Goal: Task Accomplishment & Management: Use online tool/utility

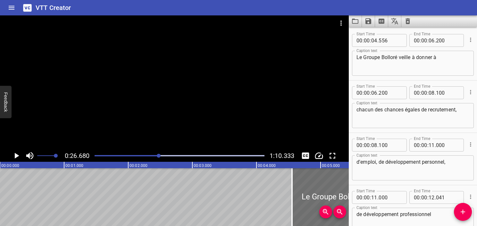
scroll to position [479, 0]
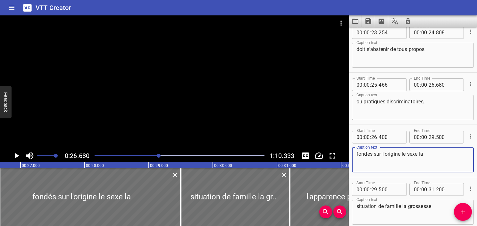
drag, startPoint x: -1, startPoint y: 174, endPoint x: -1, endPoint y: 242, distance: 67.7
click at [0, 225] on html "VTT Creator Caption Editor Batch Transcribe Account Privacy Contact 0:26.680 1:…" at bounding box center [238, 113] width 477 height 226
click at [134, 155] on div "Play progress" at bounding box center [74, 155] width 170 height 1
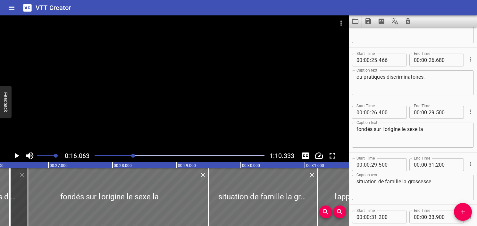
scroll to position [523, 0]
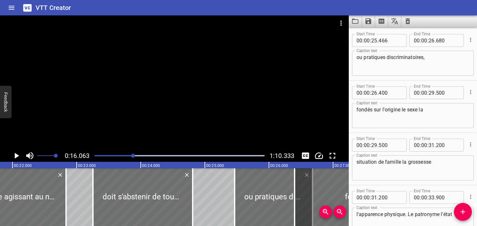
click at [11, 156] on button "Play/Pause" at bounding box center [16, 155] width 12 height 12
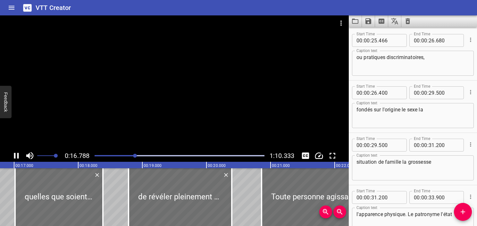
scroll to position [0, 1077]
click at [50, 157] on span "Set video volume" at bounding box center [51, 156] width 4 height 4
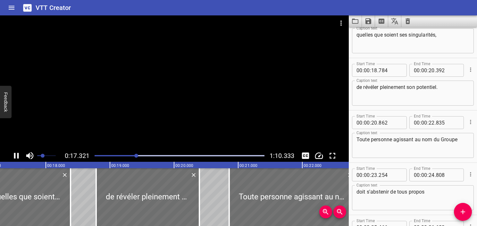
scroll to position [314, 0]
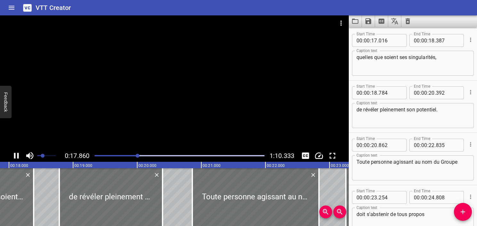
drag, startPoint x: 49, startPoint y: 157, endPoint x: 42, endPoint y: 158, distance: 6.9
click at [42, 157] on span "Set video volume" at bounding box center [43, 156] width 4 height 4
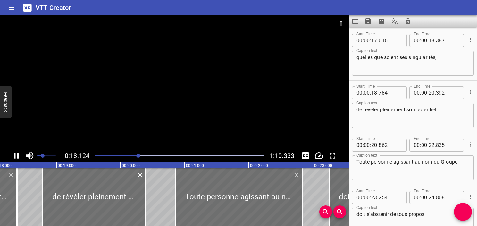
click at [81, 104] on div at bounding box center [174, 82] width 349 height 134
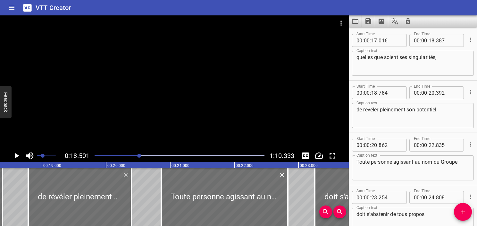
scroll to position [0, 1187]
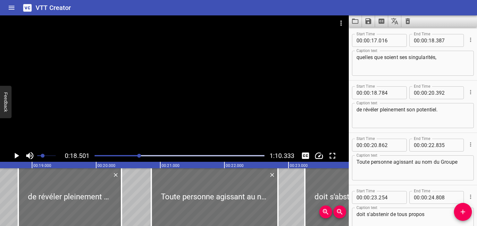
click at [219, 75] on div at bounding box center [174, 82] width 349 height 134
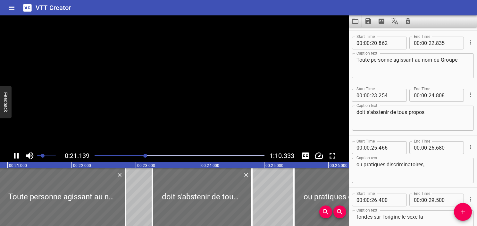
scroll to position [418, 0]
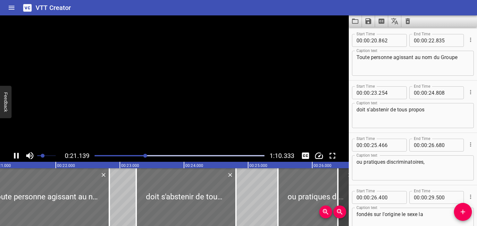
click at [219, 75] on video at bounding box center [174, 82] width 349 height 134
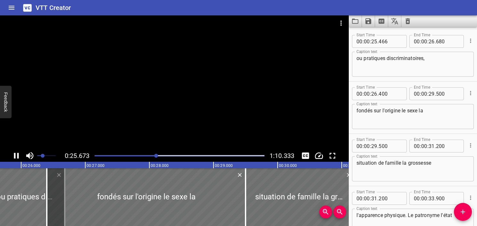
scroll to position [0, 0]
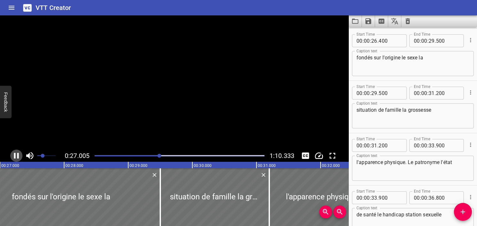
click at [17, 156] on icon "Play/Pause" at bounding box center [17, 156] width 10 height 10
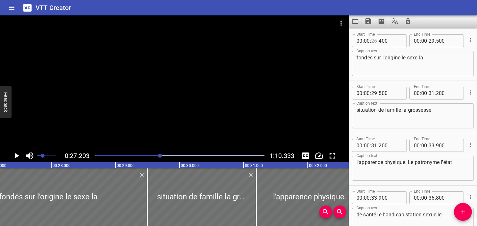
click at [373, 44] on input "number" at bounding box center [374, 40] width 6 height 13
type input "27"
type input "201"
click at [385, 52] on div "fondés sur l'origine le sexe la Caption text" at bounding box center [413, 63] width 122 height 25
click at [15, 154] on icon "Play/Pause" at bounding box center [17, 156] width 4 height 6
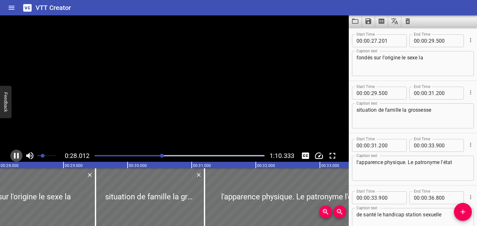
click at [15, 154] on icon "Play/Pause" at bounding box center [16, 156] width 5 height 6
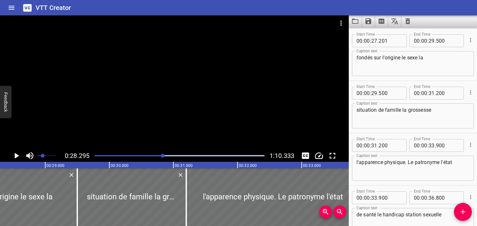
click at [399, 58] on textarea "fondés sur l'origine le sexe la" at bounding box center [413, 64] width 113 height 18
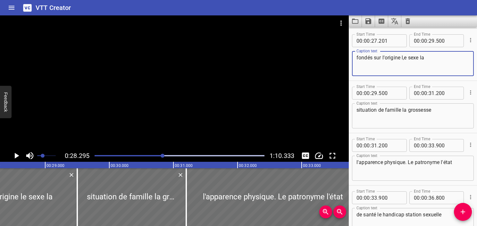
drag, startPoint x: 403, startPoint y: 64, endPoint x: 330, endPoint y: 70, distance: 73.4
click at [405, 55] on textarea "fondés sur l'origine l,e sexe la" at bounding box center [413, 64] width 113 height 18
click at [402, 55] on textarea "fondés sur l'origine le sexe la" at bounding box center [413, 64] width 113 height 18
click at [429, 62] on textarea "fondés sur l'origine, le sexe la" at bounding box center [413, 64] width 113 height 18
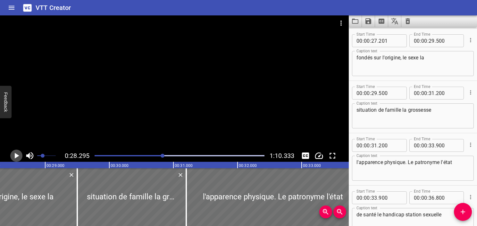
click at [13, 155] on icon "Play/Pause" at bounding box center [17, 156] width 10 height 10
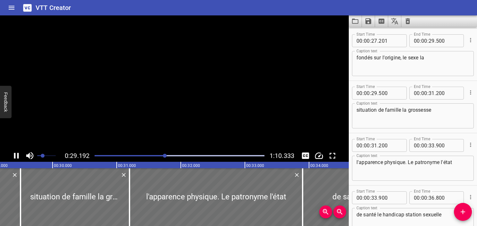
click at [13, 155] on icon "Play/Pause" at bounding box center [17, 156] width 10 height 10
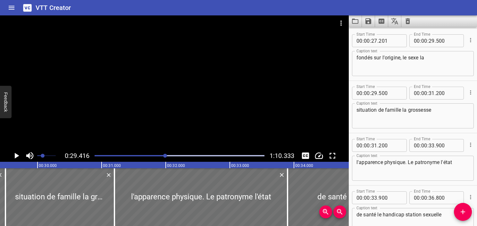
click at [419, 56] on textarea "fondés sur l'origine, le sexe la" at bounding box center [413, 64] width 113 height 18
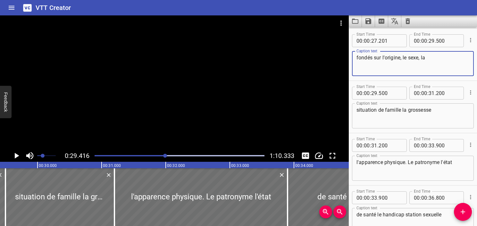
type textarea "fondés sur l'origine, le sexe, la"
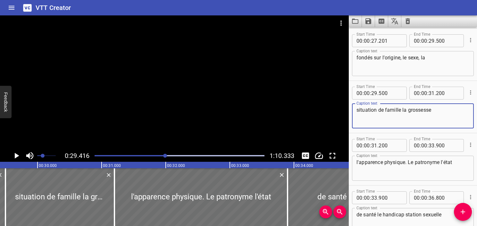
drag, startPoint x: 401, startPoint y: 109, endPoint x: 351, endPoint y: 112, distance: 49.8
click at [351, 112] on div "Start Time 00 : 00 : 29 . 500 Start Time End Time 00 : 00 : 31 . 200 End Time C…" at bounding box center [413, 107] width 128 height 52
type textarea "la grossesse"
click at [441, 57] on textarea "fondés sur l'origine, le sexe, la" at bounding box center [413, 64] width 113 height 18
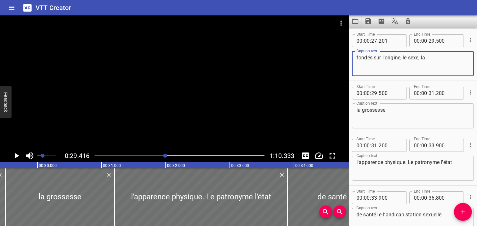
paste textarea "situation de famille"
type textarea "fondés sur l'origine, le sexe, la situation de famille,"
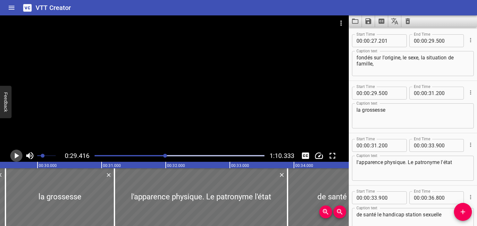
click at [15, 159] on icon "Play/Pause" at bounding box center [17, 156] width 10 height 10
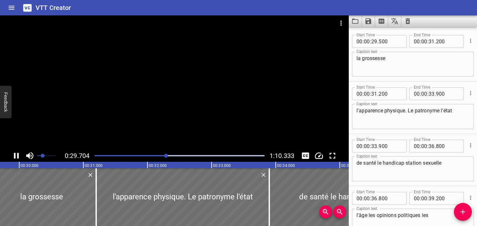
scroll to position [627, 0]
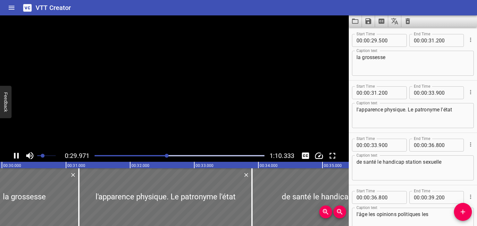
click at [15, 159] on icon "Play/Pause" at bounding box center [17, 156] width 10 height 10
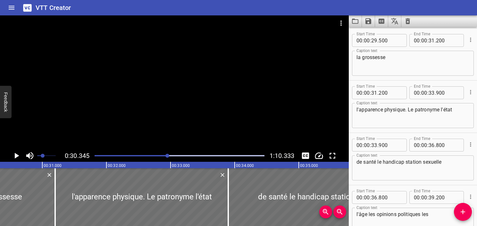
click at [145, 155] on div "Play progress" at bounding box center [83, 155] width 170 height 1
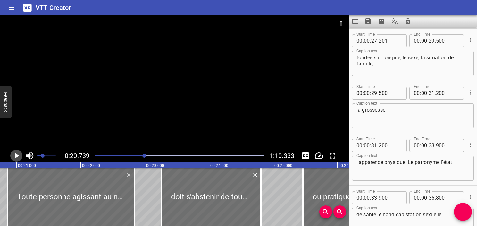
click at [17, 158] on icon "Play/Pause" at bounding box center [17, 156] width 10 height 10
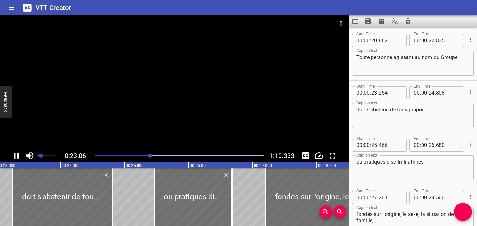
click at [41, 155] on span "Set video volume" at bounding box center [41, 156] width 4 height 4
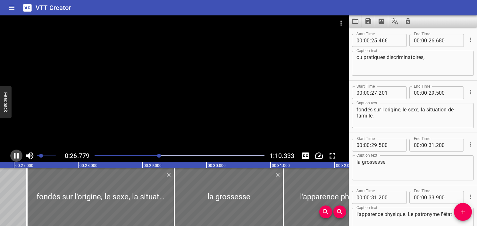
click at [15, 156] on icon "Play/Pause" at bounding box center [16, 156] width 5 height 6
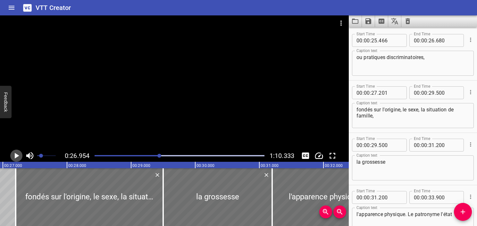
click at [15, 156] on icon "Play/Pause" at bounding box center [17, 156] width 4 height 6
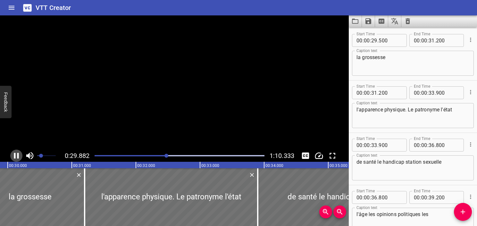
click at [15, 156] on icon "Play/Pause" at bounding box center [16, 156] width 5 height 6
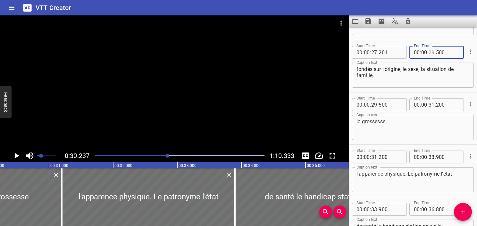
click at [429, 52] on input "number" at bounding box center [432, 52] width 6 height 13
type input "30"
type input "237"
click at [395, 83] on textarea "fondés sur l'origine, le sexe, la situation de famille," at bounding box center [413, 75] width 113 height 18
click at [182, 80] on div at bounding box center [174, 82] width 349 height 134
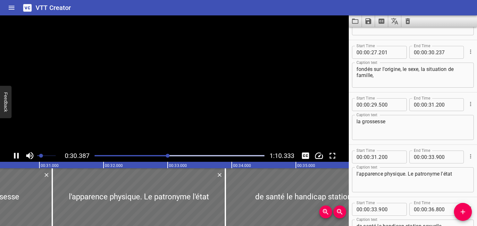
click at [182, 80] on video at bounding box center [174, 82] width 349 height 134
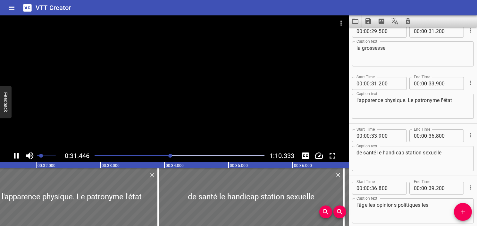
click at [167, 154] on div at bounding box center [180, 155] width 178 height 9
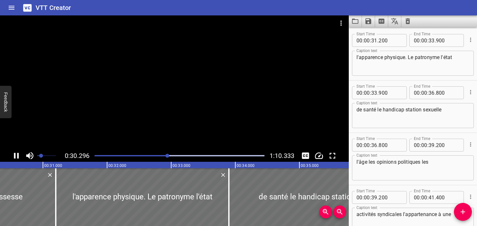
click at [162, 154] on div at bounding box center [180, 155] width 178 height 9
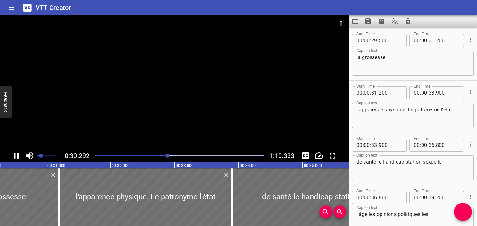
click at [17, 156] on icon "Play/Pause" at bounding box center [16, 156] width 5 height 6
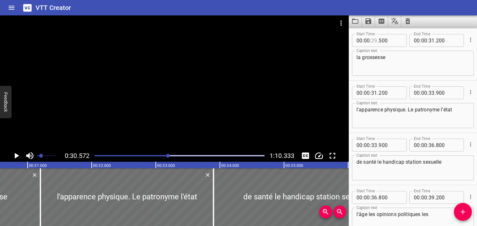
click at [374, 41] on input "number" at bounding box center [374, 40] width 6 height 13
type input "30"
type input "357"
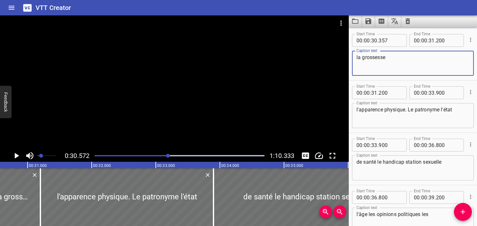
click at [357, 55] on textarea "la grossesse" at bounding box center [413, 63] width 113 height 18
type textarea "la grossesse"
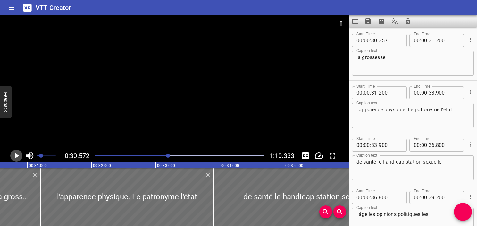
click at [18, 157] on icon "Play/Pause" at bounding box center [17, 156] width 10 height 10
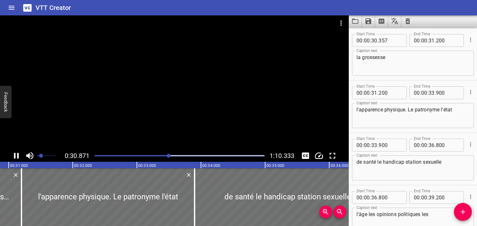
click at [18, 157] on icon "Play/Pause" at bounding box center [16, 156] width 5 height 6
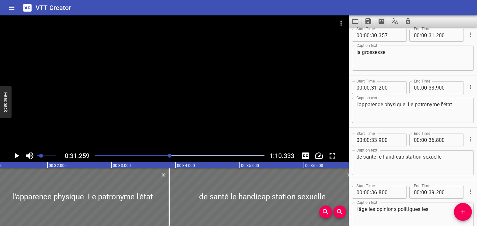
scroll to position [632, 0]
click at [439, 36] on input "number" at bounding box center [447, 35] width 23 height 13
type input "259"
click at [423, 47] on div "la grossesse Caption text" at bounding box center [413, 58] width 122 height 25
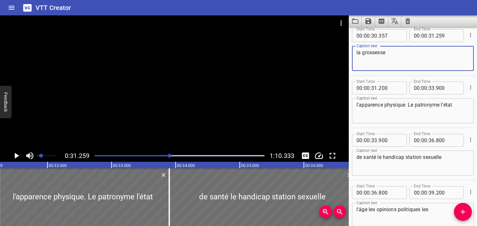
click at [415, 59] on textarea "la grossesse" at bounding box center [413, 58] width 113 height 18
type textarea "la grossesse,"
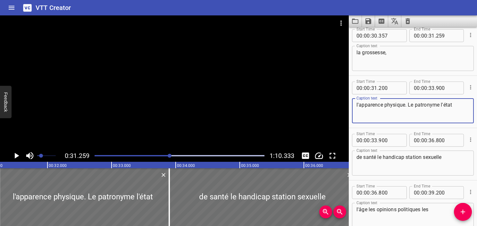
click at [408, 106] on textarea "l'apparence physique. Le patronyme l'état" at bounding box center [413, 111] width 113 height 18
click at [439, 105] on textarea "l'apparence physique, le patronyme l'état" at bounding box center [413, 111] width 113 height 18
type textarea "l'apparence physique, le patronyme,"
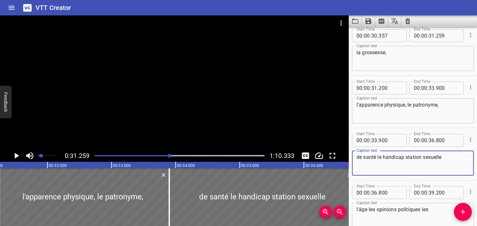
click at [357, 158] on textarea "de santé le handicap station sexuelle" at bounding box center [413, 163] width 113 height 18
paste textarea "l'état"
click at [358, 157] on textarea "l'étatde santé le handicap station sexuelle" at bounding box center [413, 163] width 113 height 18
click at [367, 159] on textarea "l'étatde santé le handicap station sexuelle" at bounding box center [413, 163] width 113 height 18
click at [367, 157] on textarea "l'étatde santé le handicap station sexuelle" at bounding box center [413, 163] width 113 height 18
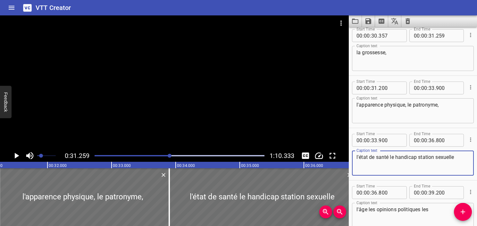
type textarea "l'état de santé le handicap station sexuelle"
click at [18, 156] on icon "Play/Pause" at bounding box center [17, 156] width 4 height 6
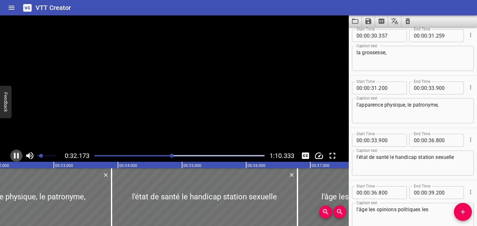
click at [18, 156] on icon "Play/Pause" at bounding box center [16, 156] width 5 height 6
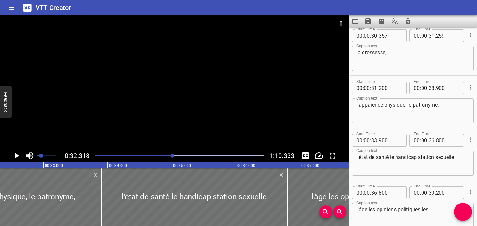
click at [18, 156] on icon "Play/Pause" at bounding box center [17, 156] width 4 height 6
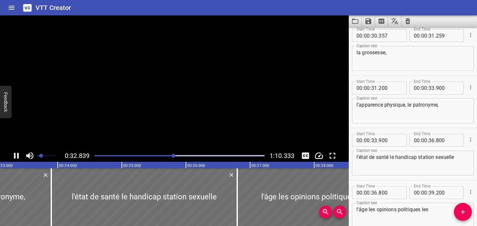
click at [18, 156] on icon "Play/Pause" at bounding box center [16, 156] width 5 height 6
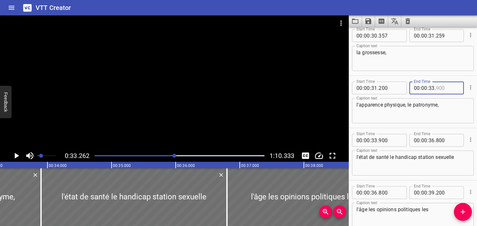
click at [441, 87] on input "number" at bounding box center [447, 87] width 23 height 13
type input "262"
click at [448, 109] on textarea "l'apparence physique, le patronyme," at bounding box center [413, 111] width 113 height 18
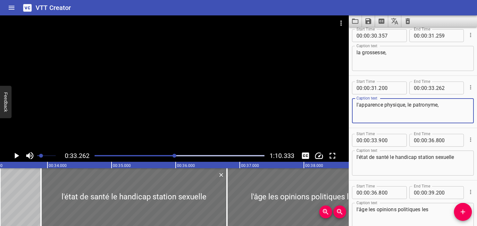
click at [411, 51] on textarea "la grossesse," at bounding box center [413, 58] width 113 height 18
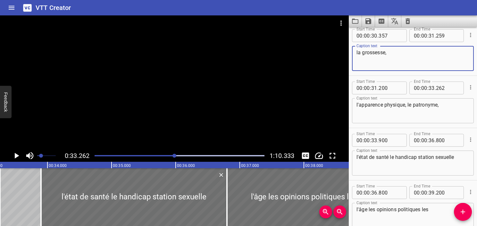
click at [153, 154] on div at bounding box center [180, 155] width 178 height 9
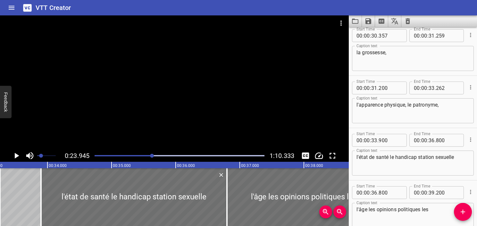
scroll to position [627, 0]
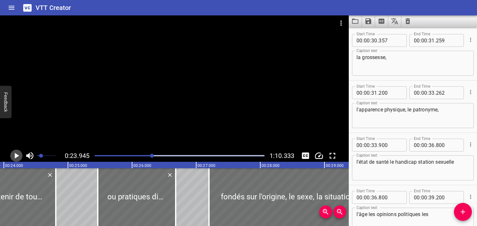
click at [20, 157] on icon "Play/Pause" at bounding box center [17, 156] width 10 height 10
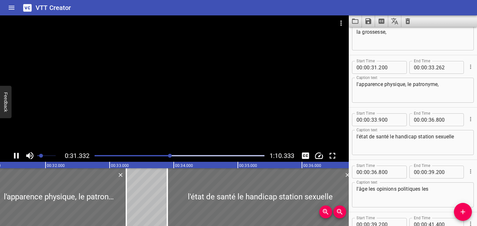
scroll to position [680, 0]
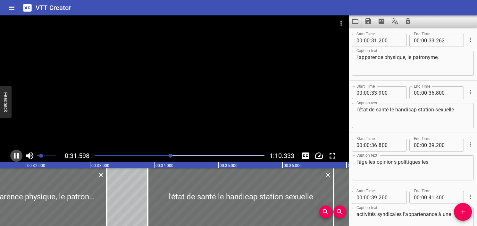
click at [19, 160] on button "Play/Pause" at bounding box center [16, 155] width 12 height 12
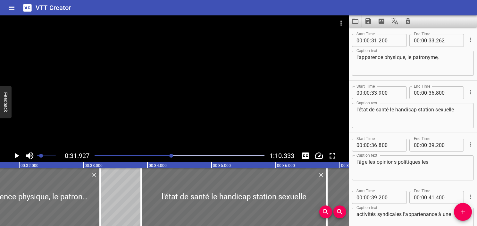
scroll to position [0, 2048]
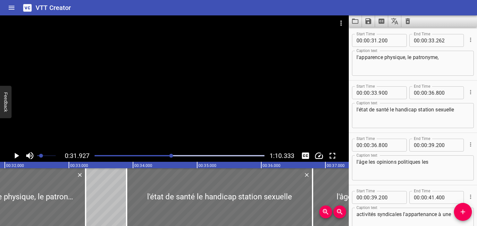
click at [405, 83] on div "Start Time 00 : 00 : 33 . 900 Start Time End Time 00 : 00 : 36 . 800 End Time C…" at bounding box center [413, 107] width 128 height 52
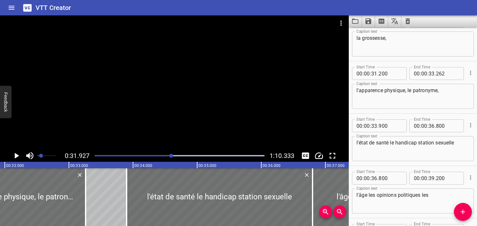
scroll to position [647, 0]
click at [387, 52] on textarea "la grossesse," at bounding box center [413, 44] width 113 height 18
click at [164, 155] on div "Play progress" at bounding box center [87, 155] width 170 height 1
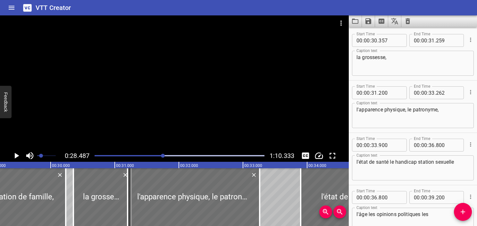
scroll to position [0, 1827]
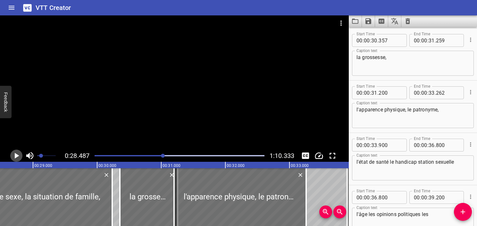
click at [20, 155] on icon "Play/Pause" at bounding box center [17, 156] width 10 height 10
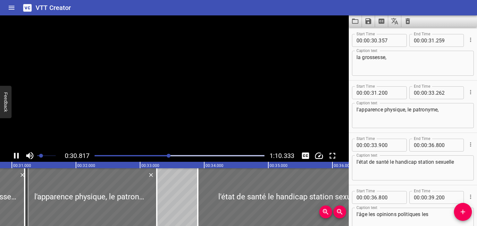
click at [20, 155] on icon "Play/Pause" at bounding box center [17, 156] width 10 height 10
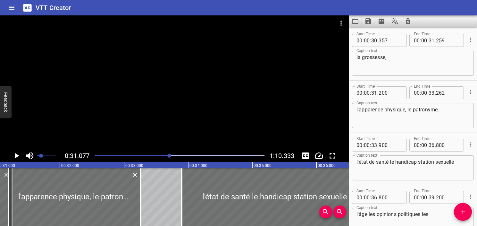
scroll to position [0, 1993]
click at [438, 40] on input "number" at bounding box center [447, 40] width 23 height 13
type input "077"
click at [399, 72] on div "la grossesse, Caption text" at bounding box center [413, 63] width 122 height 25
click at [15, 156] on icon "Play/Pause" at bounding box center [17, 156] width 4 height 6
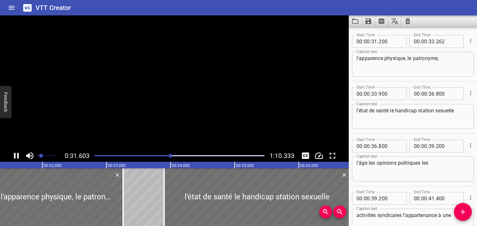
scroll to position [680, 0]
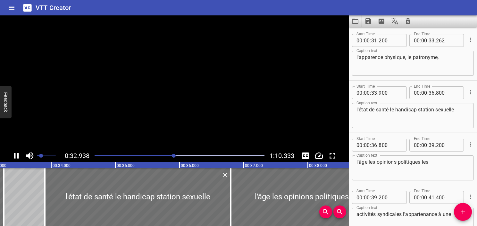
click at [15, 156] on icon "Play/Pause" at bounding box center [16, 156] width 5 height 6
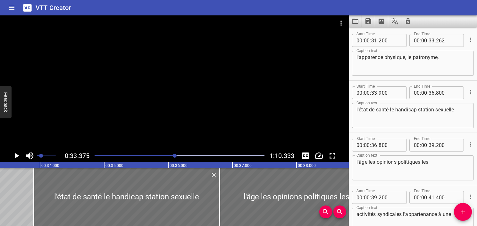
click at [15, 156] on icon "Play/Pause" at bounding box center [17, 156] width 4 height 6
click at [15, 156] on icon "Play/Pause" at bounding box center [16, 156] width 5 height 6
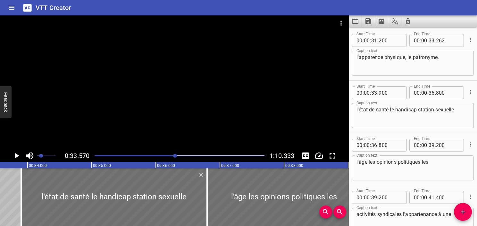
click at [15, 156] on icon "Play/Pause" at bounding box center [17, 156] width 4 height 6
click at [15, 156] on icon "Play/Pause" at bounding box center [16, 156] width 5 height 6
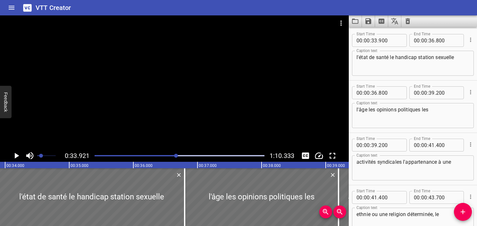
click at [174, 155] on div at bounding box center [176, 156] width 4 height 4
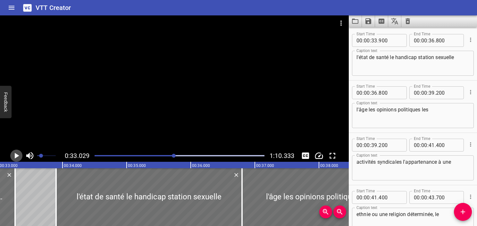
click at [16, 157] on icon "Play/Pause" at bounding box center [17, 156] width 4 height 6
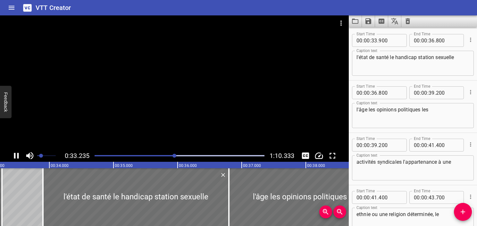
click at [17, 158] on icon "Play/Pause" at bounding box center [17, 156] width 10 height 10
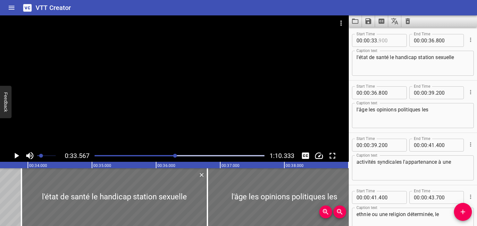
click at [381, 40] on input "number" at bounding box center [390, 40] width 23 height 13
type input "567"
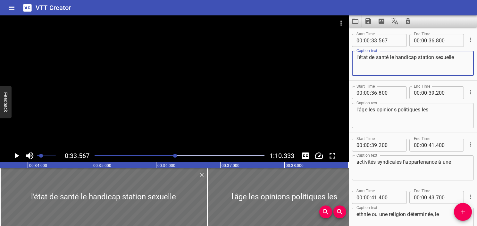
click at [389, 58] on textarea "l'état de santé le handicap station sexuelle" at bounding box center [413, 63] width 113 height 18
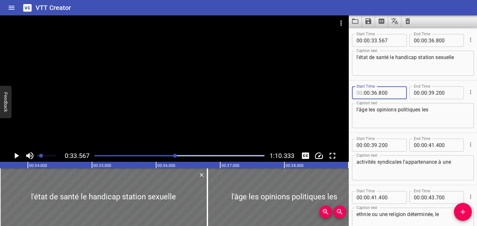
type input "00"
click at [389, 58] on textarea "l'état de santé le handicap station sexuelle" at bounding box center [413, 63] width 113 height 18
click at [16, 156] on icon "Play/Pause" at bounding box center [17, 156] width 4 height 6
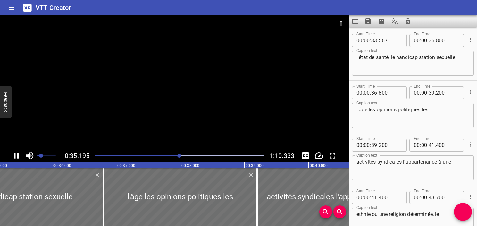
click at [16, 157] on icon "Play/Pause" at bounding box center [17, 156] width 10 height 10
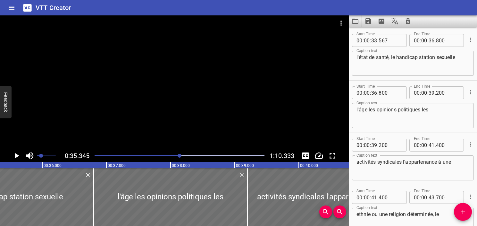
click at [417, 60] on textarea "l'état de santé, le handicap station sexuelle" at bounding box center [413, 63] width 113 height 18
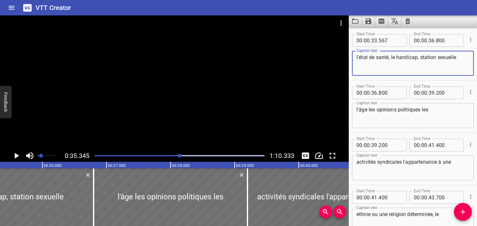
click at [17, 154] on icon "Play/Pause" at bounding box center [17, 156] width 10 height 10
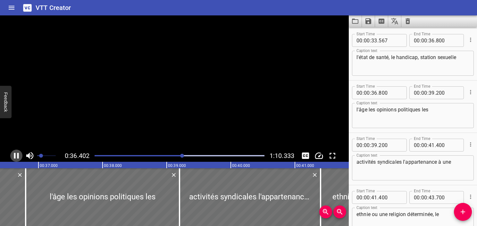
click at [17, 154] on icon "Play/Pause" at bounding box center [17, 156] width 10 height 10
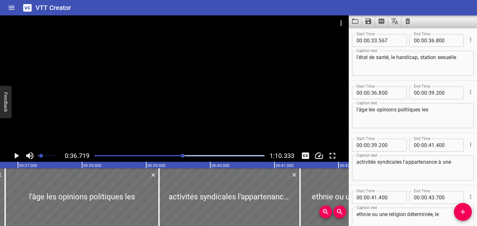
click at [422, 56] on textarea "l'état de santé, le handicap, station sexuelle" at bounding box center [413, 63] width 113 height 18
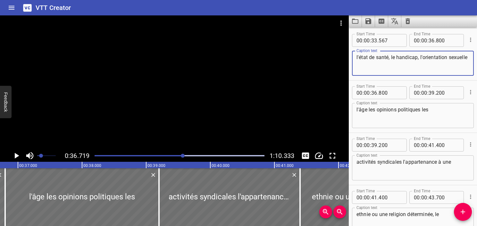
click at [412, 65] on textarea "l'état de santé, le handicap, l'orientation sexuelle" at bounding box center [413, 63] width 113 height 18
type textarea "l'état de santé, le handicap, l'orientation sexuelle,"
click at [439, 38] on input "number" at bounding box center [447, 40] width 23 height 13
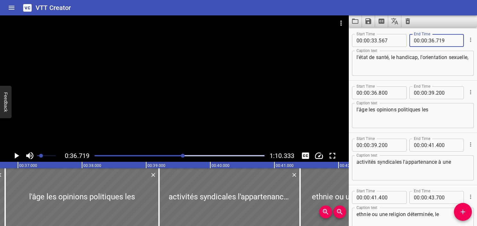
type input "719"
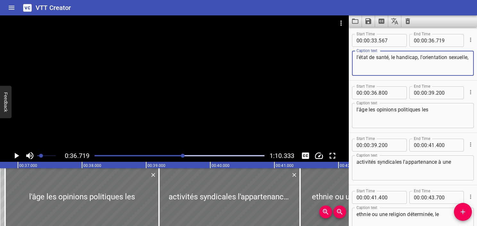
click at [386, 71] on textarea "l'état de santé, le handicap, l'orientation sexuelle," at bounding box center [413, 63] width 113 height 18
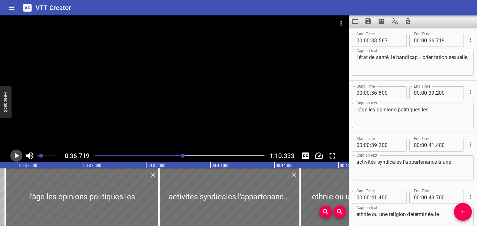
click at [18, 157] on icon "Play/Pause" at bounding box center [17, 156] width 10 height 10
click at [18, 157] on icon "Play/Pause" at bounding box center [16, 156] width 5 height 6
click at [18, 157] on icon "Play/Pause" at bounding box center [17, 156] width 10 height 10
click at [18, 157] on icon "Play/Pause" at bounding box center [16, 156] width 5 height 6
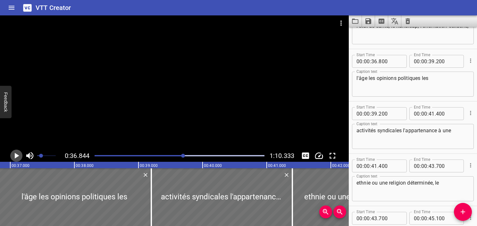
click at [18, 157] on icon "Play/Pause" at bounding box center [17, 156] width 10 height 10
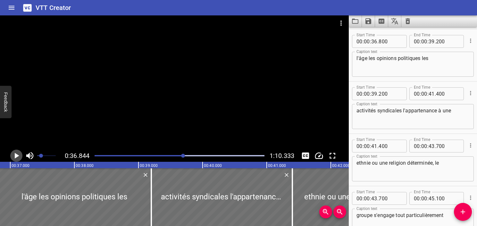
scroll to position [784, 0]
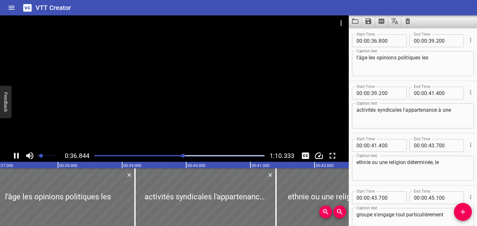
click at [18, 157] on icon "Play/Pause" at bounding box center [16, 156] width 5 height 6
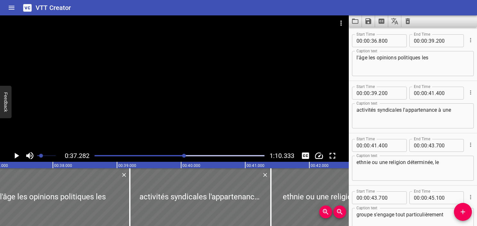
scroll to position [0, 2391]
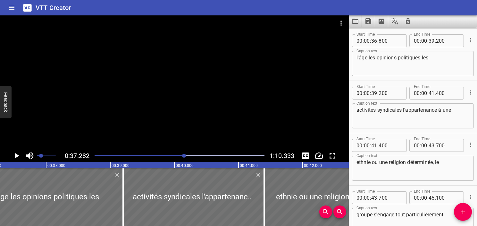
click at [20, 157] on icon "Play/Pause" at bounding box center [17, 156] width 10 height 10
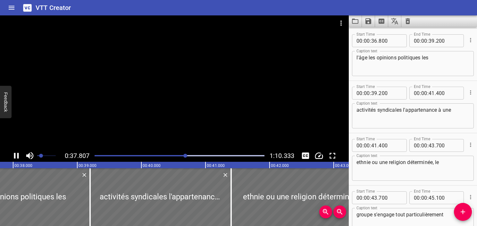
click at [21, 158] on icon "Play/Pause" at bounding box center [17, 156] width 10 height 10
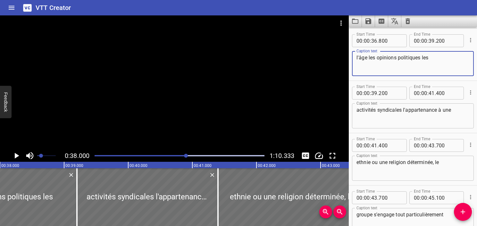
click at [368, 57] on textarea "l'âge les opinions politiques les" at bounding box center [413, 64] width 113 height 18
click at [420, 59] on textarea "l'âge, les opinions politiques les" at bounding box center [413, 64] width 113 height 18
click at [17, 154] on icon "Play/Pause" at bounding box center [17, 156] width 10 height 10
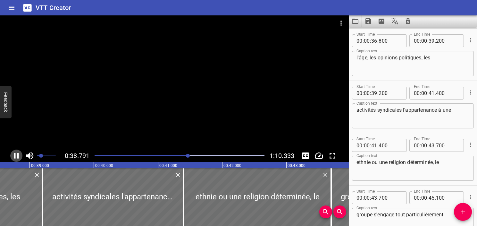
click at [17, 154] on icon "Play/Pause" at bounding box center [16, 156] width 5 height 6
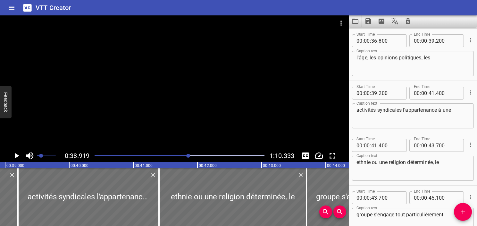
click at [436, 61] on textarea "l'âge, les opinions politiques, les" at bounding box center [413, 64] width 113 height 18
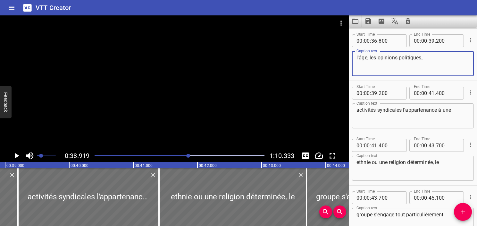
type textarea "l'âge, les opinions politiques,"
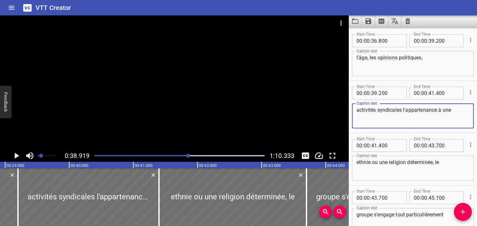
click at [357, 107] on textarea "activités syndicales l'appartenance à une" at bounding box center [413, 116] width 113 height 18
paste textarea "les"
type textarea "les activités syndicales l'appartenance à une"
click at [17, 156] on icon "Play/Pause" at bounding box center [17, 156] width 4 height 6
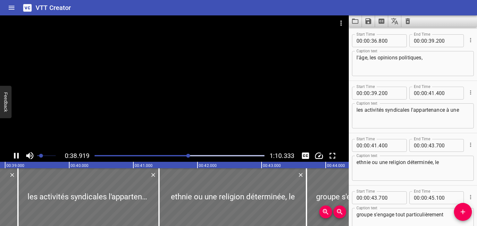
click at [17, 156] on icon "Play/Pause" at bounding box center [17, 156] width 10 height 10
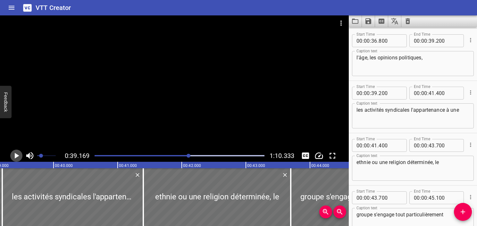
click at [17, 156] on icon "Play/Pause" at bounding box center [17, 156] width 4 height 6
click at [17, 156] on icon "Play/Pause" at bounding box center [17, 156] width 10 height 10
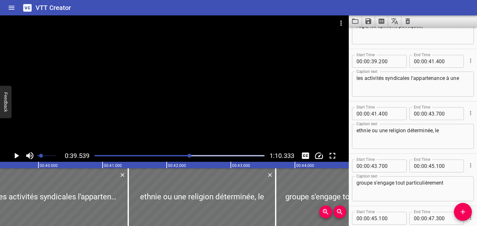
scroll to position [0, 2536]
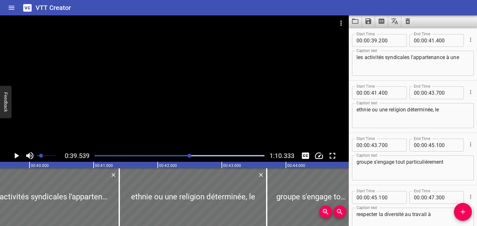
click at [188, 157] on div at bounding box center [180, 155] width 178 height 9
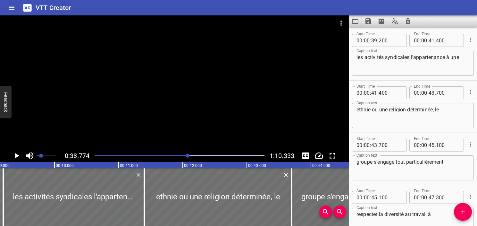
scroll to position [0, 2487]
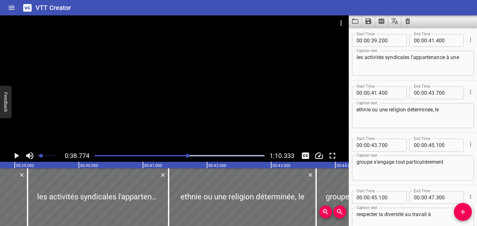
click at [16, 157] on icon "Play/Pause" at bounding box center [17, 156] width 4 height 6
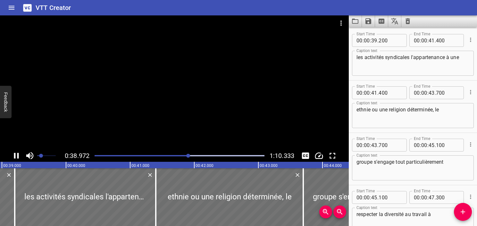
click at [16, 157] on icon "Play/Pause" at bounding box center [17, 156] width 10 height 10
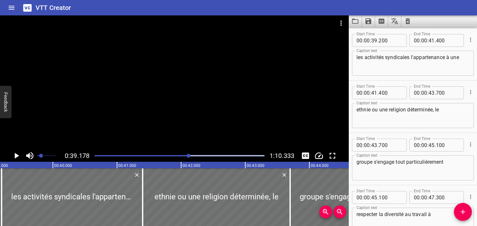
click at [185, 156] on div "Play progress" at bounding box center [105, 155] width 170 height 1
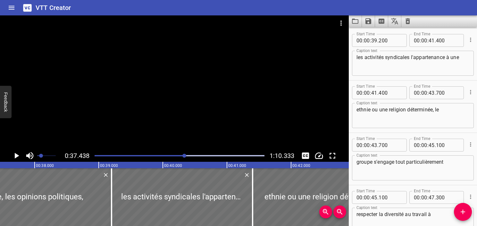
scroll to position [0, 2401]
click at [15, 155] on icon "Play/Pause" at bounding box center [17, 156] width 4 height 6
click at [15, 155] on icon "Play/Pause" at bounding box center [16, 156] width 5 height 6
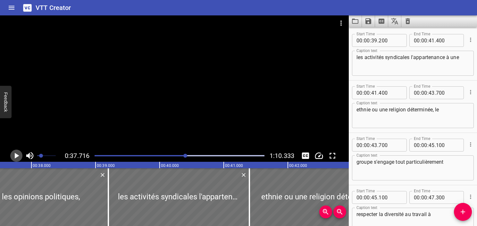
scroll to position [0, 2419]
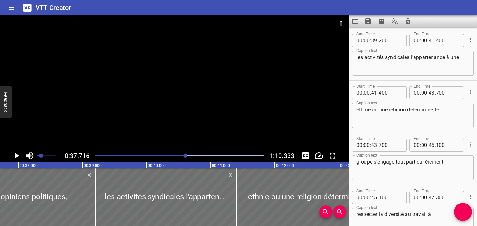
click at [24, 124] on div "0:37.716 1:10.333" at bounding box center [174, 88] width 349 height 146
click at [375, 40] on input "number" at bounding box center [374, 40] width 6 height 13
type input "37"
type input "716"
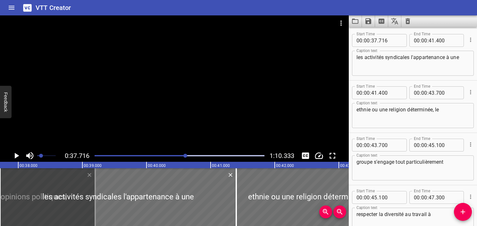
click at [136, 73] on div at bounding box center [174, 82] width 349 height 134
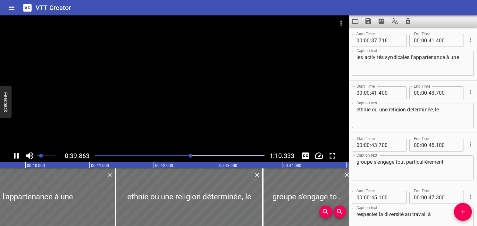
click at [163, 72] on div at bounding box center [174, 82] width 349 height 134
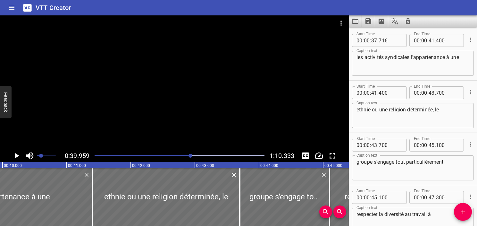
click at [178, 157] on div at bounding box center [180, 155] width 178 height 9
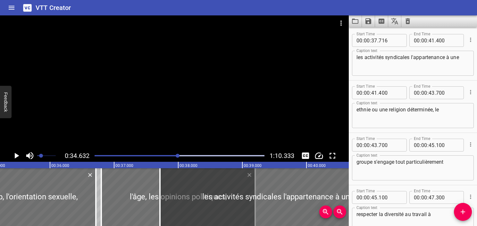
scroll to position [0, 2221]
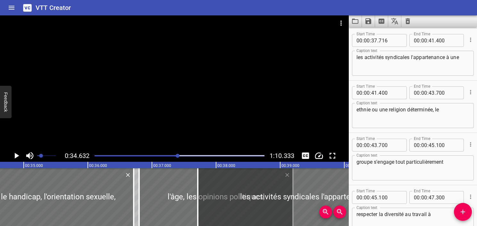
click at [167, 156] on div "Play progress" at bounding box center [93, 155] width 170 height 1
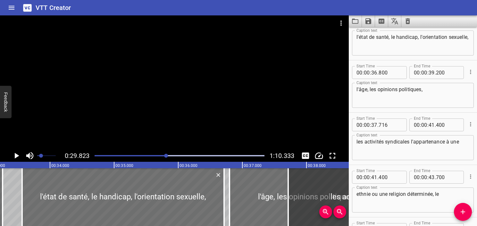
scroll to position [732, 0]
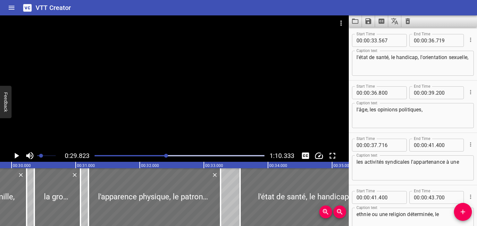
click at [12, 154] on icon "Play/Pause" at bounding box center [17, 156] width 10 height 10
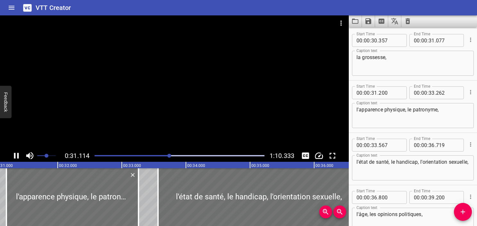
scroll to position [0, 1996]
click at [46, 157] on span "Set video volume" at bounding box center [47, 156] width 4 height 4
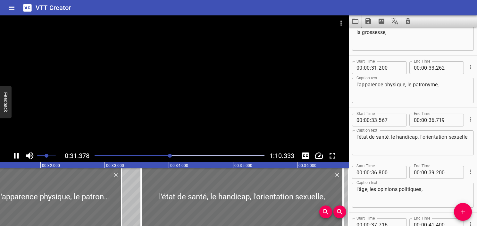
scroll to position [677, 0]
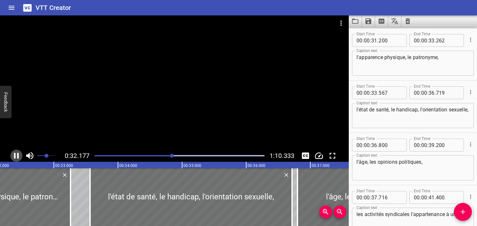
click at [17, 157] on icon "Play/Pause" at bounding box center [16, 156] width 5 height 6
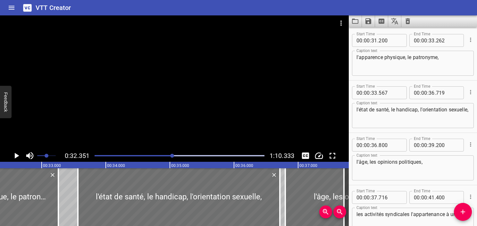
click at [17, 157] on icon "Play/Pause" at bounding box center [17, 156] width 4 height 6
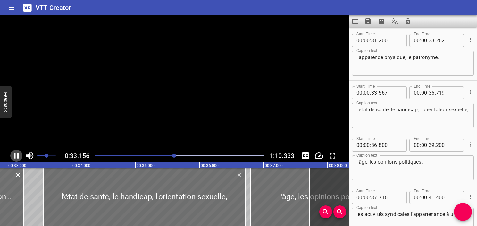
click at [17, 157] on icon "Play/Pause" at bounding box center [16, 156] width 5 height 6
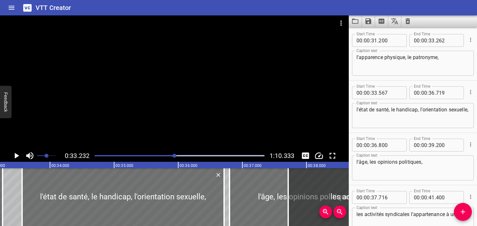
scroll to position [0, 2132]
click at [440, 41] on input "number" at bounding box center [447, 40] width 23 height 13
type input "232"
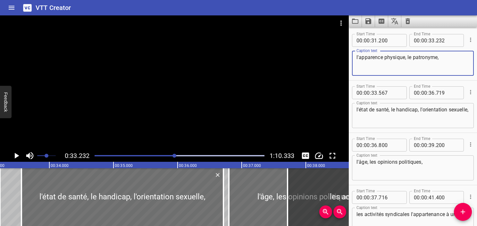
click at [434, 65] on textarea "l'apparence physique, le patronyme," at bounding box center [413, 63] width 113 height 18
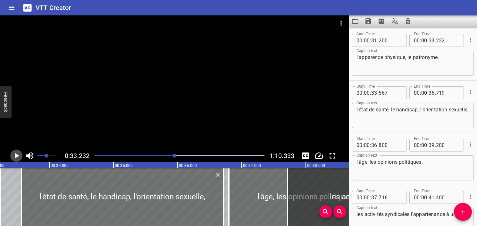
click at [14, 155] on icon "Play/Pause" at bounding box center [17, 156] width 10 height 10
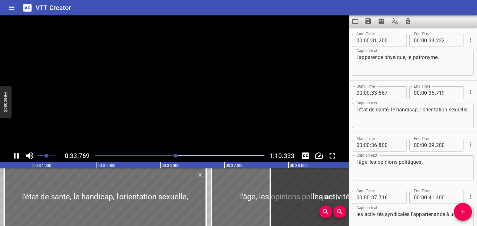
scroll to position [731, 0]
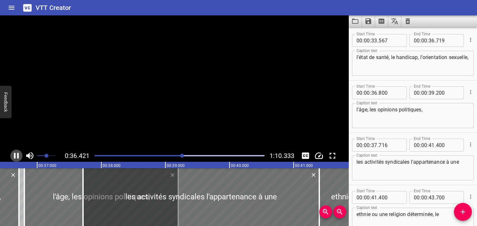
click at [14, 155] on icon "Play/Pause" at bounding box center [16, 156] width 5 height 6
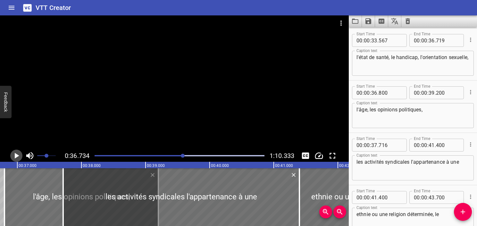
click at [14, 155] on icon "Play/Pause" at bounding box center [17, 156] width 10 height 10
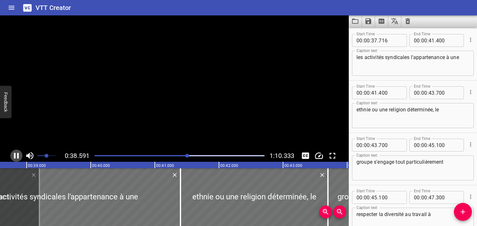
click at [14, 155] on icon "Play/Pause" at bounding box center [16, 156] width 5 height 6
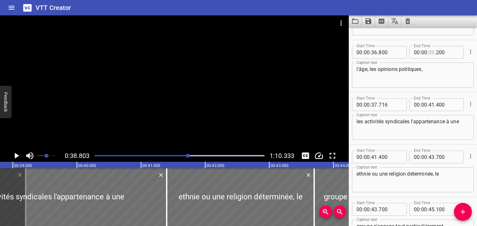
click at [429, 52] on input "number" at bounding box center [432, 52] width 6 height 13
type input "38"
type input "803"
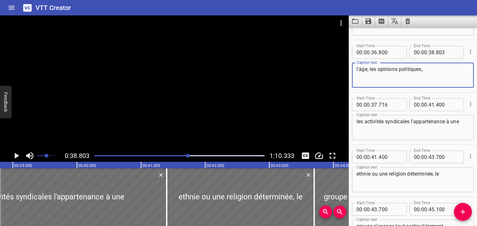
click at [449, 75] on textarea "l'âge, les opinions politiques," at bounding box center [413, 75] width 113 height 18
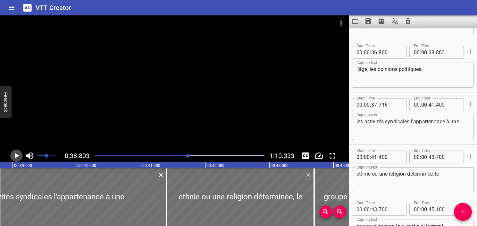
click at [15, 158] on icon "Play/Pause" at bounding box center [17, 156] width 10 height 10
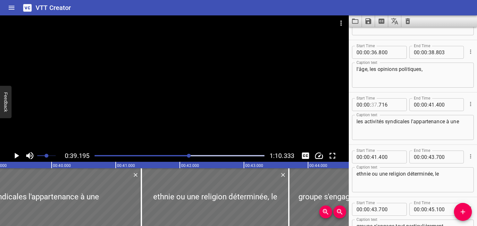
click at [376, 106] on input "number" at bounding box center [374, 104] width 6 height 13
type input "39"
type input "195"
click at [17, 155] on icon "Play/Pause" at bounding box center [17, 156] width 4 height 6
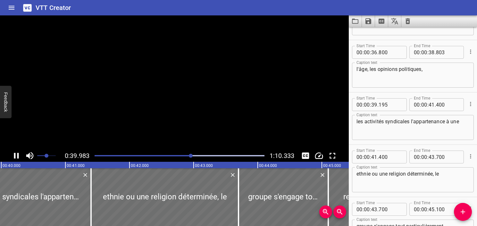
click at [17, 155] on icon "Play/Pause" at bounding box center [17, 156] width 10 height 10
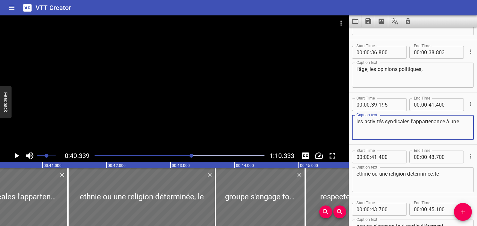
click at [410, 124] on textarea "les activités syndicales l'appartenance à une" at bounding box center [413, 127] width 113 height 18
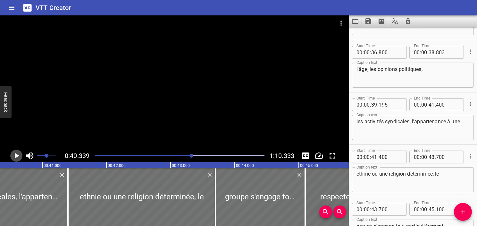
click at [14, 155] on icon "Play/Pause" at bounding box center [17, 156] width 10 height 10
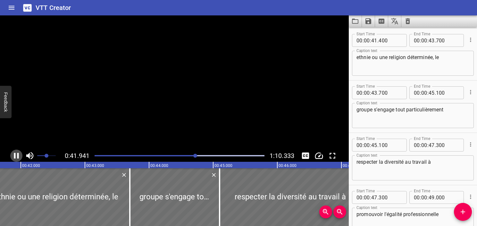
click at [14, 155] on icon "Play/Pause" at bounding box center [16, 156] width 5 height 6
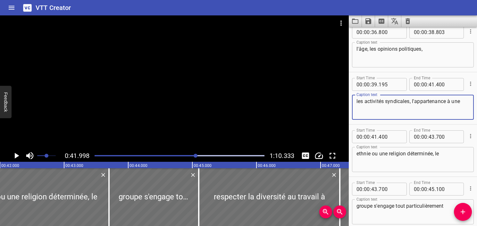
drag, startPoint x: 412, startPoint y: 101, endPoint x: 479, endPoint y: 110, distance: 67.2
click at [477, 110] on html "VTT Creator Caption Editor Batch Transcribe Account Privacy Contact 0:41.998 1:…" at bounding box center [238, 113] width 477 height 226
type textarea "les activités syndicales,"
click at [356, 152] on div "ethnie ou une religion déterminée, le Caption text" at bounding box center [413, 159] width 122 height 25
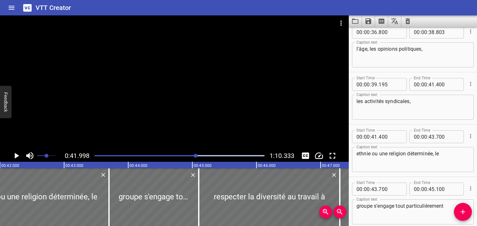
click at [356, 154] on div "ethnie ou une religion déterminée, le Caption text" at bounding box center [413, 159] width 122 height 25
paste textarea "l'appartenance à une"
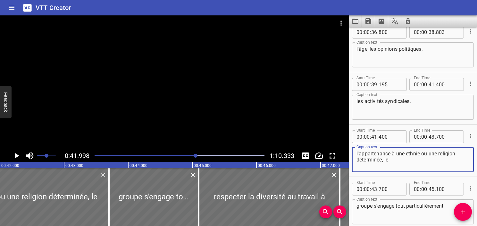
click at [427, 102] on textarea "les activités syndicales," at bounding box center [413, 107] width 113 height 18
click at [359, 151] on textarea "l'appartenance à une ethnie ou une religion déterminée, le" at bounding box center [413, 159] width 113 height 18
type textarea "l'appartenance à une ethnie ou une religion déterminée, le"
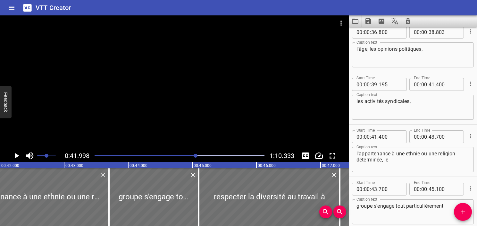
click at [420, 97] on div "les activités syndicales, Caption text" at bounding box center [413, 107] width 122 height 25
click at [188, 155] on div "Play progress" at bounding box center [111, 155] width 170 height 1
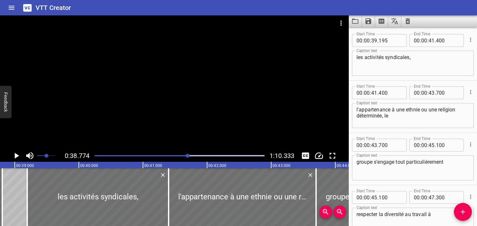
click at [16, 157] on icon "Play/Pause" at bounding box center [17, 156] width 4 height 6
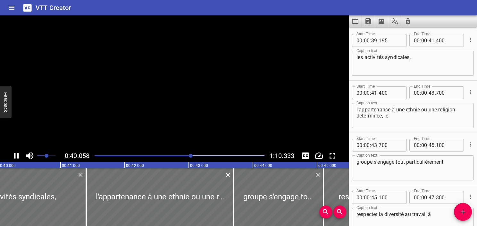
click at [16, 157] on icon "Play/Pause" at bounding box center [17, 156] width 10 height 10
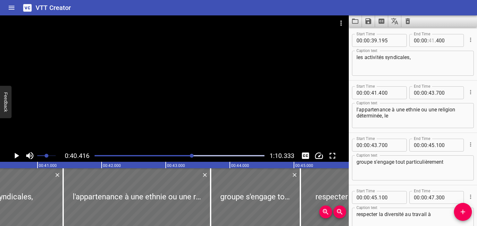
click at [429, 40] on input "number" at bounding box center [432, 40] width 6 height 13
type input "40"
type input "416"
click at [423, 61] on textarea "les activités syndicales," at bounding box center [413, 63] width 113 height 18
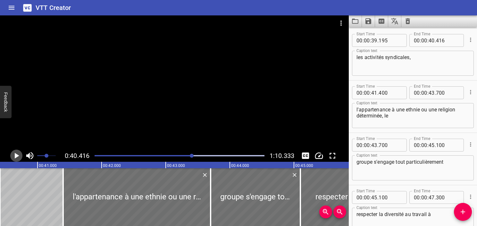
click at [15, 156] on icon "Play/Pause" at bounding box center [17, 156] width 4 height 6
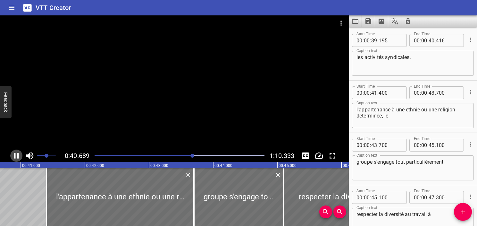
click at [15, 156] on icon "Play/Pause" at bounding box center [16, 156] width 5 height 6
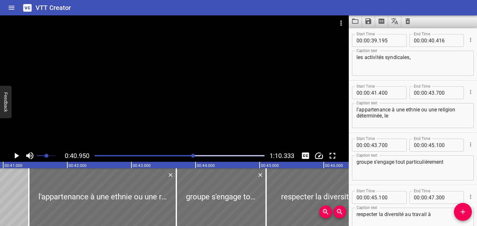
click at [190, 155] on div "Play progress" at bounding box center [109, 155] width 170 height 1
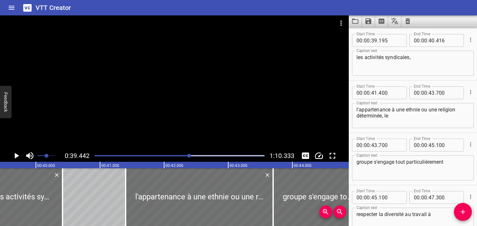
click at [19, 157] on icon "Play/Pause" at bounding box center [17, 156] width 10 height 10
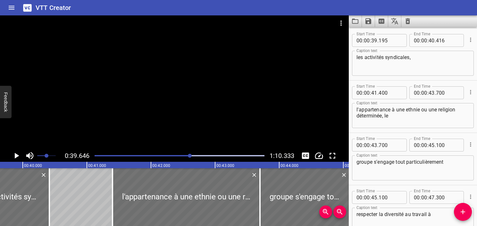
click at [19, 157] on icon "Play/Pause" at bounding box center [17, 156] width 10 height 10
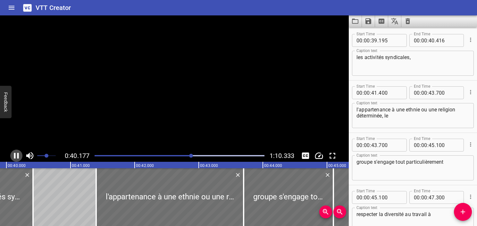
click at [19, 157] on icon "Play/Pause" at bounding box center [17, 156] width 10 height 10
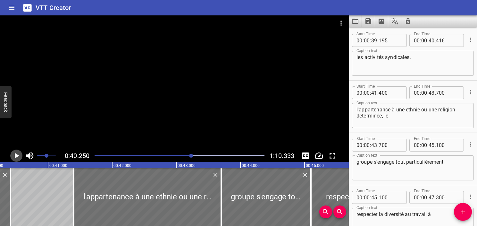
click at [19, 157] on icon "Play/Pause" at bounding box center [17, 156] width 10 height 10
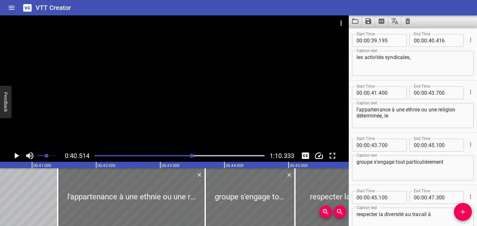
scroll to position [0, 2599]
click at [377, 95] on span "." at bounding box center [377, 92] width 1 height 13
click at [376, 89] on input "number" at bounding box center [374, 92] width 6 height 13
type input "40"
type input "514"
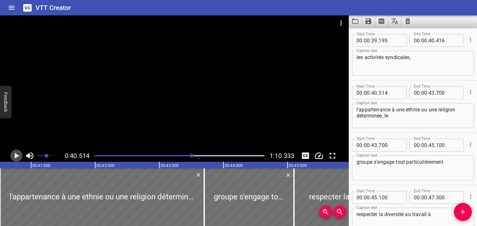
click at [17, 158] on icon "Play/Pause" at bounding box center [17, 156] width 10 height 10
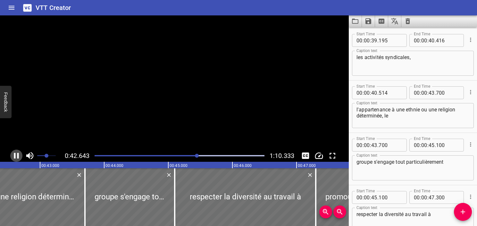
click at [17, 158] on icon "Play/Pause" at bounding box center [17, 156] width 10 height 10
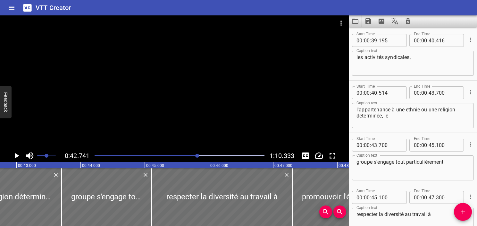
click at [384, 121] on textarea "l'appartenance à une ethnie ou une religion déterminée, le" at bounding box center [413, 115] width 113 height 18
click at [17, 156] on icon "Play/Pause" at bounding box center [17, 156] width 4 height 6
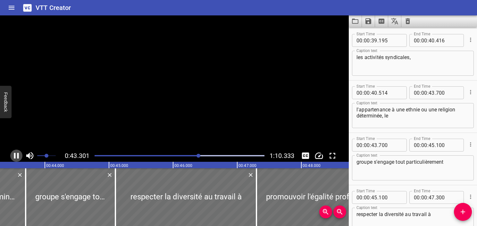
click at [17, 156] on icon "Play/Pause" at bounding box center [17, 156] width 10 height 10
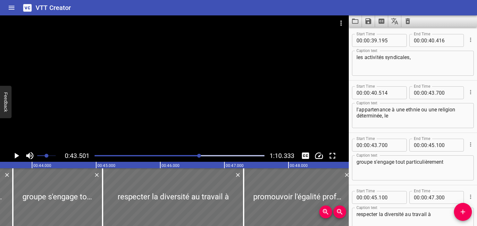
drag, startPoint x: 379, startPoint y: 121, endPoint x: 385, endPoint y: 119, distance: 5.3
click at [381, 120] on textarea "l'appartenance à une ethnie ou une religion déterminée, le" at bounding box center [413, 115] width 113 height 18
click at [398, 119] on textarea "l'appartenance à une ethnie ou une religion déterminée, le" at bounding box center [413, 115] width 113 height 18
type textarea "l'appartenance à une ethnie ou une religion déterminée."
click at [357, 162] on textarea "groupe s'engage tout particulièrement" at bounding box center [413, 168] width 113 height 18
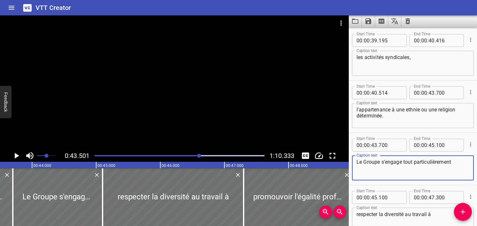
type textarea "Le Groupe s'engage tout particulièrement"
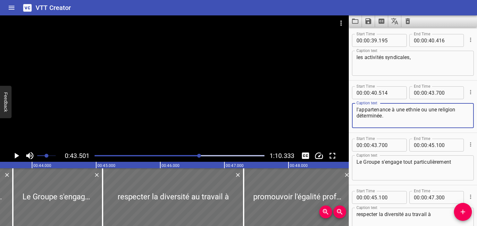
click at [395, 123] on textarea "l'appartenance à une ethnie ou une religion déterminée." at bounding box center [413, 115] width 113 height 18
click at [196, 154] on div at bounding box center [180, 155] width 178 height 9
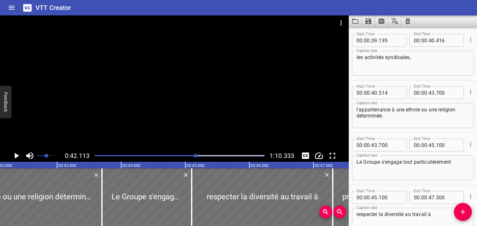
click at [194, 157] on div at bounding box center [180, 155] width 178 height 9
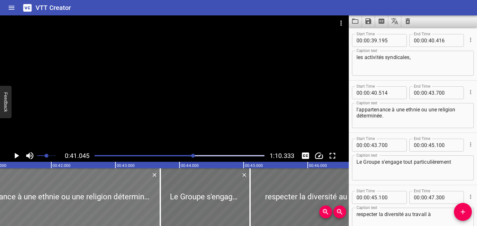
scroll to position [0, 2632]
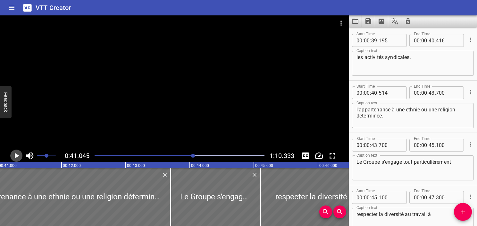
click at [19, 156] on icon "Play/Pause" at bounding box center [17, 156] width 10 height 10
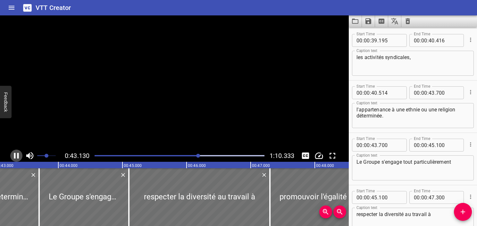
click at [19, 156] on icon "Play/Pause" at bounding box center [17, 156] width 10 height 10
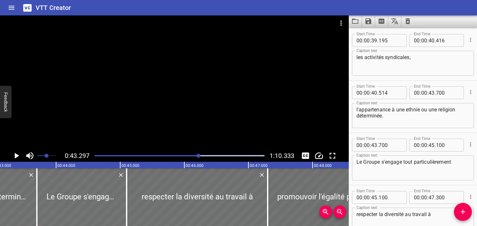
scroll to position [0, 2777]
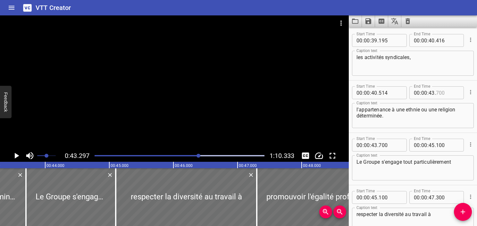
click at [436, 92] on input "number" at bounding box center [447, 92] width 23 height 13
type input "297"
click at [431, 122] on textarea "l'appartenance à une ethnie ou une religion déterminée." at bounding box center [413, 115] width 113 height 18
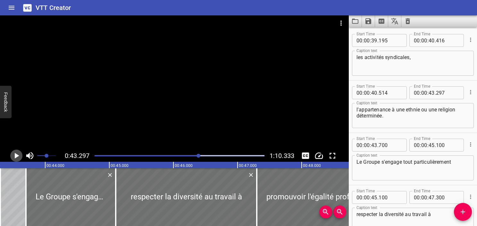
click at [16, 156] on icon "Play/Pause" at bounding box center [17, 156] width 4 height 6
click at [16, 156] on icon "Play/Pause" at bounding box center [17, 156] width 10 height 10
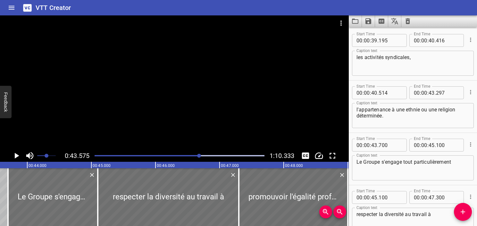
click at [196, 155] on div "Play progress" at bounding box center [115, 155] width 170 height 1
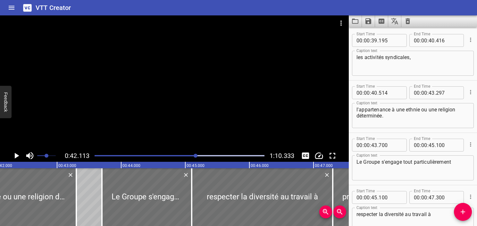
click at [15, 155] on icon "Play/Pause" at bounding box center [17, 156] width 4 height 6
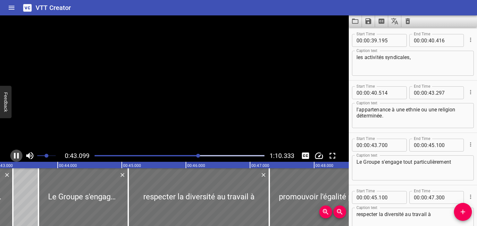
click at [15, 155] on icon "Play/Pause" at bounding box center [16, 156] width 5 height 6
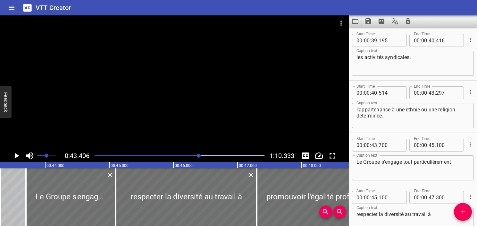
scroll to position [0, 2784]
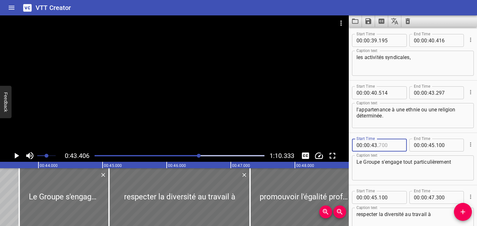
click at [383, 144] on input "number" at bounding box center [390, 145] width 23 height 13
type input "406"
click at [18, 155] on icon "Play/Pause" at bounding box center [17, 156] width 4 height 6
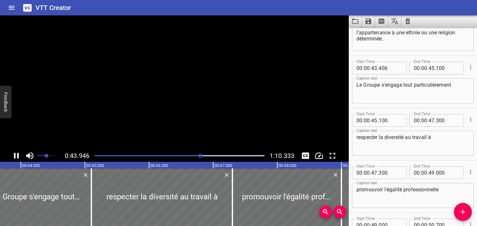
scroll to position [941, 0]
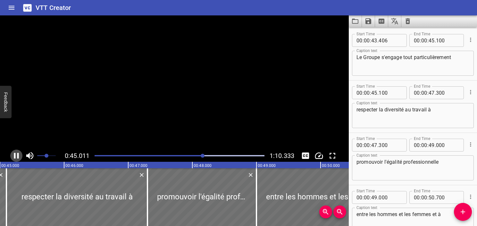
click at [18, 155] on icon "Play/Pause" at bounding box center [16, 156] width 5 height 6
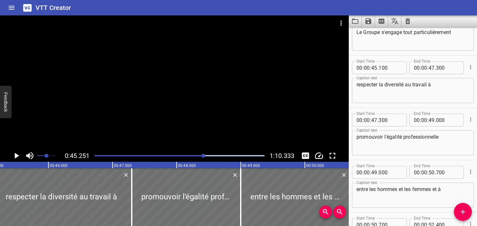
scroll to position [0, 2903]
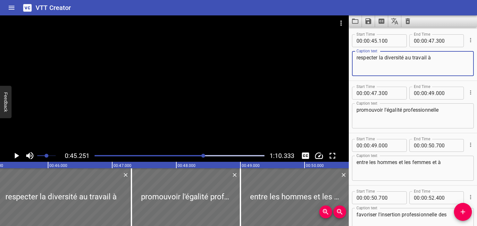
click at [448, 70] on textarea "respecter la diversité au travail à" at bounding box center [413, 64] width 113 height 18
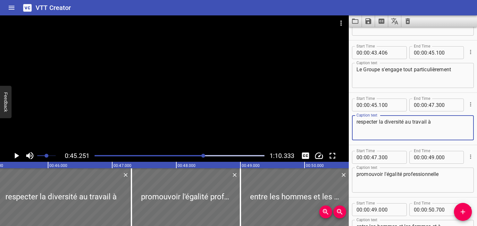
click at [196, 155] on div "Play progress" at bounding box center [119, 155] width 170 height 1
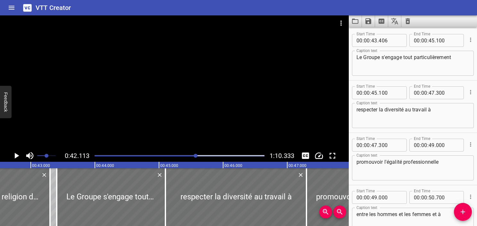
scroll to position [0, 2701]
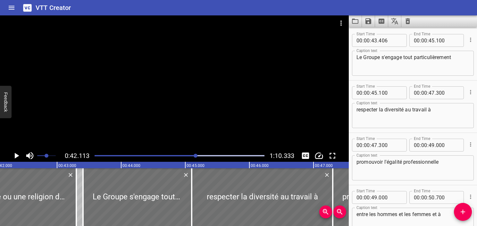
click at [18, 154] on icon "Play/Pause" at bounding box center [17, 156] width 10 height 10
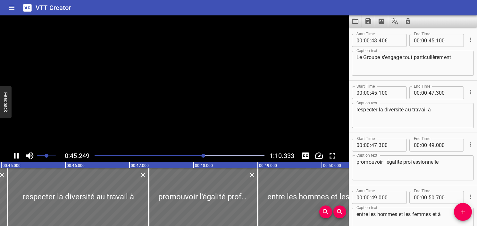
scroll to position [993, 0]
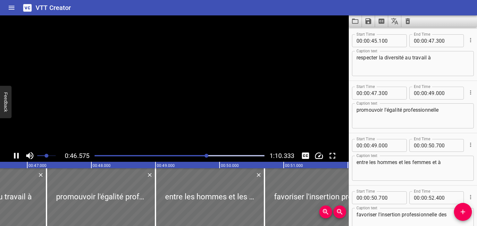
click at [18, 154] on icon "Play/Pause" at bounding box center [16, 156] width 5 height 6
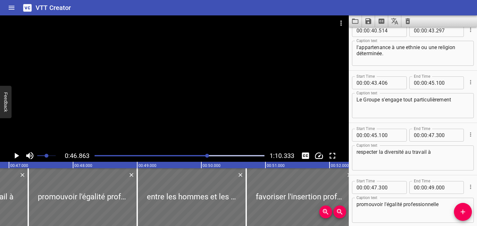
scroll to position [897, 0]
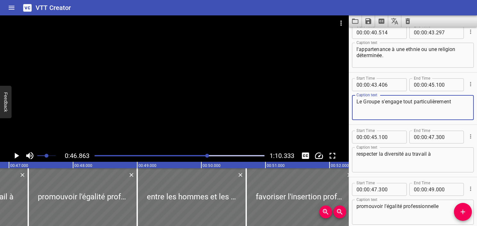
click at [460, 111] on textarea "Le Groupe s'engage tout particulièrement" at bounding box center [413, 107] width 113 height 18
type textarea "Le Groupe s'engage tout particulièrement à"
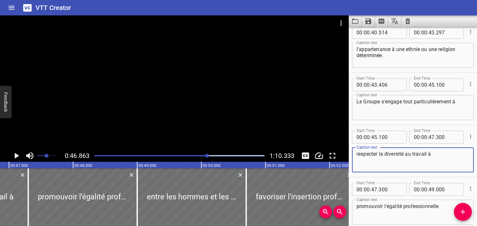
click at [394, 161] on textarea "respecter la diversité au travail à" at bounding box center [413, 160] width 113 height 18
click at [431, 153] on textarea "respecter la diversité au travail à" at bounding box center [413, 160] width 113 height 18
click at [427, 155] on textarea "respecter la diversité au travail à" at bounding box center [413, 160] width 113 height 18
drag, startPoint x: 441, startPoint y: 152, endPoint x: 431, endPoint y: 151, distance: 10.0
click at [431, 151] on textarea "respecter la diversité au travail, à" at bounding box center [413, 160] width 113 height 18
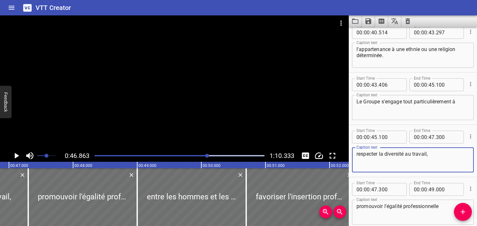
type textarea "respecter la diversité au travail,"
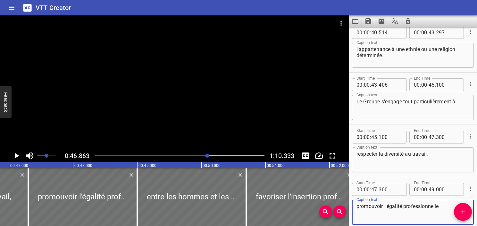
click at [359, 209] on textarea "promouvoir l'égalité professionnelle" at bounding box center [413, 212] width 113 height 18
paste textarea "à"
type textarea "à promouvoir l'égalité professionnelle"
click at [437, 157] on textarea "respecter la diversité au travail," at bounding box center [413, 160] width 113 height 18
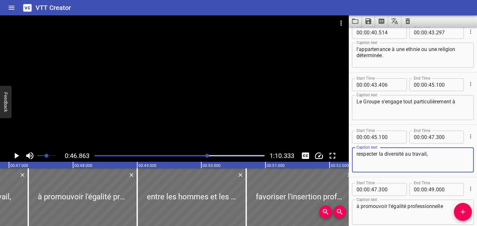
type textarea "respecter la diversité au travail,"
click at [198, 154] on div at bounding box center [180, 155] width 178 height 9
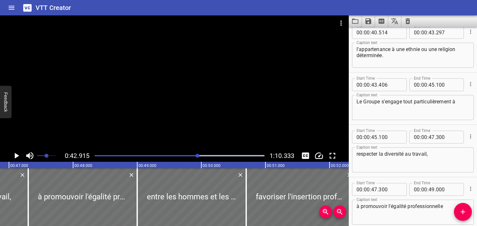
scroll to position [941, 0]
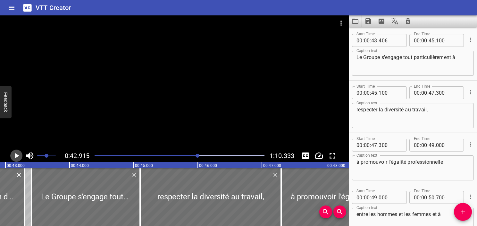
click at [14, 155] on icon "Play/Pause" at bounding box center [17, 156] width 10 height 10
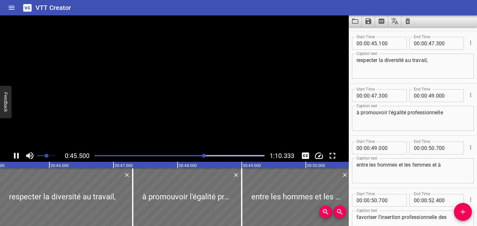
scroll to position [993, 0]
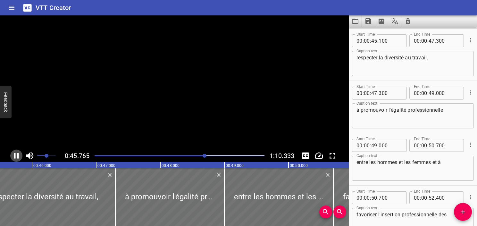
click at [14, 155] on icon "Play/Pause" at bounding box center [16, 156] width 5 height 6
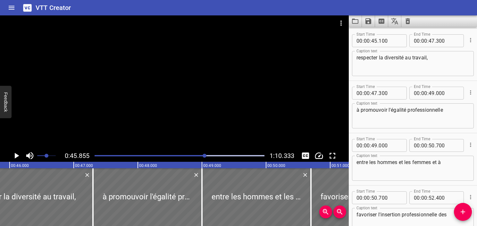
scroll to position [0, 2941]
click at [201, 157] on div at bounding box center [180, 155] width 178 height 9
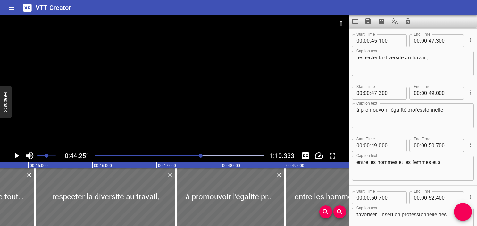
scroll to position [0, 2838]
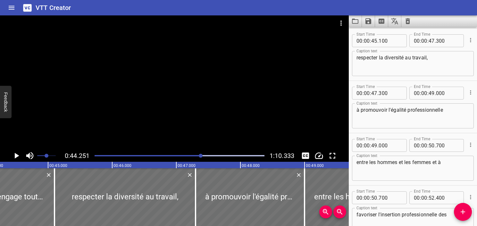
click at [18, 157] on icon "Play/Pause" at bounding box center [17, 156] width 10 height 10
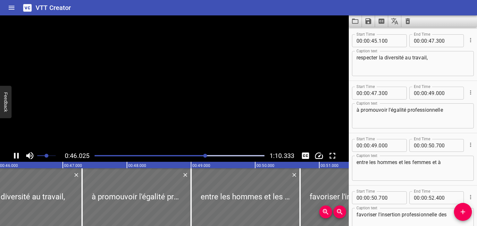
click at [18, 157] on icon "Play/Pause" at bounding box center [16, 156] width 5 height 6
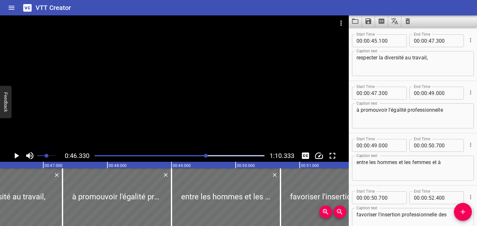
scroll to position [929, 0]
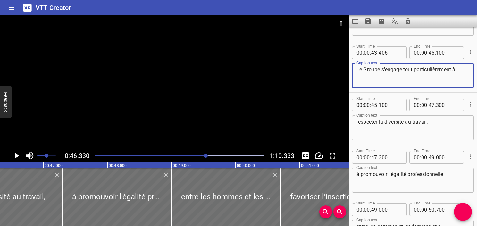
drag, startPoint x: 458, startPoint y: 70, endPoint x: 454, endPoint y: 67, distance: 5.1
click at [454, 67] on textarea "Le Groupe s'engage tout particulièrement à" at bounding box center [413, 75] width 113 height 18
type textarea "Le Groupe s'engage tout particulièrement"
click at [358, 123] on textarea "respecter la diversité au travail," at bounding box center [413, 128] width 113 height 18
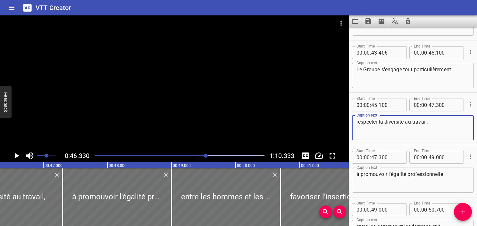
paste textarea "à"
type textarea "à respecter la diversité au travail,"
click at [464, 74] on textarea "Le Groupe s'engage tout particulièrement" at bounding box center [413, 75] width 113 height 18
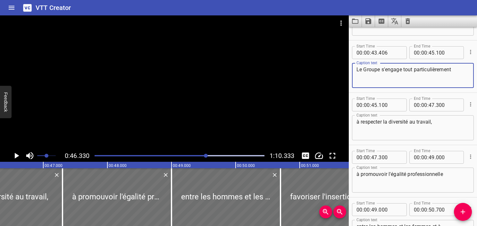
type textarea "Le Groupe s'engage tout particulièrement"
click at [198, 155] on div "Play progress" at bounding box center [122, 155] width 170 height 1
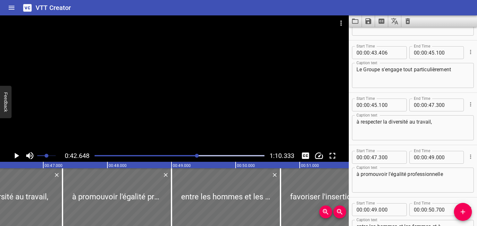
scroll to position [941, 0]
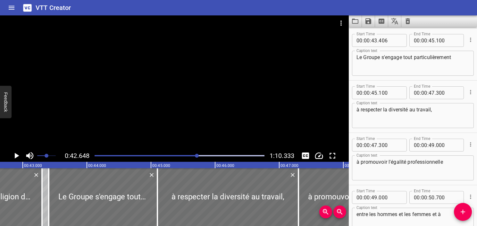
click at [18, 153] on icon "Play/Pause" at bounding box center [17, 156] width 10 height 10
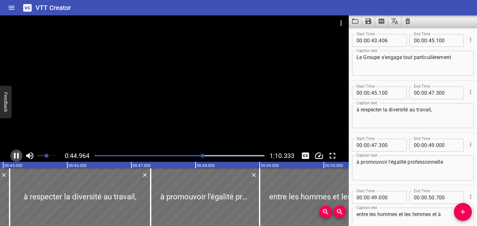
scroll to position [0, 2884]
click at [17, 154] on icon "Play/Pause" at bounding box center [16, 156] width 5 height 6
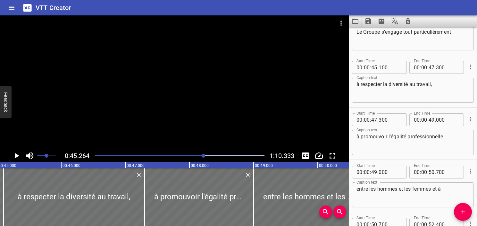
scroll to position [0, 2903]
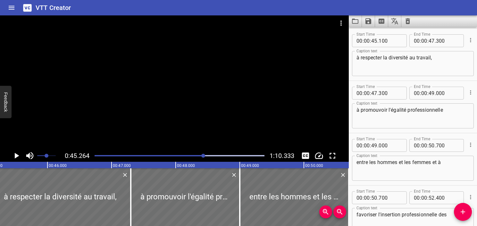
click at [199, 156] on div "Play progress" at bounding box center [119, 155] width 170 height 1
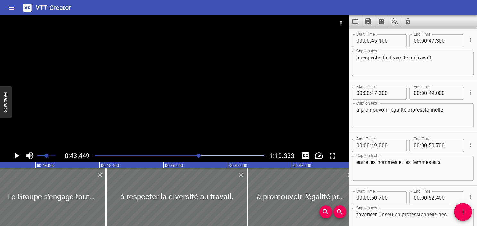
click at [17, 153] on icon "Play/Pause" at bounding box center [17, 156] width 10 height 10
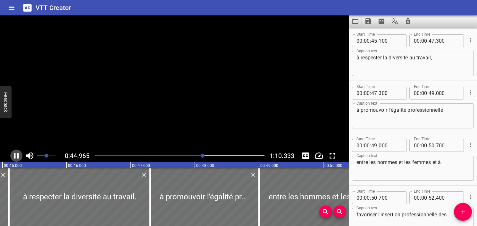
click at [17, 153] on icon "Play/Pause" at bounding box center [17, 156] width 10 height 10
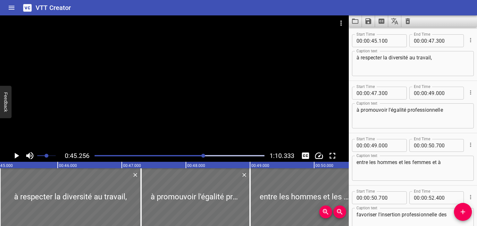
scroll to position [0, 2903]
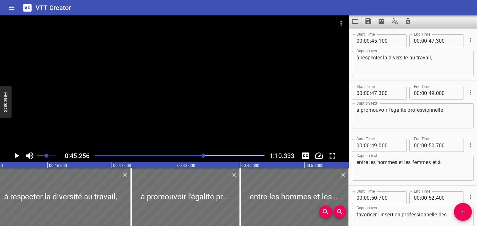
click at [197, 157] on div at bounding box center [180, 155] width 178 height 9
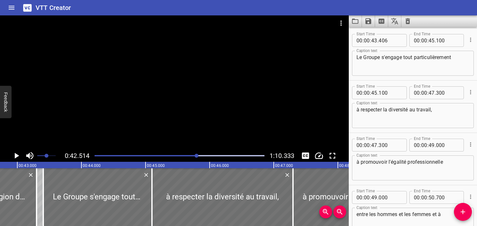
scroll to position [0, 2727]
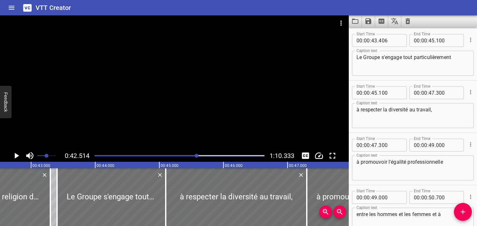
click at [16, 152] on icon "Play/Pause" at bounding box center [17, 156] width 10 height 10
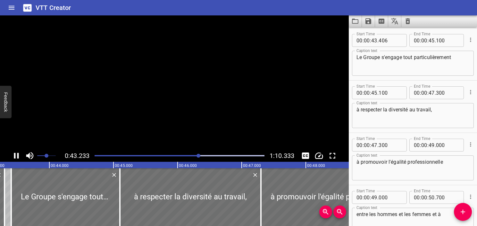
click at [16, 152] on icon "Play/Pause" at bounding box center [17, 156] width 10 height 10
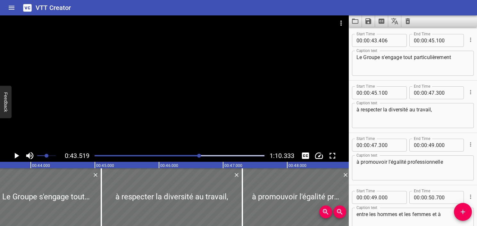
click at [16, 152] on icon "Play/Pause" at bounding box center [17, 156] width 10 height 10
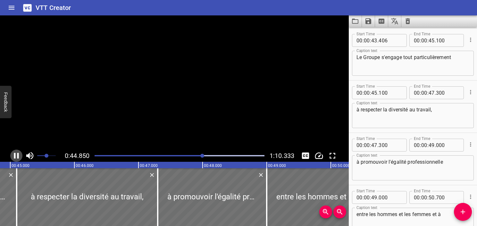
scroll to position [0, 2877]
click at [16, 152] on icon "Play/Pause" at bounding box center [17, 156] width 10 height 10
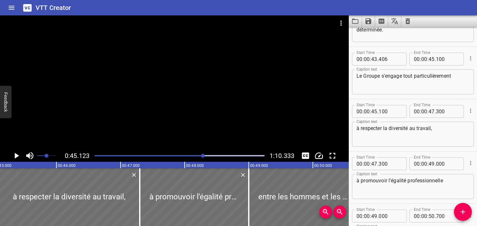
scroll to position [897, 0]
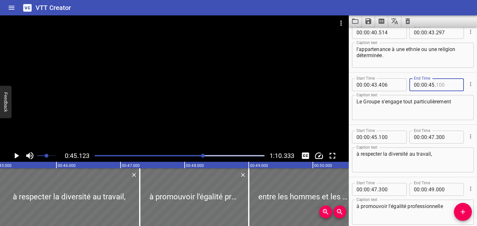
click at [443, 81] on input "number" at bounding box center [447, 84] width 23 height 13
type input "123"
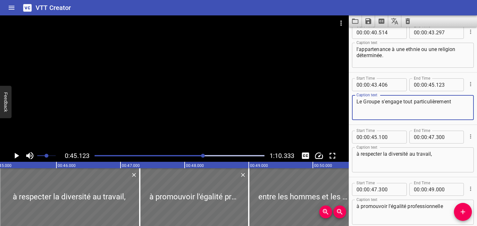
drag, startPoint x: 440, startPoint y: 110, endPoint x: 434, endPoint y: 115, distance: 8.4
click at [439, 111] on textarea "Le Groupe s'engage tout particulièrement" at bounding box center [413, 107] width 113 height 18
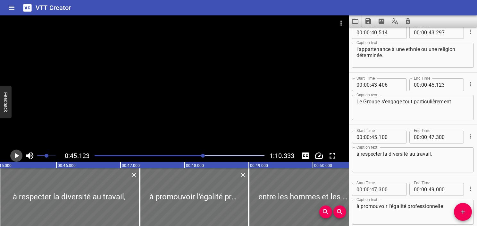
click at [18, 157] on icon "Play/Pause" at bounding box center [17, 156] width 10 height 10
click at [18, 157] on icon "Play/Pause" at bounding box center [16, 156] width 5 height 6
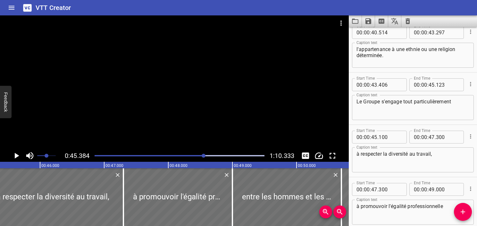
scroll to position [0, 2911]
click at [387, 140] on input "number" at bounding box center [390, 137] width 23 height 13
type input "381"
click at [15, 154] on icon "Play/Pause" at bounding box center [17, 156] width 4 height 6
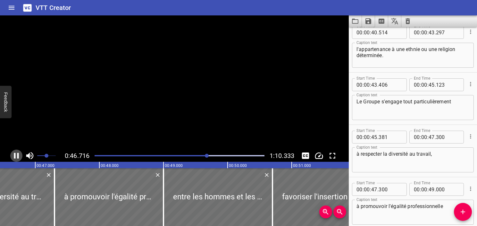
click at [15, 154] on icon "Play/Pause" at bounding box center [17, 156] width 10 height 10
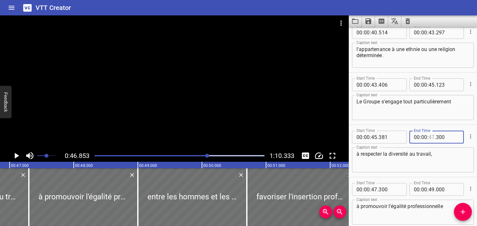
click at [430, 137] on input "number" at bounding box center [432, 137] width 6 height 13
type input "46"
type input "853"
click at [437, 165] on textarea "à respecter la diversité au travail," at bounding box center [413, 160] width 113 height 18
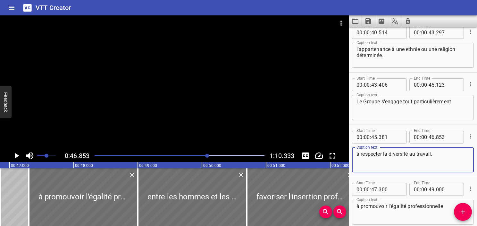
scroll to position [929, 0]
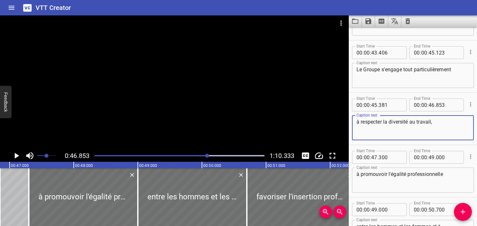
click at [15, 156] on icon "Play/Pause" at bounding box center [17, 156] width 4 height 6
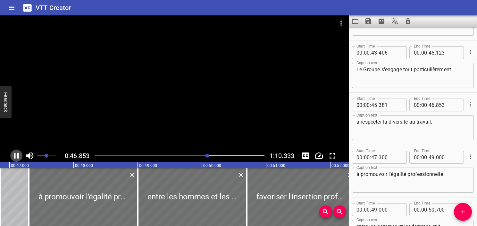
click at [15, 156] on icon "Play/Pause" at bounding box center [16, 156] width 5 height 6
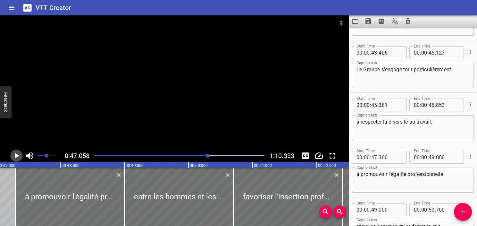
click at [15, 156] on icon "Play/Pause" at bounding box center [17, 156] width 4 height 6
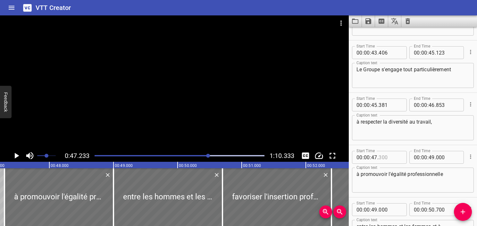
click at [383, 158] on input "number" at bounding box center [390, 157] width 23 height 13
type input "233"
click at [17, 156] on icon "Play/Pause" at bounding box center [17, 156] width 4 height 6
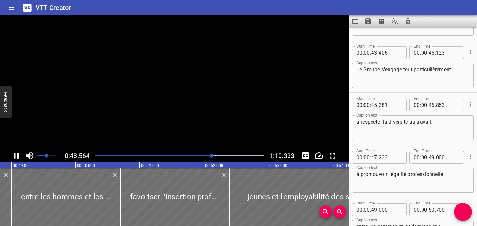
click at [17, 156] on icon "Play/Pause" at bounding box center [16, 156] width 5 height 6
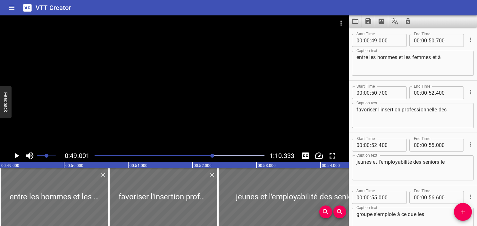
scroll to position [1066, 0]
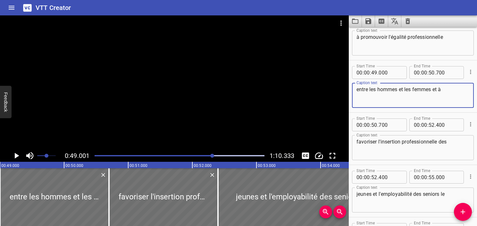
drag, startPoint x: 432, startPoint y: 89, endPoint x: 330, endPoint y: 86, distance: 102.0
click at [330, 86] on main "0:49.001 1:10.333 00:00.000 00:01.000 00:02.000 00:03.000 00:04.000 00:05.000 0…" at bounding box center [238, 120] width 477 height 210
type textarea "et à"
click at [455, 45] on textarea "à promouvoir l'égalité professionnelle" at bounding box center [413, 43] width 113 height 18
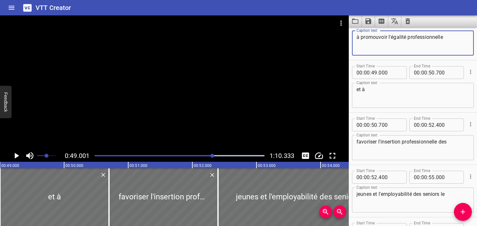
paste textarea "entre les hommes et les femmes"
type textarea "à promouvoir l'égalité professionnelle entre les hommes et les femmes"
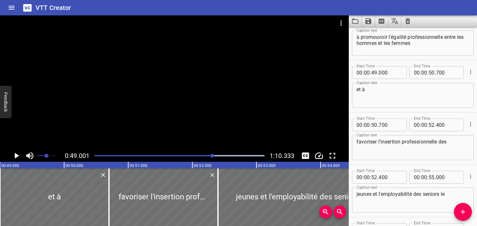
click at [200, 157] on div at bounding box center [180, 155] width 178 height 9
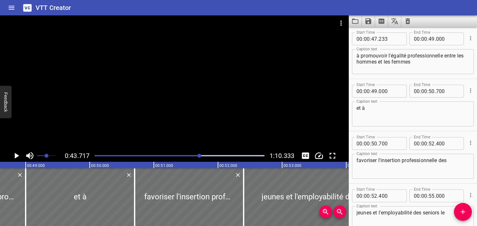
scroll to position [1046, 0]
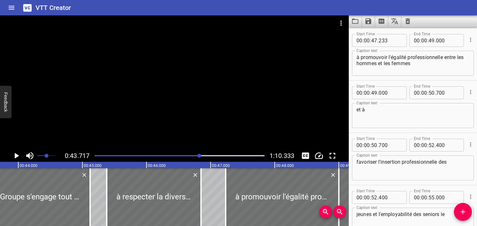
click at [20, 156] on icon "Play/Pause" at bounding box center [17, 156] width 10 height 10
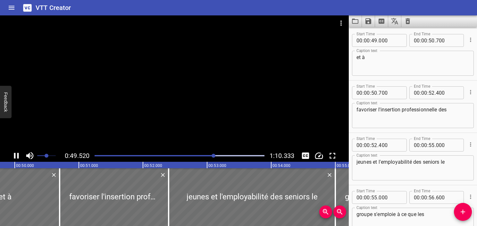
click at [17, 155] on icon "Play/Pause" at bounding box center [17, 156] width 10 height 10
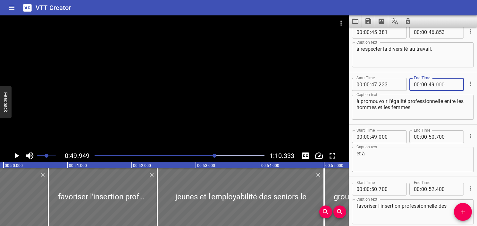
click at [438, 86] on input "number" at bounding box center [447, 84] width 23 height 13
type input "949"
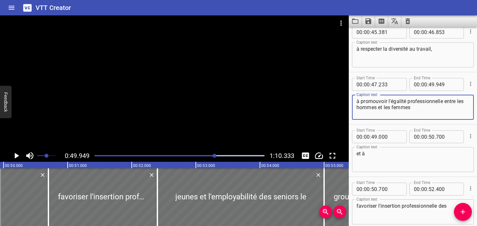
click at [430, 109] on textarea "à promouvoir l'égalité professionnelle entre les hommes et les femmes" at bounding box center [413, 107] width 113 height 18
click at [357, 157] on textarea "et à" at bounding box center [413, 159] width 113 height 18
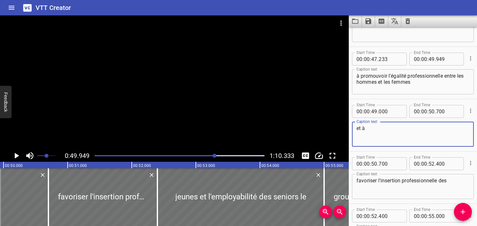
scroll to position [1066, 0]
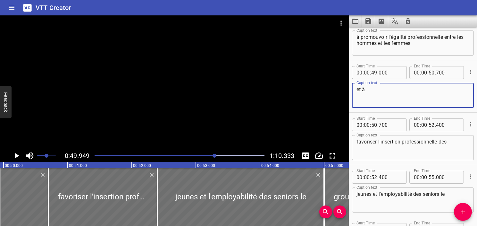
type textarea "et à"
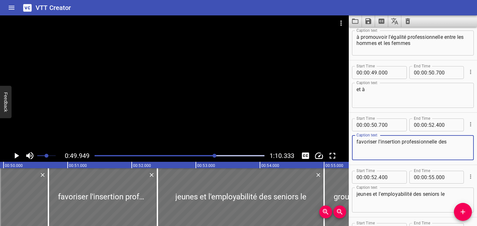
drag, startPoint x: 439, startPoint y: 139, endPoint x: 337, endPoint y: 143, distance: 102.4
click at [337, 143] on main "0:49.949 1:10.333 00:00.000 00:01.000 00:02.000 00:03.000 00:04.000 00:05.000 0…" at bounding box center [238, 120] width 477 height 210
type textarea "des"
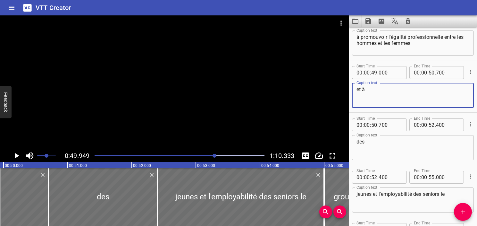
click at [394, 95] on textarea "et à" at bounding box center [413, 95] width 113 height 18
paste textarea "favoriser l'insertion professionnelle"
type textarea "et à favoriser l'insertion professionnelle"
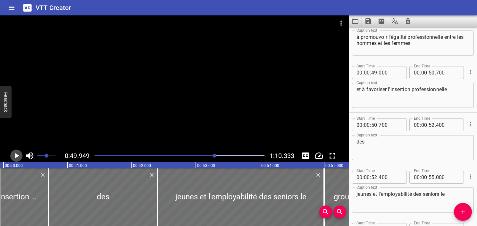
click at [14, 155] on icon "Play/Pause" at bounding box center [17, 156] width 10 height 10
click at [14, 155] on icon "Play/Pause" at bounding box center [16, 156] width 5 height 6
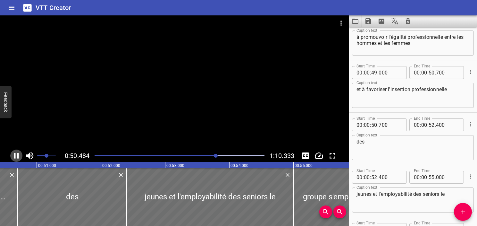
click at [14, 155] on icon "Play/Pause" at bounding box center [16, 156] width 5 height 6
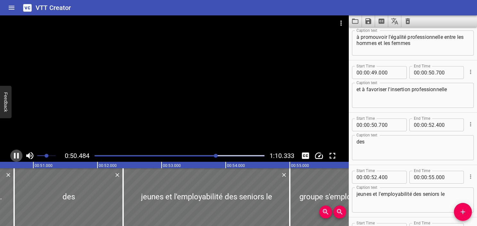
scroll to position [0, 3247]
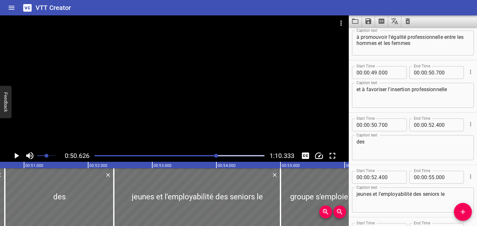
click at [213, 156] on div at bounding box center [180, 155] width 178 height 9
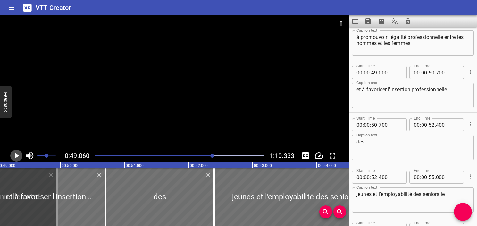
click at [17, 158] on icon "Play/Pause" at bounding box center [17, 156] width 10 height 10
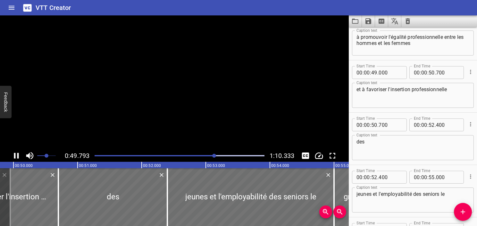
click at [17, 158] on icon "Play/Pause" at bounding box center [16, 156] width 5 height 6
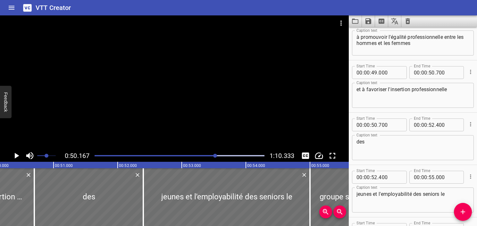
click at [17, 158] on icon "Play/Pause" at bounding box center [17, 156] width 10 height 10
click at [17, 158] on icon "Play/Pause" at bounding box center [16, 156] width 5 height 6
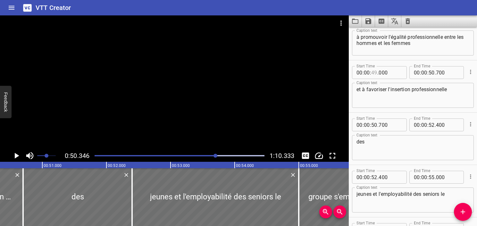
click at [375, 75] on input "number" at bounding box center [374, 72] width 6 height 13
type input "50"
type input "346"
click at [18, 156] on icon "Play/Pause" at bounding box center [17, 156] width 4 height 6
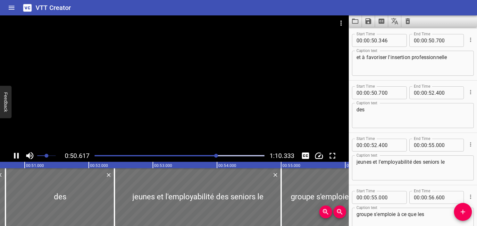
scroll to position [0, 3263]
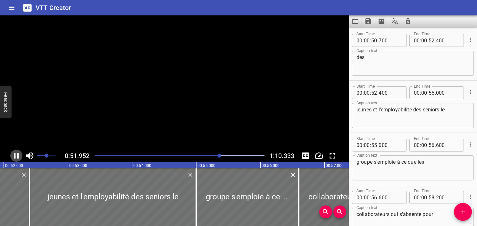
click at [18, 156] on icon "Play/Pause" at bounding box center [16, 156] width 5 height 6
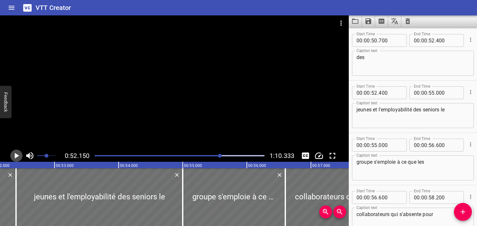
click at [18, 156] on icon "Play/Pause" at bounding box center [17, 156] width 4 height 6
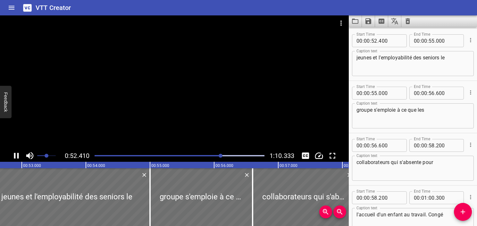
click at [18, 156] on icon "Play/Pause" at bounding box center [16, 156] width 5 height 6
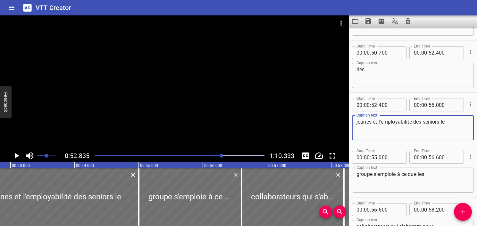
drag, startPoint x: 371, startPoint y: 123, endPoint x: 329, endPoint y: 123, distance: 42.3
click at [329, 123] on main "0:52.835 1:10.333 00:00.000 00:01.000 00:02.000 00:03.000 00:04.000 00:05.000 0…" at bounding box center [238, 120] width 477 height 210
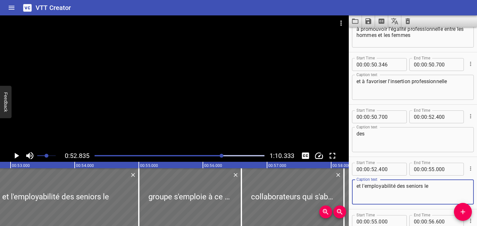
type textarea "et l'employabilité des seniors le"
click at [457, 85] on textarea "et à favoriser l'insertion professionnelle" at bounding box center [413, 87] width 113 height 18
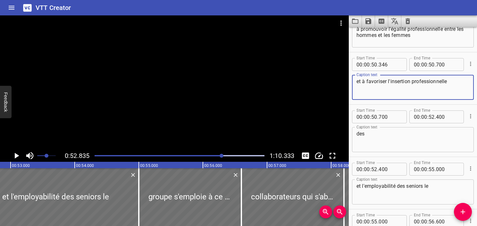
paste textarea "jeunes"
type textarea "et à favoriser l'insertion professionnelle jeunes"
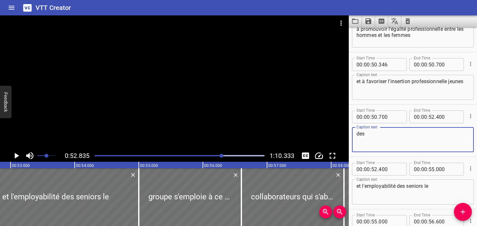
drag, startPoint x: 375, startPoint y: 132, endPoint x: 318, endPoint y: 136, distance: 56.9
click at [318, 136] on main "0:52.835 1:10.333 00:00.000 00:01.000 00:02.000 00:03.000 00:04.000 00:05.000 0…" at bounding box center [238, 120] width 477 height 210
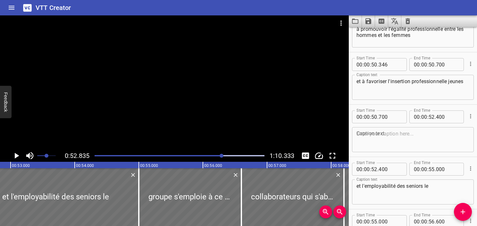
click at [355, 88] on div "et à favoriser l'insertion professionnelle jeunes Caption text" at bounding box center [413, 87] width 122 height 25
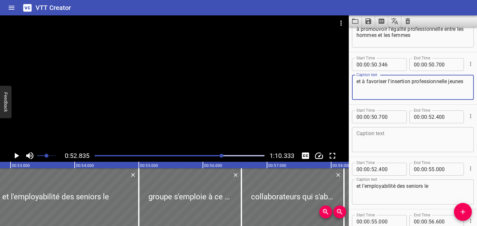
click at [359, 88] on textarea "et à favoriser l'insertion professionnelle jeunes" at bounding box center [413, 87] width 113 height 18
click at [357, 88] on textarea "et à favoriser l'insertion professionnelle jeunes" at bounding box center [413, 87] width 113 height 18
paste textarea "des"
type textarea "et à favoriser l'insertion professionnelle des jeunes"
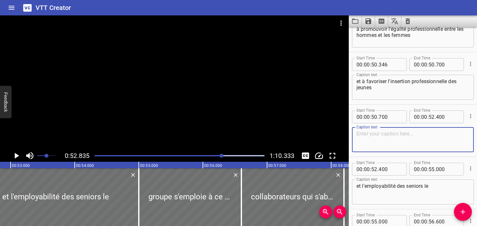
drag, startPoint x: 404, startPoint y: 144, endPoint x: 446, endPoint y: 126, distance: 45.7
click at [404, 142] on textarea at bounding box center [413, 140] width 113 height 18
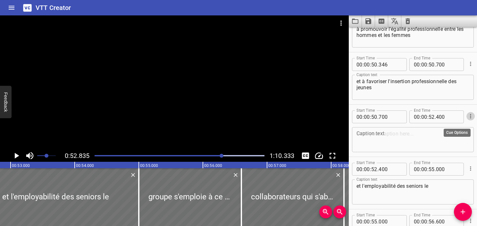
click at [467, 112] on button "Cue Options" at bounding box center [471, 116] width 8 height 8
click at [447, 128] on li "Delete Cue" at bounding box center [444, 128] width 56 height 12
click at [406, 97] on div "et à favoriser l'insertion professionnelle des jeunes Caption text" at bounding box center [413, 87] width 122 height 25
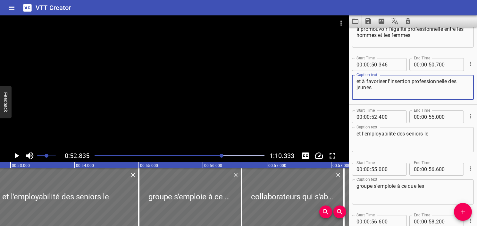
click at [359, 135] on textarea "et l'employabilité des seniors le" at bounding box center [413, 140] width 113 height 18
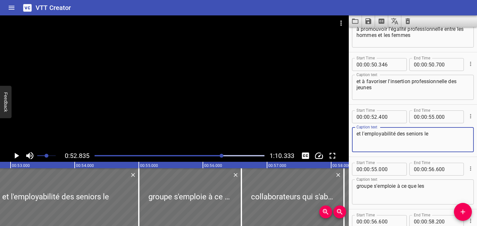
type textarea "et l'employabilité des seniors le"
click at [412, 98] on div "et à favoriser l'insertion professionnelle des jeunes Caption text" at bounding box center [413, 87] width 122 height 25
click at [207, 156] on div "Play progress" at bounding box center [137, 155] width 170 height 1
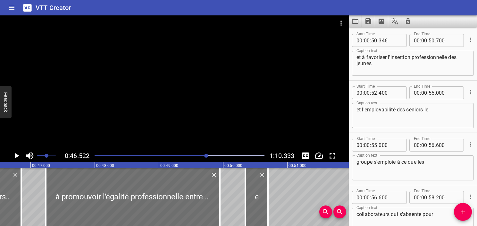
click at [17, 158] on icon "Play/Pause" at bounding box center [17, 156] width 10 height 10
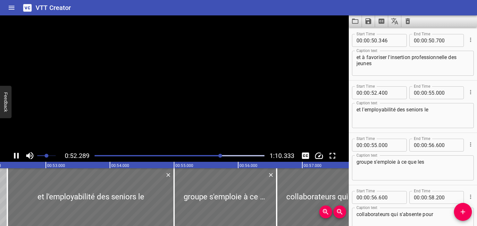
scroll to position [0, 3371]
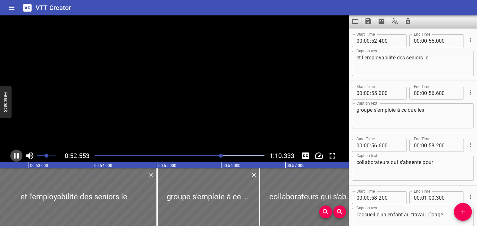
click at [15, 157] on icon "Play/Pause" at bounding box center [17, 156] width 10 height 10
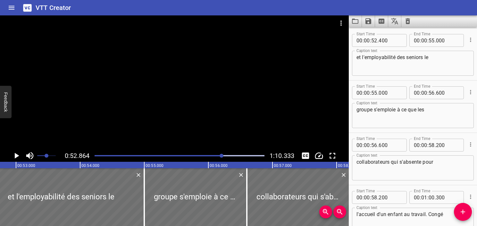
scroll to position [0, 3391]
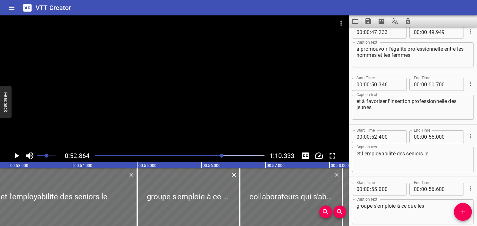
click at [431, 84] on input "number" at bounding box center [432, 84] width 6 height 13
type input "52"
type input "864"
click at [415, 106] on textarea "et à favoriser l'insertion professionnelle des jeunes" at bounding box center [413, 107] width 113 height 18
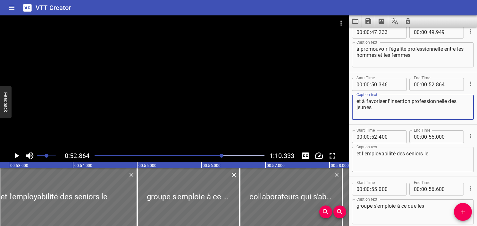
click at [409, 105] on textarea "et à favoriser l'insertion professionnelle des jeunes" at bounding box center [413, 107] width 113 height 18
click at [398, 151] on textarea "et l'employabilité des seniors le" at bounding box center [413, 159] width 113 height 18
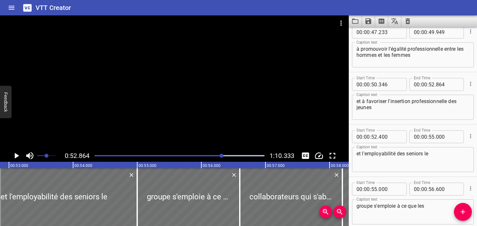
click at [215, 156] on div at bounding box center [180, 155] width 178 height 9
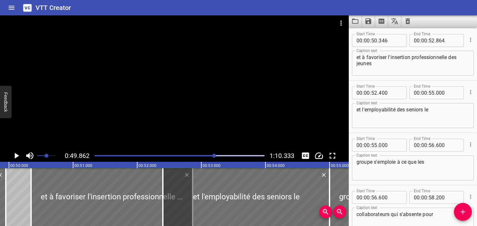
click at [17, 154] on icon "Play/Pause" at bounding box center [17, 156] width 10 height 10
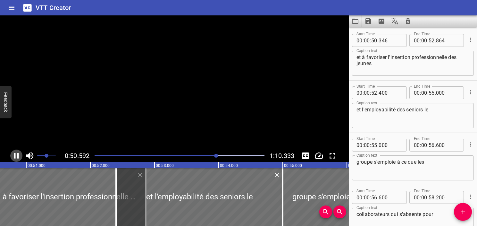
click at [17, 154] on icon "Play/Pause" at bounding box center [17, 156] width 10 height 10
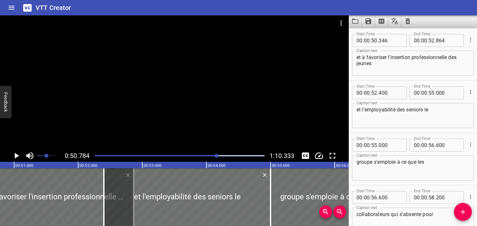
click at [195, 158] on div at bounding box center [180, 155] width 178 height 9
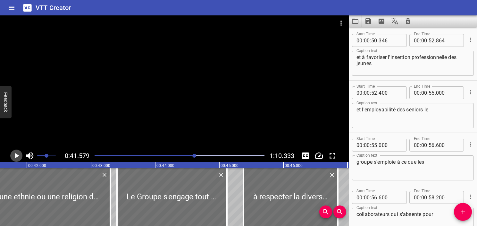
click at [14, 156] on icon "Play/Pause" at bounding box center [17, 156] width 10 height 10
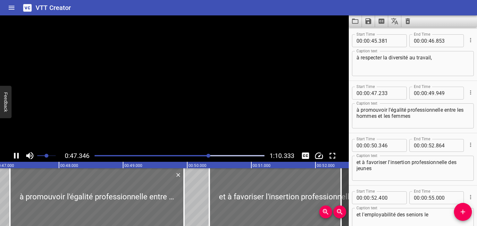
scroll to position [1046, 0]
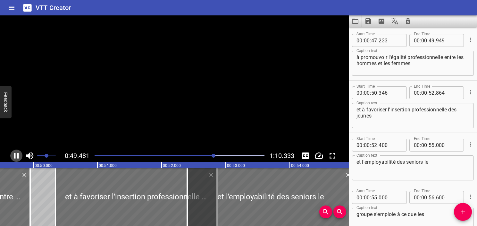
click at [17, 158] on icon "Play/Pause" at bounding box center [16, 156] width 5 height 6
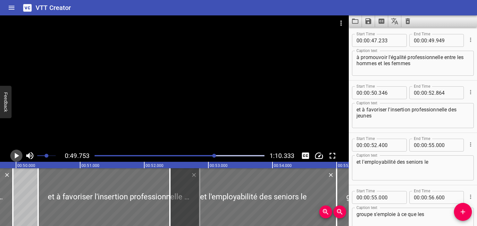
click at [17, 158] on icon "Play/Pause" at bounding box center [17, 156] width 10 height 10
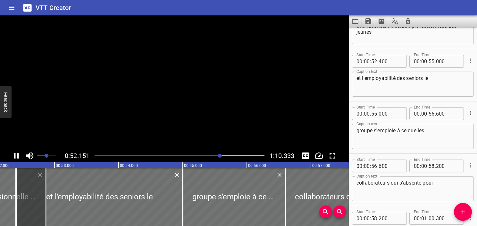
scroll to position [0, 3362]
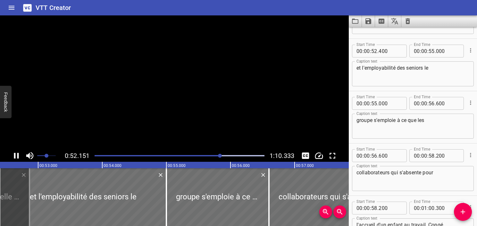
click at [17, 158] on icon "Play/Pause" at bounding box center [16, 156] width 5 height 6
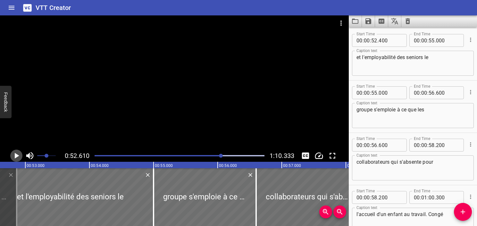
click at [17, 158] on icon "Play/Pause" at bounding box center [17, 156] width 10 height 10
click at [17, 158] on icon "Play/Pause" at bounding box center [16, 156] width 5 height 6
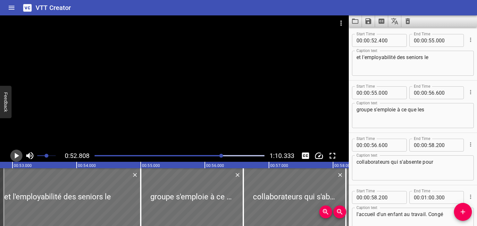
click at [17, 158] on icon "Play/Pause" at bounding box center [17, 156] width 10 height 10
click at [17, 158] on icon "Play/Pause" at bounding box center [16, 156] width 5 height 6
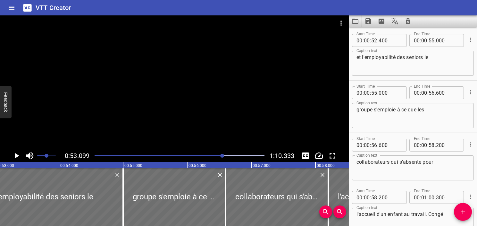
scroll to position [0, 3406]
click at [373, 39] on input "number" at bounding box center [374, 40] width 6 height 13
type input "53"
type input "099"
click at [18, 154] on icon "Play/Pause" at bounding box center [17, 156] width 10 height 10
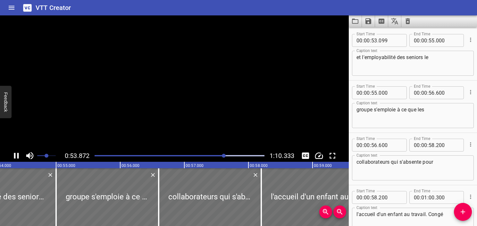
click at [18, 154] on icon "Play/Pause" at bounding box center [16, 156] width 5 height 6
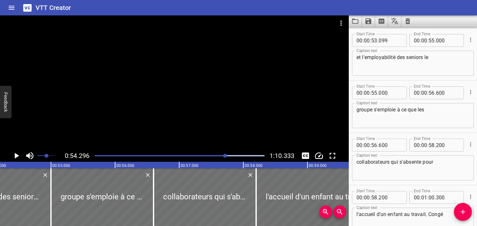
scroll to position [0, 3483]
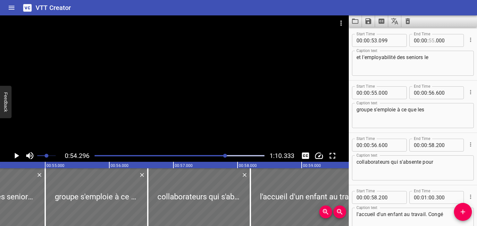
click at [429, 40] on input "number" at bounding box center [432, 40] width 6 height 13
type input "54"
type input "296"
click at [436, 55] on textarea "et l'employabilité des seniors le" at bounding box center [413, 63] width 113 height 18
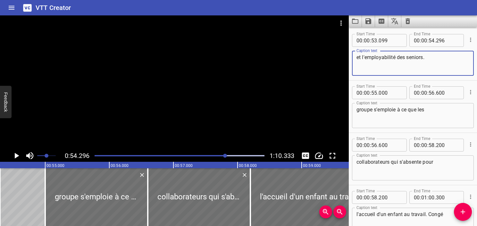
type textarea "et l'employabilité des seniors."
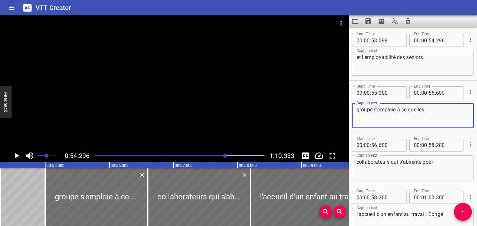
click at [359, 112] on textarea "groupe s'emploie à ce que les" at bounding box center [413, 115] width 113 height 18
type textarea "Le Groupe s'emploie à ce que les"
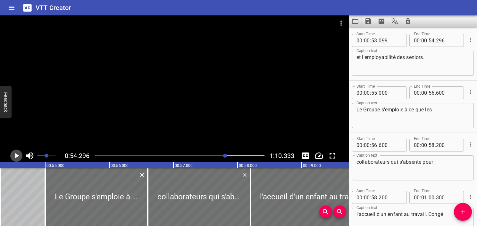
click at [15, 156] on icon "Play/Pause" at bounding box center [17, 156] width 4 height 6
click at [15, 156] on icon "Play/Pause" at bounding box center [17, 156] width 10 height 10
click at [15, 156] on icon "Play/Pause" at bounding box center [17, 156] width 4 height 6
click at [15, 156] on icon "Play/Pause" at bounding box center [17, 156] width 10 height 10
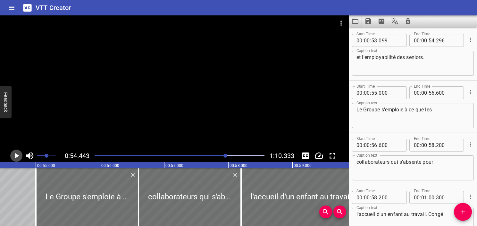
click at [15, 156] on icon "Play/Pause" at bounding box center [17, 156] width 4 height 6
click at [15, 156] on icon "Play/Pause" at bounding box center [17, 156] width 10 height 10
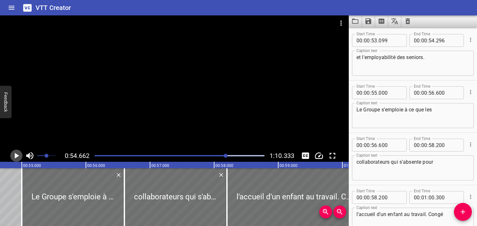
click at [15, 156] on icon "Play/Pause" at bounding box center [17, 156] width 4 height 6
click at [15, 156] on icon "Play/Pause" at bounding box center [17, 156] width 10 height 10
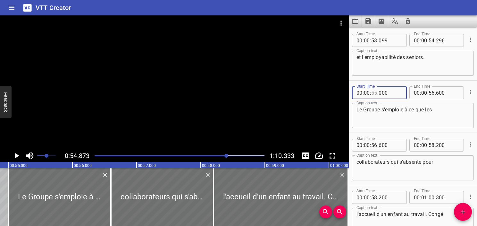
click at [375, 90] on input "number" at bounding box center [374, 92] width 6 height 13
type input "54"
type input "873"
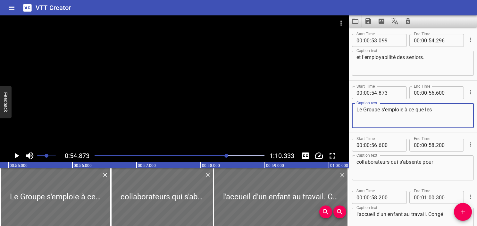
click at [377, 112] on textarea "Le Groupe s'emploie à ce que les" at bounding box center [413, 115] width 113 height 18
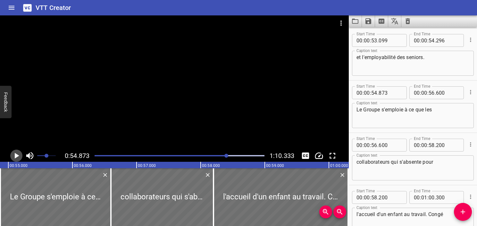
click at [15, 156] on icon "Play/Pause" at bounding box center [17, 156] width 4 height 6
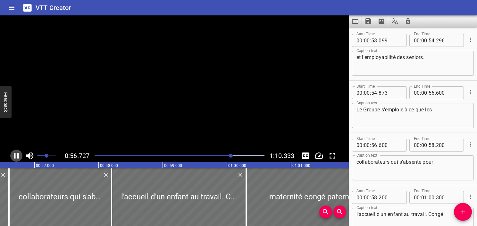
scroll to position [0, 3639]
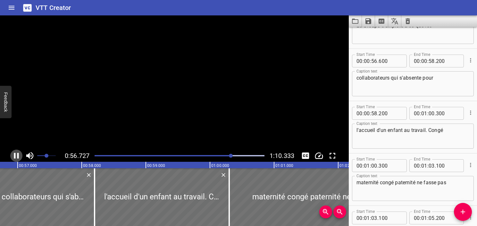
click at [15, 156] on icon "Play/Pause" at bounding box center [16, 156] width 5 height 6
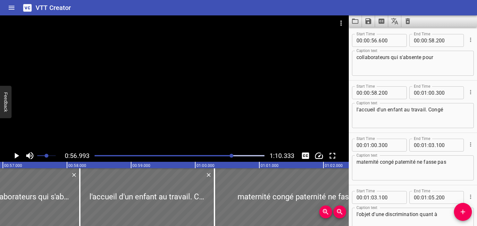
scroll to position [0, 3656]
click at [225, 154] on div at bounding box center [180, 155] width 178 height 9
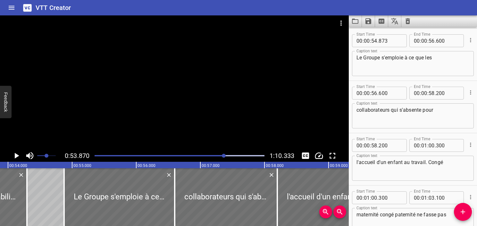
scroll to position [0, 3455]
click at [13, 156] on icon "Play/Pause" at bounding box center [17, 156] width 10 height 10
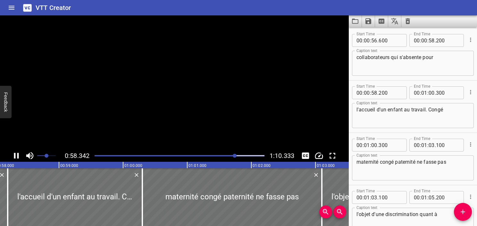
scroll to position [1307, 0]
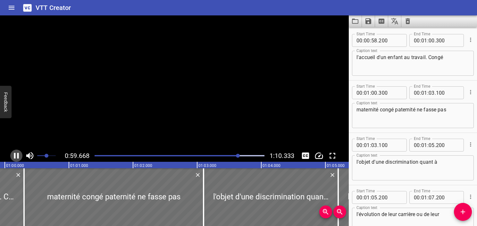
click at [13, 156] on icon "Play/Pause" at bounding box center [17, 156] width 10 height 10
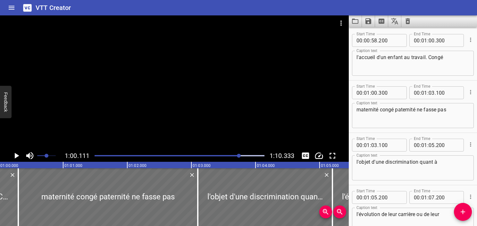
scroll to position [0, 3856]
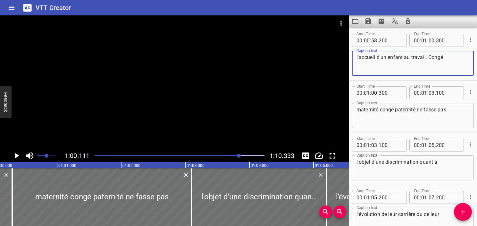
click at [429, 55] on textarea "l'accueil d'un enfant au travail. Congé" at bounding box center [413, 63] width 113 height 18
type textarea "l'accueil d'un enfant au travers d'un congé"
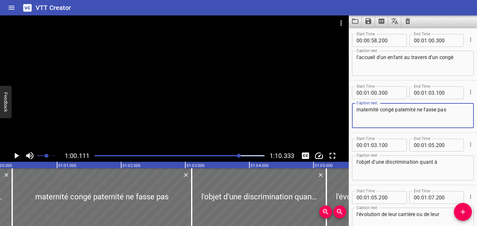
click at [415, 121] on textarea "maternité congé paternité ne fasse pas" at bounding box center [413, 115] width 113 height 18
drag, startPoint x: 381, startPoint y: 106, endPoint x: 416, endPoint y: 109, distance: 35.1
click at [416, 109] on textarea "maternité congé paternité ne fasse pas" at bounding box center [413, 115] width 113 height 18
paste textarea "ou d’un"
click at [394, 121] on textarea "maternité ou d’un congé paternité ne fasse pas" at bounding box center [413, 115] width 113 height 18
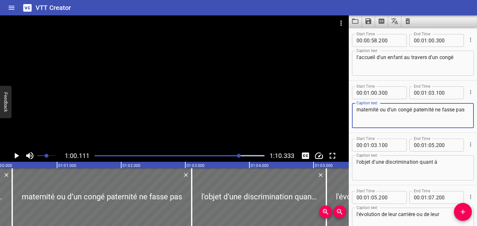
click at [435, 108] on textarea "maternité ou d’un congé paternité ne fasse pas" at bounding box center [413, 115] width 113 height 18
drag, startPoint x: 457, startPoint y: 109, endPoint x: 458, endPoint y: 112, distance: 3.6
click at [457, 110] on textarea "maternité ou d’un congé paternité, ne fasse pas" at bounding box center [413, 115] width 113 height 18
click at [453, 122] on textarea "maternité ou d’un congé paternité, ne fassent pas" at bounding box center [413, 115] width 113 height 18
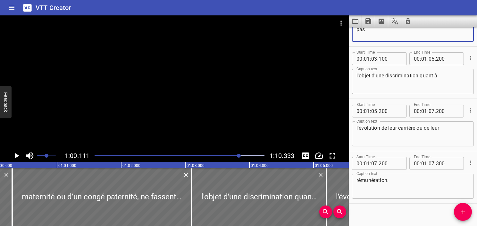
scroll to position [1400, 0]
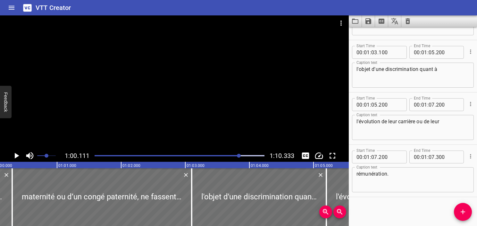
click at [213, 157] on div at bounding box center [180, 155] width 178 height 9
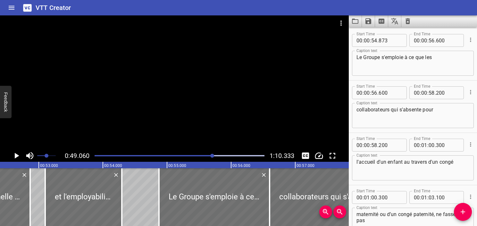
scroll to position [1202, 0]
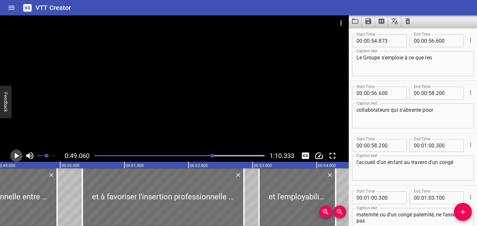
click at [18, 154] on icon "Play/Pause" at bounding box center [17, 156] width 10 height 10
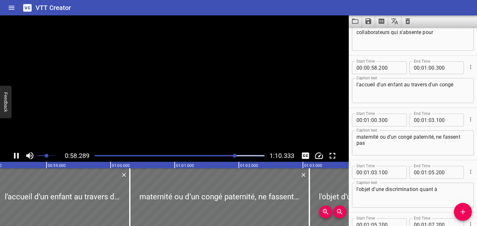
scroll to position [0, 3739]
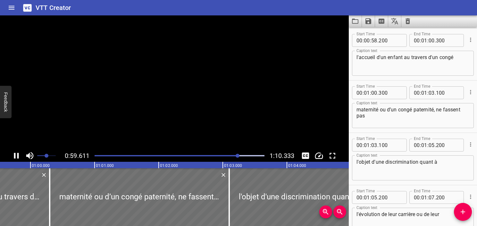
click at [21, 165] on rect at bounding box center [191, 165] width 1604 height 6
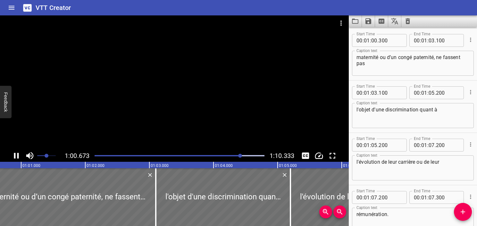
click at [15, 156] on icon "Play/Pause" at bounding box center [16, 156] width 5 height 6
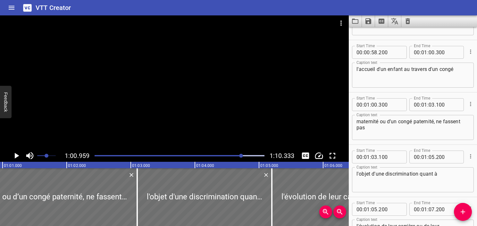
click at [19, 154] on icon "Play/Pause" at bounding box center [17, 156] width 10 height 10
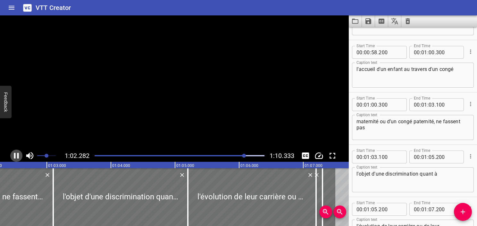
click at [19, 154] on icon "Play/Pause" at bounding box center [16, 156] width 5 height 6
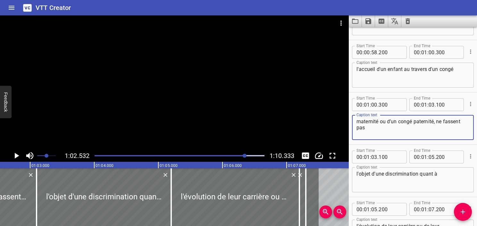
click at [438, 121] on textarea "maternité ou d’un congé paternité, ne fassent pas" at bounding box center [413, 127] width 113 height 18
drag, startPoint x: 438, startPoint y: 121, endPoint x: 444, endPoint y: 127, distance: 8.8
click at [444, 127] on textarea "maternité ou d’un congé paternité, ne fassent pas" at bounding box center [413, 127] width 113 height 18
type textarea "maternité ou d’un congé paternité,"
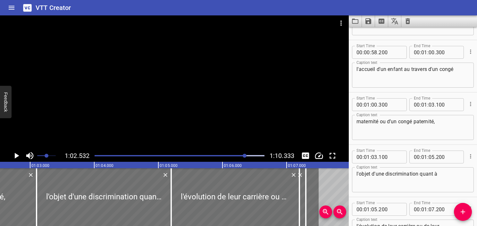
click at [354, 170] on div "l'objet d'une discrimination quant à Caption text" at bounding box center [413, 179] width 122 height 25
paste textarea "ne fassent pas"
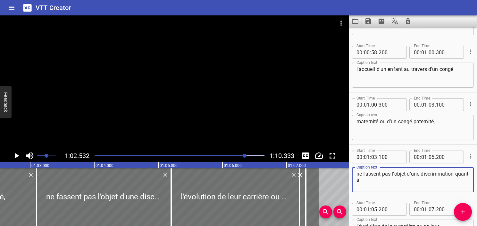
click at [357, 171] on textarea "ne fassent pas l'objet d'une discrimination quant à" at bounding box center [413, 180] width 113 height 18
type textarea "ne fassent pas l'objet d'une discrimination quant à"
click at [239, 157] on div at bounding box center [180, 155] width 178 height 9
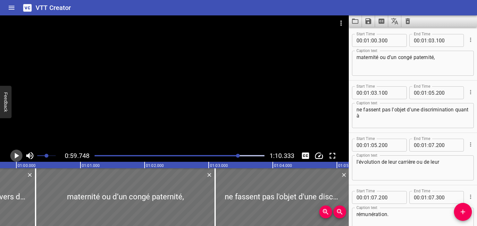
click at [17, 156] on icon "Play/Pause" at bounding box center [17, 156] width 4 height 6
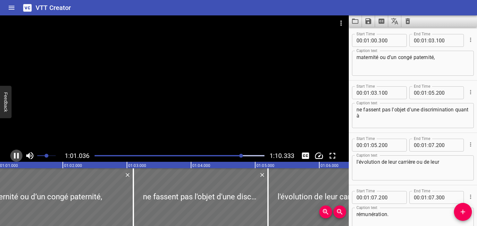
click at [16, 156] on icon "Play/Pause" at bounding box center [17, 156] width 10 height 10
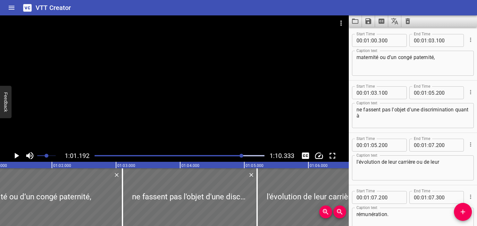
click at [236, 156] on div "Play progress" at bounding box center [157, 155] width 170 height 1
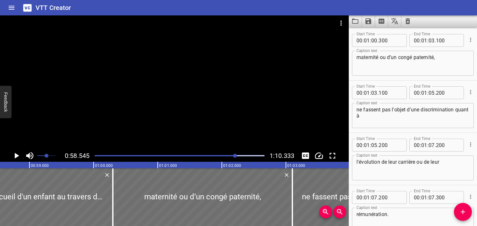
click at [231, 157] on div at bounding box center [180, 155] width 178 height 9
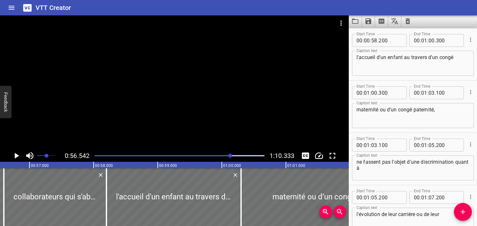
click at [13, 157] on icon "Play/Pause" at bounding box center [17, 156] width 10 height 10
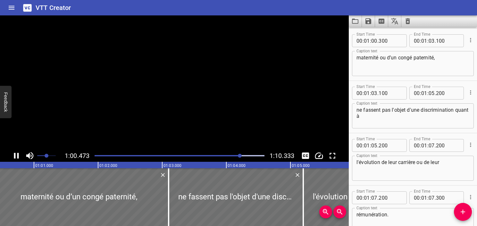
click at [13, 157] on icon "Play/Pause" at bounding box center [17, 156] width 10 height 10
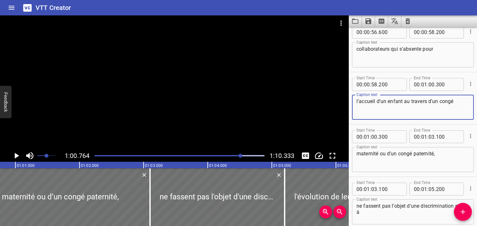
click at [405, 101] on textarea "l'accueil d'un enfant au travers d'un congé" at bounding box center [413, 107] width 113 height 18
click at [465, 217] on button "Add Cue" at bounding box center [463, 212] width 18 height 18
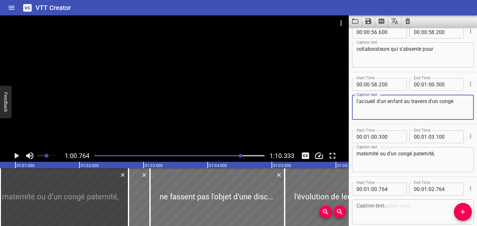
drag, startPoint x: 403, startPoint y: 101, endPoint x: 462, endPoint y: 109, distance: 59.9
click at [462, 109] on textarea "l'accueil d'un enfant au travers d'un congé" at bounding box center [413, 107] width 113 height 18
type textarea "l'accueil d'un enfant"
click at [400, 199] on div "Caption text Caption text" at bounding box center [413, 211] width 122 height 29
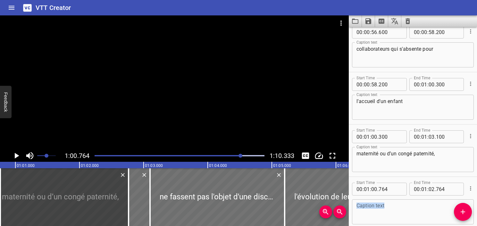
drag, startPoint x: 400, startPoint y: 200, endPoint x: 396, endPoint y: 209, distance: 9.2
click at [396, 209] on textarea at bounding box center [413, 212] width 113 height 18
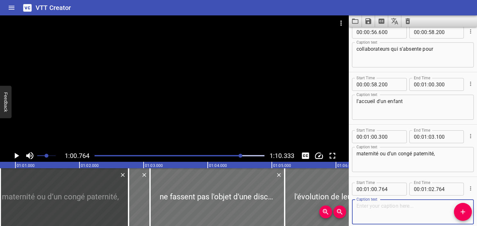
paste textarea "au travers d'un congé"
click at [358, 204] on textarea "au travers d'un congé" at bounding box center [413, 212] width 113 height 18
type textarea "au travers d'un congé"
click at [230, 152] on div at bounding box center [180, 155] width 178 height 9
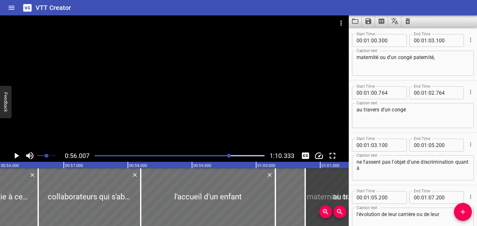
click at [13, 158] on icon "Play/Pause" at bounding box center [17, 156] width 10 height 10
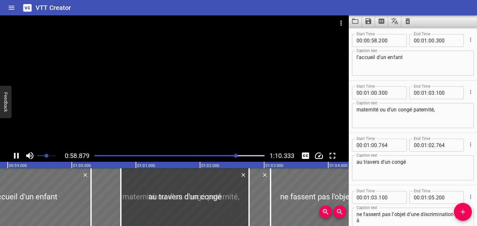
click at [13, 157] on icon "Play/Pause" at bounding box center [17, 156] width 10 height 10
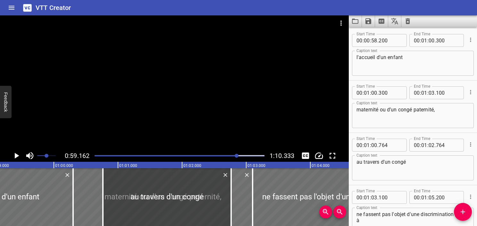
click at [13, 157] on icon "Play/Pause" at bounding box center [17, 156] width 10 height 10
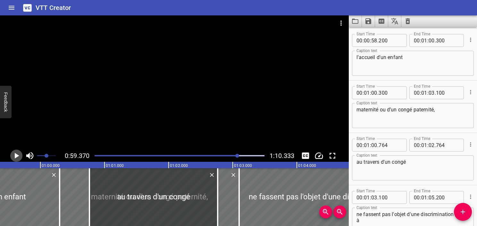
click at [13, 157] on icon "Play/Pause" at bounding box center [17, 156] width 10 height 10
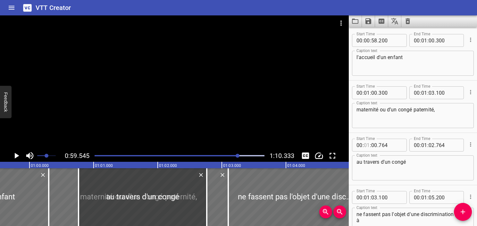
click at [369, 146] on input "number" at bounding box center [367, 145] width 6 height 13
type input "00"
type input "59"
type input "545"
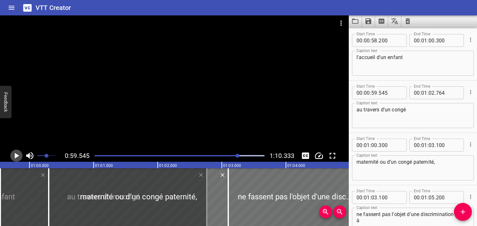
click at [17, 155] on icon "Play/Pause" at bounding box center [17, 156] width 4 height 6
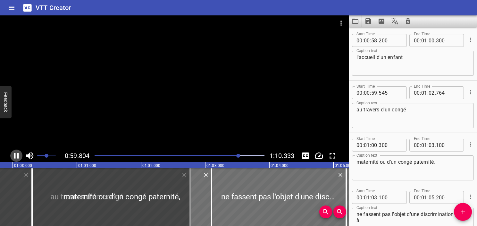
click at [17, 155] on icon "Play/Pause" at bounding box center [16, 156] width 5 height 6
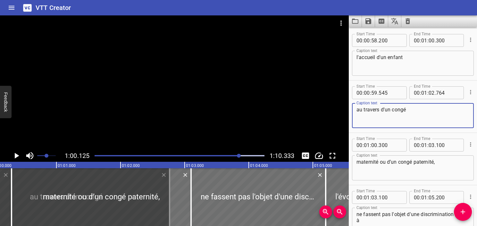
click at [421, 113] on textarea "au travers d'un congé" at bounding box center [413, 115] width 113 height 18
type textarea "au travers d'un congé maternité"
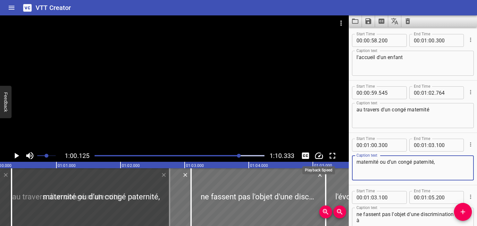
drag, startPoint x: 381, startPoint y: 165, endPoint x: 318, endPoint y: 158, distance: 63.5
click at [318, 158] on main "1:00.125 1:10.333 00:00.000 00:01.000 00:02.000 00:03.000 00:04.000 00:05.000 0…" at bounding box center [238, 120] width 477 height 210
type textarea "ou d’un congé paternité,"
click at [455, 105] on div "au travers d'un congé maternité Caption text" at bounding box center [413, 115] width 122 height 25
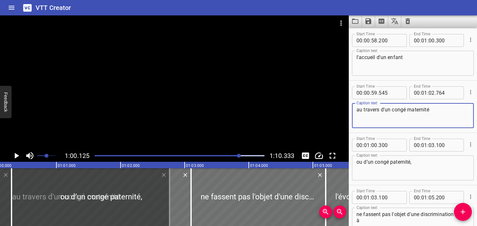
type textarea "au travers d'un congé maternité"
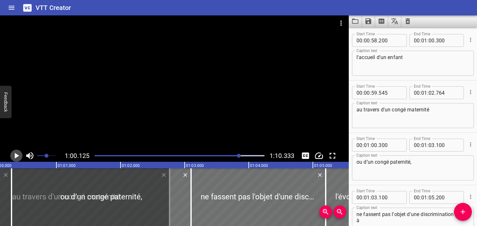
click at [16, 157] on icon "Play/Pause" at bounding box center [17, 156] width 10 height 10
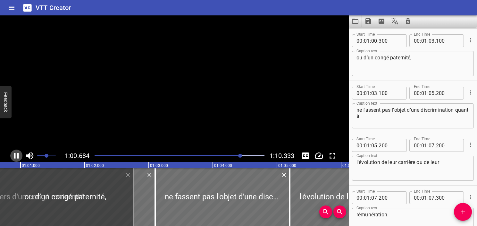
click at [16, 157] on icon "Play/Pause" at bounding box center [17, 156] width 10 height 10
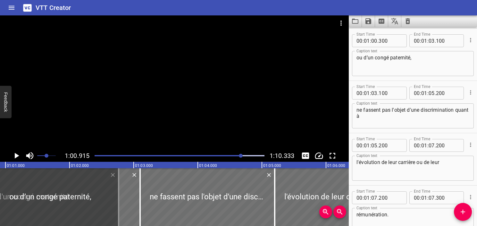
click at [239, 156] on div "Play progress" at bounding box center [157, 155] width 170 height 1
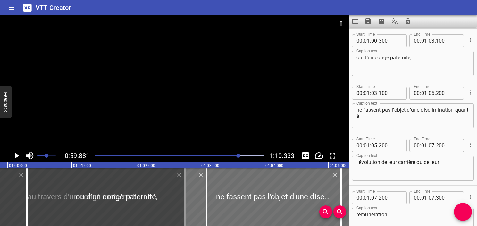
click at [15, 155] on icon "Play/Pause" at bounding box center [17, 156] width 4 height 6
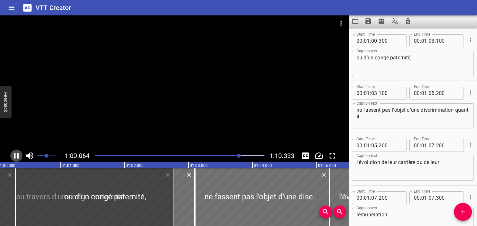
click at [15, 155] on icon "Play/Pause" at bounding box center [17, 156] width 10 height 10
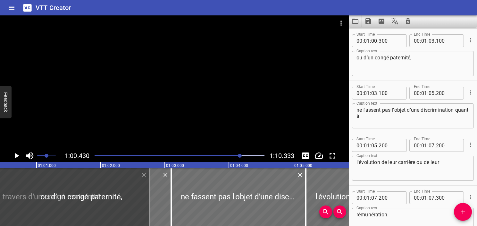
click at [15, 155] on icon "Play/Pause" at bounding box center [17, 156] width 4 height 6
click at [15, 155] on icon "Play/Pause" at bounding box center [17, 156] width 10 height 10
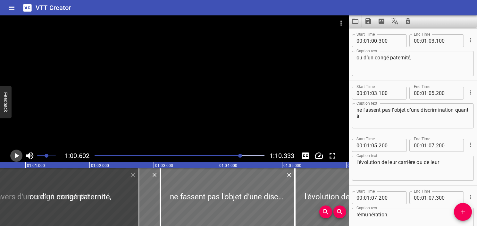
click at [15, 155] on icon "Play/Pause" at bounding box center [17, 156] width 4 height 6
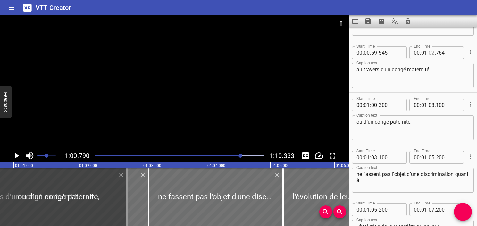
click at [431, 53] on input "number" at bounding box center [432, 52] width 6 height 13
type input "00"
type input "790"
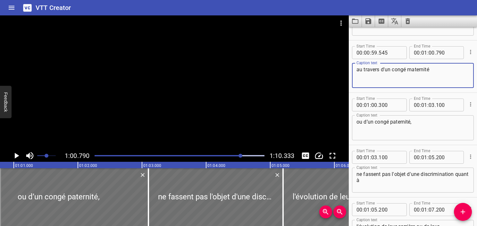
click at [438, 67] on textarea "au travers d'un congé maternité" at bounding box center [413, 75] width 113 height 18
type textarea "au travers d'un congé maternité"
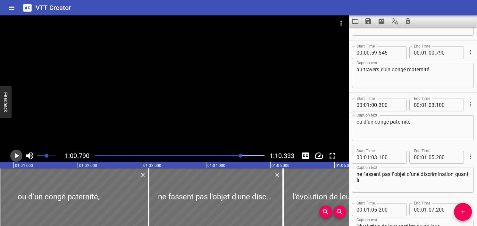
click at [18, 156] on icon "Play/Pause" at bounding box center [17, 156] width 4 height 6
click at [18, 155] on icon "Play/Pause" at bounding box center [16, 156] width 5 height 6
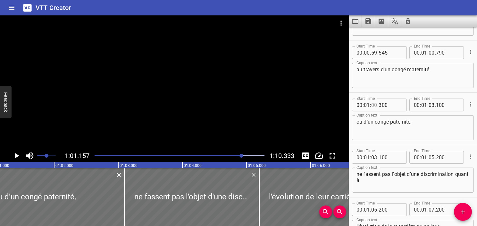
click at [374, 105] on input "number" at bounding box center [374, 104] width 6 height 13
type input "01"
type input "155"
click at [375, 120] on textarea "ou d’un congé paternité," at bounding box center [413, 128] width 113 height 18
click at [19, 155] on icon "Play/Pause" at bounding box center [17, 156] width 10 height 10
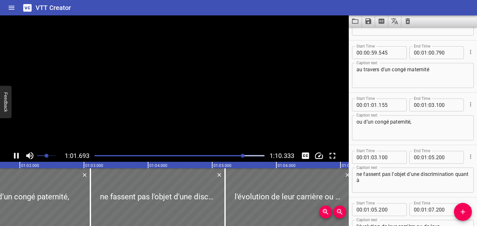
click at [19, 155] on icon "Play/Pause" at bounding box center [17, 156] width 10 height 10
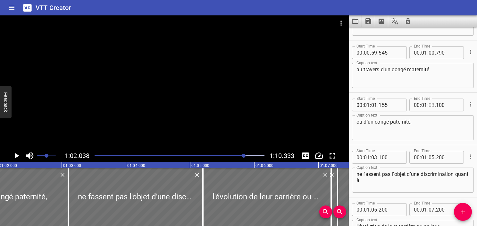
click at [431, 106] on input "number" at bounding box center [432, 104] width 6 height 13
type input "02"
type input "038"
click at [423, 121] on textarea "ou d’un congé paternité," at bounding box center [413, 128] width 113 height 18
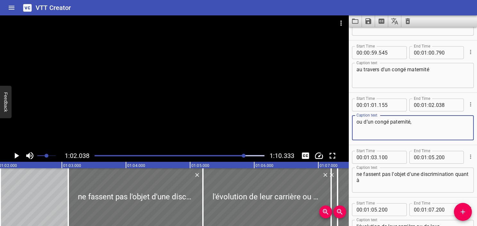
type textarea "ou d’un congé paternité,"
click at [384, 178] on textarea "ne fassent pas l'objet d'une discrimination quant à" at bounding box center [413, 180] width 113 height 18
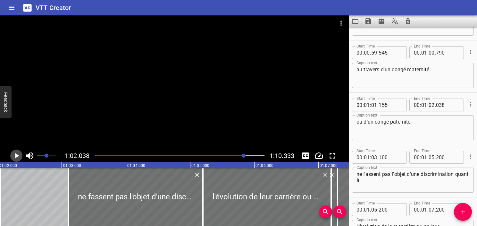
click at [15, 158] on icon "Play/Pause" at bounding box center [17, 156] width 10 height 10
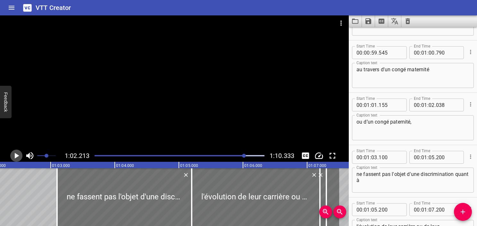
click at [15, 158] on icon "Play/Pause" at bounding box center [17, 156] width 10 height 10
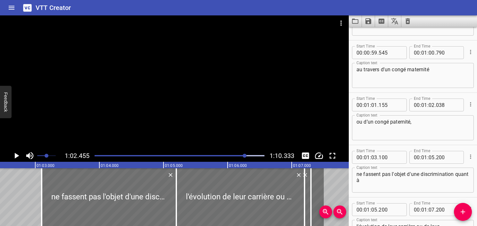
scroll to position [0, 4006]
click at [376, 156] on input "number" at bounding box center [374, 157] width 6 height 13
type input "02"
type input "455"
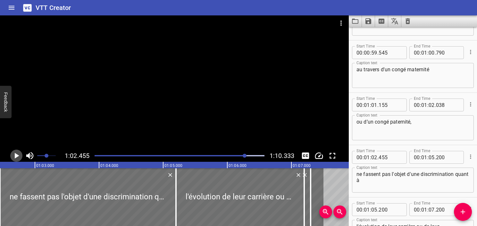
click at [16, 155] on icon "Play/Pause" at bounding box center [17, 156] width 4 height 6
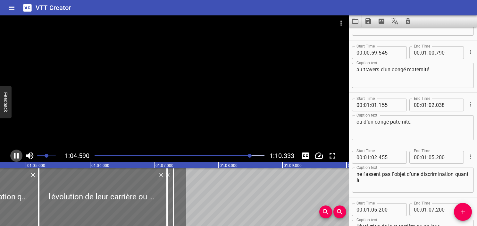
click at [14, 155] on icon "Play/Pause" at bounding box center [16, 156] width 5 height 6
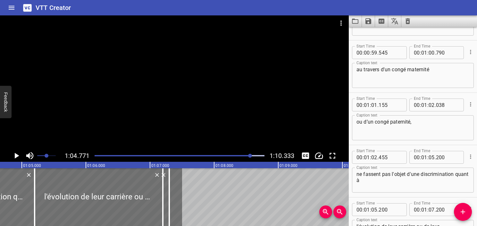
scroll to position [0, 4155]
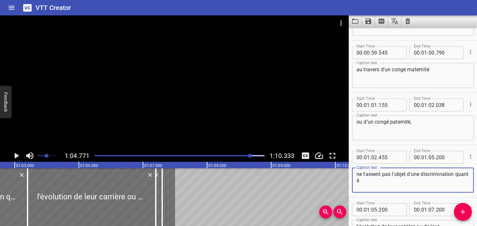
click at [412, 181] on textarea "ne fassent pas l'objet d'une discrimination quant à" at bounding box center [413, 180] width 113 height 18
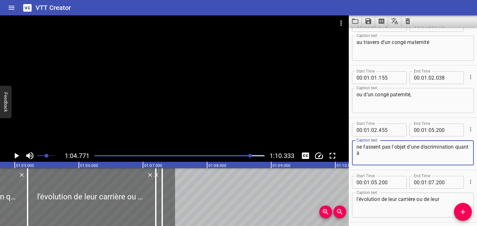
scroll to position [1411, 0]
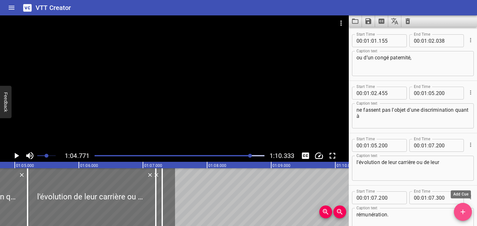
click at [466, 208] on icon "Add Cue" at bounding box center [463, 212] width 8 height 8
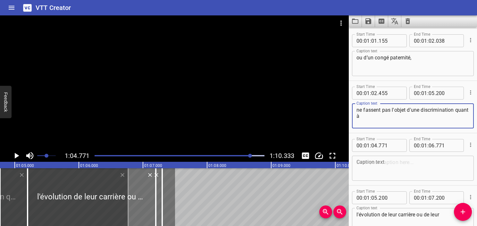
drag, startPoint x: 408, startPoint y: 109, endPoint x: 435, endPoint y: 135, distance: 37.7
type textarea "ne fassent pas l'objet"
click at [403, 176] on textarea at bounding box center [413, 168] width 113 height 18
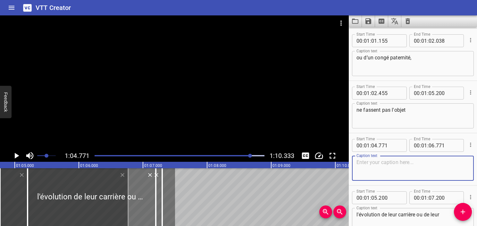
paste textarea "d'une discrimination quant à"
type textarea "d'une discrimination quant à"
click at [417, 122] on textarea "ne fassent pas l'objet" at bounding box center [413, 116] width 113 height 18
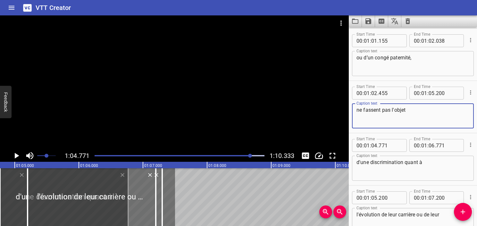
type textarea "ne fassent pas l'objet"
click at [242, 153] on div at bounding box center [180, 155] width 178 height 9
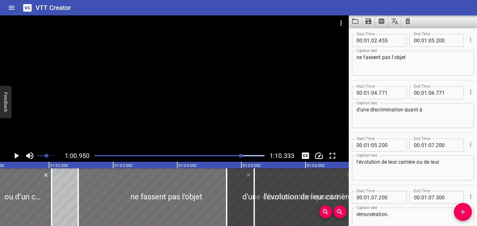
scroll to position [0, 3910]
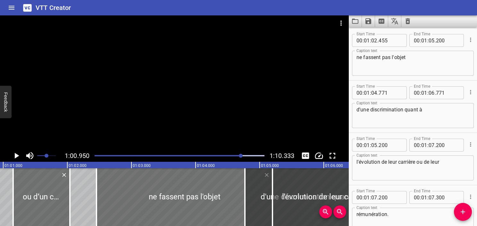
click at [15, 155] on icon "Play/Pause" at bounding box center [17, 156] width 4 height 6
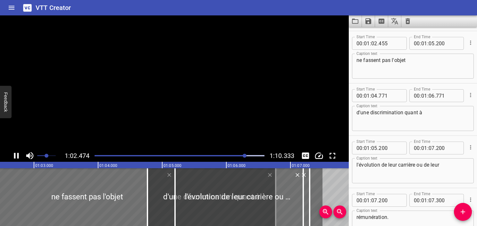
scroll to position [1464, 0]
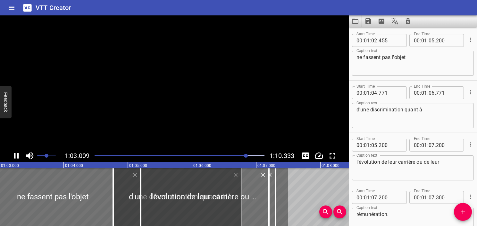
click at [15, 155] on icon "Play/Pause" at bounding box center [16, 156] width 5 height 6
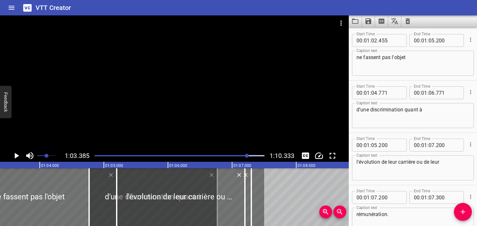
scroll to position [0, 4065]
click at [430, 42] on input "number" at bounding box center [432, 40] width 6 height 13
type input "03"
type input "385"
click at [425, 58] on textarea "ne fassent pas l'objet" at bounding box center [413, 63] width 113 height 18
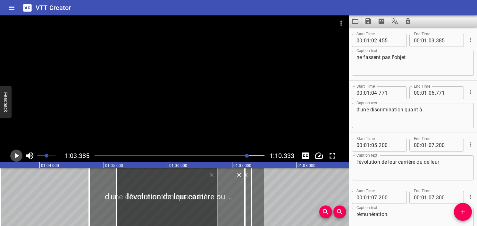
click at [18, 155] on icon "Play/Pause" at bounding box center [17, 156] width 4 height 6
click at [18, 155] on icon "Play/Pause" at bounding box center [16, 156] width 5 height 6
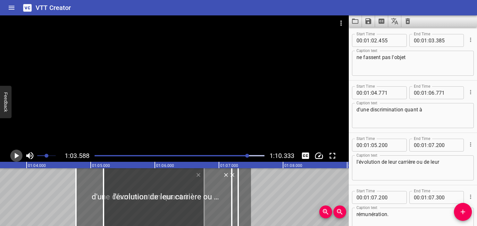
click at [18, 155] on icon "Play/Pause" at bounding box center [17, 156] width 4 height 6
click at [18, 155] on icon "Play/Pause" at bounding box center [16, 156] width 5 height 6
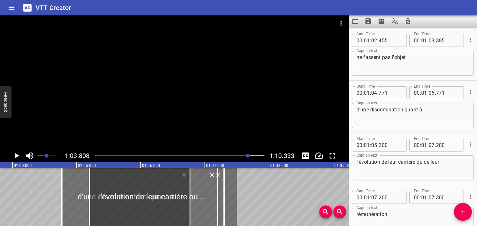
click at [18, 155] on icon "Play/Pause" at bounding box center [17, 156] width 4 height 6
click at [18, 155] on icon "Play/Pause" at bounding box center [16, 156] width 5 height 6
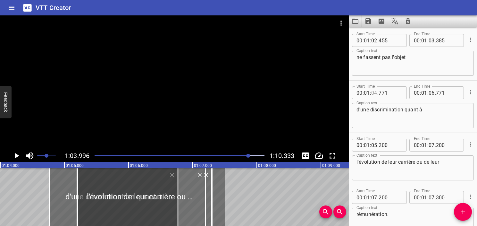
click at [374, 92] on input "number" at bounding box center [374, 92] width 6 height 13
type input "03"
type input "996"
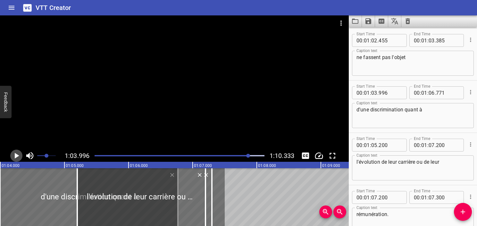
click at [13, 154] on icon "Play/Pause" at bounding box center [17, 156] width 10 height 10
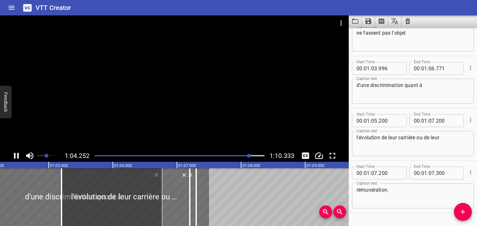
scroll to position [1504, 0]
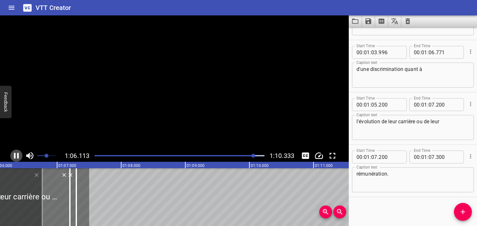
click at [13, 154] on icon "Play/Pause" at bounding box center [17, 156] width 10 height 10
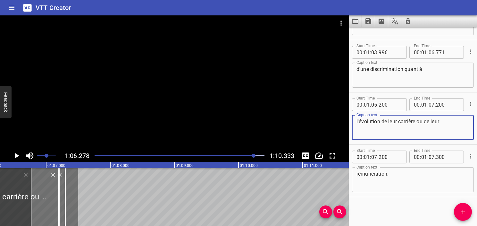
drag, startPoint x: 411, startPoint y: 123, endPoint x: 348, endPoint y: 126, distance: 62.6
click at [348, 126] on main "1:06.278 1:10.333 00:00.000 00:01.000 00:02.000 00:03.000 00:04.000 00:05.000 0…" at bounding box center [238, 120] width 477 height 210
type textarea "ou de leur"
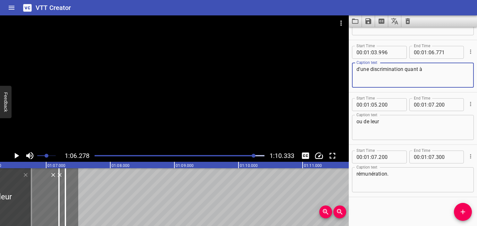
click at [432, 76] on textarea "d'une discrimination quant à" at bounding box center [413, 75] width 113 height 18
paste textarea "l'évolution de leur carrière"
type textarea "d'une discrimination quant à l'évolution de leur carrière"
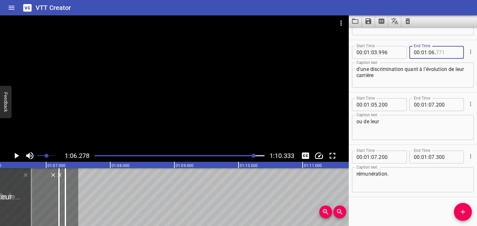
click at [438, 51] on input "number" at bounding box center [447, 52] width 23 height 13
type input "279"
click at [427, 76] on textarea "d'une discrimination quant à l'évolution de leur carrière" at bounding box center [413, 75] width 113 height 18
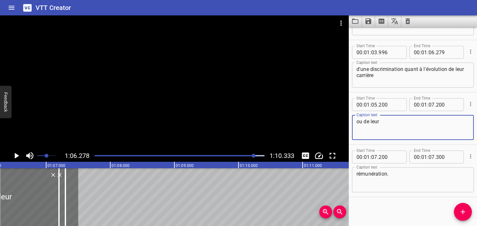
click at [359, 119] on textarea "ou de leur" at bounding box center [413, 127] width 113 height 18
type textarea "ou de leur"
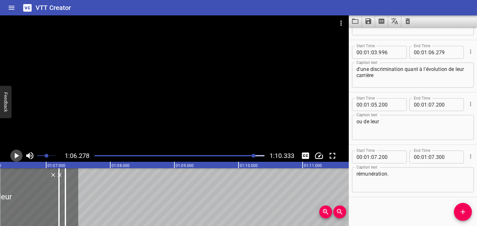
click at [16, 157] on icon "Play/Pause" at bounding box center [17, 156] width 10 height 10
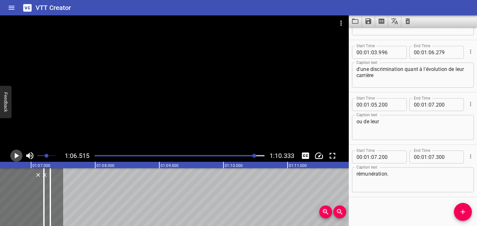
click at [16, 157] on icon "Play/Pause" at bounding box center [17, 156] width 10 height 10
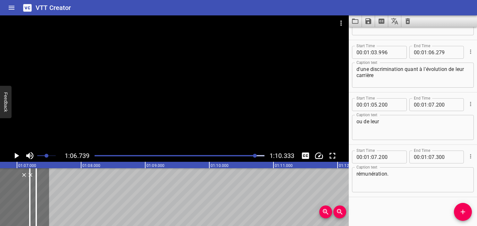
scroll to position [0, 4281]
click at [375, 104] on input "number" at bounding box center [374, 104] width 6 height 13
type input "06"
type input "739"
click at [369, 127] on textarea "ou de leur" at bounding box center [413, 127] width 113 height 18
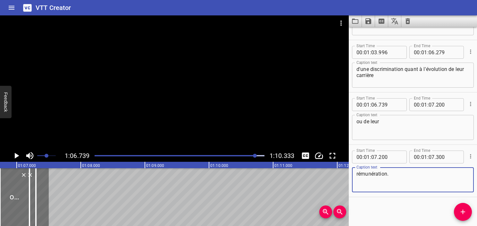
drag, startPoint x: 394, startPoint y: 174, endPoint x: 328, endPoint y: 180, distance: 65.7
click at [328, 180] on main "1:06.739 1:10.333 00:00.000 00:01.000 00:02.000 00:03.000 00:04.000 00:05.000 0…" at bounding box center [238, 120] width 477 height 210
click at [394, 124] on textarea "ou de leur" at bounding box center [413, 127] width 113 height 18
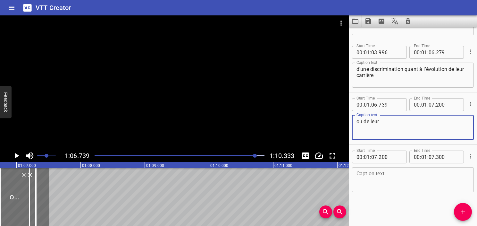
paste textarea "rémunération."
type textarea "ou de leur rémunération."
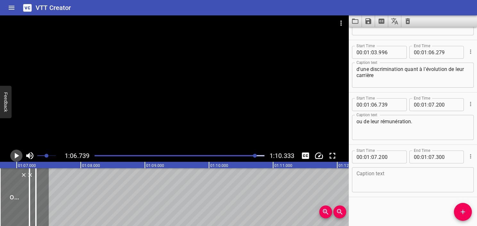
click at [16, 156] on icon "Play/Pause" at bounding box center [17, 156] width 4 height 6
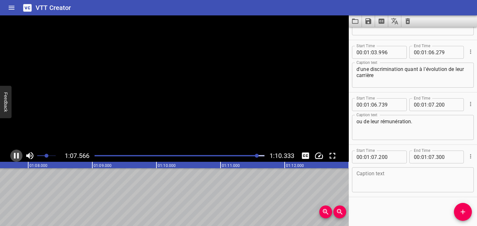
click at [16, 156] on icon "Play/Pause" at bounding box center [17, 156] width 10 height 10
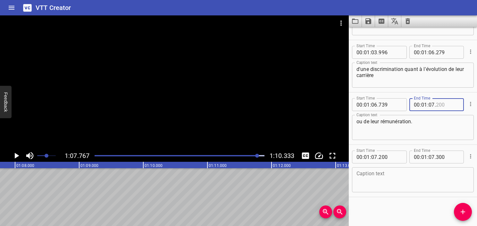
click at [439, 104] on input "number" at bounding box center [447, 104] width 23 height 13
type input "767"
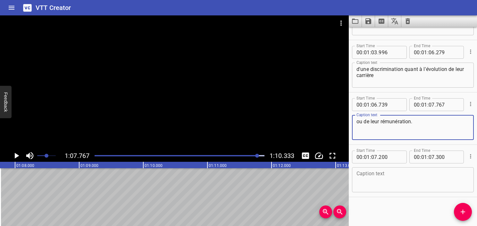
click at [454, 127] on textarea "ou de leur rémunération." at bounding box center [413, 127] width 113 height 18
click at [468, 154] on icon "Cue Options" at bounding box center [471, 156] width 6 height 6
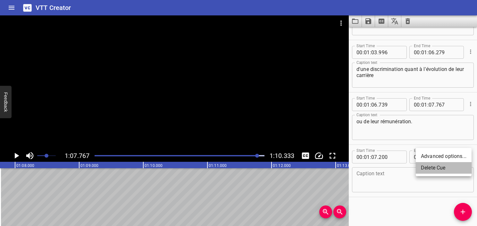
click at [454, 168] on li "Delete Cue" at bounding box center [444, 168] width 56 height 12
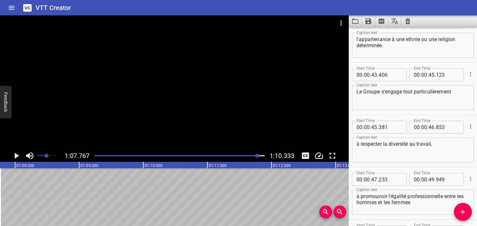
scroll to position [0, 0]
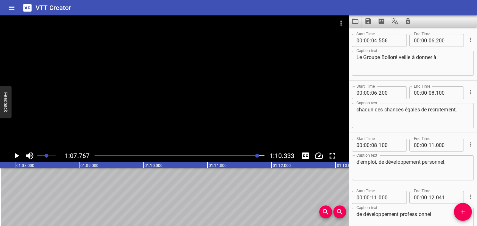
click at [97, 157] on div at bounding box center [180, 155] width 178 height 9
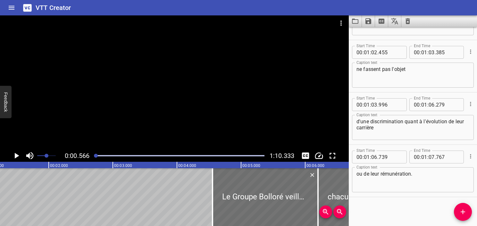
scroll to position [0, 36]
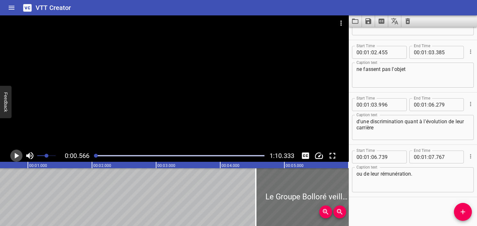
click at [14, 155] on icon "Play/Pause" at bounding box center [17, 156] width 10 height 10
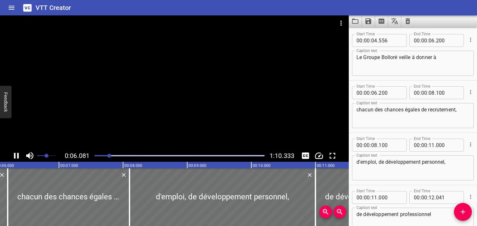
scroll to position [0, 404]
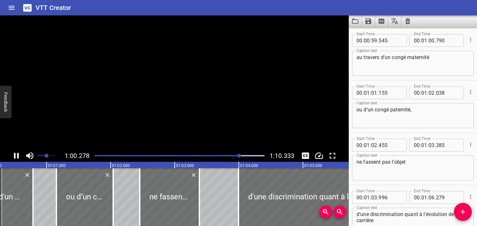
click at [50, 167] on icon "00:50.000 00:51.000 00:52.000 00:53.000 00:54.000 00:55.000 00:56.000 00:57.000…" at bounding box center [143, 165] width 1604 height 6
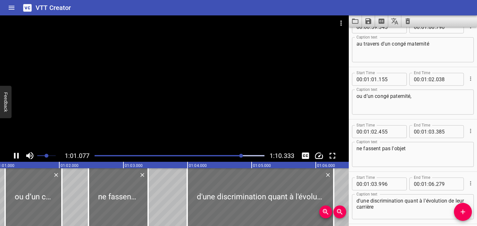
click at [142, 111] on div at bounding box center [174, 82] width 349 height 134
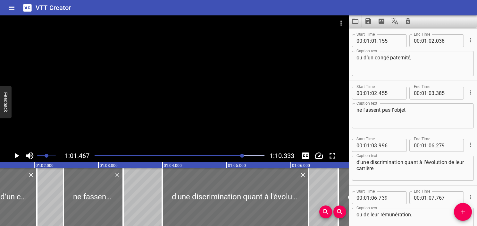
click at [230, 151] on div at bounding box center [180, 155] width 178 height 9
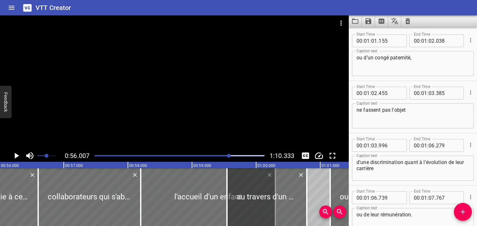
click at [17, 158] on icon "Play/Pause" at bounding box center [17, 156] width 10 height 10
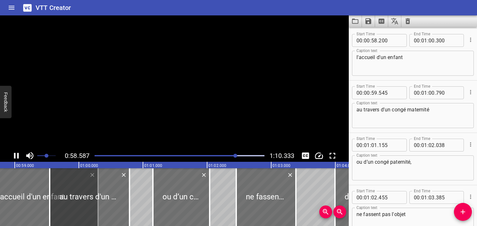
click at [17, 158] on icon "Play/Pause" at bounding box center [17, 156] width 10 height 10
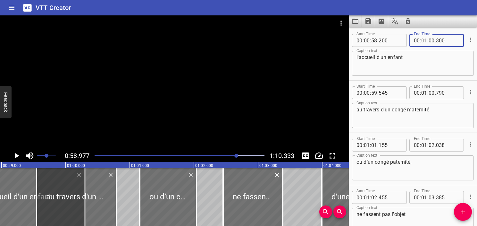
click at [423, 38] on input "number" at bounding box center [424, 40] width 6 height 13
type input "00"
type input "58"
type input "977"
click at [422, 60] on textarea "l'accueil d'un enfant" at bounding box center [413, 63] width 113 height 18
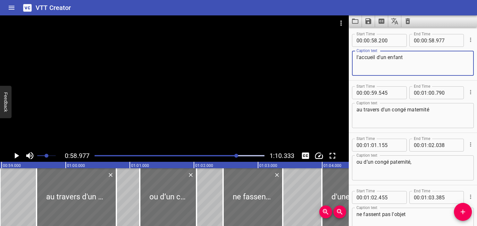
click at [12, 159] on icon "Play/Pause" at bounding box center [17, 156] width 10 height 10
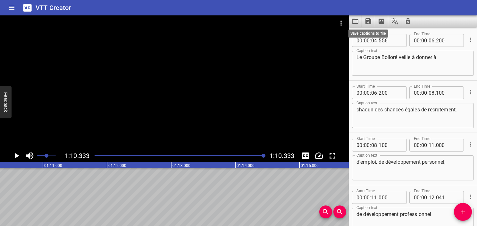
click at [369, 20] on icon "Save captions to file" at bounding box center [369, 21] width 8 height 8
click at [365, 37] on li "Save to VTT file" at bounding box center [385, 36] width 47 height 12
click at [94, 155] on div at bounding box center [180, 155] width 178 height 9
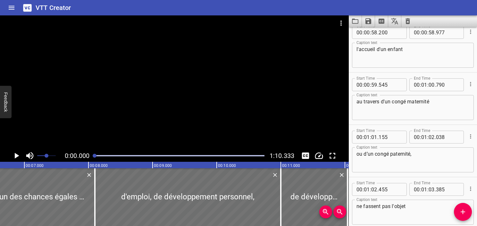
scroll to position [0, 0]
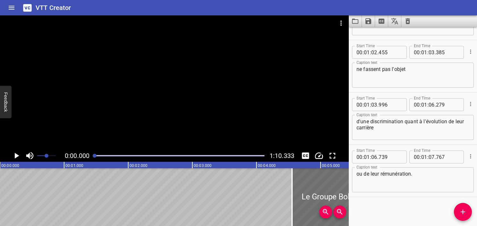
click at [13, 157] on icon "Play/Pause" at bounding box center [17, 156] width 10 height 10
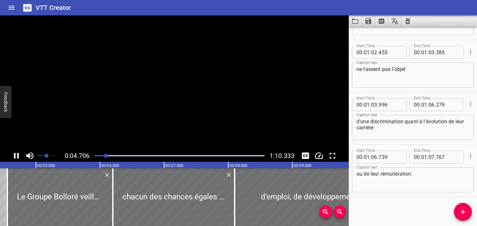
scroll to position [0, 302]
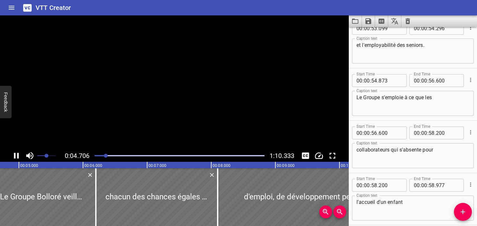
click at [13, 157] on icon "Play/Pause" at bounding box center [17, 156] width 10 height 10
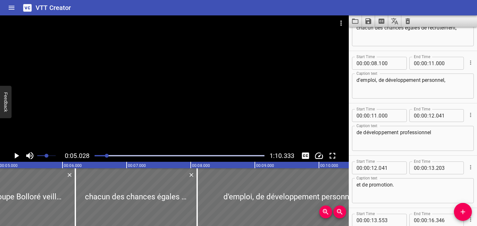
scroll to position [0, 0]
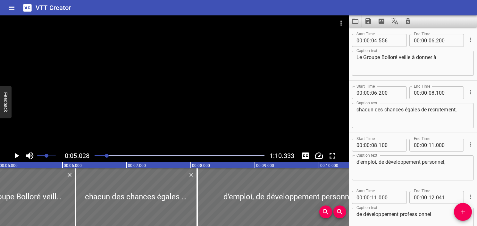
click at [15, 156] on icon "Play/Pause" at bounding box center [17, 156] width 4 height 6
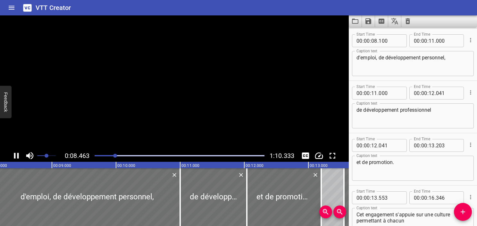
scroll to position [105, 0]
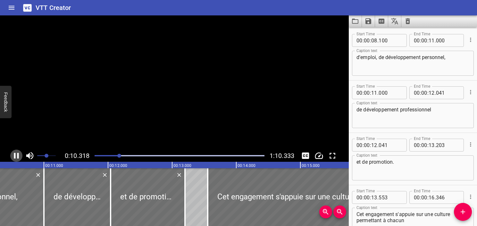
click at [15, 156] on icon "Play/Pause" at bounding box center [16, 156] width 5 height 6
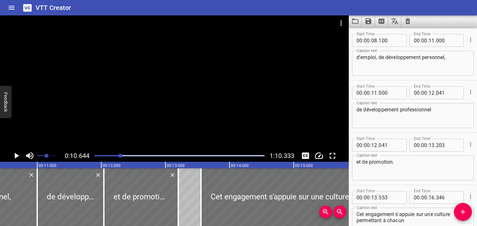
scroll to position [0, 682]
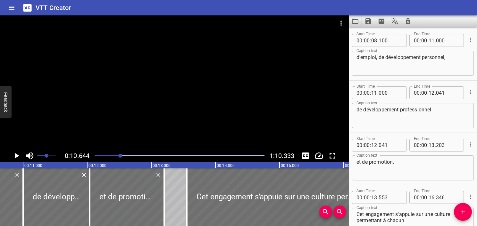
click at [97, 157] on div at bounding box center [180, 155] width 178 height 9
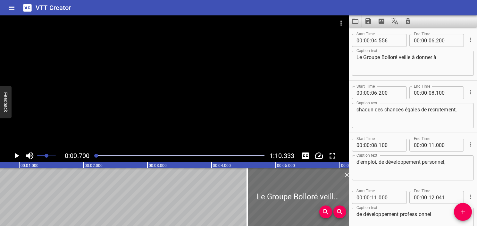
click at [16, 157] on icon "Play/Pause" at bounding box center [17, 156] width 4 height 6
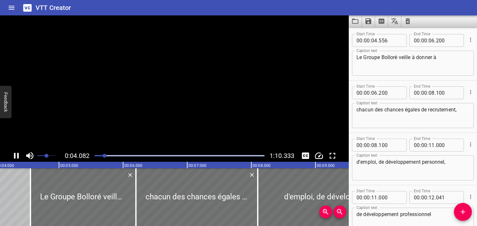
click at [16, 157] on icon "Play/Pause" at bounding box center [17, 156] width 10 height 10
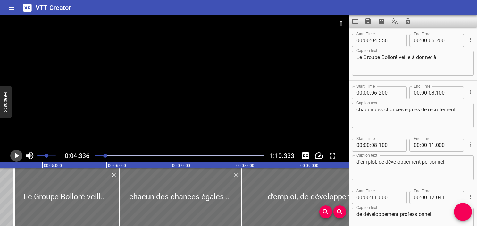
click at [16, 157] on icon "Play/Pause" at bounding box center [17, 156] width 4 height 6
click at [16, 157] on icon "Play/Pause" at bounding box center [17, 156] width 10 height 10
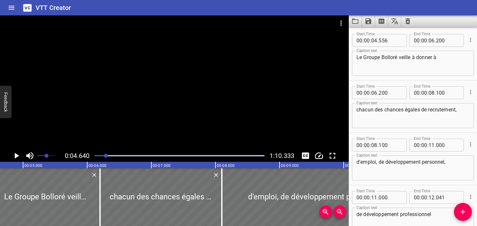
click at [16, 156] on icon "Play/Pause" at bounding box center [17, 156] width 4 height 6
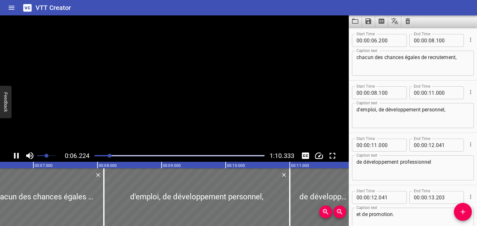
click at [16, 156] on icon "Play/Pause" at bounding box center [17, 156] width 10 height 10
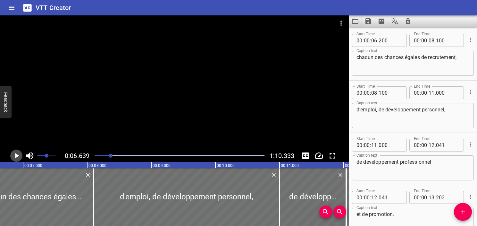
click at [16, 156] on icon "Play/Pause" at bounding box center [17, 156] width 4 height 6
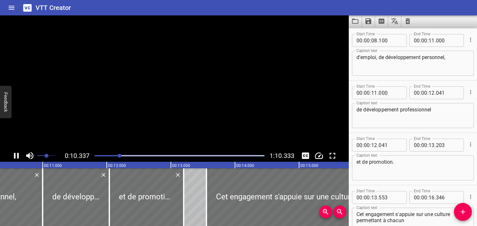
click at [16, 156] on icon "Play/Pause" at bounding box center [17, 156] width 10 height 10
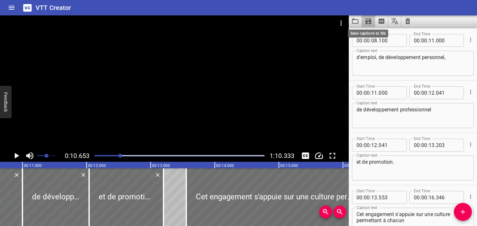
click at [367, 23] on icon "Save captions to file" at bounding box center [369, 21] width 6 height 6
click at [372, 33] on li "Save to VTT file" at bounding box center [385, 36] width 47 height 12
click at [93, 157] on div at bounding box center [180, 155] width 178 height 9
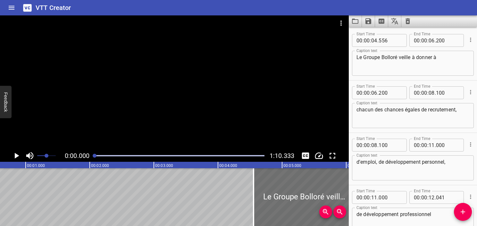
scroll to position [0, 0]
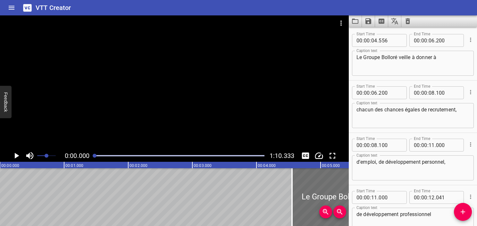
click at [16, 154] on icon "Play/Pause" at bounding box center [17, 156] width 4 height 6
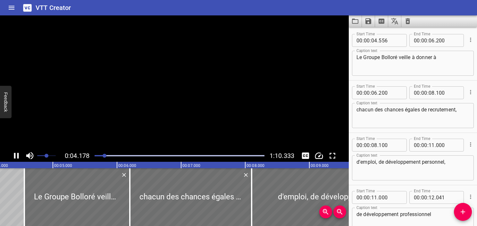
click at [17, 155] on icon "Play/Pause" at bounding box center [17, 156] width 10 height 10
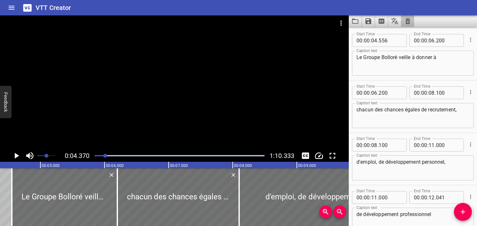
click at [412, 16] on button "Clear captions" at bounding box center [408, 21] width 13 height 12
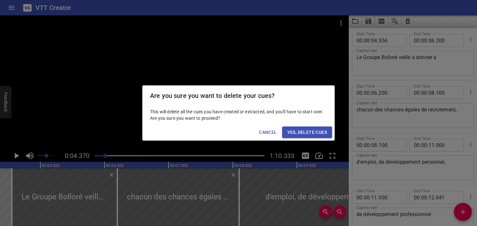
click at [103, 155] on div "Are you sure you want to delete your cues? This will delete all the cues you ha…" at bounding box center [238, 113] width 477 height 226
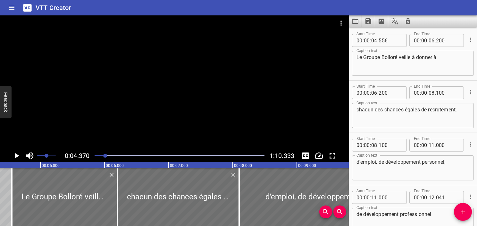
click at [96, 155] on div at bounding box center [180, 155] width 178 height 9
click at [97, 155] on div at bounding box center [95, 156] width 4 height 4
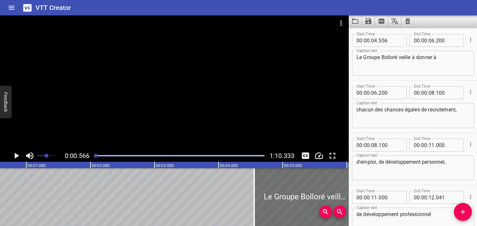
scroll to position [0, 36]
click at [189, 71] on div at bounding box center [174, 82] width 349 height 134
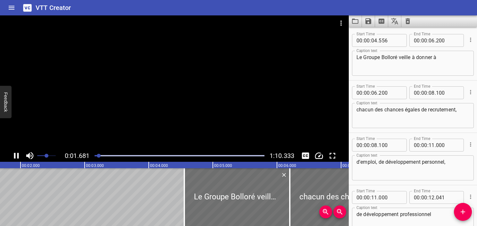
click at [183, 73] on div at bounding box center [174, 82] width 349 height 134
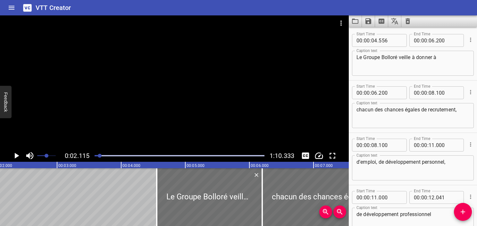
scroll to position [0, 136]
click at [409, 18] on icon "Clear captions" at bounding box center [408, 21] width 8 height 8
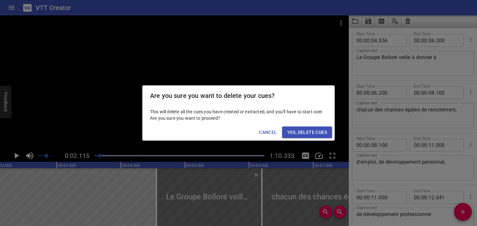
click at [327, 132] on span "Yes, Delete Cues" at bounding box center [307, 132] width 40 height 8
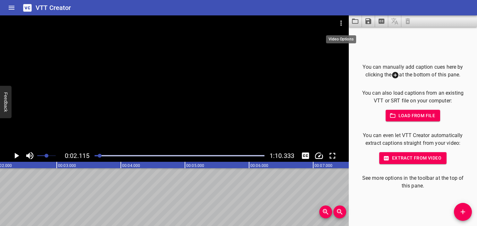
click at [343, 24] on icon "Video Options" at bounding box center [341, 23] width 8 height 8
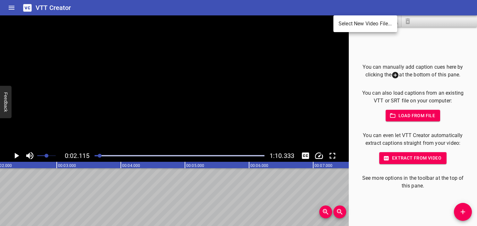
click at [352, 26] on li "Select New Video File..." at bounding box center [366, 24] width 64 height 12
click at [345, 21] on li "Select New Video File..." at bounding box center [366, 24] width 64 height 12
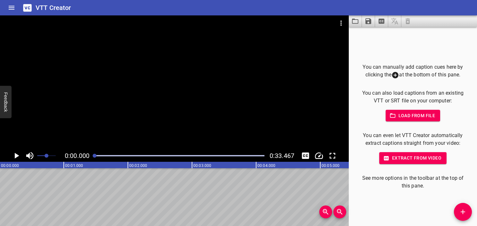
scroll to position [0, 0]
click at [410, 158] on span "Extract from video" at bounding box center [413, 158] width 57 height 8
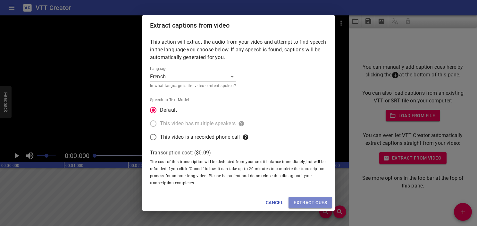
click at [308, 203] on span "Extract cues" at bounding box center [310, 203] width 33 height 8
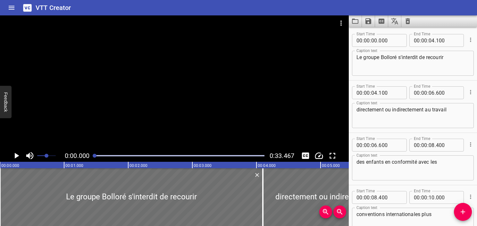
click at [90, 119] on div at bounding box center [174, 82] width 349 height 134
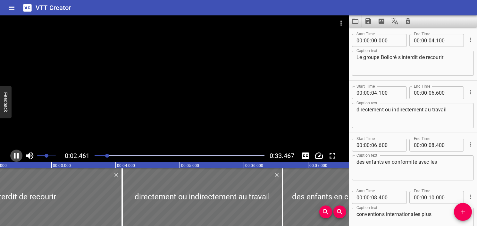
click at [19, 157] on icon "Play/Pause" at bounding box center [17, 156] width 10 height 10
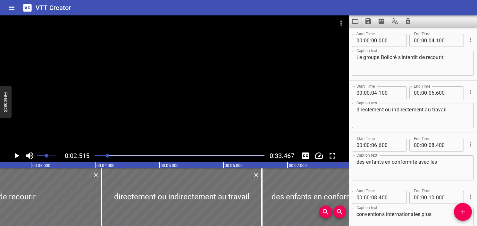
click at [101, 156] on div "Play progress" at bounding box center [22, 155] width 170 height 1
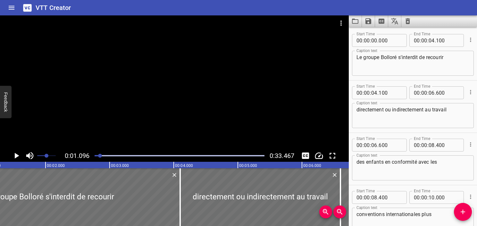
scroll to position [0, 70]
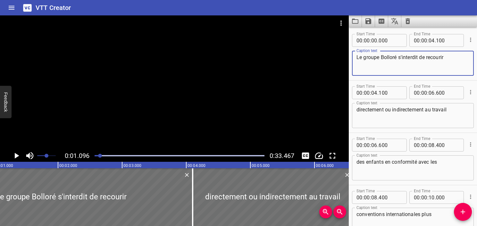
click at [366, 58] on textarea "Le groupe Bolloré s'interdit de recourir" at bounding box center [413, 63] width 113 height 18
type textarea "Le Groupe Bolloré s'interdit de recourir"
click at [96, 157] on div at bounding box center [180, 155] width 178 height 9
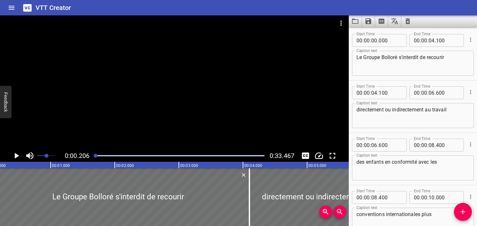
scroll to position [0, 13]
drag, startPoint x: 93, startPoint y: 156, endPoint x: 68, endPoint y: 156, distance: 24.7
click at [68, 156] on div "0:00.206 0:33.467" at bounding box center [174, 155] width 349 height 12
drag, startPoint x: 68, startPoint y: 156, endPoint x: 12, endPoint y: 155, distance: 56.8
click at [12, 155] on button "Play/Pause" at bounding box center [16, 155] width 12 height 12
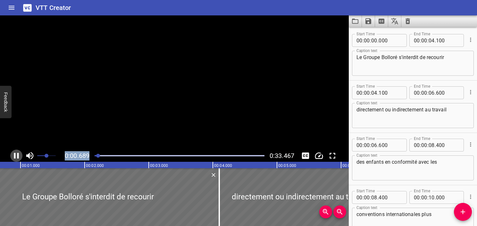
click at [16, 156] on icon "Play/Pause" at bounding box center [17, 156] width 10 height 10
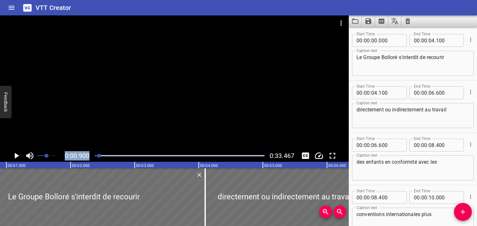
click at [16, 156] on icon "Play/Pause" at bounding box center [17, 156] width 4 height 6
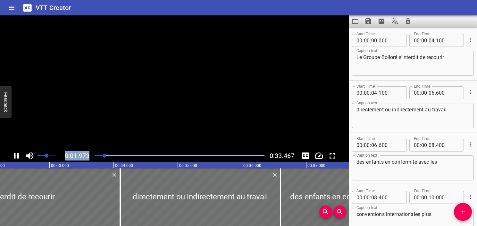
click at [16, 156] on icon "Play/Pause" at bounding box center [17, 156] width 10 height 10
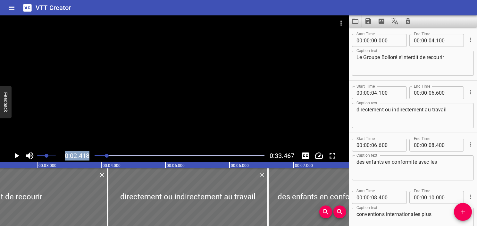
click at [104, 157] on div at bounding box center [180, 155] width 178 height 9
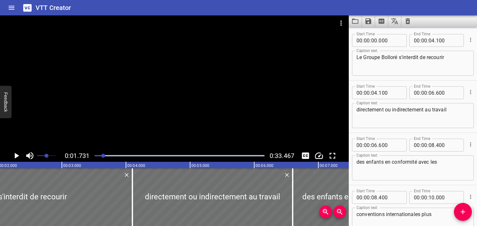
scroll to position [0, 111]
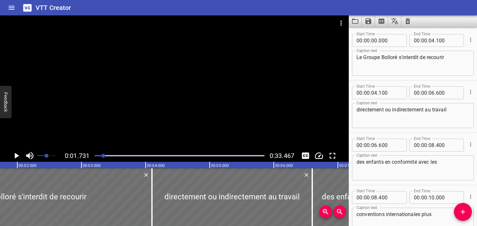
click at [20, 156] on icon "Play/Pause" at bounding box center [17, 156] width 10 height 10
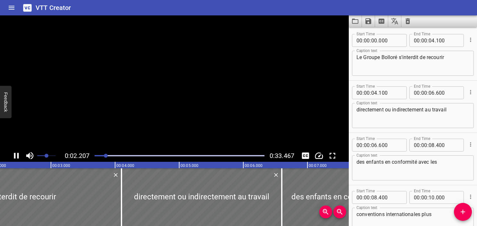
click at [20, 156] on icon "Play/Pause" at bounding box center [17, 156] width 10 height 10
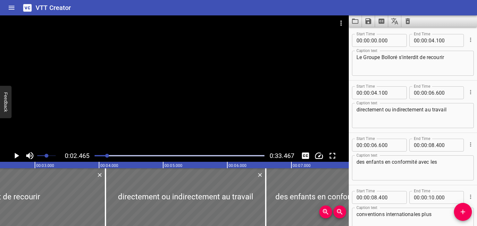
scroll to position [0, 158]
click at [373, 43] on input "number" at bounding box center [374, 40] width 6 height 13
type input "02"
type input "465"
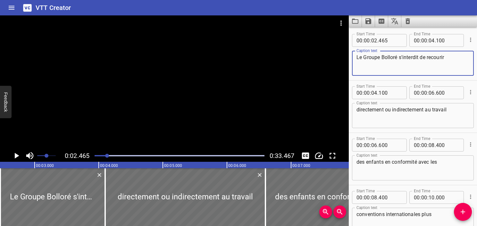
click at [370, 67] on textarea "Le Groupe Bolloré s'interdit de recourir" at bounding box center [413, 63] width 113 height 18
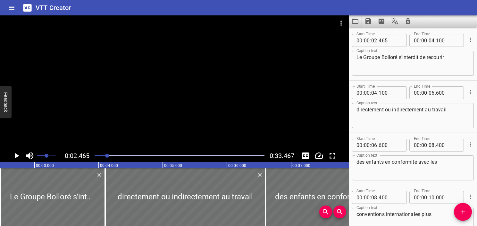
click at [105, 156] on div "Play progress" at bounding box center [22, 155] width 170 height 1
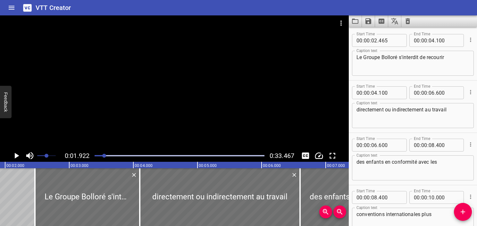
click at [101, 155] on div "Play progress" at bounding box center [20, 155] width 170 height 1
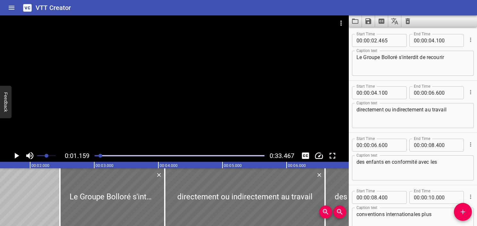
scroll to position [0, 74]
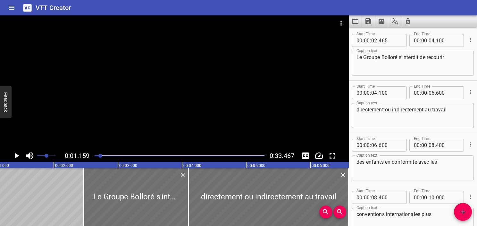
click at [14, 160] on icon "Play/Pause" at bounding box center [17, 156] width 10 height 10
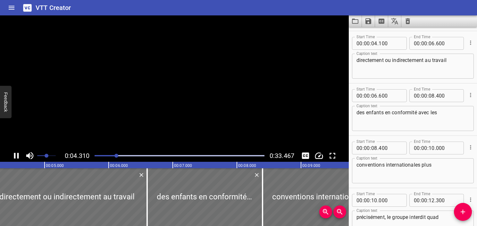
scroll to position [52, 0]
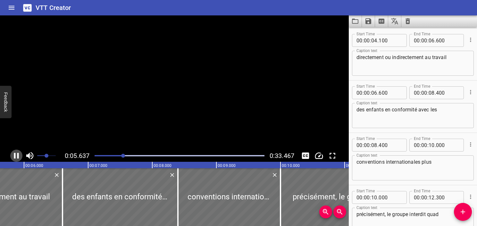
click at [14, 158] on icon "Play/Pause" at bounding box center [17, 156] width 10 height 10
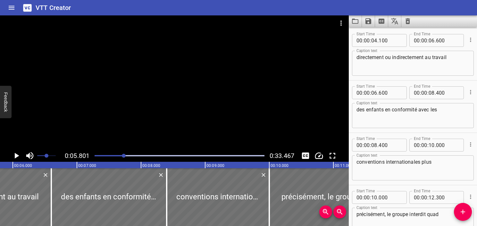
click at [425, 59] on textarea "directement ou indirectement au travail" at bounding box center [413, 63] width 113 height 18
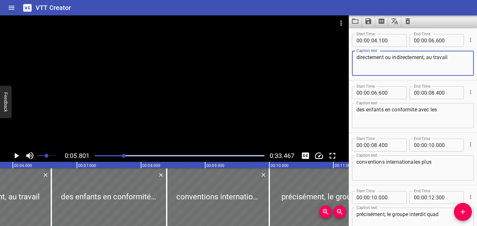
drag, startPoint x: 457, startPoint y: 56, endPoint x: 428, endPoint y: 60, distance: 29.1
click at [428, 60] on textarea "directement ou indirectement, au travail" at bounding box center [413, 63] width 113 height 18
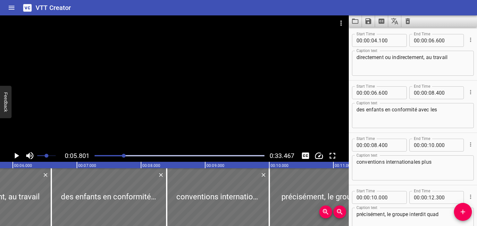
click at [461, 53] on div "directement ou indirectement, au travail Caption text" at bounding box center [413, 63] width 122 height 25
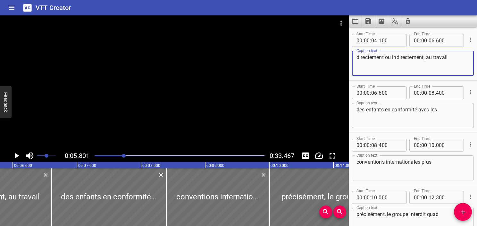
click at [179, 110] on div at bounding box center [174, 82] width 349 height 134
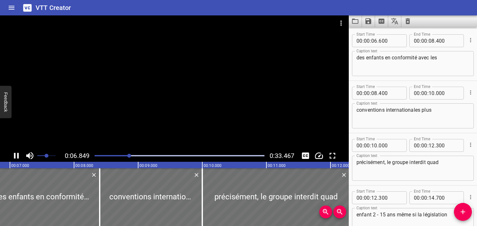
scroll to position [105, 0]
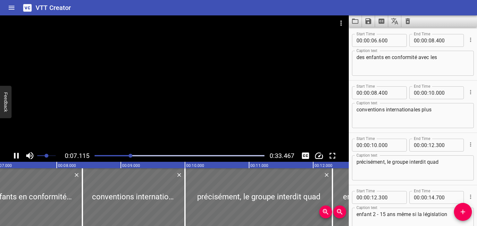
click at [175, 107] on div at bounding box center [174, 82] width 349 height 134
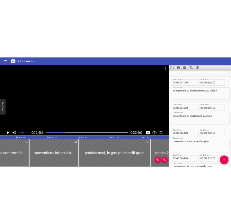
scroll to position [40, 0]
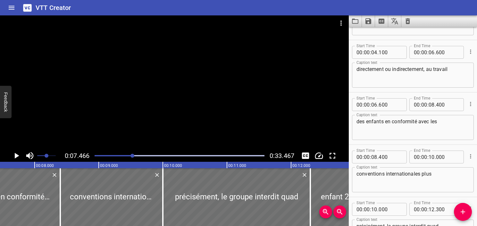
click at [457, 70] on textarea "directement ou indirectement, au travail" at bounding box center [413, 75] width 113 height 18
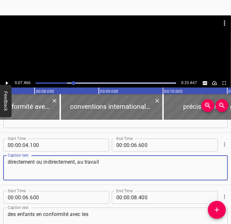
scroll to position [0, 0]
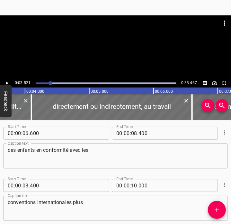
scroll to position [0, 226]
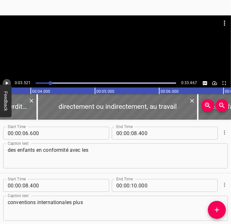
click at [5, 84] on icon "Play/Pause" at bounding box center [7, 83] width 6 height 6
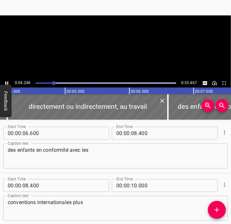
scroll to position [52, 0]
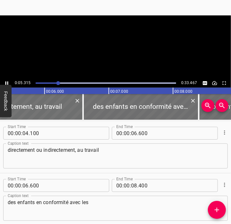
click at [5, 84] on icon "Play/Pause" at bounding box center [7, 83] width 6 height 6
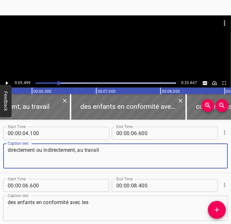
drag, startPoint x: 104, startPoint y: 152, endPoint x: 79, endPoint y: 158, distance: 25.4
click at [79, 158] on textarea "directement ou indirectement, au travail" at bounding box center [115, 156] width 215 height 18
type textarea "directement ou indirectement,"
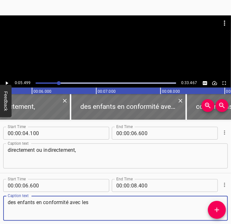
click at [9, 204] on textarea "des enfants en conformité avec les" at bounding box center [115, 208] width 215 height 18
paste textarea "au travail"
type textarea "au travail des enfants en conformité avec les"
click at [88, 156] on textarea "directement ou indirectement," at bounding box center [115, 156] width 215 height 18
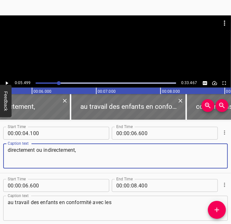
type textarea "directement ou indirectement,"
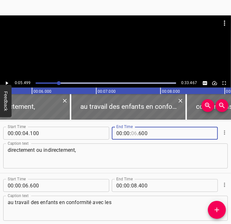
click at [131, 133] on input "number" at bounding box center [134, 133] width 6 height 13
type input "05"
type input "499"
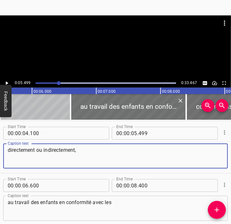
click at [90, 156] on textarea "directement ou indirectement," at bounding box center [115, 156] width 215 height 18
click at [9, 82] on icon "Play/Pause" at bounding box center [7, 83] width 6 height 6
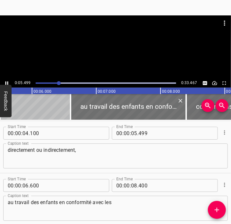
click at [9, 82] on icon "Play/Pause" at bounding box center [7, 83] width 6 height 6
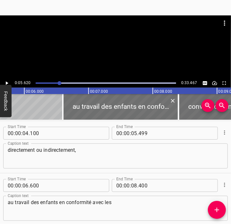
click at [9, 82] on icon "Play/Pause" at bounding box center [7, 83] width 6 height 6
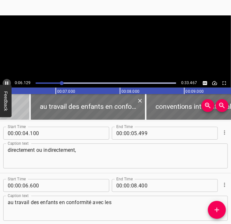
click at [9, 82] on icon "Play/Pause" at bounding box center [7, 83] width 6 height 6
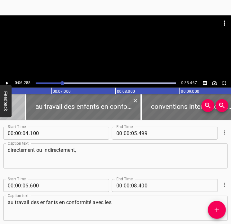
scroll to position [0, 403]
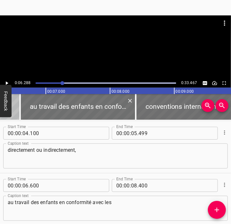
click at [108, 167] on div "directement ou indirectement, Caption text" at bounding box center [115, 155] width 224 height 25
click at [58, 84] on div at bounding box center [106, 83] width 148 height 9
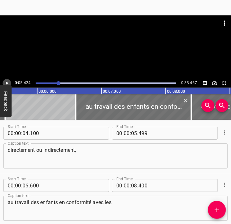
click at [7, 82] on icon "Play/Pause" at bounding box center [7, 83] width 6 height 6
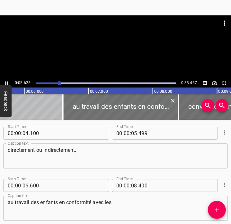
click at [7, 82] on icon "Play/Pause" at bounding box center [7, 83] width 6 height 6
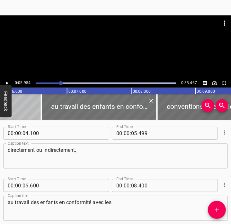
click at [7, 82] on icon "Play/Pause" at bounding box center [7, 83] width 6 height 6
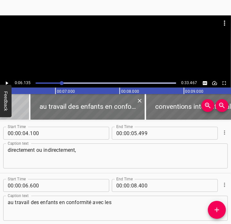
click at [24, 200] on textarea "au travail des enfants en conformité avec les" at bounding box center [115, 208] width 215 height 18
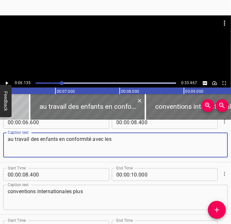
scroll to position [116, 0]
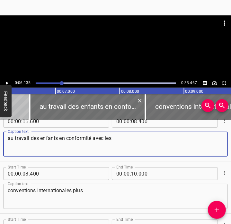
click at [25, 120] on input "number" at bounding box center [25, 121] width 6 height 13
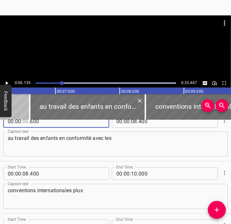
scroll to position [52, 0]
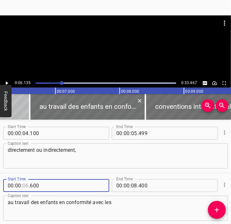
type input "06"
click at [38, 185] on input "number" at bounding box center [59, 185] width 59 height 13
type input "135"
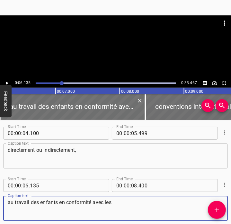
click at [41, 207] on textarea "au travail des enfants en conformité avec les" at bounding box center [115, 208] width 215 height 18
click at [9, 82] on icon "Play/Pause" at bounding box center [7, 83] width 6 height 6
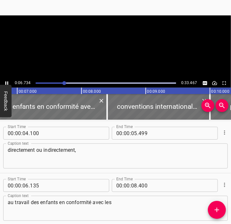
click at [9, 82] on icon "Play/Pause" at bounding box center [7, 83] width 6 height 6
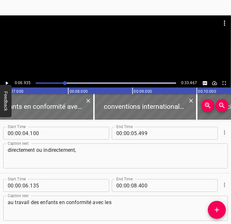
scroll to position [84, 0]
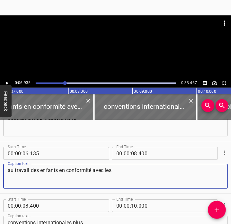
click at [60, 169] on textarea "au travail des enfants en conformité avec les" at bounding box center [115, 176] width 215 height 18
click at [59, 171] on textarea "au travail des enfants en conformité avec les" at bounding box center [115, 176] width 215 height 18
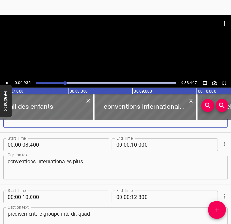
scroll to position [148, 0]
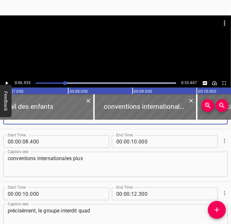
type textarea "au travail des enfants"
click at [6, 160] on div "conventions internationales plus Caption text" at bounding box center [115, 164] width 224 height 25
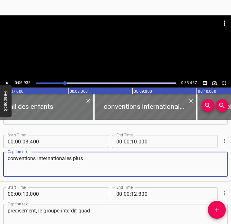
paste textarea "en conformité avec les"
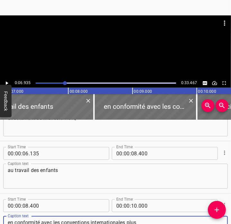
type textarea "en conformité avec les conventions internationales plus"
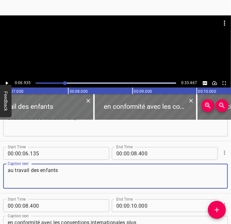
drag, startPoint x: 60, startPoint y: 179, endPoint x: 59, endPoint y: 175, distance: 3.3
click at [59, 176] on textarea "au travail des enfants" at bounding box center [115, 176] width 215 height 18
click at [23, 174] on textarea "au travail des enfants" at bounding box center [115, 176] width 215 height 18
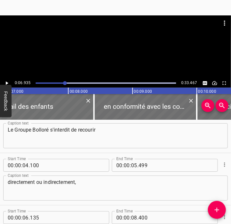
click at [50, 84] on div at bounding box center [106, 83] width 148 height 9
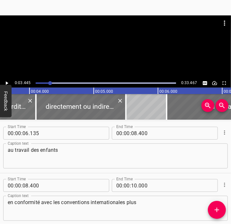
scroll to position [0, 221]
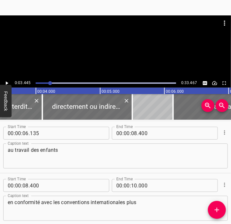
click at [4, 86] on button "Feedback" at bounding box center [6, 101] width 12 height 32
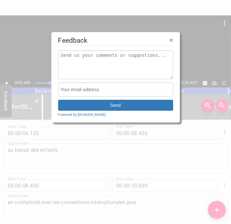
click at [171, 39] on span "×" at bounding box center [171, 39] width 4 height 7
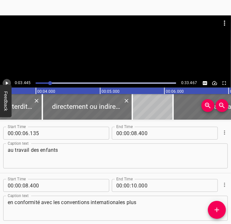
click at [10, 83] on button "Play/Pause" at bounding box center [7, 83] width 8 height 8
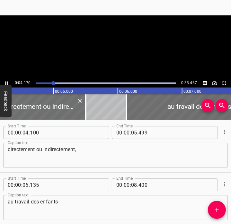
scroll to position [52, 0]
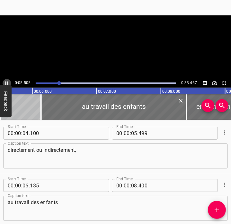
click at [9, 84] on icon "Play/Pause" at bounding box center [7, 83] width 6 height 6
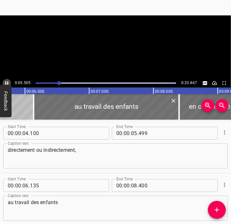
scroll to position [0, 362]
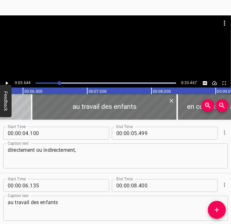
click at [9, 84] on icon "Play/Pause" at bounding box center [7, 83] width 6 height 6
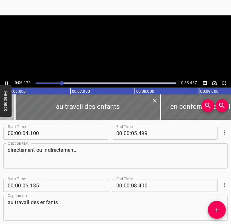
scroll to position [0, 395]
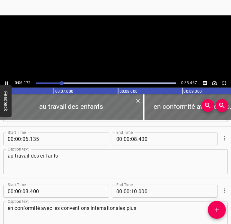
click at [9, 84] on icon "Play/Pause" at bounding box center [7, 83] width 6 height 6
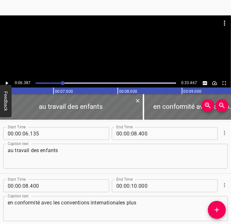
scroll to position [105, 0]
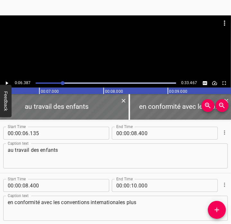
click at [9, 84] on icon "Play/Pause" at bounding box center [7, 83] width 6 height 6
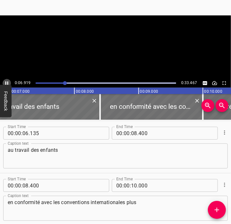
click at [9, 84] on icon "Play/Pause" at bounding box center [7, 83] width 6 height 6
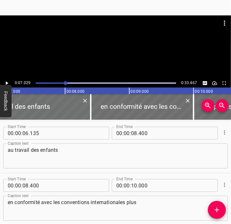
scroll to position [0, 451]
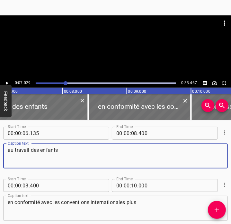
click at [80, 150] on textarea "au travail des enfants" at bounding box center [115, 156] width 215 height 18
type textarea "au travail des enfants,"
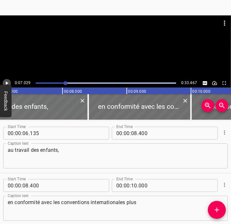
click at [6, 82] on icon "Play/Pause" at bounding box center [7, 83] width 3 height 4
click at [6, 82] on icon "Play/Pause" at bounding box center [7, 83] width 6 height 6
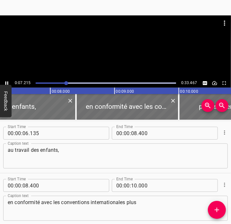
click at [6, 82] on icon "Play/Pause" at bounding box center [7, 83] width 6 height 6
click at [6, 82] on icon "Play/Pause" at bounding box center [7, 83] width 3 height 4
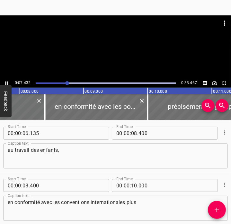
click at [6, 82] on icon "Play/Pause" at bounding box center [7, 83] width 6 height 6
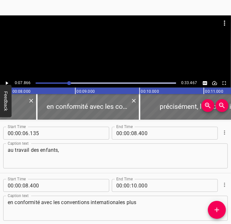
scroll to position [0, 504]
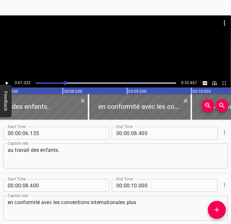
click at [6, 82] on icon "Play/Pause" at bounding box center [7, 83] width 3 height 4
click at [6, 82] on icon "Play/Pause" at bounding box center [6, 83] width 3 height 4
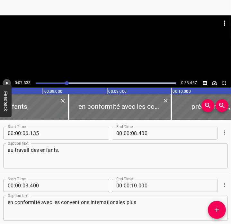
click at [6, 82] on icon "Play/Pause" at bounding box center [7, 83] width 3 height 4
click at [6, 82] on icon "Play/Pause" at bounding box center [6, 83] width 3 height 4
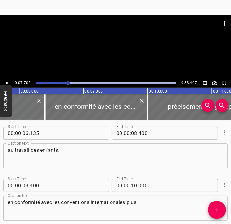
click at [61, 84] on div at bounding box center [106, 83] width 148 height 9
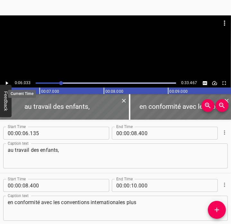
scroll to position [0, 387]
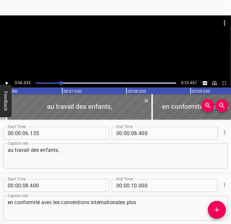
click at [8, 82] on icon "Play/Pause" at bounding box center [7, 83] width 6 height 6
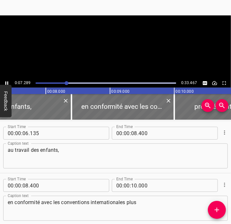
click at [8, 82] on icon "Play/Pause" at bounding box center [6, 83] width 3 height 4
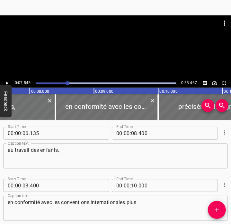
scroll to position [0, 484]
click at [23, 185] on input "number" at bounding box center [25, 185] width 6 height 13
type input "07"
type input "545"
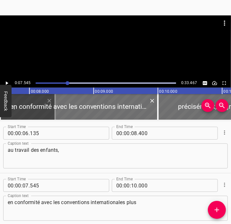
click at [6, 86] on button "Feedback" at bounding box center [6, 101] width 12 height 32
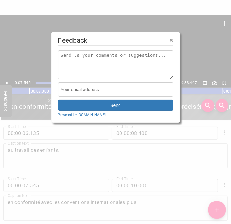
click at [171, 41] on span "×" at bounding box center [171, 39] width 4 height 7
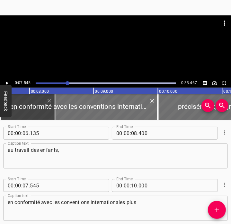
click at [8, 81] on icon "Play/Pause" at bounding box center [7, 83] width 6 height 6
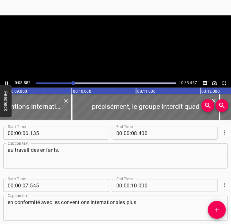
click at [8, 81] on icon "Play/Pause" at bounding box center [6, 83] width 3 height 4
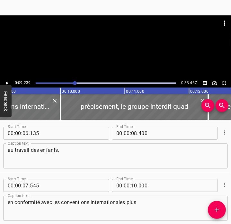
scroll to position [0, 593]
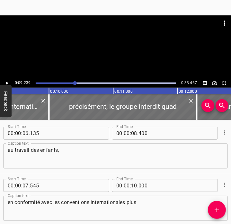
click at [137, 184] on span "." at bounding box center [137, 185] width 1 height 13
click at [132, 184] on input "number" at bounding box center [134, 185] width 6 height 13
type input "09"
type input "239"
click at [135, 206] on textarea "en conformité avec les conventions internationales plus" at bounding box center [115, 208] width 215 height 18
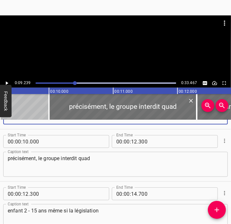
scroll to position [169, 0]
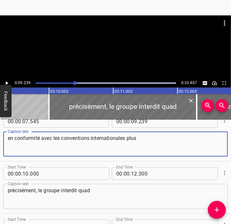
drag, startPoint x: 133, startPoint y: 136, endPoint x: 127, endPoint y: 135, distance: 5.8
click at [127, 135] on textarea "en conformité avec les conventions internationales plus" at bounding box center [115, 144] width 215 height 18
type textarea "en conformité avec les conventions internationales"
click at [5, 192] on div "précisément, le groupe interdit quad Caption text" at bounding box center [115, 196] width 224 height 25
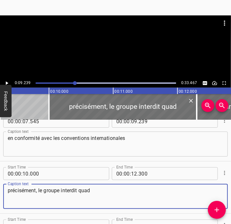
paste textarea "plus"
type textarea "plus précisément, le groupe interdit quad"
click at [137, 137] on textarea "en conformité avec les conventions internationales" at bounding box center [115, 144] width 215 height 18
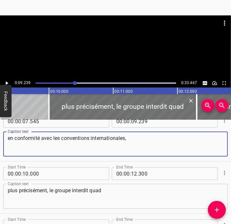
type textarea "en conformité avec les conventions internationales,"
click at [7, 84] on icon "Play/Pause" at bounding box center [7, 83] width 3 height 4
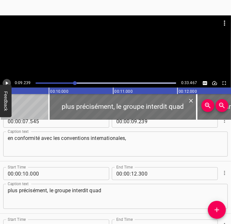
click at [7, 84] on icon "Play/Pause" at bounding box center [7, 83] width 3 height 4
click at [7, 84] on icon "Play/Pause" at bounding box center [7, 83] width 6 height 6
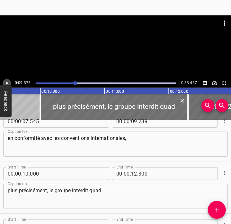
click at [7, 84] on icon "Play/Pause" at bounding box center [7, 83] width 3 height 4
click at [7, 84] on icon "Play/Pause" at bounding box center [7, 83] width 6 height 6
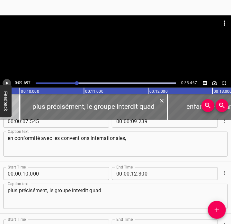
click at [7, 84] on icon "Play/Pause" at bounding box center [7, 83] width 3 height 4
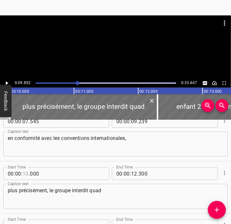
click at [25, 175] on input "number" at bounding box center [25, 173] width 6 height 13
type input "09"
type input "852"
click at [58, 190] on textarea "plus précisément, le groupe interdit quad" at bounding box center [115, 196] width 215 height 18
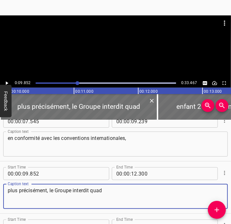
click at [10, 191] on textarea "plus précisément, le Groupe interdit quad" at bounding box center [115, 196] width 215 height 18
type textarea "Plus précisément, le Groupe interdit quad"
click at [148, 141] on textarea "en conformité avec les conventions internationales," at bounding box center [115, 144] width 215 height 18
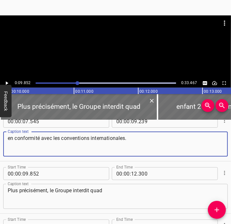
type textarea "en conformité avec les conventions internationales."
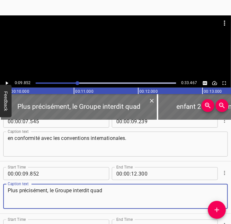
click at [118, 203] on textarea "Plus précisément, le Groupe interdit quad" at bounding box center [115, 196] width 215 height 18
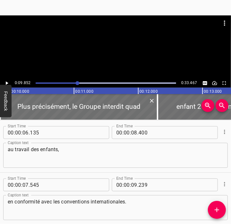
scroll to position [105, 0]
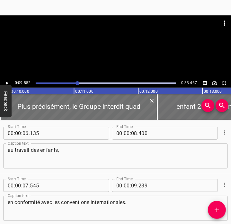
click at [8, 81] on icon "Play/Pause" at bounding box center [7, 83] width 6 height 6
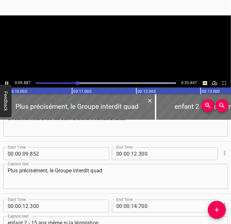
scroll to position [209, 0]
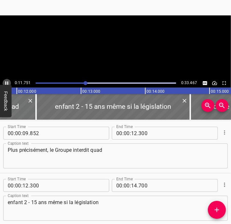
click at [5, 81] on icon "Play/Pause" at bounding box center [7, 83] width 6 height 6
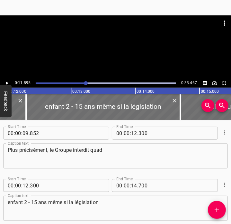
click at [5, 81] on icon "Play/Pause" at bounding box center [7, 83] width 6 height 6
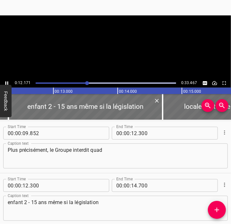
scroll to position [261, 0]
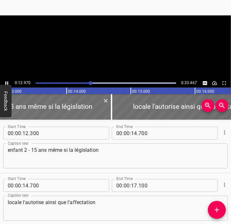
click at [5, 81] on icon "Play/Pause" at bounding box center [7, 83] width 6 height 6
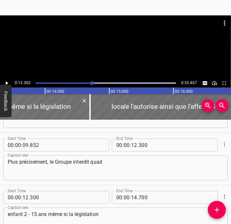
scroll to position [229, 0]
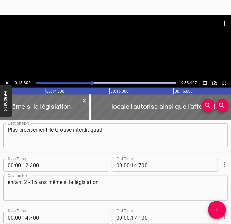
click at [81, 143] on textarea "Plus précisément, le Groupe interdit quad" at bounding box center [115, 136] width 215 height 18
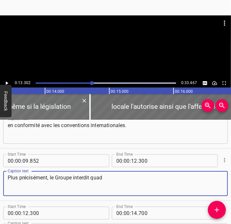
scroll to position [180, 0]
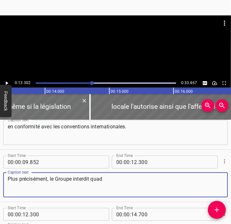
drag, startPoint x: 134, startPoint y: 127, endPoint x: 73, endPoint y: 182, distance: 82.4
click at [73, 182] on textarea "Plus précisément, le Groupe interdit quad" at bounding box center [115, 185] width 215 height 18
paste textarea "l’emploi d’enfants de moins de 15 ans,"
click at [75, 180] on textarea "Plus précisément, le Groupe l’emploi d’enfants de moins de 15 ans," at bounding box center [115, 185] width 215 height 18
click at [188, 178] on textarea "Plus précisément, le Groupe interdit l’emploi d’enfants de moins de 15 ans," at bounding box center [115, 185] width 215 height 18
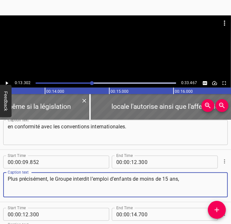
type textarea "Plus précisément, le Groupe interdit l’emploi d’enfants de moins de 15 ans,"
click at [131, 165] on input "number" at bounding box center [134, 162] width 6 height 13
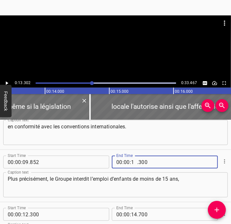
type input "13"
type input "302"
click at [83, 83] on div "Play progress" at bounding box center [21, 82] width 140 height 1
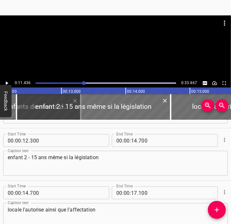
scroll to position [261, 0]
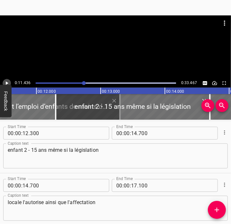
click at [6, 81] on icon "Play/Pause" at bounding box center [7, 83] width 6 height 6
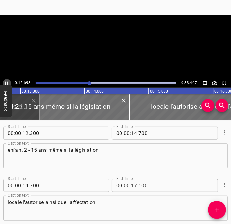
click at [6, 81] on icon "Play/Pause" at bounding box center [7, 83] width 6 height 6
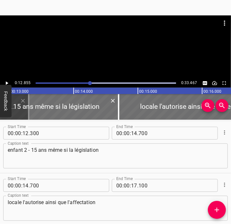
click at [104, 160] on textarea "enfant 2 - 15 ans même si la législation" at bounding box center [115, 156] width 215 height 18
click at [223, 133] on button "Cue Options" at bounding box center [224, 132] width 8 height 8
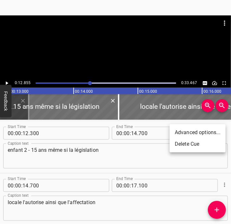
click at [60, 156] on div at bounding box center [115, 112] width 231 height 224
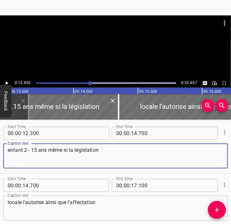
drag, startPoint x: 46, startPoint y: 152, endPoint x: -49, endPoint y: 142, distance: 95.4
click at [0, 142] on html "Caption Editor Batch Transcribe Account Privacy Contact 0:12.855 0:33.467 00:00…" at bounding box center [115, 112] width 231 height 224
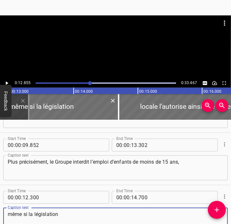
type textarea "même si la législation"
click at [84, 84] on div at bounding box center [106, 83] width 148 height 9
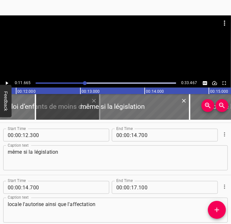
scroll to position [0, 748]
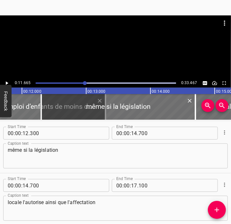
click at [7, 82] on icon "Play/Pause" at bounding box center [7, 83] width 6 height 6
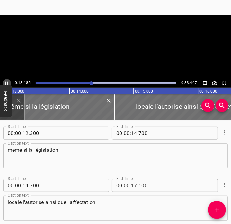
click at [7, 82] on icon "Play/Pause" at bounding box center [6, 83] width 3 height 4
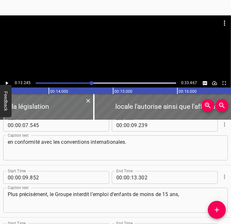
scroll to position [165, 0]
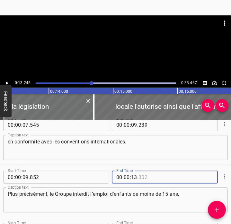
click at [142, 179] on input "number" at bounding box center [167, 177] width 59 height 13
type input "245"
click at [139, 193] on textarea "Plus précisément, le Groupe interdit l’emploi d’enfants de moins de 15 ans," at bounding box center [115, 200] width 215 height 18
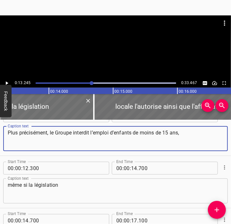
scroll to position [229, 0]
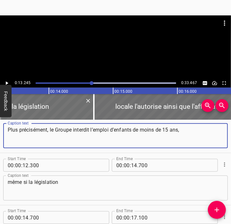
click at [7, 83] on icon "Play/Pause" at bounding box center [7, 83] width 3 height 4
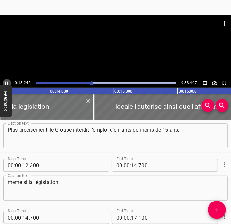
click at [7, 83] on icon "Play/Pause" at bounding box center [7, 83] width 6 height 6
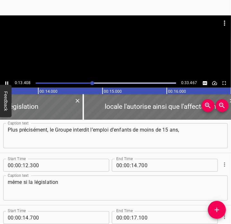
click at [7, 83] on icon "Play/Pause" at bounding box center [7, 83] width 6 height 6
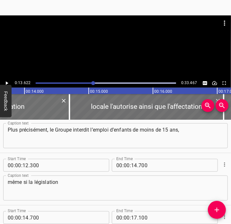
click at [7, 83] on icon "Play/Pause" at bounding box center [7, 83] width 3 height 4
click at [7, 83] on icon "Play/Pause" at bounding box center [7, 83] width 6 height 6
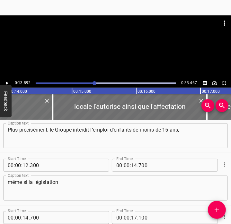
scroll to position [0, 891]
click at [89, 84] on div at bounding box center [106, 83] width 148 height 9
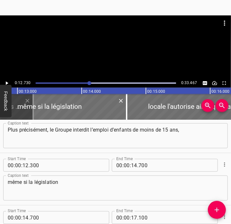
click at [5, 81] on icon "Play/Pause" at bounding box center [7, 83] width 6 height 6
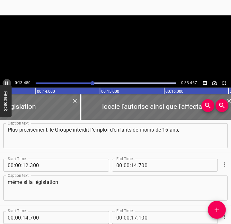
click at [5, 81] on icon "Play/Pause" at bounding box center [7, 83] width 6 height 6
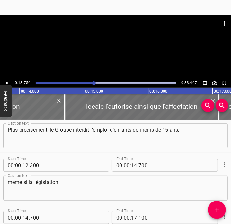
click at [5, 81] on icon "Play/Pause" at bounding box center [7, 83] width 6 height 6
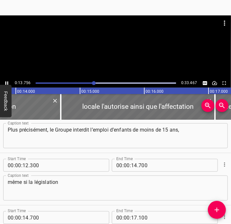
click at [5, 81] on icon "Play/Pause" at bounding box center [7, 83] width 6 height 6
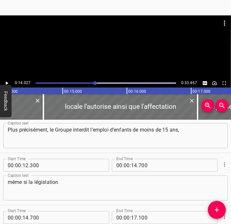
click at [87, 82] on div "Play progress" at bounding box center [24, 82] width 140 height 1
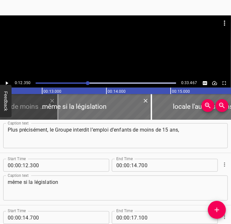
click at [4, 83] on icon "Play/Pause" at bounding box center [7, 83] width 6 height 6
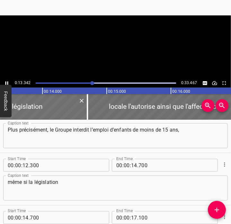
click at [5, 83] on icon "Play/Pause" at bounding box center [7, 83] width 6 height 6
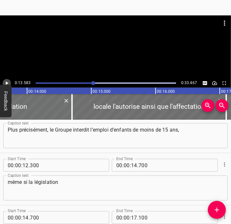
click at [5, 83] on icon "Play/Pause" at bounding box center [7, 83] width 6 height 6
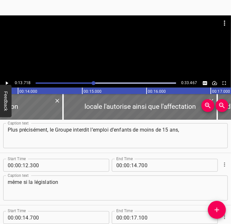
click at [88, 83] on div "Play progress" at bounding box center [23, 82] width 140 height 1
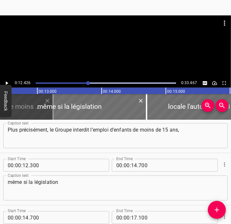
click at [8, 82] on icon "Play/Pause" at bounding box center [7, 83] width 6 height 6
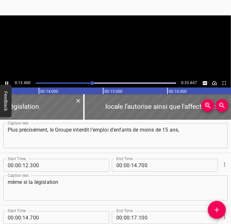
click at [8, 82] on icon "Play/Pause" at bounding box center [6, 83] width 3 height 4
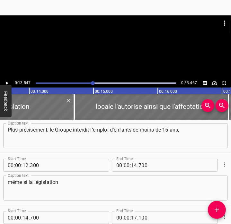
click at [8, 82] on icon "Play/Pause" at bounding box center [7, 83] width 6 height 6
click at [8, 82] on icon "Play/Pause" at bounding box center [6, 83] width 3 height 4
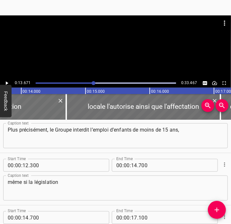
click at [9, 185] on textarea "même si la législation" at bounding box center [115, 188] width 215 height 18
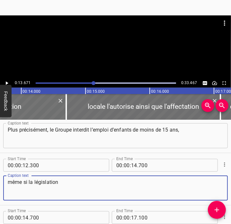
type textarea "même si la législation"
click at [22, 165] on input "number" at bounding box center [25, 165] width 6 height 13
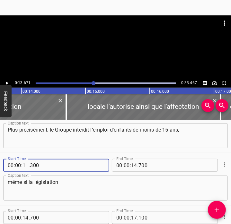
type input "13"
type input "671"
click at [8, 84] on icon "Play/Pause" at bounding box center [7, 83] width 6 height 6
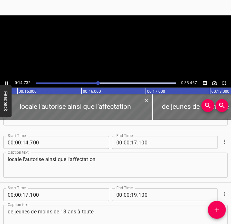
scroll to position [314, 0]
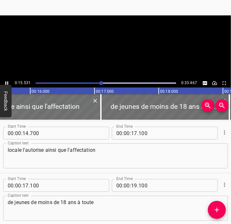
click at [8, 84] on icon "Play/Pause" at bounding box center [7, 83] width 6 height 6
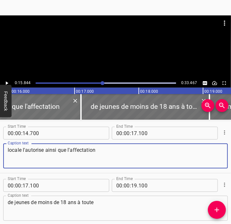
drag, startPoint x: 44, startPoint y: 149, endPoint x: -14, endPoint y: 147, distance: 58.4
click at [0, 147] on html "Caption Editor Batch Transcribe Account Privacy Contact 0:15.844 0:33.467 00:00…" at bounding box center [115, 112] width 231 height 224
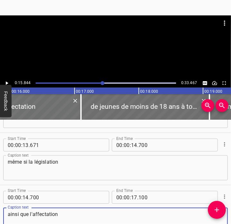
type textarea "ainsi que l'affectation"
click at [63, 164] on textarea "même si la législation" at bounding box center [115, 168] width 215 height 18
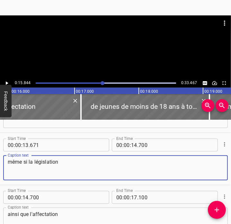
paste textarea "locale l'autorise"
type textarea "même si la législation locale l'autorise."
click at [131, 148] on input "number" at bounding box center [134, 145] width 6 height 13
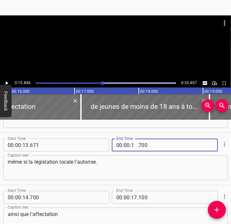
type input "15"
type input "844"
click at [142, 166] on textarea "même si la législation locale l'autorise." at bounding box center [115, 168] width 215 height 18
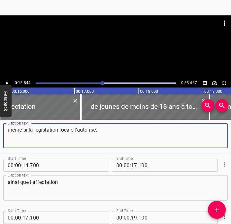
scroll to position [314, 0]
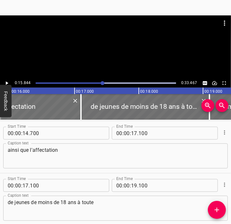
type textarea "même si la législation locale l'autorise."
click at [42, 168] on div "ainsi que l'affectation Caption text" at bounding box center [115, 155] width 224 height 25
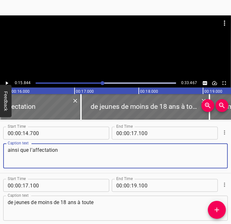
type textarea "ainsi que l'affectation"
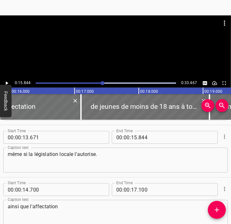
scroll to position [250, 0]
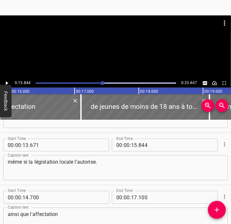
click at [98, 165] on textarea "même si la législation locale l'autorise." at bounding box center [115, 168] width 215 height 18
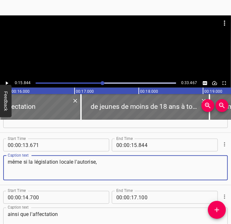
scroll to position [314, 0]
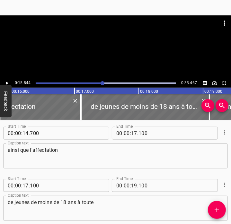
type textarea "même si la législation locale l'autorise,"
click at [50, 153] on textarea "ainsi que l'affectation" at bounding box center [115, 156] width 215 height 18
click at [6, 81] on icon "Play/Pause" at bounding box center [7, 83] width 6 height 6
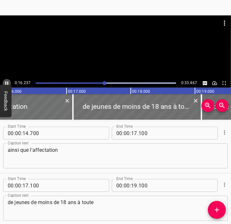
click at [6, 81] on icon "Play/Pause" at bounding box center [7, 83] width 6 height 6
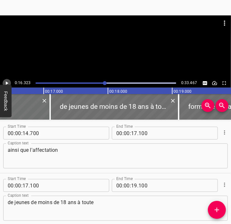
click at [6, 81] on icon "Play/Pause" at bounding box center [7, 83] width 6 height 6
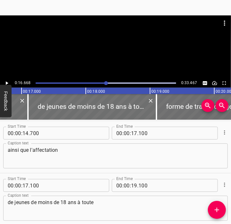
click at [101, 82] on div at bounding box center [106, 83] width 148 height 9
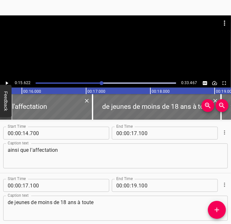
scroll to position [0, 1002]
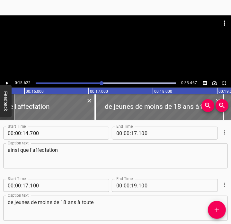
click at [5, 80] on icon "Play/Pause" at bounding box center [7, 83] width 6 height 6
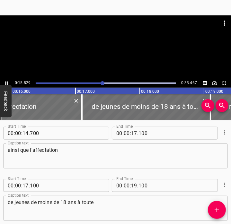
click at [6, 81] on icon "Play/Pause" at bounding box center [7, 83] width 6 height 6
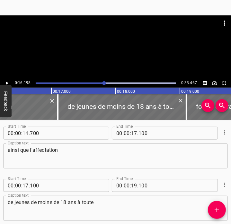
click at [28, 131] on input "number" at bounding box center [25, 133] width 6 height 13
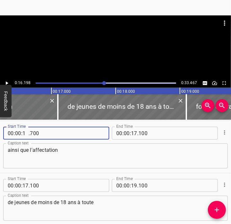
type input "16"
type input "198"
click at [5, 81] on icon "Play/Pause" at bounding box center [7, 83] width 6 height 6
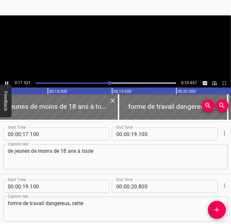
scroll to position [366, 0]
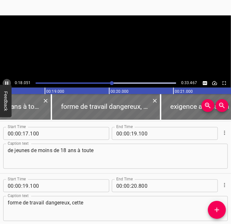
click at [5, 81] on icon "Play/Pause" at bounding box center [7, 83] width 6 height 6
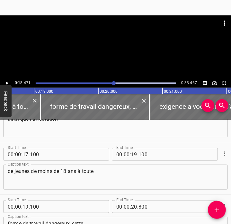
scroll to position [334, 0]
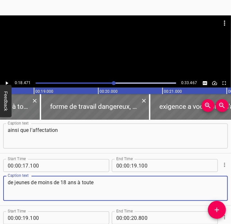
drag, startPoint x: 76, startPoint y: 183, endPoint x: 4, endPoint y: 179, distance: 72.3
click at [4, 179] on div "de jeunes de moins de 18 ans à toute Caption text" at bounding box center [115, 188] width 224 height 25
type textarea "à toute"
click at [74, 127] on textarea "ainsi que l'affectation" at bounding box center [115, 136] width 215 height 18
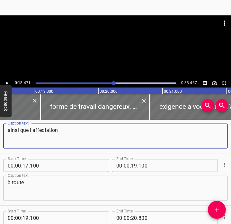
paste textarea "de jeunes de moins de 18 ans"
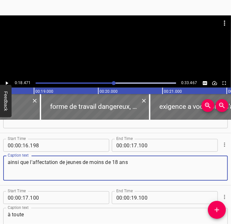
type textarea "ainsi que l'affectation de jeunes de moins de 18 ans"
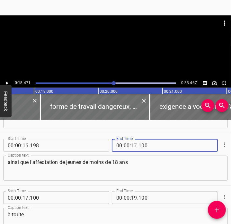
click at [132, 147] on input "number" at bounding box center [134, 145] width 6 height 13
type input "18"
type input "471"
click at [139, 161] on textarea "ainsi que l'affectation de jeunes de moins de 18 ans" at bounding box center [115, 168] width 215 height 18
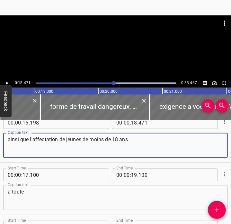
scroll to position [366, 0]
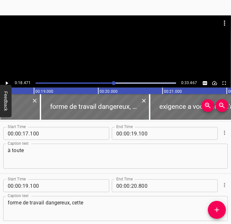
click at [10, 152] on textarea "à toute" at bounding box center [115, 156] width 215 height 18
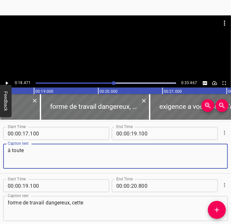
type textarea "à toute"
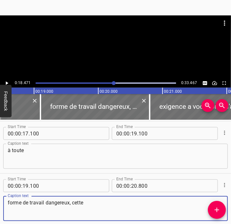
drag, startPoint x: 70, startPoint y: 203, endPoint x: 12, endPoint y: 203, distance: 58.1
click at [12, 203] on textarea "forme de travail dangereux, cette" at bounding box center [115, 208] width 215 height 18
type textarea "fo, cette"
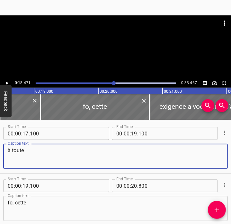
click at [83, 154] on textarea "à toute" at bounding box center [115, 156] width 215 height 18
paste textarea "rme de travail dangereux"
type textarea "à toute rme de travail dangereux"
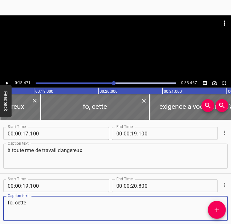
drag, startPoint x: 13, startPoint y: 201, endPoint x: -2, endPoint y: 205, distance: 14.5
click at [0, 205] on html "Caption Editor Batch Transcribe Account Privacy Contact 0:18.471 0:33.467 00:00…" at bounding box center [115, 112] width 231 height 224
type textarea ", cette"
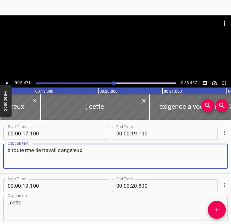
click at [24, 153] on textarea "à toute rme de travail dangereux" at bounding box center [115, 156] width 215 height 18
paste textarea "fo"
click at [99, 158] on textarea "à toute forme de travail dangereux" at bounding box center [115, 156] width 215 height 18
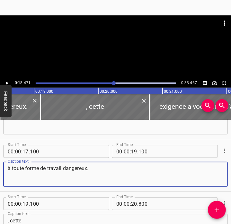
scroll to position [334, 0]
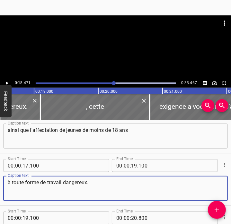
type textarea "à toute forme de travail dangereux."
click at [7, 83] on icon "Play/Pause" at bounding box center [7, 83] width 3 height 4
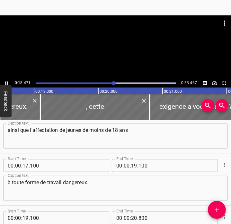
click at [7, 83] on icon "Play/Pause" at bounding box center [7, 83] width 6 height 6
click at [7, 83] on icon "Play/Pause" at bounding box center [7, 83] width 3 height 4
click at [7, 83] on icon "Play/Pause" at bounding box center [7, 83] width 6 height 6
click at [7, 83] on icon "Play/Pause" at bounding box center [7, 83] width 3 height 4
click at [7, 83] on icon "Play/Pause" at bounding box center [7, 83] width 6 height 6
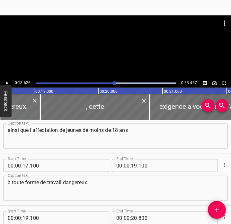
scroll to position [0, 1195]
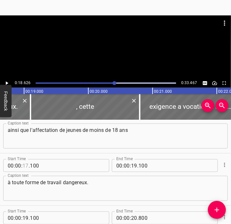
click at [28, 166] on input "number" at bounding box center [25, 165] width 6 height 13
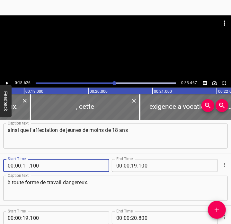
type input "18"
type input "626"
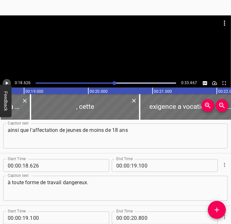
click at [7, 84] on icon "Play/Pause" at bounding box center [7, 83] width 6 height 6
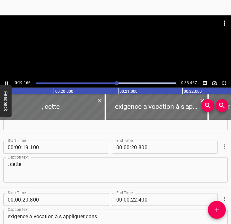
scroll to position [418, 0]
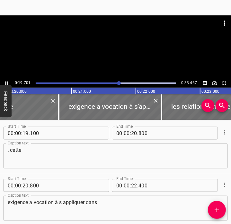
click at [5, 82] on icon "Play/Pause" at bounding box center [6, 83] width 3 height 4
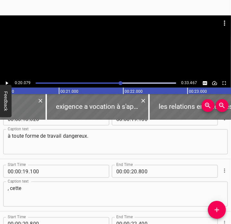
scroll to position [354, 0]
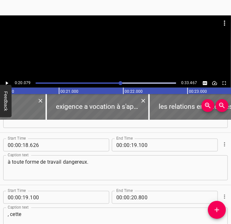
click at [137, 145] on span "." at bounding box center [137, 145] width 1 height 13
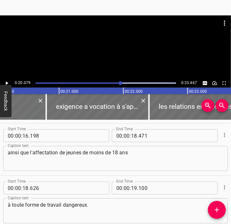
scroll to position [322, 0]
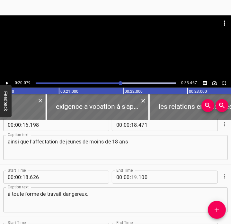
click at [133, 176] on input "number" at bounding box center [134, 177] width 6 height 13
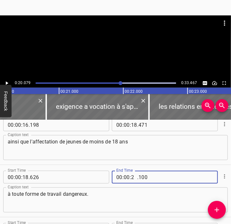
type input "20"
type input "079"
click at [114, 205] on textarea "à toute forme de travail dangereux." at bounding box center [115, 200] width 215 height 18
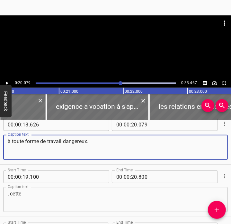
scroll to position [418, 0]
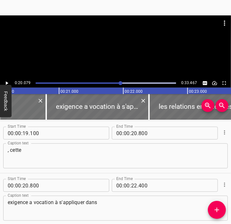
click at [12, 148] on textarea ", cette" at bounding box center [115, 156] width 215 height 18
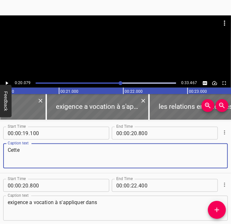
click at [56, 152] on textarea "Cette" at bounding box center [115, 156] width 215 height 18
type textarea "Cette"
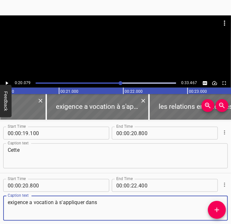
drag, startPoint x: 104, startPoint y: 207, endPoint x: -18, endPoint y: 188, distance: 123.6
click at [0, 188] on html "Caption Editor Batch Transcribe Account Privacy Contact 0:20.079 0:33.467 00:00…" at bounding box center [115, 112] width 231 height 224
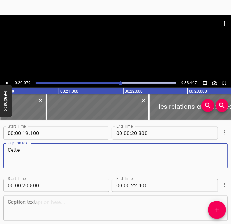
click at [38, 149] on textarea "Cette" at bounding box center [115, 156] width 215 height 18
paste textarea "exigence a vocation à s'appliquer dans"
type textarea "Cette exigence a vocation à s'appliquer dans"
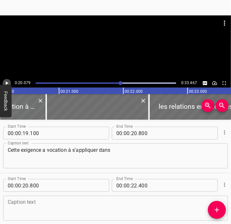
click at [9, 82] on icon "Play/Pause" at bounding box center [7, 83] width 6 height 6
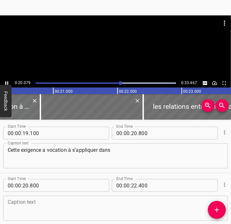
click at [9, 82] on icon "Play/Pause" at bounding box center [7, 83] width 6 height 6
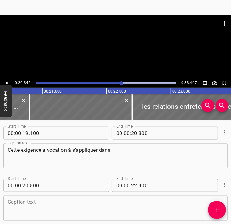
click at [9, 82] on icon "Play/Pause" at bounding box center [7, 83] width 6 height 6
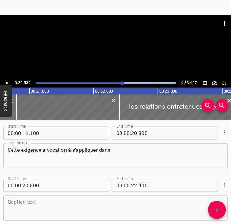
click at [25, 130] on input "number" at bounding box center [25, 133] width 6 height 13
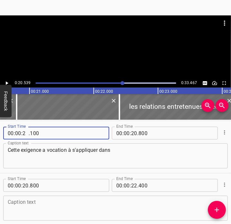
type input "20"
type input "539"
click at [5, 84] on icon "Play/Pause" at bounding box center [7, 83] width 6 height 6
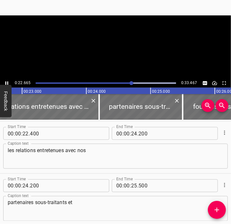
scroll to position [523, 0]
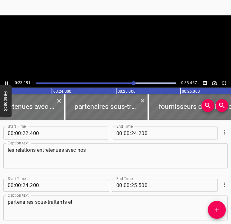
click at [5, 84] on icon "Play/Pause" at bounding box center [7, 83] width 6 height 6
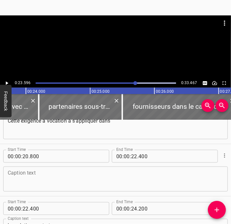
scroll to position [459, 0]
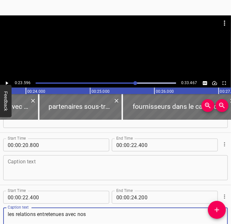
click at [89, 213] on textarea "les relations entretenues avec nos" at bounding box center [115, 220] width 215 height 18
drag, startPoint x: 65, startPoint y: 214, endPoint x: -36, endPoint y: 206, distance: 101.6
click at [0, 206] on html "Caption Editor Batch Transcribe Account Privacy Contact 0:23.596 0:33.467 00:00…" at bounding box center [115, 112] width 231 height 224
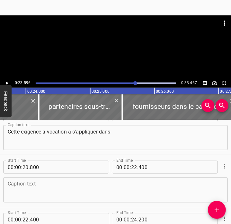
scroll to position [394, 0]
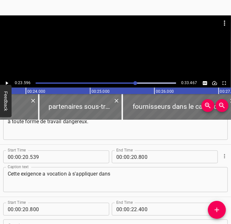
type textarea "avec nos"
click at [119, 177] on textarea "Cette exigence a vocation à s'appliquer dans" at bounding box center [115, 180] width 215 height 18
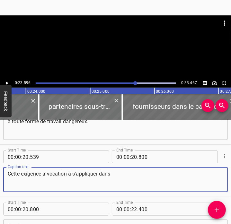
paste textarea "les relations entretenues"
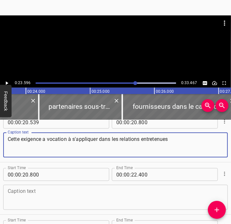
scroll to position [459, 0]
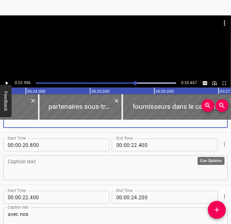
type textarea "Cette exigence a vocation à s'appliquer dans les relations entretenues"
click at [221, 144] on icon "Cue Options" at bounding box center [224, 144] width 6 height 6
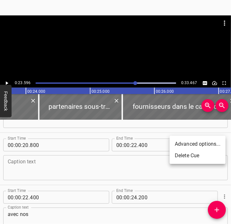
click at [216, 155] on li "Delete Cue" at bounding box center [197, 156] width 56 height 12
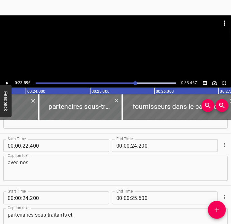
scroll to position [427, 0]
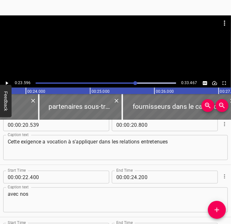
click at [7, 82] on icon "Play/Pause" at bounding box center [7, 83] width 3 height 4
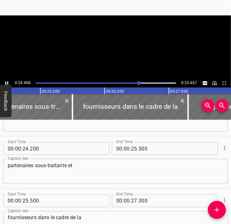
scroll to position [0, 1565]
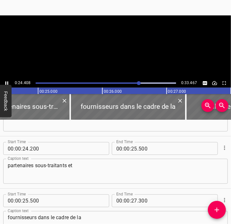
click at [7, 82] on icon "Play/Pause" at bounding box center [6, 83] width 3 height 4
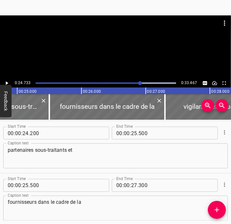
click at [130, 84] on div at bounding box center [106, 83] width 148 height 9
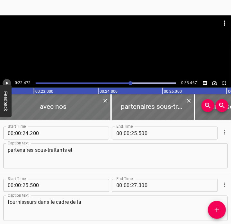
click at [5, 84] on icon "Play/Pause" at bounding box center [7, 83] width 6 height 6
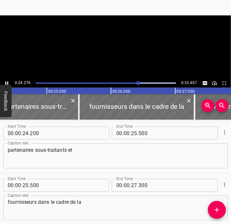
click at [5, 84] on icon "Play/Pause" at bounding box center [6, 83] width 3 height 4
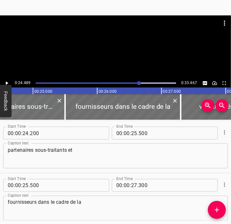
click at [114, 82] on div at bounding box center [106, 83] width 148 height 9
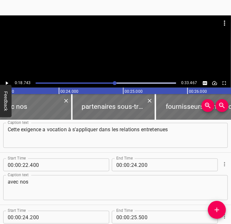
scroll to position [418, 0]
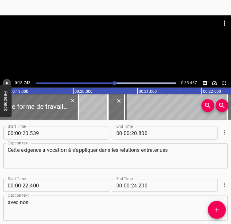
click at [5, 83] on icon "Play/Pause" at bounding box center [7, 83] width 6 height 6
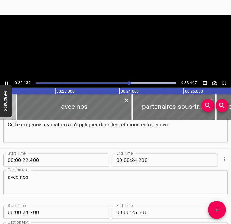
scroll to position [0, 1435]
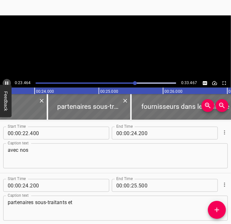
click at [5, 83] on icon "Play/Pause" at bounding box center [6, 83] width 3 height 4
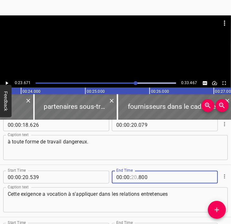
click at [131, 177] on input "number" at bounding box center [134, 177] width 6 height 13
type input "23"
type input "671"
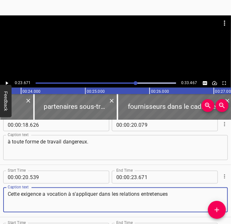
click at [142, 205] on textarea "Cette exigence a vocation à s'appliquer dans les relations entretenues" at bounding box center [115, 200] width 215 height 18
click at [123, 84] on div at bounding box center [106, 83] width 148 height 9
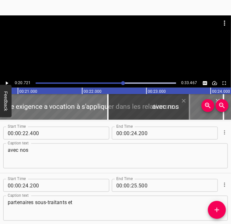
click at [5, 83] on icon "Play/Pause" at bounding box center [7, 83] width 6 height 6
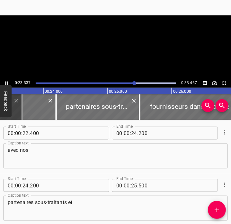
click at [3, 87] on button "Feedback" at bounding box center [6, 101] width 12 height 32
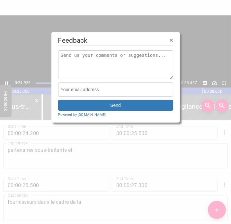
click at [169, 40] on span "×" at bounding box center [171, 39] width 4 height 7
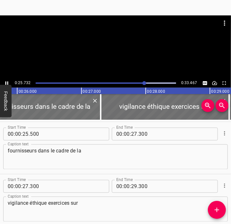
click at [122, 80] on div at bounding box center [106, 83] width 148 height 9
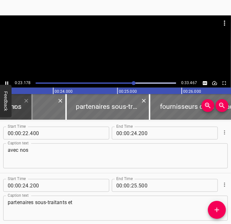
click at [6, 83] on icon "Play/Pause" at bounding box center [7, 83] width 6 height 6
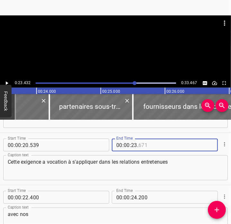
click at [138, 146] on input "number" at bounding box center [167, 145] width 59 height 13
type input "432"
click at [138, 168] on textarea "Cette exigence a vocation à s'appliquer dans les relations entretenues" at bounding box center [115, 168] width 215 height 18
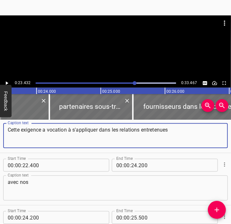
click at [11, 181] on textarea "avec nos" at bounding box center [115, 188] width 215 height 18
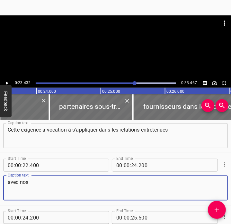
type textarea "avec nos"
click at [6, 83] on icon "Play/Pause" at bounding box center [7, 83] width 3 height 4
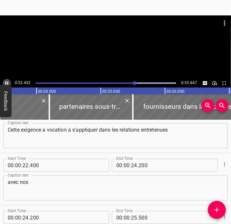
click at [6, 83] on icon "Play/Pause" at bounding box center [7, 83] width 6 height 6
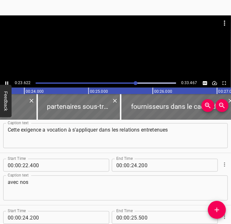
click at [6, 83] on icon "Play/Pause" at bounding box center [7, 83] width 6 height 6
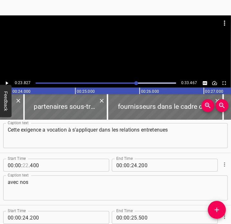
click at [26, 165] on input "number" at bounding box center [25, 165] width 6 height 13
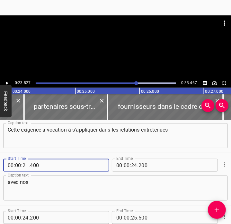
type input "23"
type input "827"
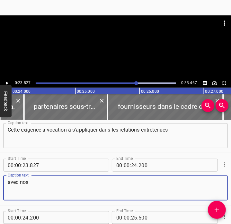
click at [33, 186] on textarea "avec nos" at bounding box center [115, 188] width 215 height 18
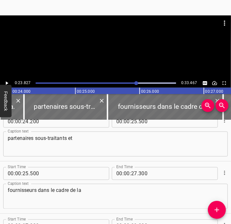
drag, startPoint x: 6, startPoint y: 137, endPoint x: 102, endPoint y: 138, distance: 95.9
click at [102, 138] on div "partenaires sous-traitants et Caption text" at bounding box center [115, 143] width 224 height 25
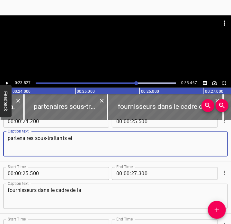
drag, startPoint x: 88, startPoint y: 138, endPoint x: -25, endPoint y: 138, distance: 112.6
click at [0, 138] on html "Caption Editor Batch Transcribe Account Privacy Contact 0:23.827 0:33.467 00:00…" at bounding box center [115, 112] width 231 height 224
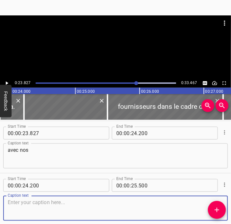
click at [44, 158] on textarea "avec nos" at bounding box center [115, 156] width 215 height 18
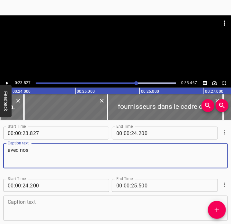
paste textarea "partenaires sous-traitants et"
click at [56, 150] on textarea "avec nos partenaires sous-traitants et" at bounding box center [115, 156] width 215 height 18
click at [106, 152] on textarea "avec nos partenaires, sous-traitants et" at bounding box center [115, 156] width 215 height 18
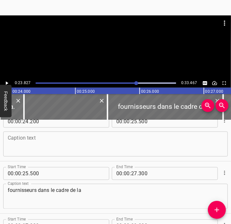
type textarea "avec nos partenaires, sous-traitants et"
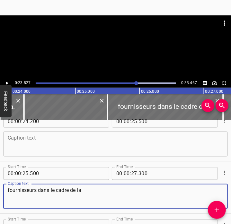
drag, startPoint x: 37, startPoint y: 193, endPoint x: -37, endPoint y: 188, distance: 74.3
click at [0, 188] on html "Caption Editor Batch Transcribe Account Privacy Contact 0:23.827 0:33.467 00:00…" at bounding box center [115, 112] width 231 height 224
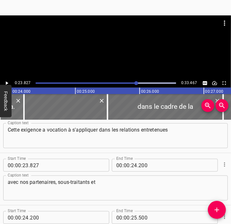
type textarea "dans le cadre de la"
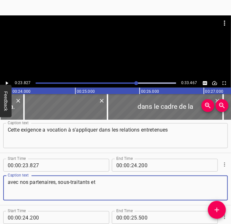
click at [114, 181] on textarea "avec nos partenaires, sous-traitants et" at bounding box center [115, 188] width 215 height 18
paste textarea "fournisseurs"
type textarea "avec nos partenaires, sous-traitants et fournisseurs"
click at [121, 82] on div "Play progress" at bounding box center [65, 82] width 140 height 1
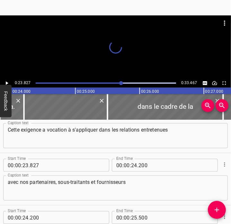
scroll to position [471, 0]
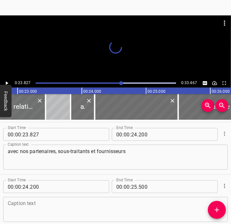
click at [5, 82] on icon "Play/Pause" at bounding box center [7, 83] width 6 height 6
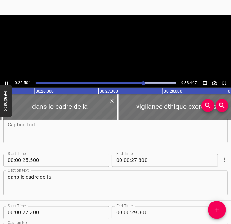
scroll to position [575, 0]
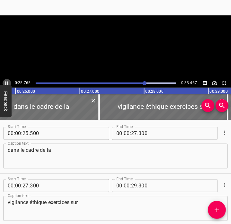
click at [5, 82] on icon "Play/Pause" at bounding box center [7, 83] width 6 height 6
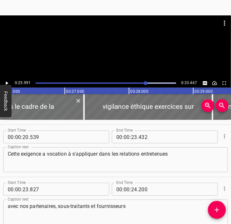
scroll to position [446, 0]
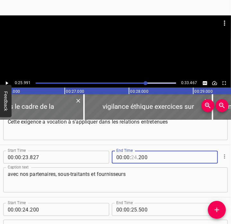
click at [131, 157] on input "number" at bounding box center [134, 157] width 6 height 13
type input "25"
type input "991"
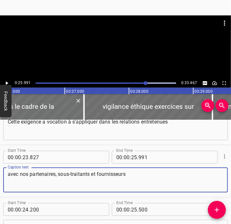
click at [134, 183] on textarea "avec nos partenaires, sous-traitants et fournisseurs" at bounding box center [115, 180] width 215 height 18
click at [6, 81] on icon "Play/Pause" at bounding box center [7, 83] width 6 height 6
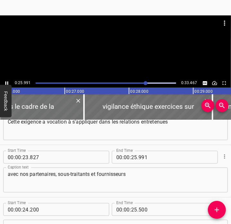
click at [6, 81] on icon "Play/Pause" at bounding box center [6, 83] width 3 height 4
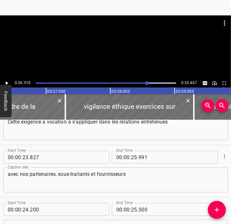
click at [6, 81] on icon "Play/Pause" at bounding box center [7, 83] width 6 height 6
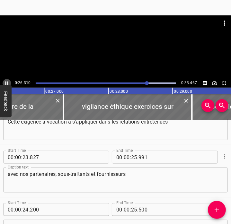
click at [6, 81] on icon "Play/Pause" at bounding box center [6, 83] width 3 height 4
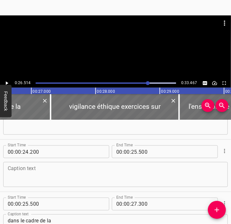
scroll to position [511, 0]
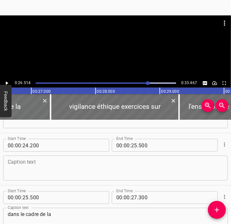
click at [59, 163] on textarea at bounding box center [115, 168] width 215 height 18
click at [221, 144] on icon "Cue Options" at bounding box center [224, 144] width 6 height 6
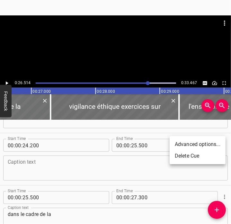
click at [212, 159] on li "Delete Cue" at bounding box center [197, 156] width 56 height 12
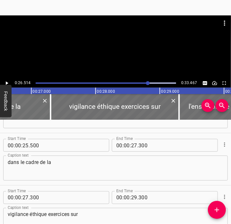
click at [10, 161] on textarea "dans le cadre de la" at bounding box center [115, 168] width 215 height 18
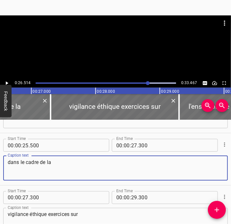
type textarea "dans le cadre de la"
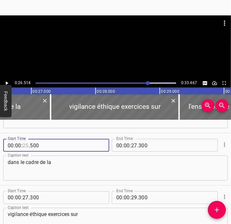
click at [25, 144] on input "number" at bounding box center [25, 145] width 6 height 13
type input "26"
type input "514"
click at [37, 163] on textarea "dans le cadre de la" at bounding box center [115, 168] width 215 height 18
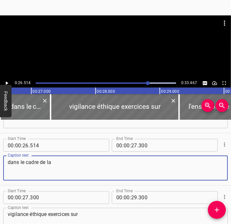
click at [6, 80] on icon "Play/Pause" at bounding box center [7, 83] width 6 height 6
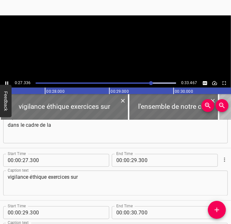
scroll to position [575, 0]
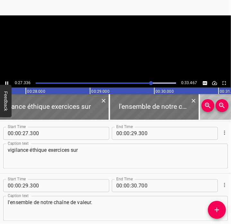
click at [6, 80] on icon "Play/Pause" at bounding box center [7, 83] width 6 height 6
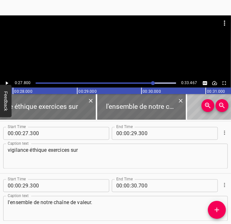
click at [6, 80] on icon "Play/Pause" at bounding box center [7, 83] width 6 height 6
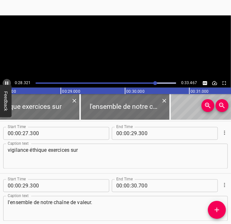
click at [6, 80] on icon "Play/Pause" at bounding box center [7, 83] width 6 height 6
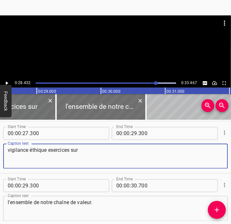
drag, startPoint x: 46, startPoint y: 148, endPoint x: 4, endPoint y: 149, distance: 42.4
click at [4, 149] on div "vigilance éthique exercices sur Caption text" at bounding box center [115, 156] width 224 height 25
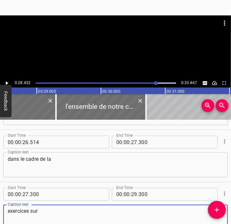
scroll to position [511, 0]
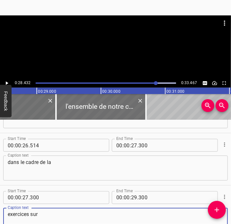
type textarea "exercices sur"
click at [64, 160] on textarea "dans le cadre de la" at bounding box center [115, 168] width 215 height 18
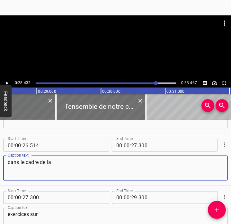
paste textarea "vigilance éthique"
type textarea "dans le cadre de la vigilance éthique"
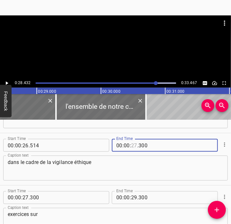
click at [131, 146] on input "number" at bounding box center [134, 145] width 6 height 13
type input "28"
type input "432"
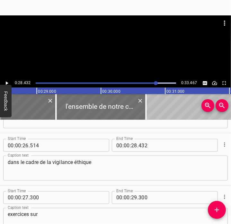
click at [154, 156] on div "dans le cadre de la vigilance éthique Caption text" at bounding box center [115, 168] width 224 height 25
click at [4, 84] on button "Play/Pause" at bounding box center [7, 83] width 8 height 8
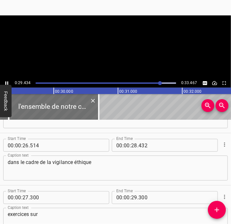
scroll to position [591, 0]
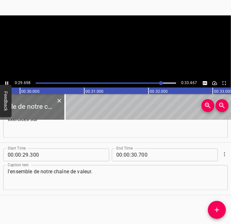
click at [4, 84] on button "Play/Pause" at bounding box center [7, 83] width 8 height 8
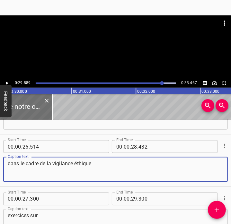
click at [75, 175] on textarea "dans le cadre de la vigilance éthique" at bounding box center [115, 169] width 215 height 18
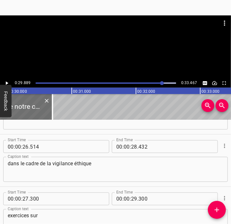
click at [30, 216] on textarea "exercices sur" at bounding box center [115, 222] width 215 height 18
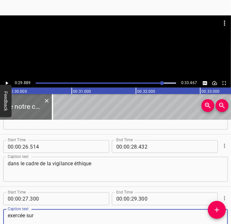
click at [7, 216] on div "exercée sur Caption text" at bounding box center [115, 221] width 224 height 25
click at [11, 217] on textarea "exercée sur" at bounding box center [115, 222] width 215 height 18
click at [37, 217] on textarea "exercée sur" at bounding box center [115, 222] width 215 height 18
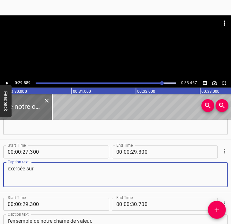
scroll to position [541, 0]
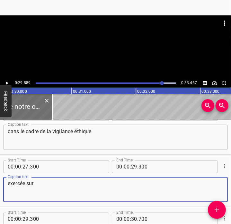
type textarea "exercée sur"
click at [155, 83] on div "Play progress" at bounding box center [91, 82] width 140 height 1
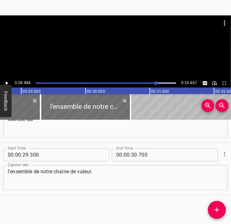
scroll to position [0, 1827]
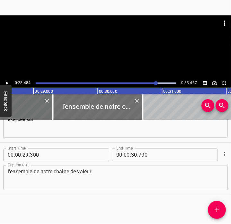
click at [10, 81] on button "Play/Pause" at bounding box center [7, 83] width 8 height 8
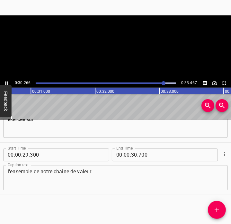
click at [10, 81] on button "Play/Pause" at bounding box center [7, 83] width 8 height 8
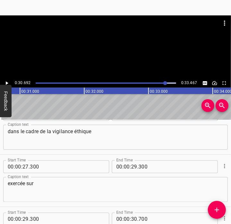
scroll to position [606, 0]
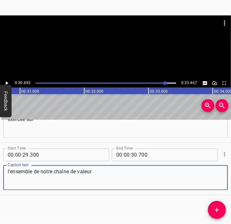
drag, startPoint x: 103, startPoint y: 175, endPoint x: -35, endPoint y: 185, distance: 138.2
click at [0, 185] on html "Caption Editor Batch Transcribe Account Privacy Contact 0:30.692 0:33.467 00:00…" at bounding box center [115, 112] width 231 height 224
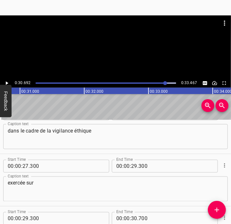
scroll to position [541, 0]
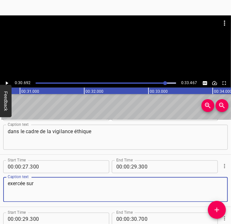
click at [51, 194] on textarea "exercée sur" at bounding box center [115, 190] width 215 height 18
paste textarea "l'ensemble de notre chaîne de valeur."
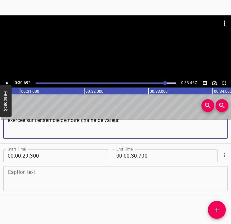
scroll to position [606, 0]
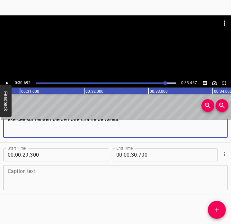
type textarea "exercée sur l'ensemble de notre chaîne de valeur."
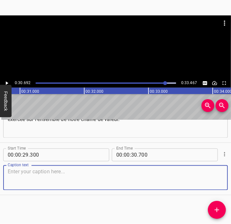
click at [165, 179] on textarea at bounding box center [115, 178] width 215 height 18
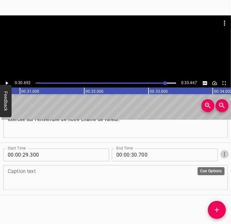
click at [221, 153] on icon "Cue Options" at bounding box center [224, 154] width 6 height 6
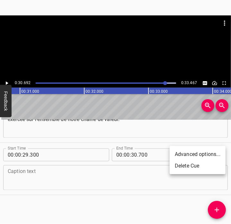
click at [201, 168] on li "Delete Cue" at bounding box center [197, 166] width 56 height 12
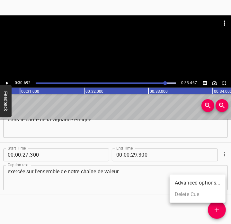
scroll to position [553, 0]
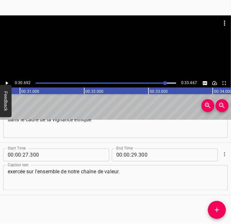
click at [147, 84] on div at bounding box center [106, 83] width 148 height 9
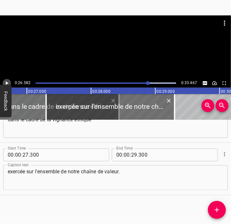
click at [6, 83] on icon "Play/Pause" at bounding box center [7, 83] width 3 height 4
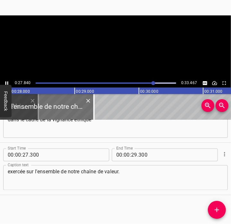
click at [6, 83] on icon "Play/Pause" at bounding box center [7, 83] width 6 height 6
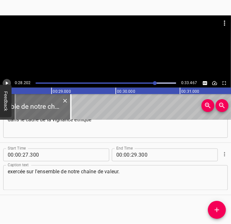
click at [6, 83] on icon "Play/Pause" at bounding box center [7, 83] width 3 height 4
click at [6, 83] on icon "Play/Pause" at bounding box center [7, 83] width 6 height 6
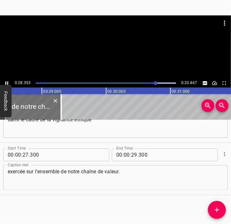
click at [6, 83] on icon "Play/Pause" at bounding box center [7, 83] width 6 height 6
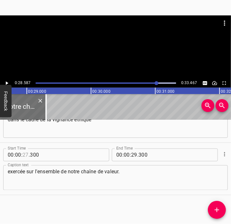
click at [24, 154] on input "number" at bounding box center [25, 154] width 6 height 13
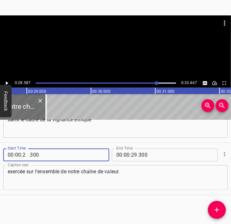
type input "28"
type input "587"
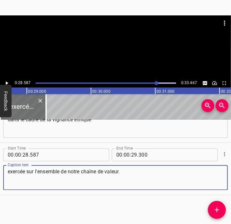
click at [24, 175] on textarea "exercée sur l'ensemble de notre chaîne de valeur." at bounding box center [115, 178] width 215 height 18
click at [8, 84] on icon "Play/Pause" at bounding box center [7, 83] width 6 height 6
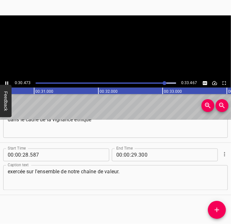
click at [8, 84] on icon "Play/Pause" at bounding box center [7, 83] width 6 height 6
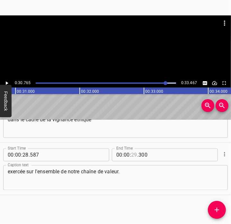
click at [133, 156] on input "number" at bounding box center [134, 154] width 6 height 13
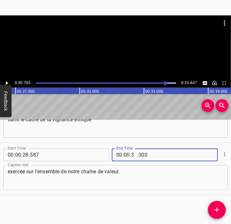
type input "30"
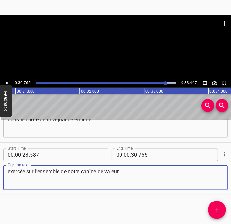
click at [141, 175] on textarea "exercée sur l'ensemble de notre chaîne de valeur." at bounding box center [115, 178] width 215 height 18
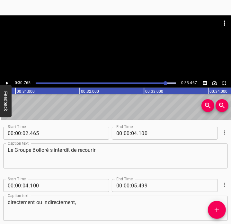
click at [36, 81] on div at bounding box center [106, 83] width 148 height 9
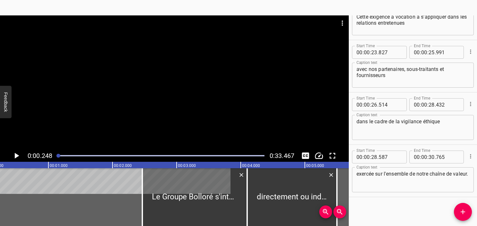
scroll to position [459, 0]
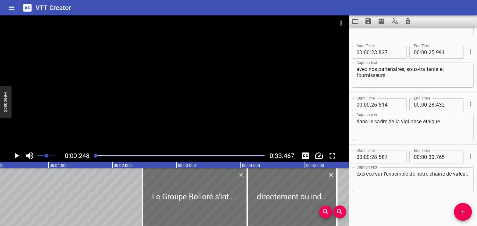
click at [45, 156] on span "Set video volume" at bounding box center [47, 156] width 4 height 4
click at [17, 153] on icon "Play/Pause" at bounding box center [17, 156] width 10 height 10
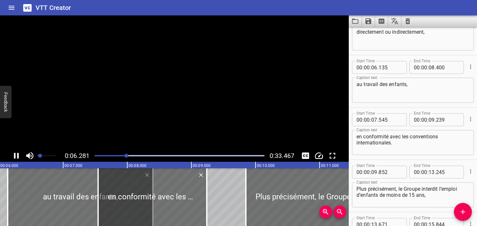
scroll to position [0, 403]
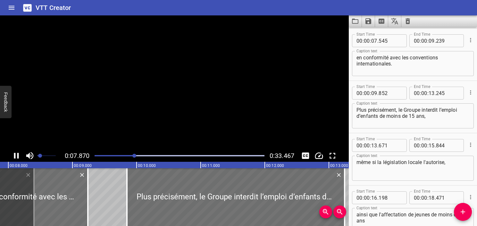
click at [17, 153] on icon "Play/Pause" at bounding box center [16, 156] width 5 height 6
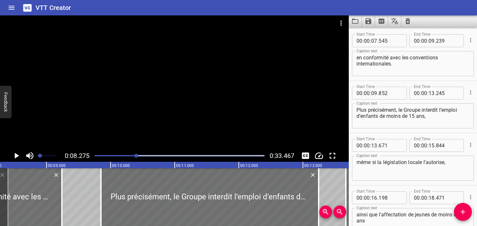
click at [129, 156] on div "Play progress" at bounding box center [52, 155] width 170 height 1
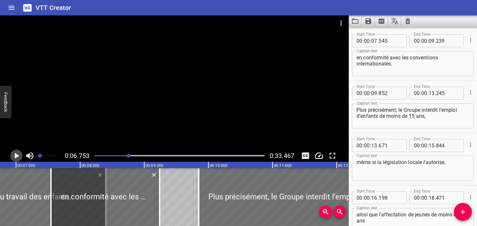
click at [11, 155] on button "Play/Pause" at bounding box center [16, 155] width 12 height 12
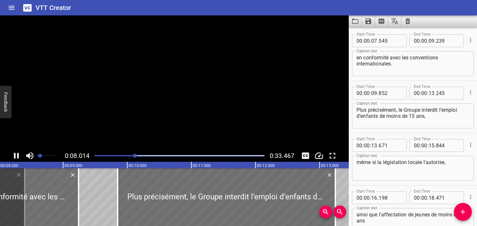
click at [15, 158] on icon "Play/Pause" at bounding box center [16, 156] width 5 height 6
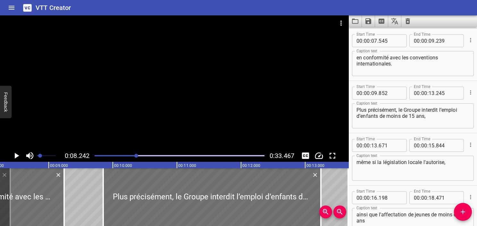
click at [49, 157] on span at bounding box center [46, 155] width 19 height 9
click at [122, 156] on div at bounding box center [180, 155] width 178 height 9
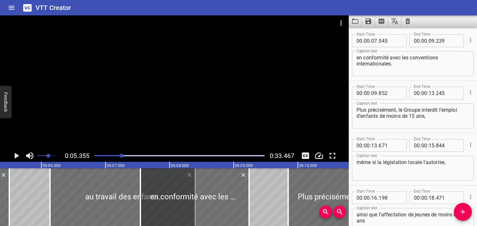
click at [18, 155] on icon "Play/Pause" at bounding box center [17, 156] width 4 height 6
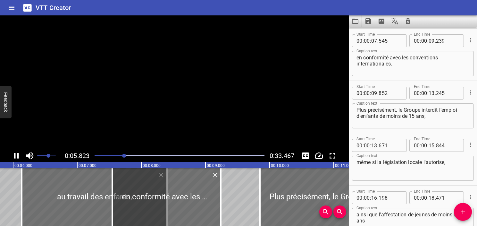
click at [18, 155] on icon "Play/Pause" at bounding box center [16, 156] width 5 height 6
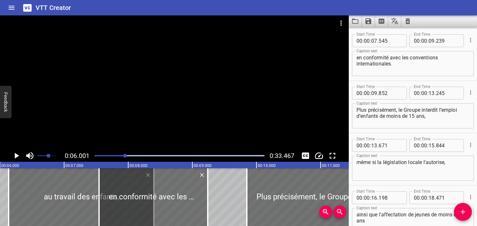
click at [18, 155] on icon "Play/Pause" at bounding box center [17, 156] width 4 height 6
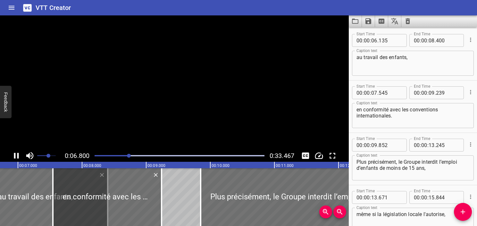
click at [18, 155] on icon "Play/Pause" at bounding box center [16, 156] width 5 height 6
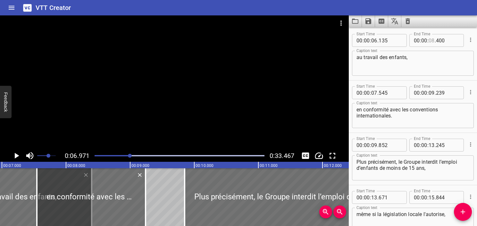
click at [429, 41] on input "number" at bounding box center [432, 40] width 6 height 13
click at [427, 64] on textarea "au travail des enfants," at bounding box center [413, 63] width 113 height 18
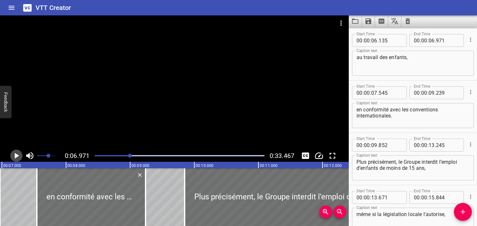
click at [14, 157] on icon "Play/Pause" at bounding box center [17, 156] width 10 height 10
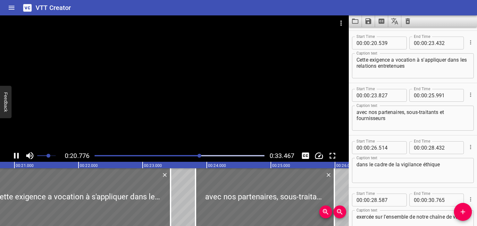
click at [14, 159] on icon "Play/Pause" at bounding box center [17, 156] width 10 height 10
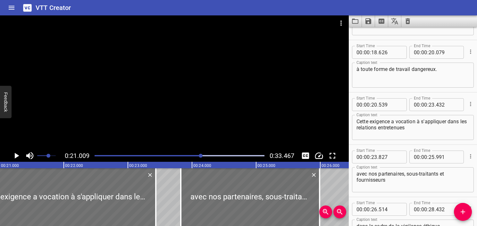
click at [18, 155] on icon "Play/Pause" at bounding box center [17, 156] width 4 height 6
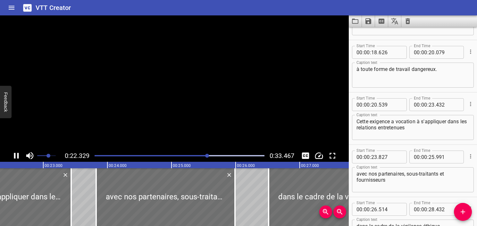
click at [18, 156] on icon "Play/Pause" at bounding box center [16, 156] width 5 height 6
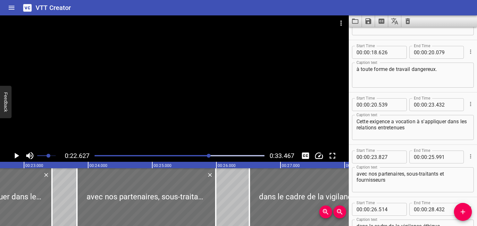
click at [40, 157] on span at bounding box center [46, 155] width 19 height 9
click at [115, 157] on div at bounding box center [180, 155] width 178 height 9
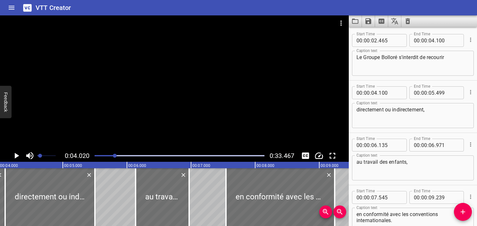
click at [105, 158] on div at bounding box center [180, 155] width 178 height 9
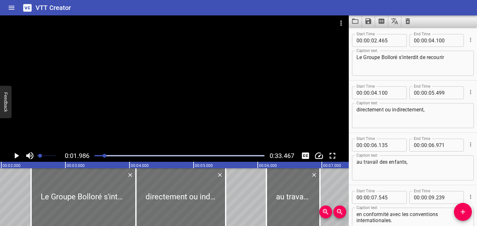
click at [17, 157] on icon "Play/Pause" at bounding box center [17, 156] width 10 height 10
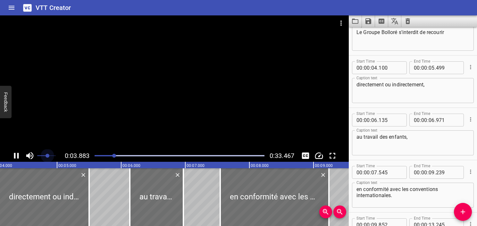
click at [48, 156] on span at bounding box center [46, 155] width 19 height 9
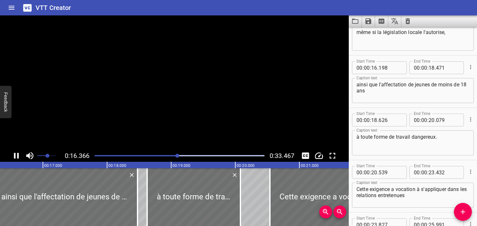
scroll to position [313, 0]
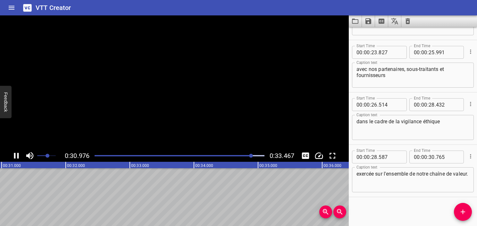
click at [15, 156] on icon "Play/Pause" at bounding box center [16, 156] width 5 height 6
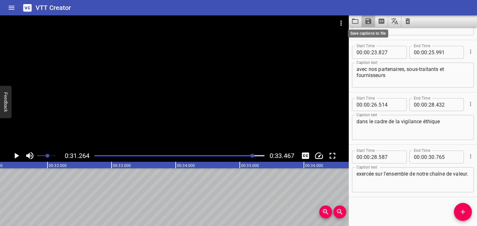
click at [367, 22] on icon "Save captions to file" at bounding box center [369, 21] width 6 height 6
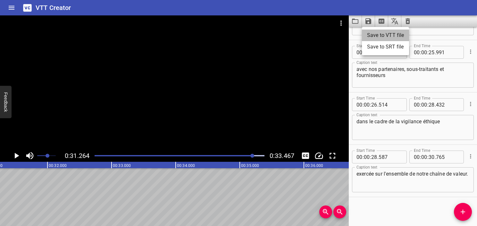
click at [364, 38] on li "Save to VTT file" at bounding box center [385, 36] width 47 height 12
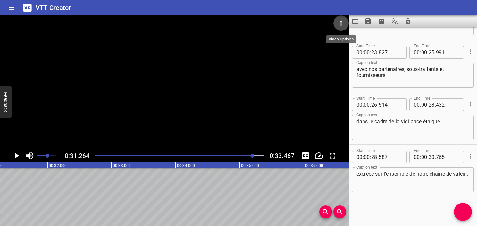
click at [344, 26] on icon "Video Options" at bounding box center [341, 23] width 8 height 8
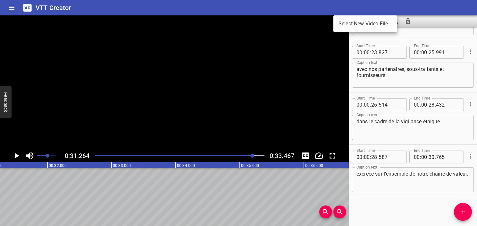
click at [346, 24] on li "Select New Video File..." at bounding box center [366, 24] width 64 height 12
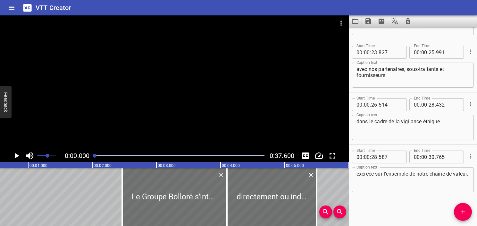
scroll to position [0, 0]
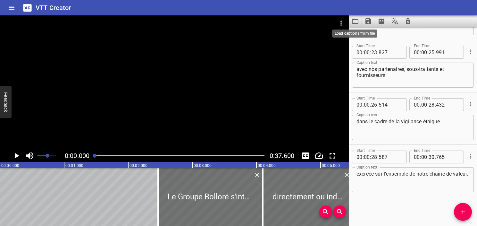
click at [355, 21] on icon "Load captions from file" at bounding box center [356, 21] width 8 height 8
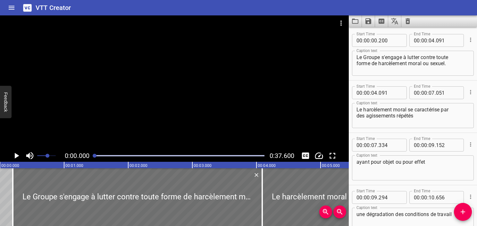
click at [18, 156] on icon "Play/Pause" at bounding box center [17, 156] width 4 height 6
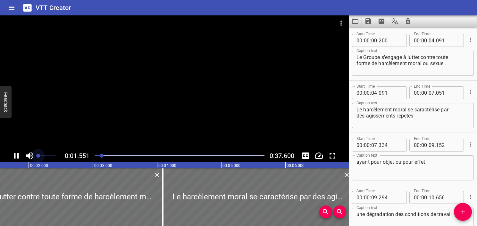
click at [38, 155] on span at bounding box center [46, 155] width 19 height 9
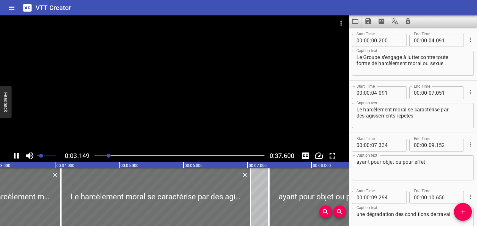
click at [41, 157] on span "Set video volume" at bounding box center [41, 156] width 4 height 4
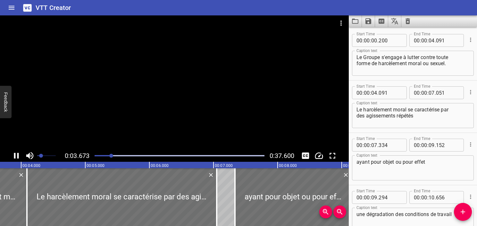
click at [21, 154] on icon "Play/Pause" at bounding box center [17, 156] width 10 height 10
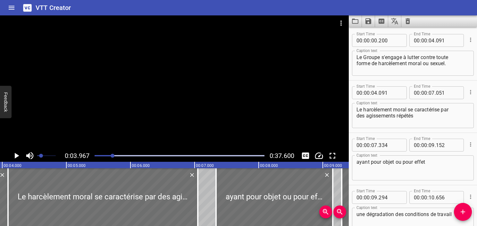
click at [103, 156] on div "Play progress" at bounding box center [28, 155] width 170 height 1
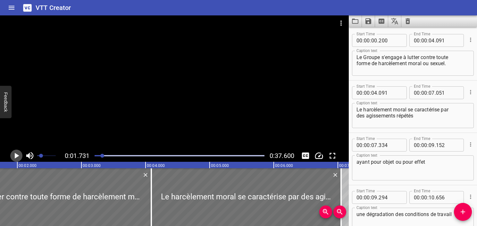
click at [14, 156] on icon "Play/Pause" at bounding box center [17, 156] width 10 height 10
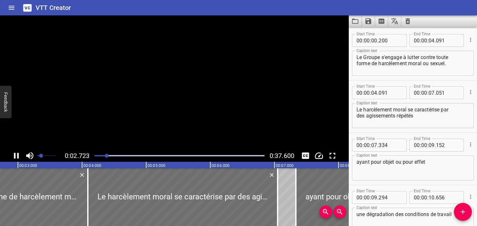
click at [14, 156] on icon "Play/Pause" at bounding box center [16, 156] width 5 height 6
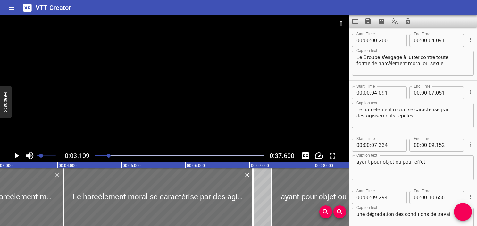
click at [157, 90] on div at bounding box center [174, 82] width 349 height 134
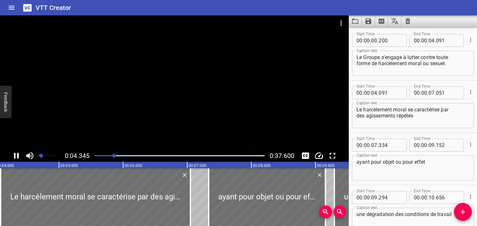
scroll to position [52, 0]
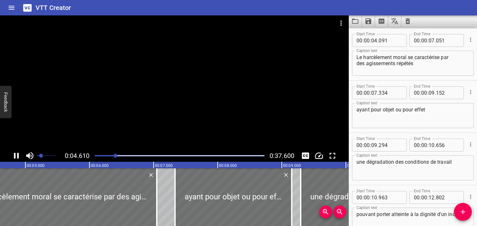
click at [234, 62] on div at bounding box center [174, 82] width 349 height 134
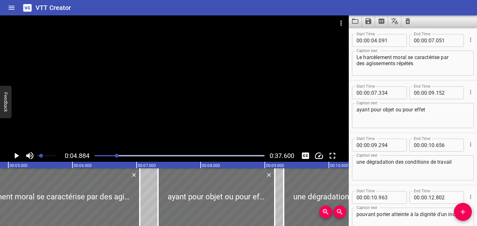
scroll to position [0, 313]
click at [120, 154] on div at bounding box center [180, 155] width 178 height 9
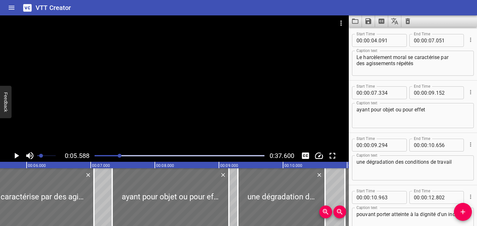
click at [96, 155] on div "Play progress" at bounding box center [35, 155] width 170 height 1
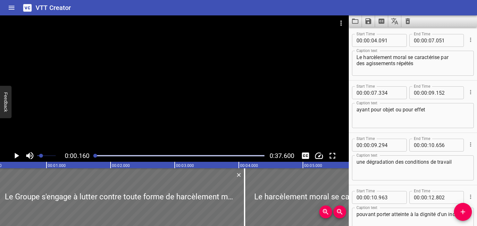
scroll to position [0, 10]
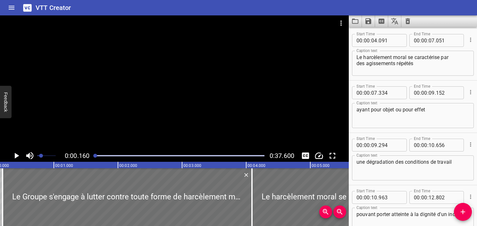
click at [19, 155] on icon "Play/Pause" at bounding box center [17, 156] width 10 height 10
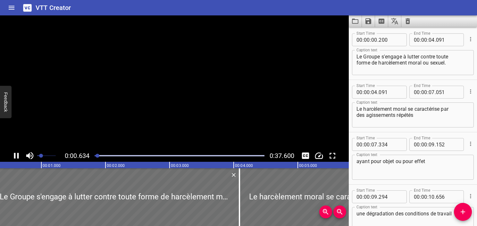
scroll to position [0, 0]
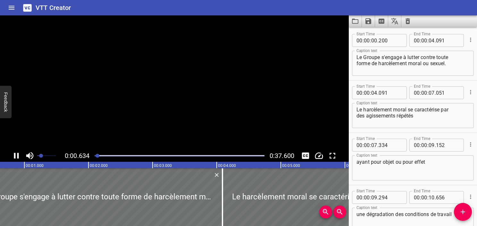
click at [43, 156] on span "Set video volume" at bounding box center [41, 156] width 4 height 4
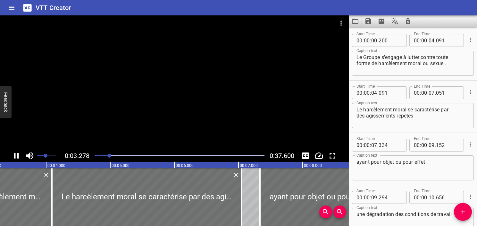
click at [18, 155] on icon "Play/Pause" at bounding box center [16, 156] width 5 height 6
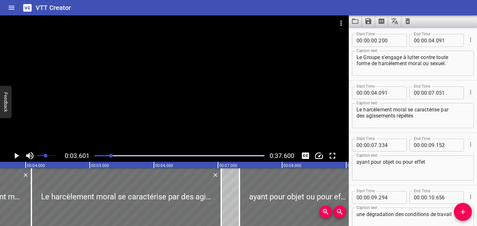
click at [106, 156] on div "Play progress" at bounding box center [26, 155] width 170 height 1
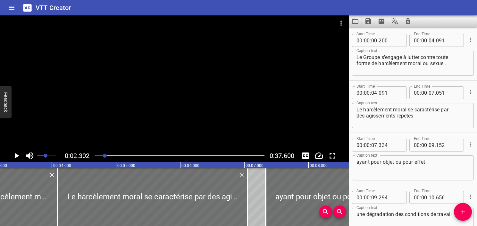
scroll to position [0, 148]
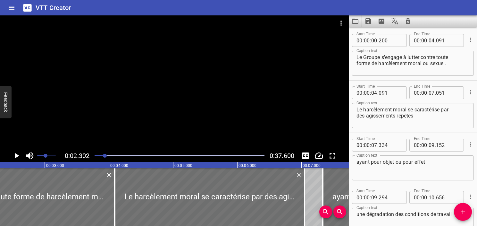
click at [101, 155] on div "Play progress" at bounding box center [20, 155] width 170 height 1
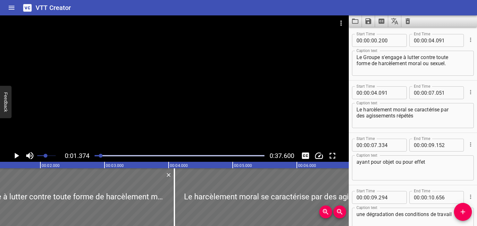
click at [14, 158] on icon "Play/Pause" at bounding box center [17, 156] width 10 height 10
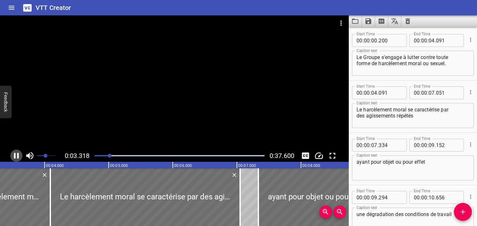
click at [15, 157] on icon "Play/Pause" at bounding box center [16, 156] width 5 height 6
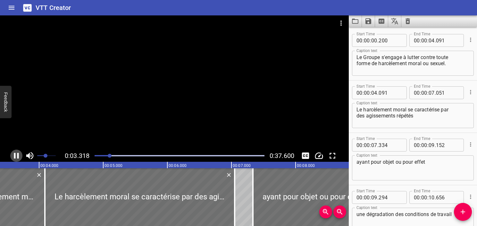
scroll to position [0, 225]
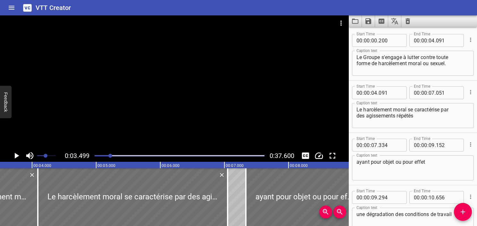
click at [100, 155] on div "Play progress" at bounding box center [26, 155] width 170 height 1
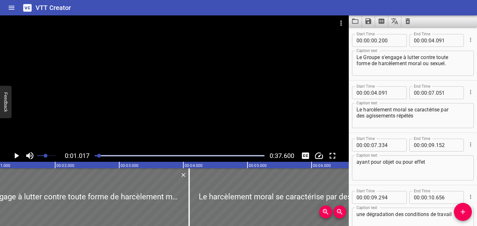
scroll to position [0, 65]
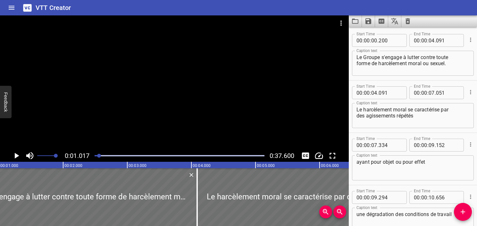
drag, startPoint x: 53, startPoint y: 153, endPoint x: 61, endPoint y: 157, distance: 9.4
click at [56, 157] on span at bounding box center [46, 155] width 19 height 9
click at [14, 157] on icon "Play/Pause" at bounding box center [17, 156] width 10 height 10
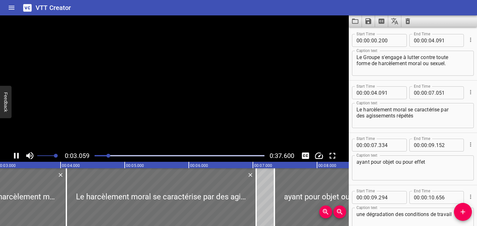
click at [14, 157] on icon "Play/Pause" at bounding box center [16, 156] width 5 height 6
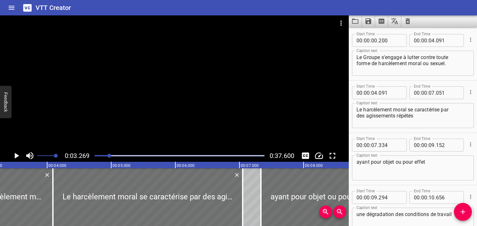
click at [105, 156] on div "Play progress" at bounding box center [25, 155] width 170 height 1
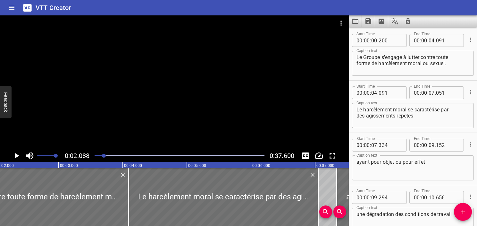
click at [18, 157] on icon "Play/Pause" at bounding box center [17, 156] width 10 height 10
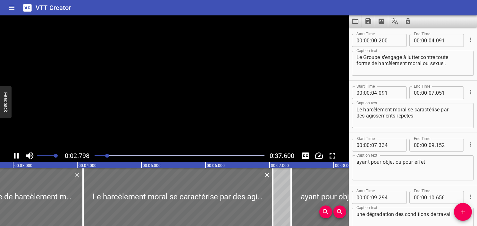
click at [18, 157] on icon "Play/Pause" at bounding box center [16, 156] width 5 height 6
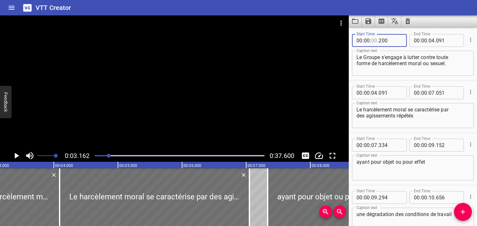
click at [373, 41] on input "number" at bounding box center [374, 40] width 6 height 13
click at [17, 155] on icon "Play/Pause" at bounding box center [17, 156] width 4 height 6
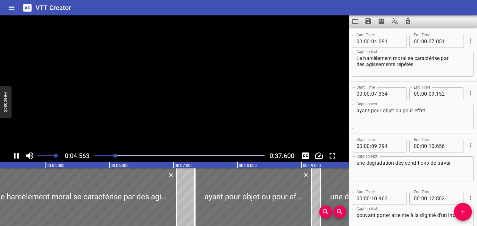
scroll to position [52, 0]
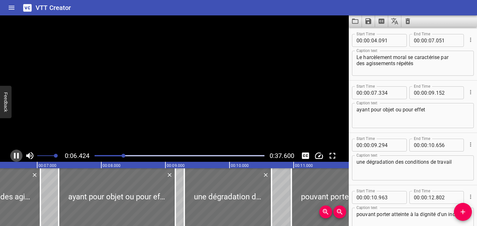
click at [17, 155] on icon "Play/Pause" at bounding box center [17, 156] width 10 height 10
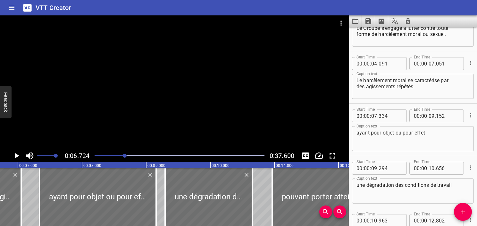
scroll to position [0, 0]
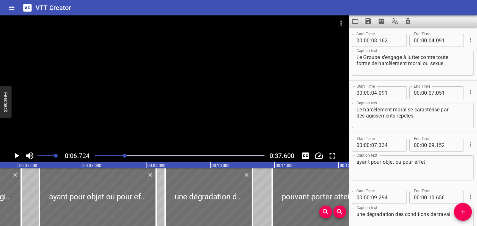
click at [442, 63] on textarea "Le Groupe s'engage à lutter contre toute forme de harcèlement moral ou sexuel." at bounding box center [413, 63] width 113 height 18
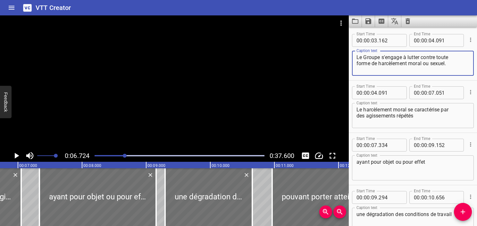
click at [456, 62] on textarea "Le Groupe s'engage à lutter contre toute forme de harcèlement moral ou sexuel." at bounding box center [413, 63] width 113 height 18
click at [435, 40] on span "." at bounding box center [435, 40] width 1 height 13
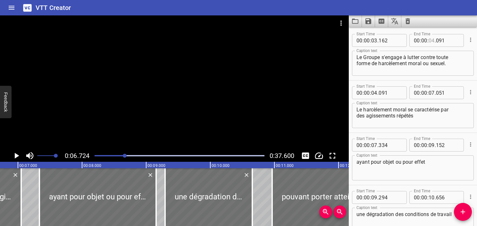
click at [429, 43] on input "number" at bounding box center [432, 40] width 6 height 13
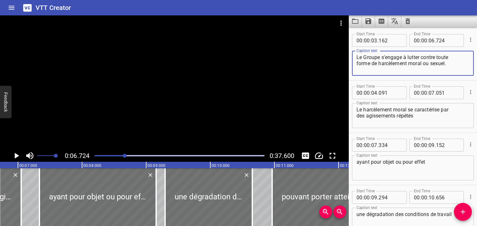
click at [425, 67] on textarea "Le Groupe s'engage à lutter contre toute forme de harcèlement moral ou sexuel." at bounding box center [413, 63] width 113 height 18
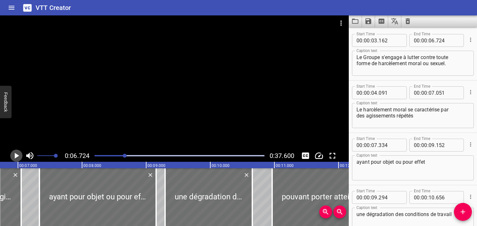
click at [19, 156] on icon "Play/Pause" at bounding box center [17, 156] width 10 height 10
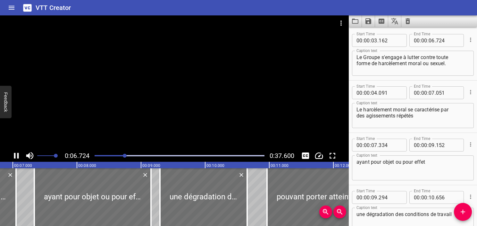
click at [19, 156] on icon "Play/Pause" at bounding box center [17, 156] width 10 height 10
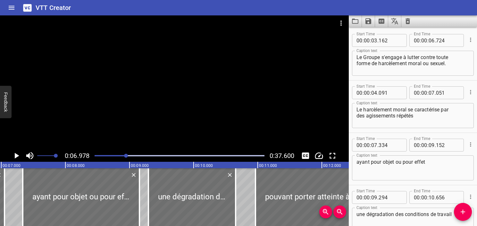
click at [19, 156] on icon "Play/Pause" at bounding box center [17, 156] width 10 height 10
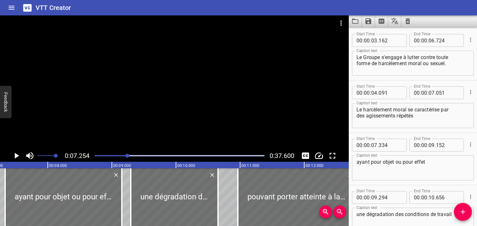
click at [19, 156] on icon "Play/Pause" at bounding box center [17, 156] width 10 height 10
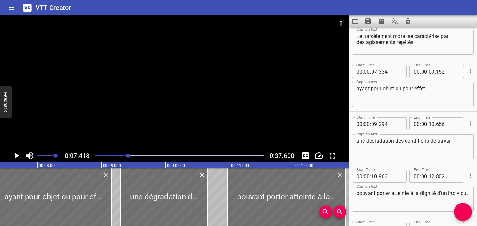
scroll to position [40, 0]
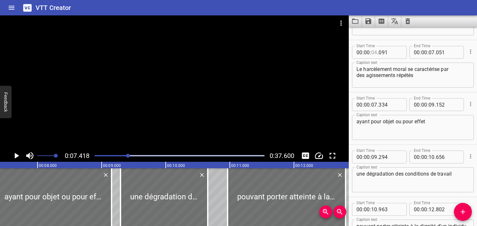
click at [375, 53] on input "number" at bounding box center [374, 52] width 6 height 13
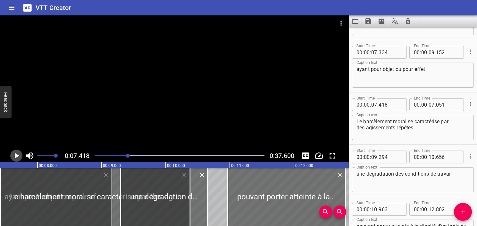
click at [17, 158] on icon "Play/Pause" at bounding box center [17, 156] width 10 height 10
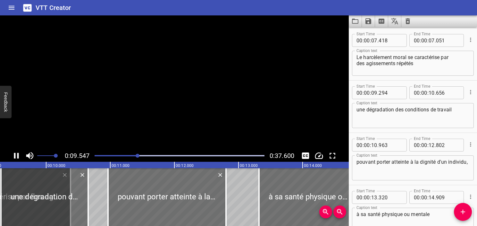
scroll to position [157, 0]
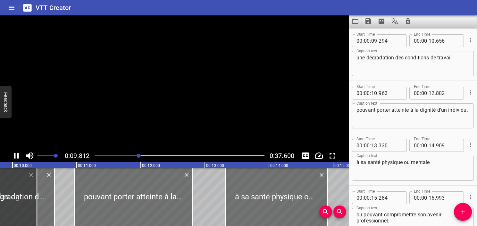
click at [17, 158] on icon "Play/Pause" at bounding box center [17, 156] width 10 height 10
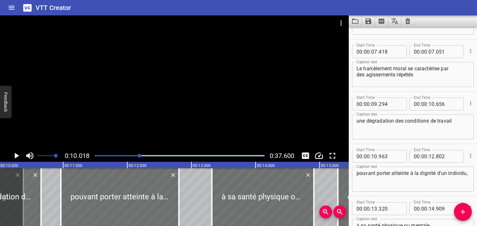
scroll to position [92, 0]
click at [430, 54] on input "number" at bounding box center [432, 52] width 6 height 13
click at [434, 68] on textarea "Le harcèlement moral se caractérise par des agissements répétés" at bounding box center [413, 75] width 113 height 18
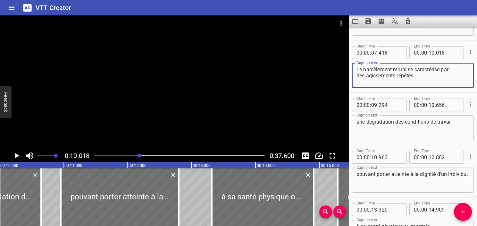
click at [427, 77] on textarea "Le harcèlement moral se caractérise par des agissements répétés" at bounding box center [413, 75] width 113 height 18
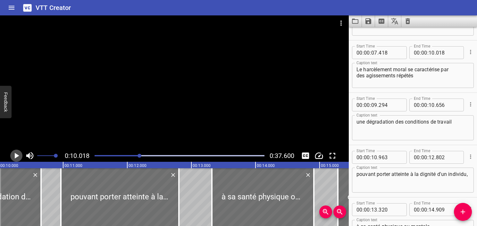
click at [15, 158] on icon "Play/Pause" at bounding box center [17, 156] width 10 height 10
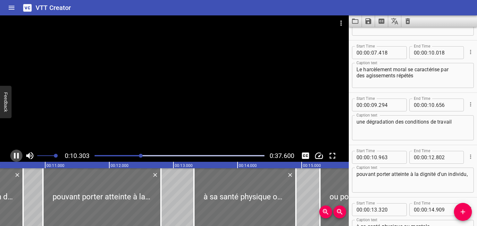
click at [15, 158] on icon "Play/Pause" at bounding box center [17, 156] width 10 height 10
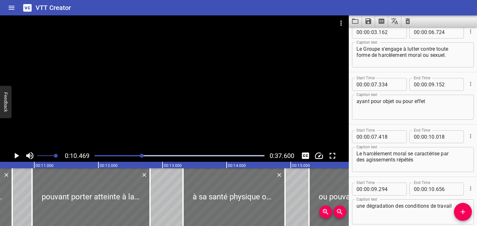
scroll to position [0, 0]
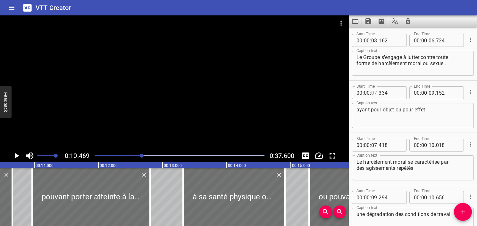
click at [372, 92] on input "number" at bounding box center [374, 92] width 6 height 13
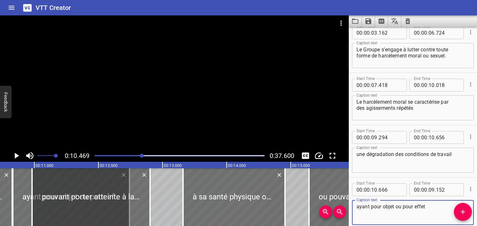
scroll to position [32, 0]
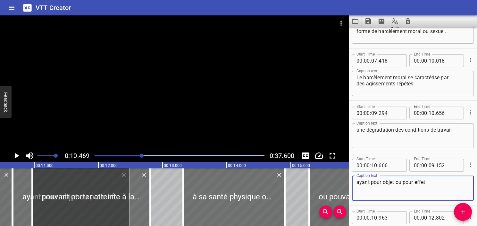
click at [19, 156] on icon "Play/Pause" at bounding box center [17, 156] width 10 height 10
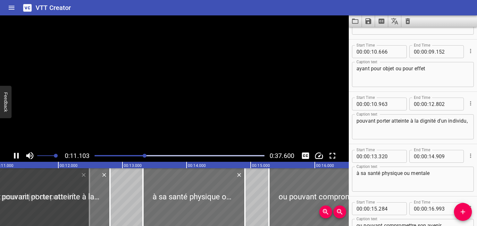
scroll to position [191, 0]
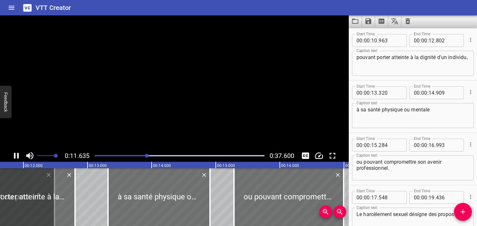
click at [19, 156] on icon "Play/Pause" at bounding box center [17, 156] width 10 height 10
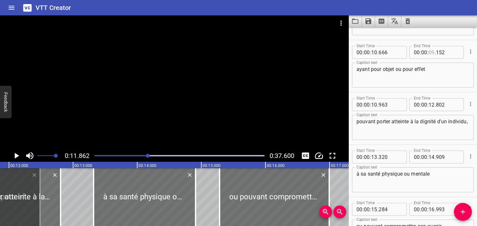
click at [431, 53] on input "number" at bounding box center [432, 52] width 6 height 13
click at [404, 81] on textarea "ayant pour objet ou pour effet" at bounding box center [413, 75] width 113 height 18
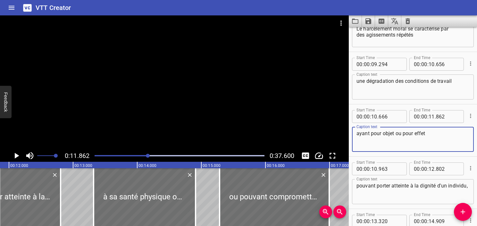
scroll to position [49, 0]
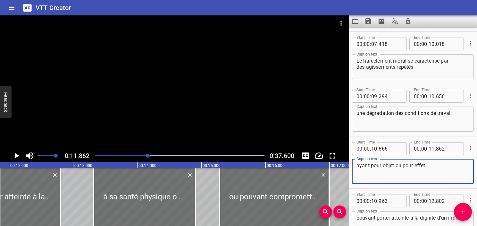
click at [375, 116] on textarea "une dégradation des conditions de travail" at bounding box center [413, 119] width 113 height 18
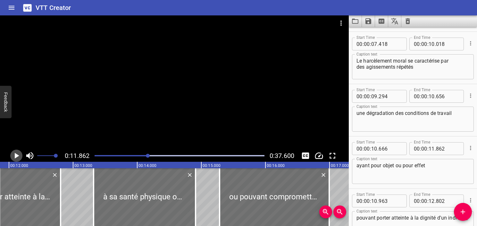
click at [16, 156] on icon "Play/Pause" at bounding box center [17, 156] width 4 height 6
click at [16, 156] on icon "Play/Pause" at bounding box center [17, 156] width 10 height 10
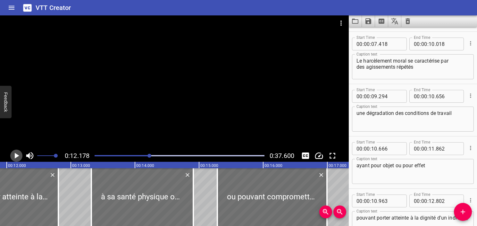
click at [16, 156] on icon "Play/Pause" at bounding box center [17, 156] width 4 height 6
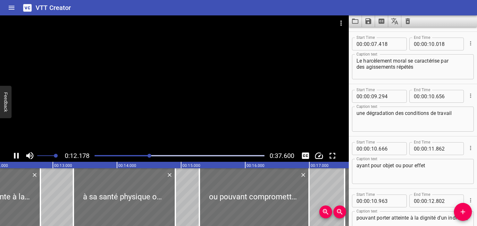
click at [16, 156] on icon "Play/Pause" at bounding box center [17, 156] width 10 height 10
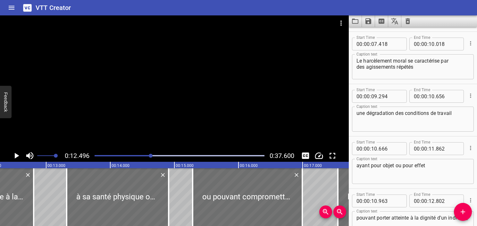
scroll to position [0, 801]
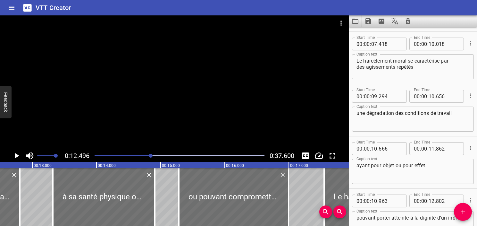
click at [141, 157] on div at bounding box center [180, 155] width 178 height 9
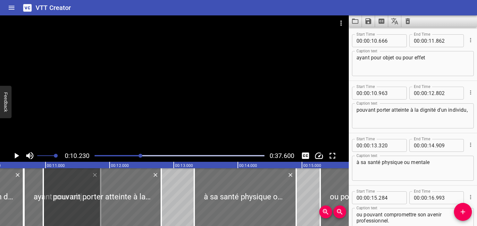
click at [15, 157] on icon "Play/Pause" at bounding box center [17, 156] width 4 height 6
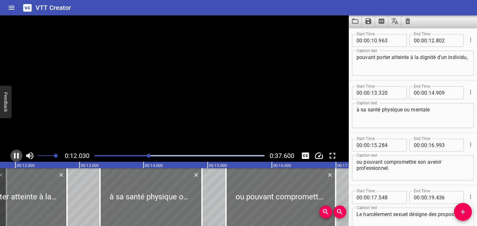
click at [15, 157] on icon "Play/Pause" at bounding box center [16, 156] width 5 height 6
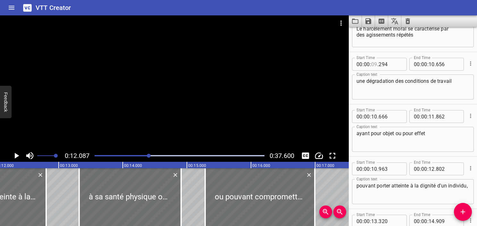
click at [372, 63] on input "number" at bounding box center [374, 64] width 6 height 13
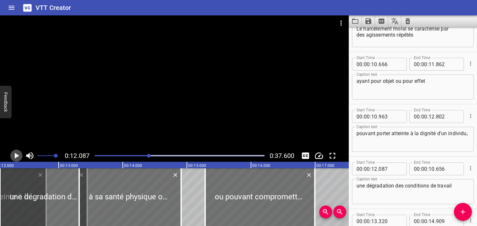
click at [14, 154] on icon "Play/Pause" at bounding box center [17, 156] width 10 height 10
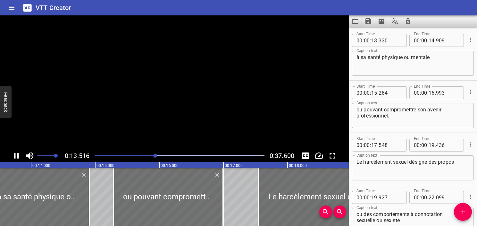
click at [14, 154] on icon "Play/Pause" at bounding box center [17, 156] width 10 height 10
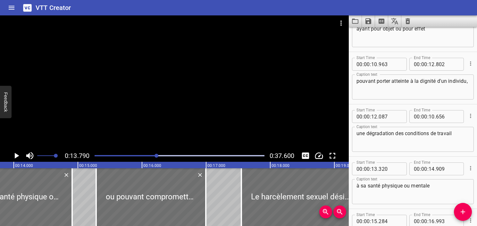
click at [150, 157] on div at bounding box center [180, 155] width 178 height 9
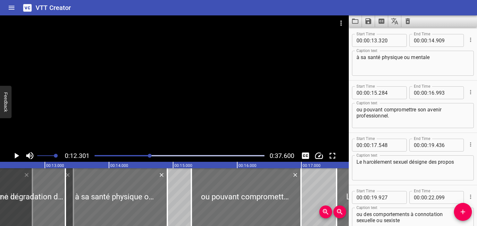
click at [14, 157] on icon "Play/Pause" at bounding box center [17, 156] width 10 height 10
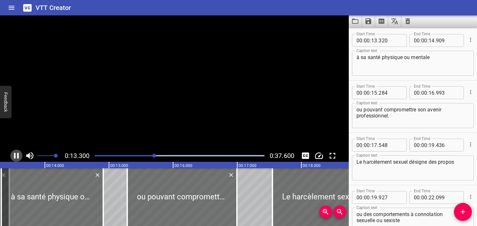
click at [14, 156] on icon "Play/Pause" at bounding box center [16, 156] width 5 height 6
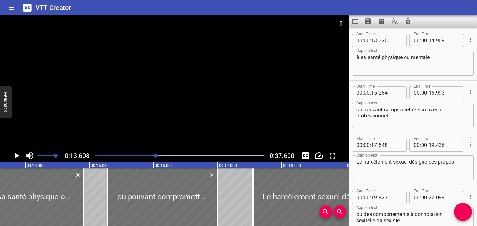
drag, startPoint x: 148, startPoint y: 155, endPoint x: 144, endPoint y: 155, distance: 4.5
click at [149, 154] on div at bounding box center [180, 155] width 178 height 9
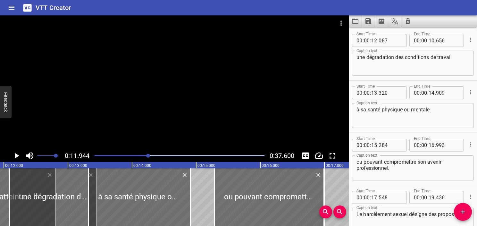
click at [15, 158] on icon "Play/Pause" at bounding box center [17, 156] width 10 height 10
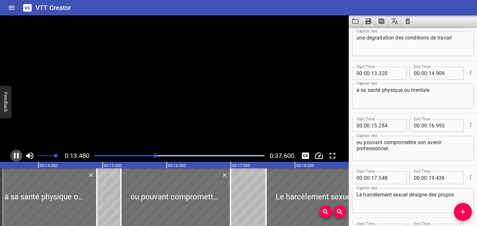
click at [15, 158] on icon "Play/Pause" at bounding box center [17, 156] width 10 height 10
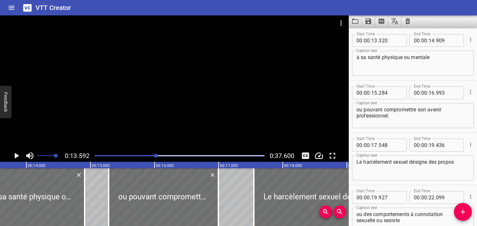
click at [154, 152] on div at bounding box center [180, 155] width 178 height 9
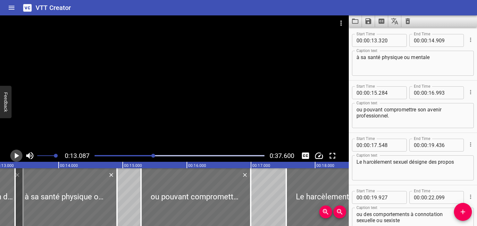
click at [19, 153] on icon "Play/Pause" at bounding box center [17, 156] width 10 height 10
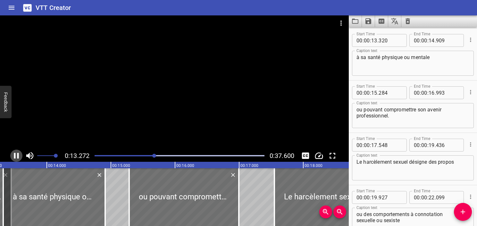
click at [19, 153] on icon "Play/Pause" at bounding box center [17, 156] width 10 height 10
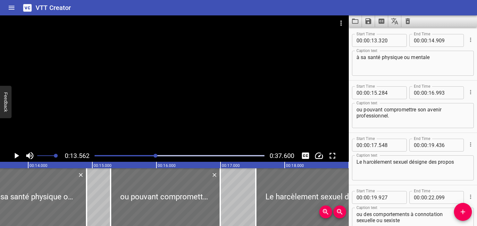
click at [150, 157] on div at bounding box center [180, 155] width 178 height 9
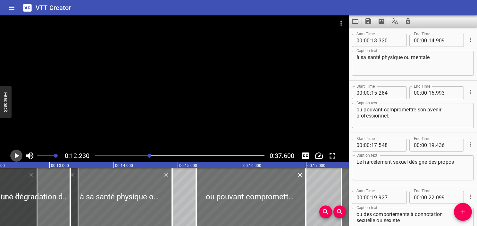
click at [11, 155] on button "Play/Pause" at bounding box center [16, 155] width 12 height 12
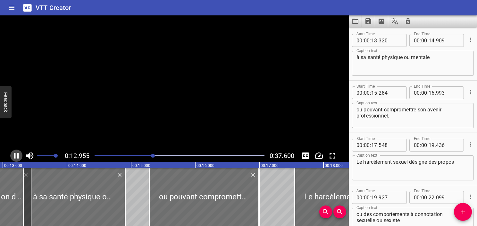
click at [14, 156] on icon "Play/Pause" at bounding box center [16, 156] width 5 height 6
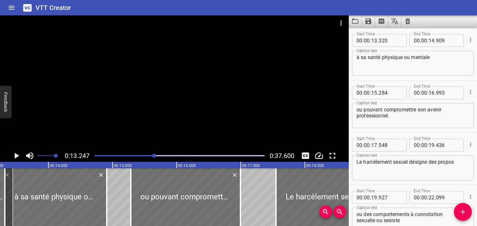
click at [14, 156] on icon "Play/Pause" at bounding box center [17, 156] width 10 height 10
click at [14, 156] on icon "Play/Pause" at bounding box center [16, 156] width 5 height 6
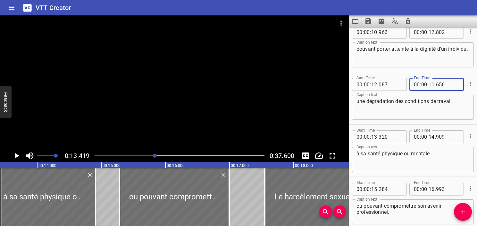
click at [431, 83] on input "number" at bounding box center [432, 84] width 6 height 13
click at [423, 102] on textarea "une dégradation des conditions de travail" at bounding box center [413, 107] width 113 height 18
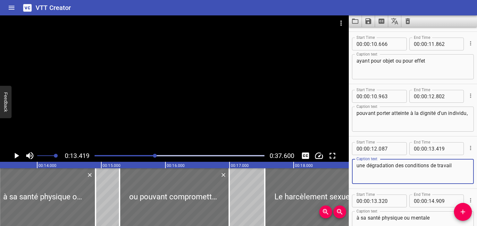
click at [400, 108] on div "pouvant porter atteinte à la dignité d'un individu, Caption text" at bounding box center [413, 118] width 122 height 25
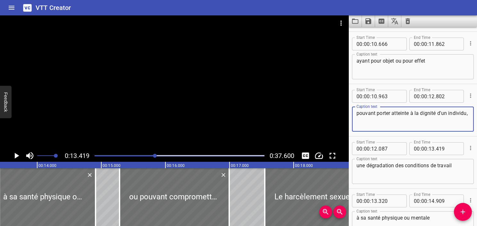
click at [18, 155] on icon "Play/Pause" at bounding box center [17, 156] width 4 height 6
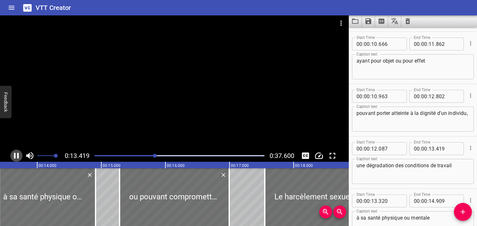
click at [16, 154] on icon "Play/Pause" at bounding box center [17, 156] width 10 height 10
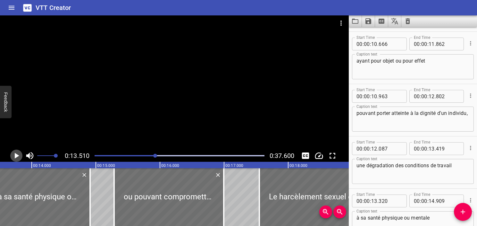
click at [15, 153] on icon "Play/Pause" at bounding box center [17, 156] width 4 height 6
click at [15, 153] on icon "Play/Pause" at bounding box center [16, 156] width 5 height 6
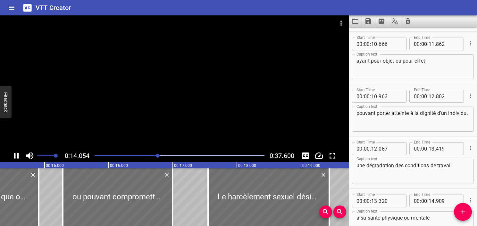
click at [15, 153] on icon "Play/Pause" at bounding box center [16, 156] width 5 height 6
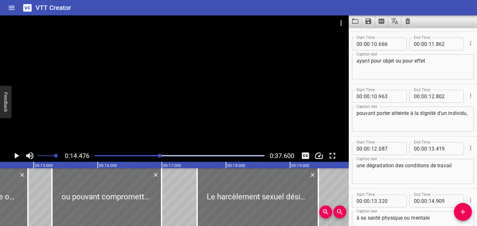
click at [154, 157] on div at bounding box center [180, 155] width 178 height 9
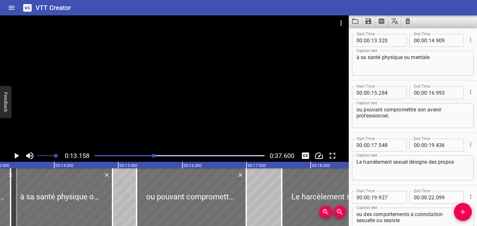
click at [17, 156] on icon "Play/Pause" at bounding box center [17, 156] width 4 height 6
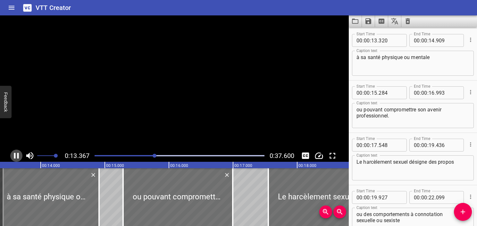
click at [17, 156] on icon "Play/Pause" at bounding box center [17, 156] width 10 height 10
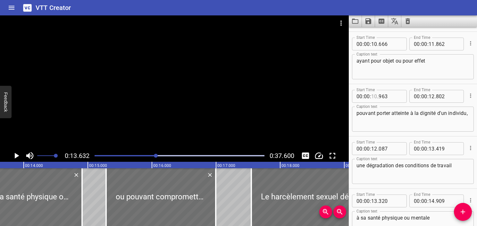
click at [377, 95] on input "number" at bounding box center [374, 96] width 6 height 13
click at [14, 156] on icon "Play/Pause" at bounding box center [17, 156] width 10 height 10
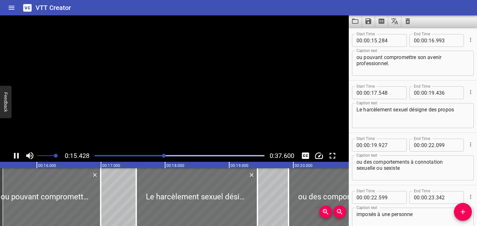
click at [14, 156] on icon "Play/Pause" at bounding box center [16, 156] width 5 height 6
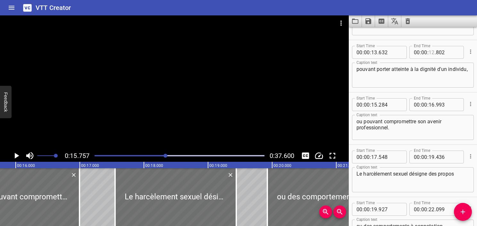
click at [429, 52] on input "number" at bounding box center [432, 52] width 6 height 13
click at [438, 72] on textarea "pouvant porter atteinte à la dignité d'un individu," at bounding box center [413, 75] width 113 height 18
click at [428, 78] on textarea "pouvant porter atteinte à la dignité d'un individu," at bounding box center [413, 75] width 113 height 18
click at [15, 157] on icon "Play/Pause" at bounding box center [17, 156] width 4 height 6
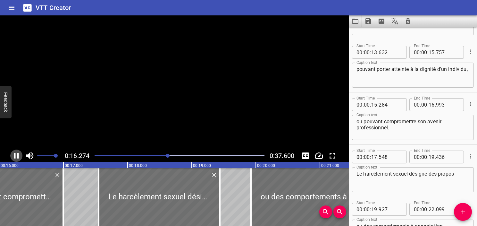
click at [15, 157] on icon "Play/Pause" at bounding box center [16, 156] width 5 height 6
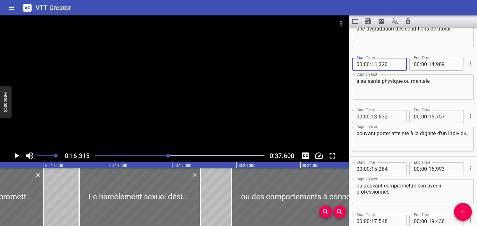
click at [375, 65] on input "number" at bounding box center [374, 64] width 6 height 13
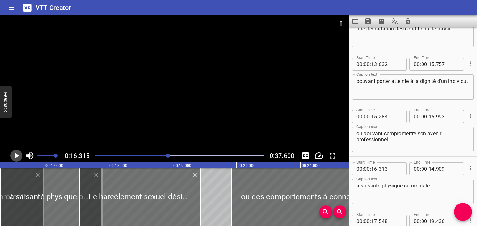
click at [14, 158] on icon "Play/Pause" at bounding box center [17, 156] width 10 height 10
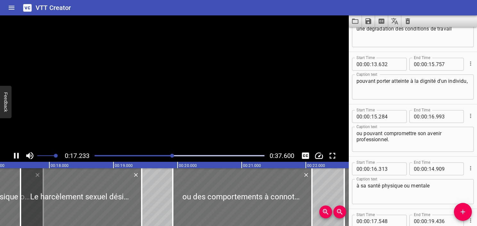
click at [14, 158] on icon "Play/Pause" at bounding box center [16, 156] width 5 height 6
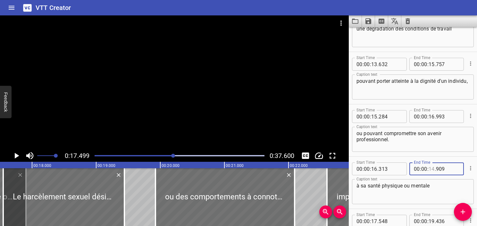
click at [429, 167] on input "number" at bounding box center [432, 168] width 6 height 13
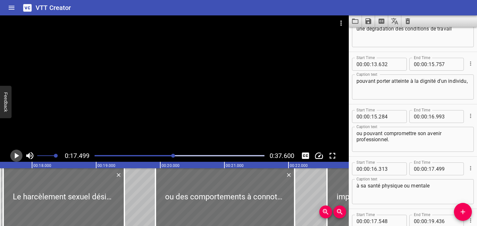
click at [16, 158] on icon "Play/Pause" at bounding box center [17, 156] width 10 height 10
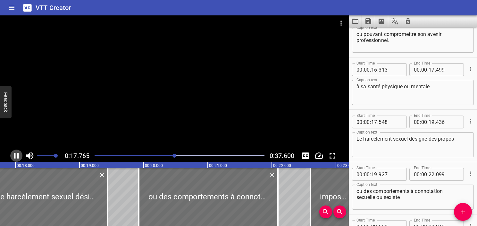
click at [16, 158] on icon "Play/Pause" at bounding box center [17, 156] width 10 height 10
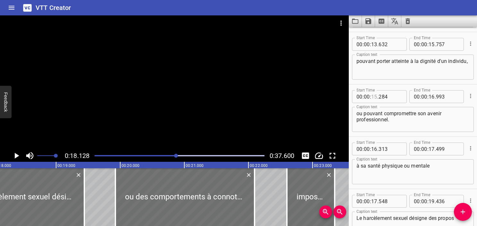
click at [372, 98] on input "number" at bounding box center [374, 96] width 6 height 13
click at [18, 156] on icon "Play/Pause" at bounding box center [17, 156] width 10 height 10
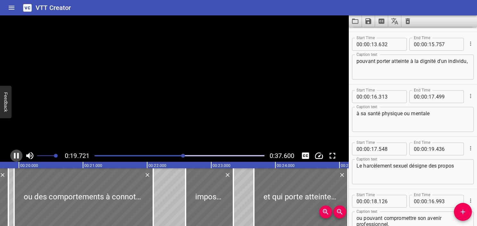
click at [18, 156] on icon "Play/Pause" at bounding box center [16, 156] width 5 height 6
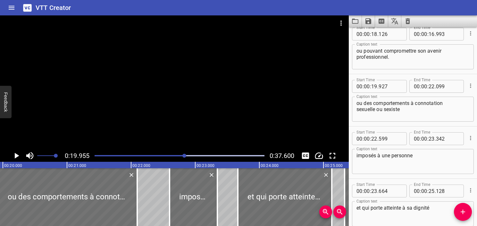
scroll to position [354, 0]
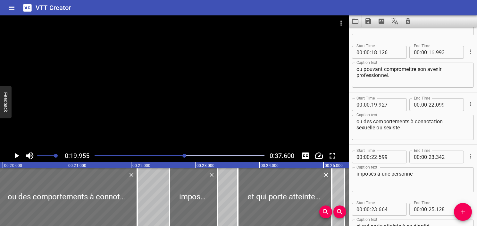
click at [431, 54] on input "number" at bounding box center [432, 52] width 6 height 13
click at [417, 79] on textarea "ou pouvant compromettre son avenir professionnel." at bounding box center [413, 75] width 113 height 18
click at [19, 160] on icon "Play/Pause" at bounding box center [17, 156] width 10 height 10
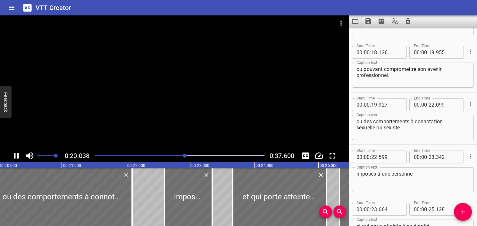
click at [19, 160] on icon "Play/Pause" at bounding box center [17, 156] width 10 height 10
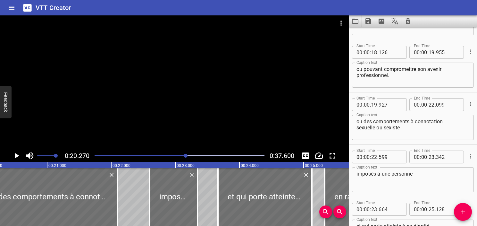
click at [19, 160] on icon "Play/Pause" at bounding box center [17, 156] width 10 height 10
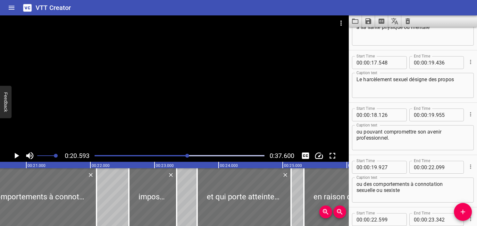
scroll to position [290, 0]
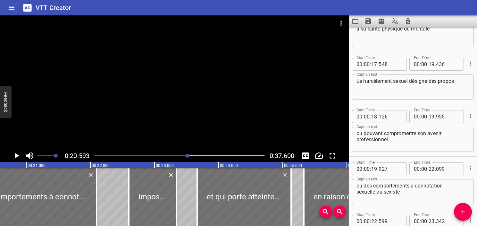
click at [185, 156] on div "Play progress" at bounding box center [103, 155] width 170 height 1
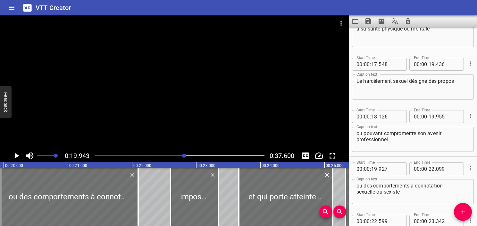
click at [17, 156] on icon "Play/Pause" at bounding box center [17, 156] width 4 height 6
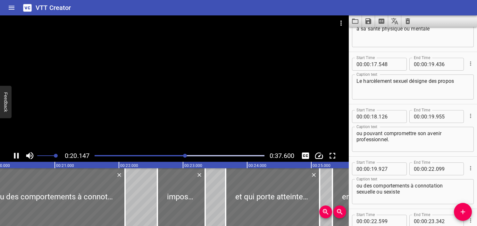
click at [17, 156] on icon "Play/Pause" at bounding box center [17, 156] width 10 height 10
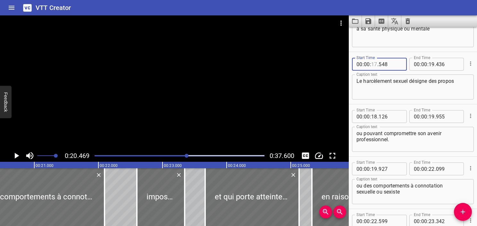
click at [374, 63] on input "number" at bounding box center [374, 64] width 6 height 13
click at [16, 155] on icon "Play/Pause" at bounding box center [17, 156] width 4 height 6
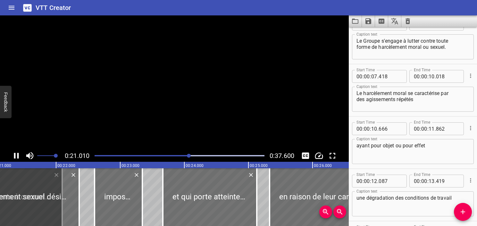
scroll to position [0, 0]
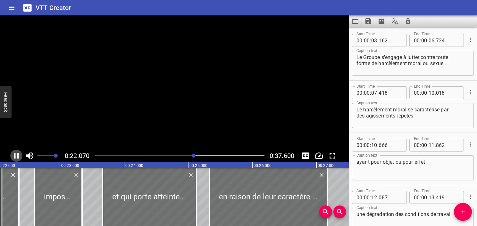
click at [16, 155] on icon "Play/Pause" at bounding box center [17, 156] width 10 height 10
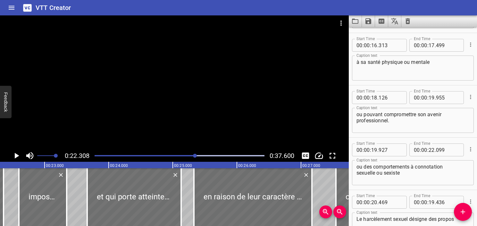
scroll to position [289, 0]
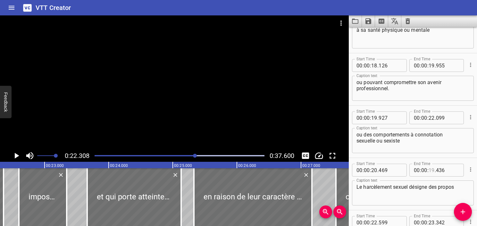
click at [431, 168] on input "number" at bounding box center [432, 170] width 6 height 13
click at [424, 191] on textarea "Le harcèlement sexuel désigne des propos" at bounding box center [413, 193] width 113 height 18
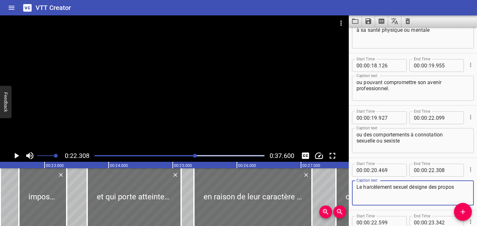
scroll to position [321, 0]
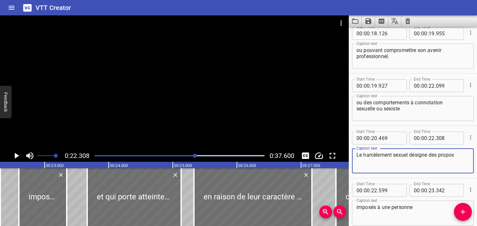
click at [15, 155] on icon "Play/Pause" at bounding box center [17, 156] width 4 height 6
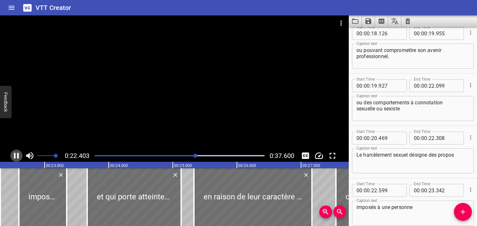
click at [15, 155] on icon "Play/Pause" at bounding box center [16, 156] width 5 height 6
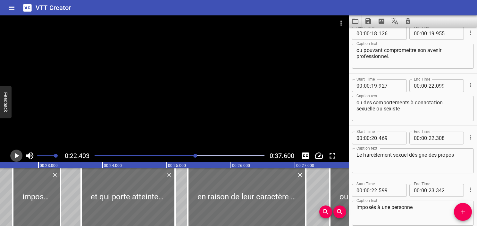
click at [15, 155] on icon "Play/Pause" at bounding box center [17, 156] width 4 height 6
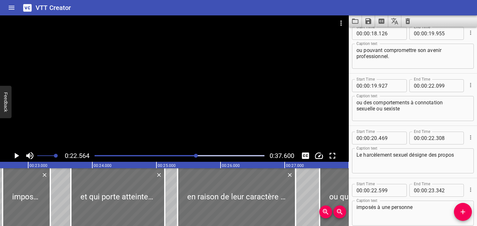
click at [15, 155] on icon "Play/Pause" at bounding box center [17, 156] width 4 height 6
click at [15, 155] on icon "Play/Pause" at bounding box center [16, 156] width 5 height 6
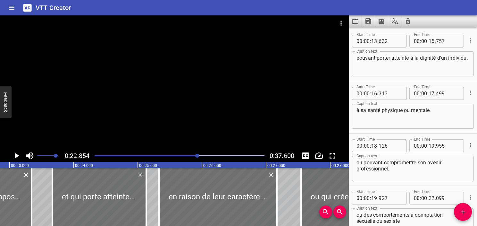
scroll to position [246, 0]
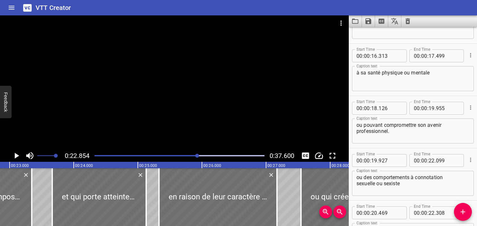
click at [378, 160] on span "." at bounding box center [377, 160] width 1 height 13
click at [374, 160] on input "number" at bounding box center [374, 160] width 6 height 13
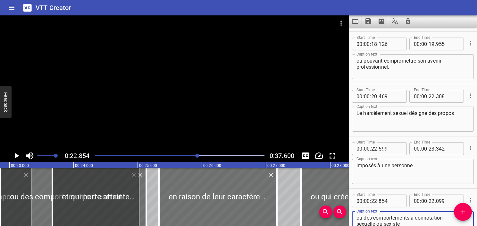
scroll to position [342, 0]
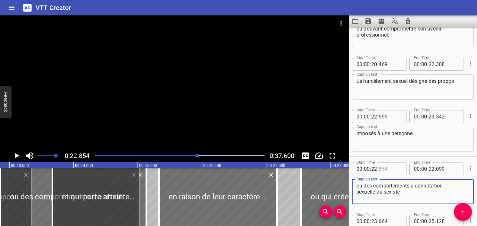
click at [391, 171] on input "number" at bounding box center [390, 168] width 23 height 13
click at [393, 185] on textarea "ou des comportements à connotation sexuelle ou sexiste" at bounding box center [413, 191] width 113 height 18
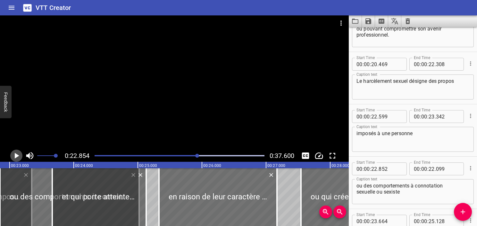
click at [20, 157] on icon "Play/Pause" at bounding box center [17, 156] width 10 height 10
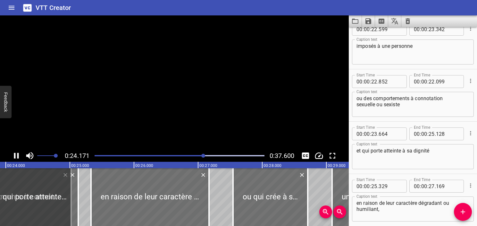
scroll to position [523, 0]
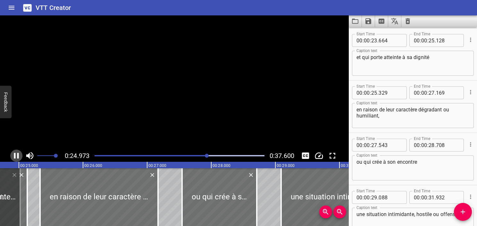
click at [20, 157] on icon "Play/Pause" at bounding box center [17, 156] width 10 height 10
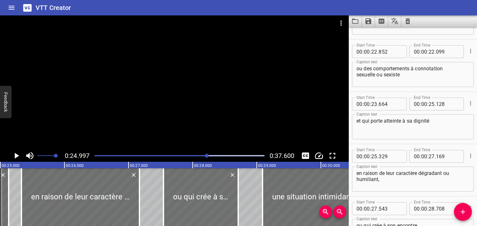
scroll to position [459, 0]
click at [429, 54] on input "number" at bounding box center [432, 52] width 6 height 13
click at [434, 80] on textarea "ou des comportements à connotation sexuelle ou sexiste" at bounding box center [413, 75] width 113 height 18
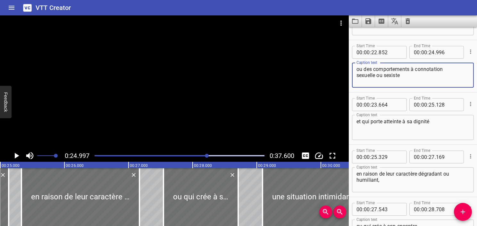
click at [15, 155] on icon "Play/Pause" at bounding box center [17, 156] width 4 height 6
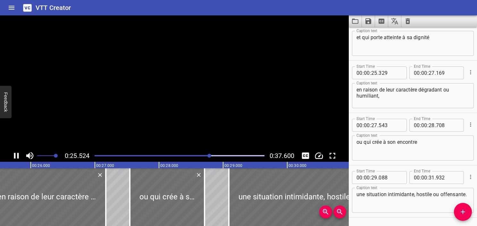
scroll to position [563, 0]
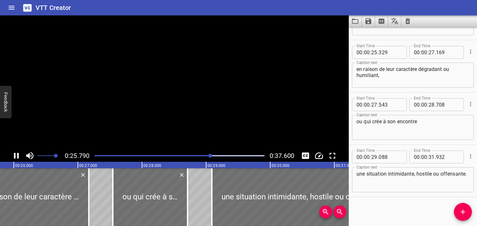
click at [15, 155] on icon "Play/Pause" at bounding box center [16, 156] width 5 height 6
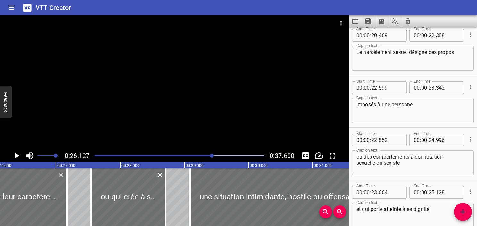
scroll to position [371, 0]
click at [371, 112] on textarea "imposés à une personne" at bounding box center [413, 111] width 113 height 18
click at [429, 103] on textarea "imposés à une personne" at bounding box center [413, 111] width 113 height 18
click at [208, 156] on div "Play progress" at bounding box center [128, 155] width 170 height 1
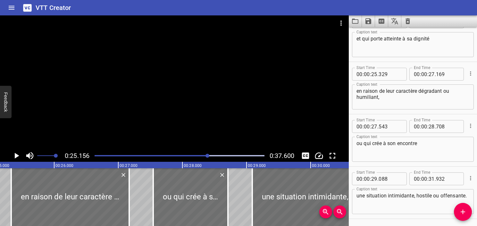
scroll to position [563, 0]
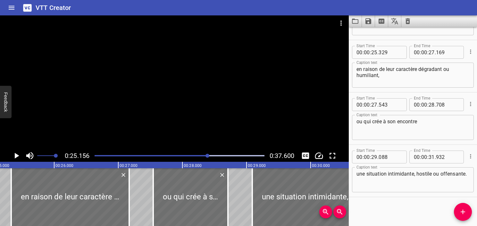
click at [17, 154] on icon "Play/Pause" at bounding box center [17, 156] width 4 height 6
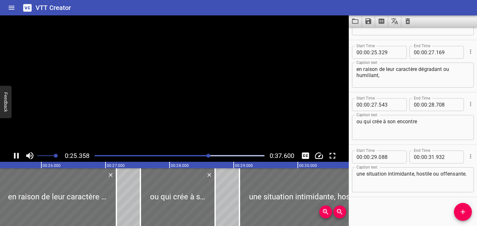
click at [17, 154] on icon "Play/Pause" at bounding box center [17, 156] width 10 height 10
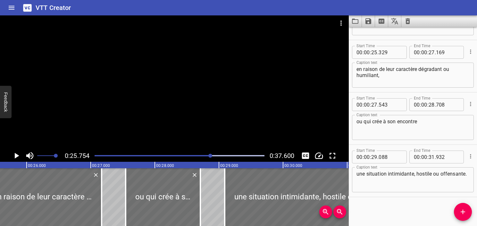
scroll to position [0, 1652]
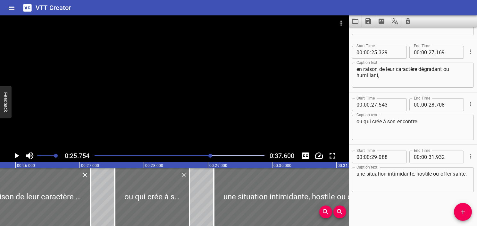
click at [199, 159] on div at bounding box center [180, 155] width 178 height 9
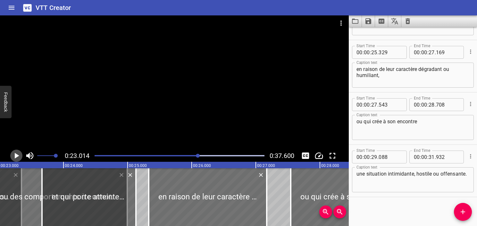
click at [17, 155] on icon "Play/Pause" at bounding box center [17, 156] width 4 height 6
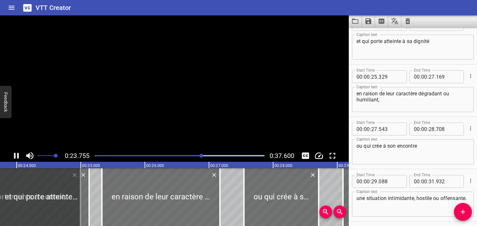
scroll to position [523, 0]
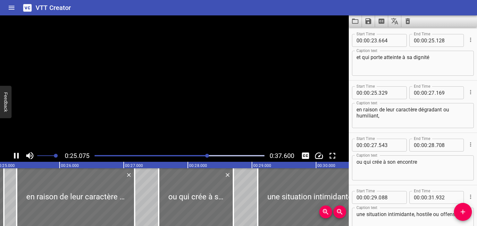
click at [17, 155] on icon "Play/Pause" at bounding box center [16, 156] width 5 height 6
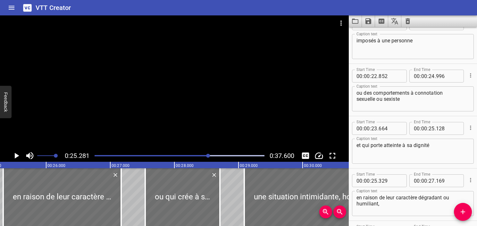
scroll to position [403, 0]
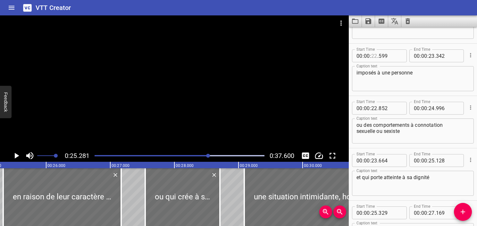
click at [374, 56] on input "number" at bounding box center [374, 55] width 6 height 13
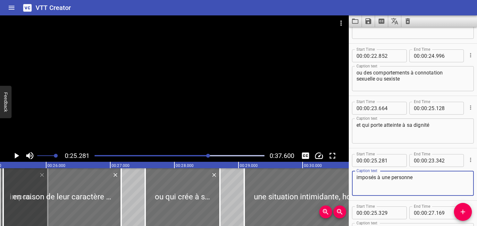
click at [15, 159] on icon "Play/Pause" at bounding box center [17, 156] width 10 height 10
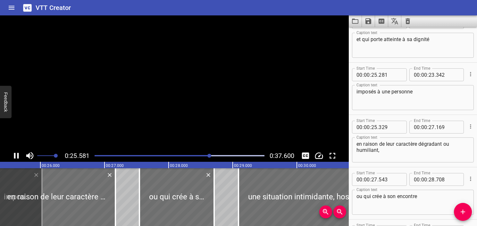
scroll to position [563, 0]
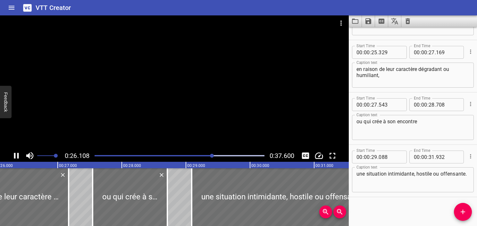
click at [15, 157] on icon "Play/Pause" at bounding box center [17, 156] width 10 height 10
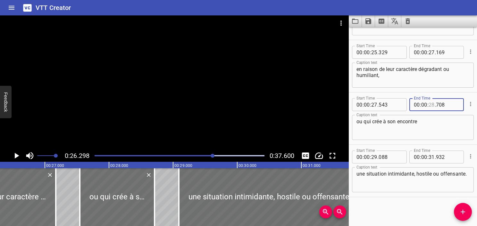
click at [430, 105] on input "number" at bounding box center [432, 104] width 6 height 13
click at [445, 126] on textarea "ou qui crée à son encontre" at bounding box center [413, 127] width 113 height 18
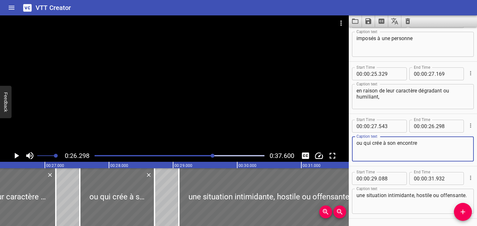
scroll to position [499, 0]
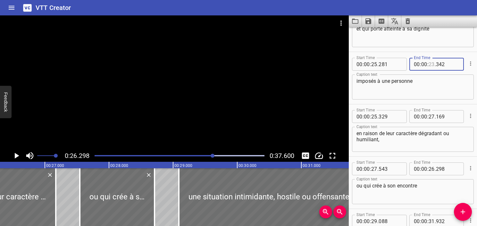
click at [429, 66] on input "number" at bounding box center [432, 64] width 6 height 13
click at [434, 87] on textarea "imposés à une personne" at bounding box center [413, 87] width 113 height 18
click at [14, 155] on icon "Play/Pause" at bounding box center [17, 156] width 10 height 10
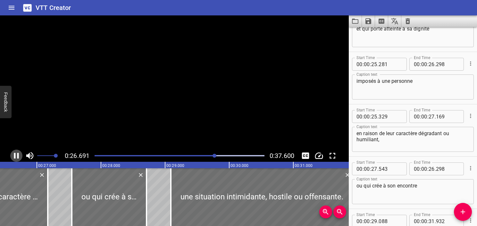
click at [14, 155] on icon "Play/Pause" at bounding box center [16, 156] width 5 height 6
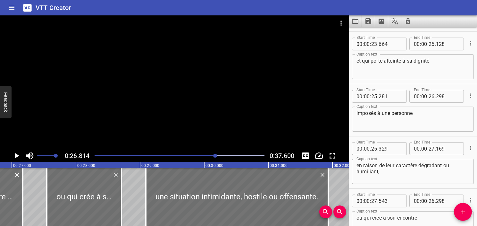
scroll to position [435, 0]
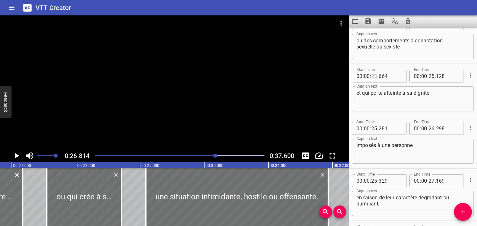
click at [372, 75] on input "number" at bounding box center [374, 76] width 6 height 13
click at [209, 156] on div "Play progress" at bounding box center [131, 155] width 170 height 1
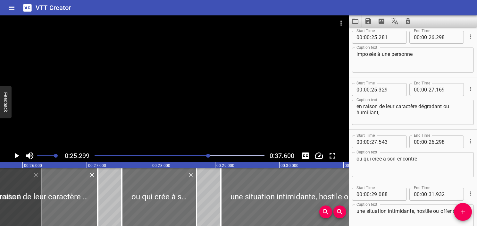
scroll to position [563, 0]
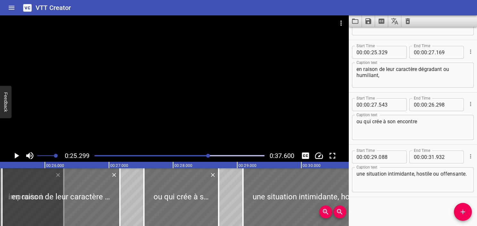
click at [13, 155] on icon "Play/Pause" at bounding box center [17, 156] width 10 height 10
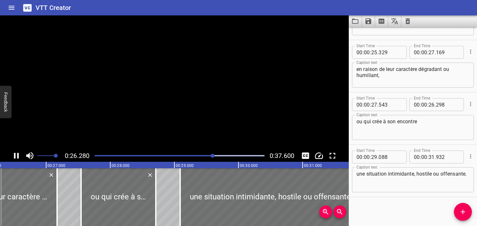
click at [13, 155] on icon "Play/Pause" at bounding box center [17, 156] width 10 height 10
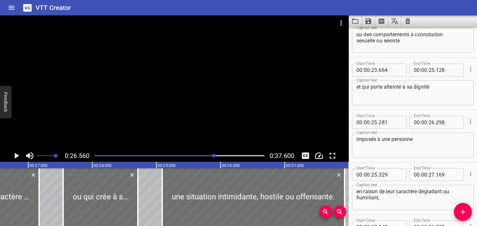
scroll to position [435, 0]
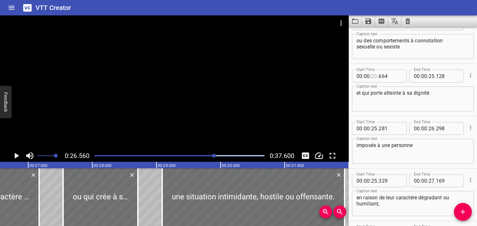
click at [374, 74] on input "number" at bounding box center [374, 76] width 6 height 13
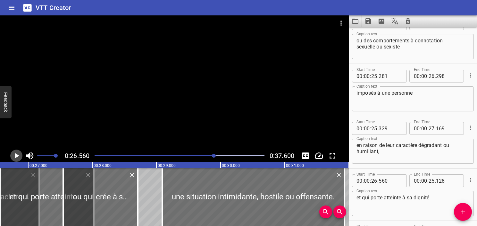
click at [18, 156] on icon "Play/Pause" at bounding box center [17, 156] width 4 height 6
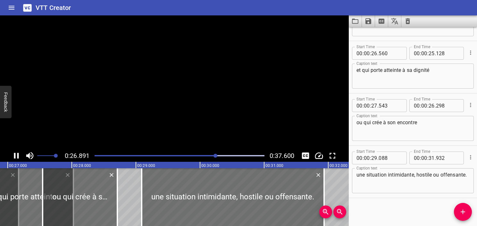
scroll to position [563, 0]
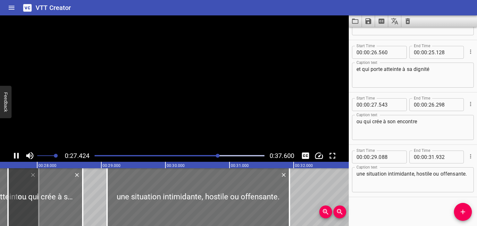
click at [18, 155] on icon "Play/Pause" at bounding box center [16, 156] width 5 height 6
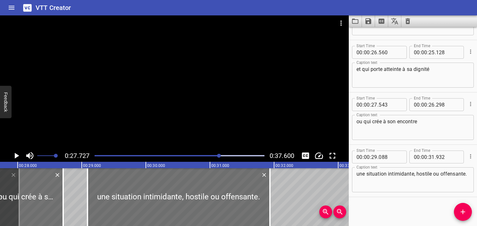
click at [18, 155] on icon "Play/Pause" at bounding box center [17, 156] width 4 height 6
click at [18, 155] on icon "Play/Pause" at bounding box center [16, 156] width 5 height 6
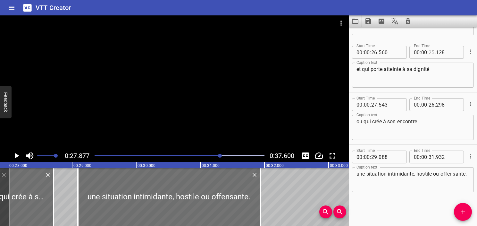
click at [429, 53] on input "number" at bounding box center [432, 52] width 6 height 13
click at [450, 80] on textarea "et qui porte atteinte à sa dignité" at bounding box center [413, 75] width 113 height 18
click at [16, 157] on icon "Play/Pause" at bounding box center [17, 156] width 4 height 6
click at [16, 157] on icon "Play/Pause" at bounding box center [17, 156] width 10 height 10
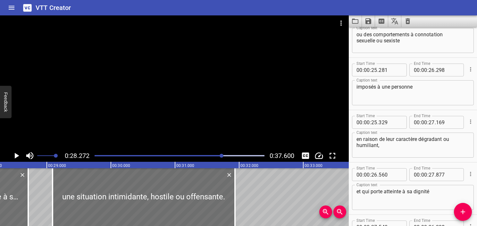
scroll to position [435, 0]
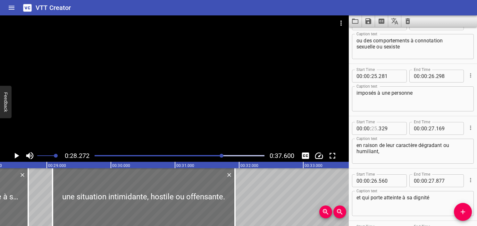
click at [373, 130] on input "number" at bounding box center [374, 128] width 6 height 13
click at [15, 157] on icon "Play/Pause" at bounding box center [17, 156] width 4 height 6
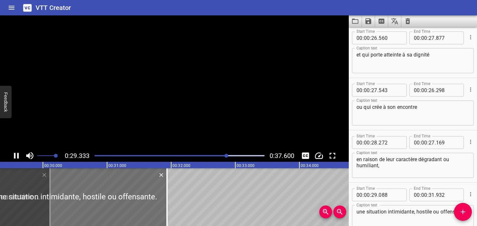
scroll to position [563, 0]
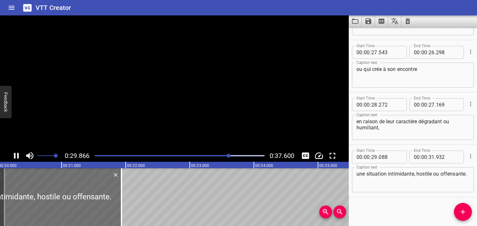
click at [15, 157] on icon "Play/Pause" at bounding box center [17, 156] width 10 height 10
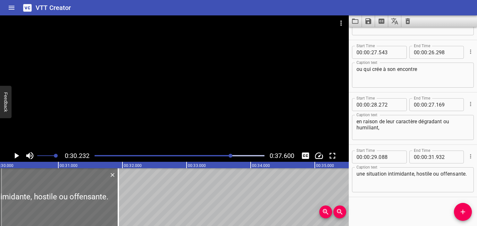
scroll to position [0, 1939]
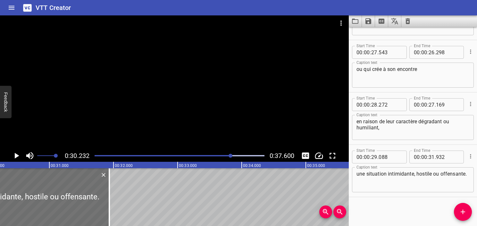
click at [227, 156] on div at bounding box center [180, 155] width 178 height 9
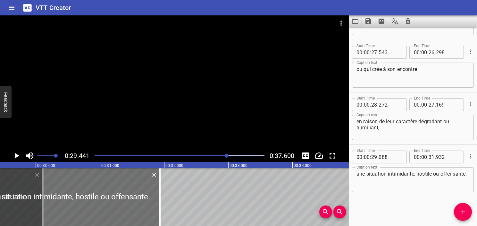
click at [16, 155] on icon "Play/Pause" at bounding box center [17, 156] width 4 height 6
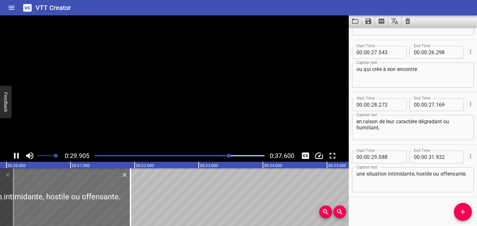
click at [16, 155] on icon "Play/Pause" at bounding box center [17, 156] width 10 height 10
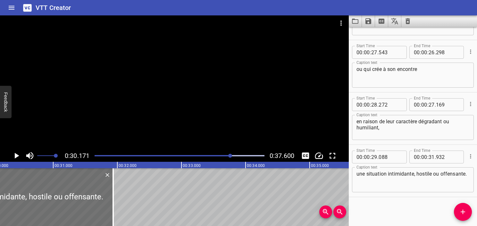
click at [228, 158] on div at bounding box center [180, 155] width 178 height 9
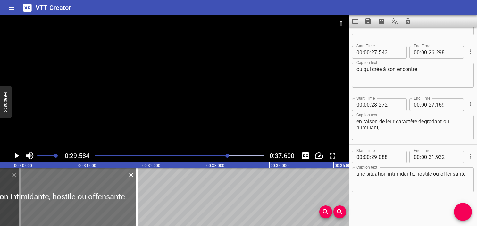
scroll to position [0, 1897]
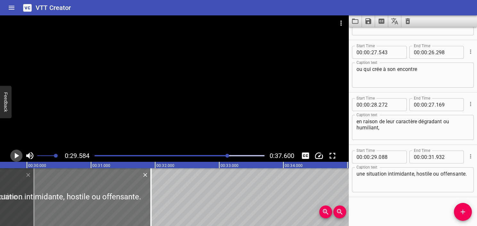
click at [21, 157] on icon "Play/Pause" at bounding box center [17, 156] width 10 height 10
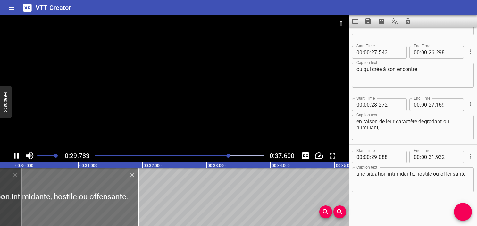
click at [21, 157] on icon "Play/Pause" at bounding box center [17, 156] width 10 height 10
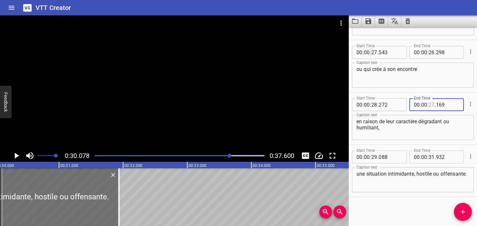
click at [429, 106] on input "number" at bounding box center [432, 104] width 6 height 13
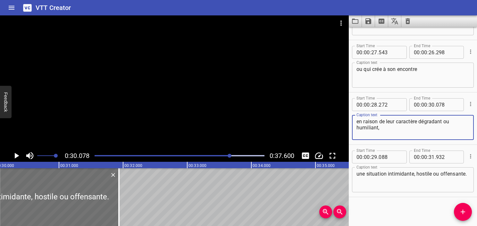
click at [430, 131] on textarea "en raison de leur caractère dégradant ou humiliant," at bounding box center [413, 127] width 113 height 18
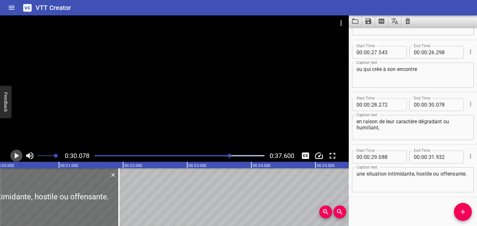
click at [19, 156] on icon "Play/Pause" at bounding box center [17, 156] width 10 height 10
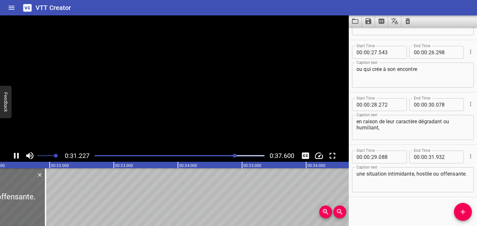
click at [19, 156] on icon "Play/Pause" at bounding box center [17, 156] width 10 height 10
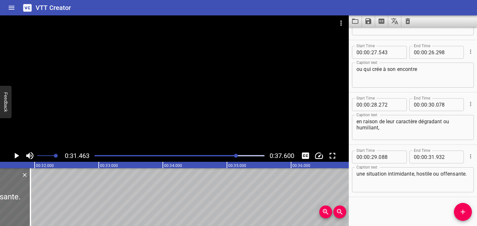
click at [221, 155] on div "Play progress" at bounding box center [152, 155] width 170 height 1
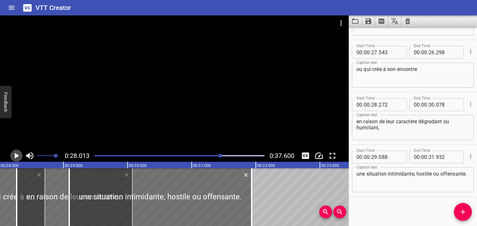
click at [17, 158] on icon "Play/Pause" at bounding box center [17, 156] width 10 height 10
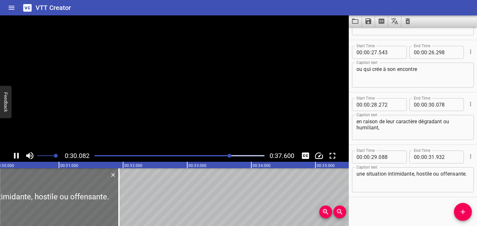
click at [17, 158] on icon "Play/Pause" at bounding box center [17, 156] width 10 height 10
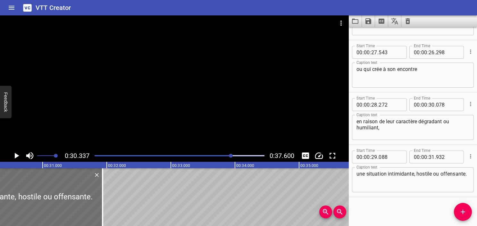
click at [228, 156] on div "Play progress" at bounding box center [147, 155] width 170 height 1
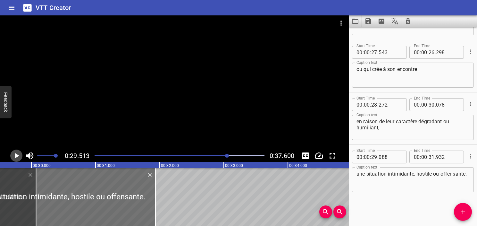
click at [15, 155] on icon "Play/Pause" at bounding box center [17, 156] width 4 height 6
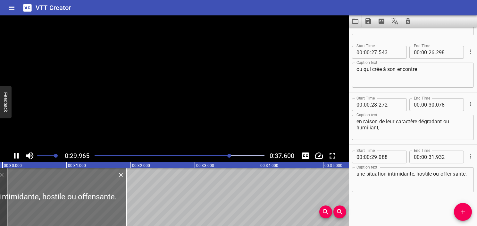
click at [15, 155] on icon "Play/Pause" at bounding box center [16, 156] width 5 height 6
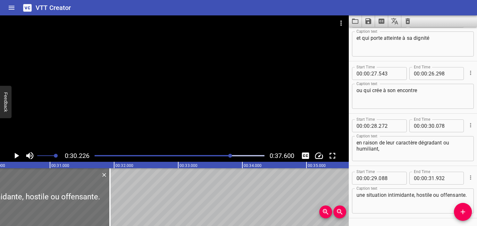
scroll to position [531, 0]
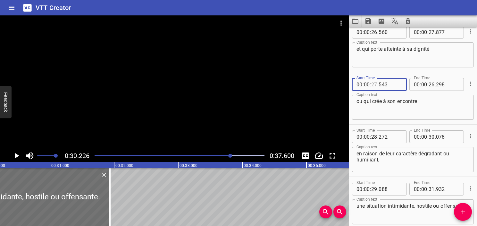
click at [372, 86] on input "number" at bounding box center [374, 84] width 6 height 13
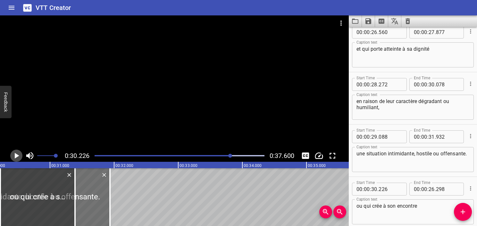
click at [17, 157] on icon "Play/Pause" at bounding box center [17, 156] width 4 height 6
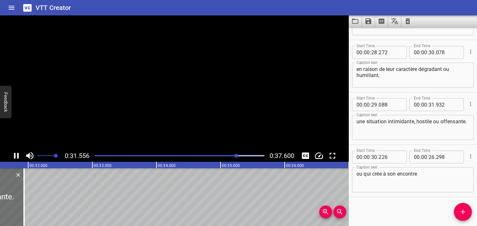
click at [17, 157] on icon "Play/Pause" at bounding box center [17, 156] width 10 height 10
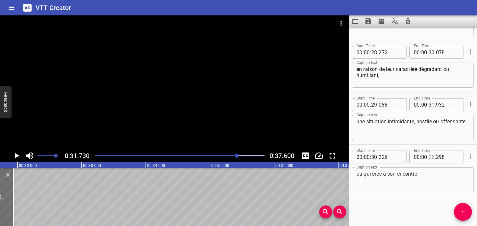
click at [429, 158] on input "number" at bounding box center [432, 156] width 6 height 13
click at [431, 173] on textarea "ou qui crée à son encontre" at bounding box center [413, 180] width 113 height 18
click at [15, 159] on icon "Play/Pause" at bounding box center [17, 156] width 10 height 10
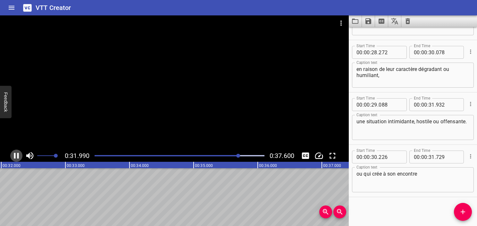
click at [15, 159] on icon "Play/Pause" at bounding box center [17, 156] width 10 height 10
click at [234, 157] on div at bounding box center [180, 155] width 178 height 9
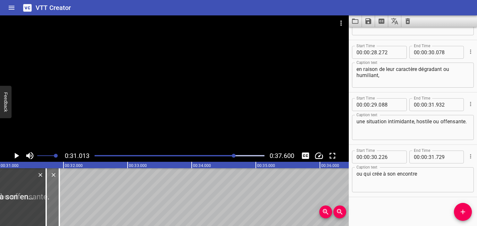
click at [19, 156] on icon "Play/Pause" at bounding box center [17, 156] width 10 height 10
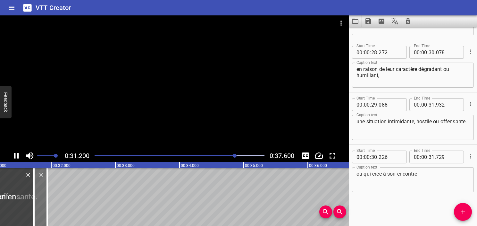
click at [19, 156] on icon "Play/Pause" at bounding box center [17, 156] width 10 height 10
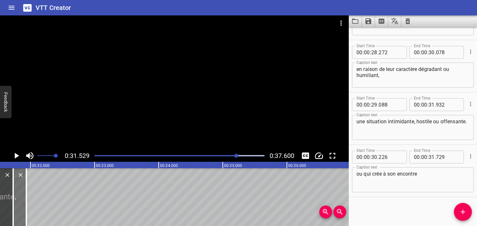
click at [19, 156] on icon "Play/Pause" at bounding box center [17, 156] width 10 height 10
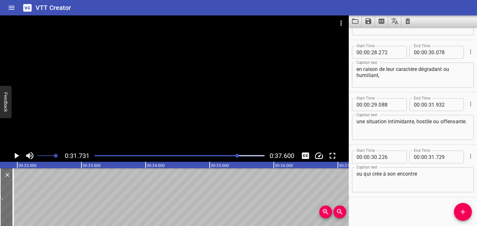
click at [19, 156] on icon "Play/Pause" at bounding box center [17, 156] width 10 height 10
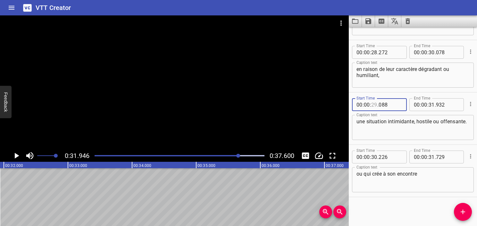
click at [372, 104] on input "number" at bounding box center [374, 104] width 6 height 13
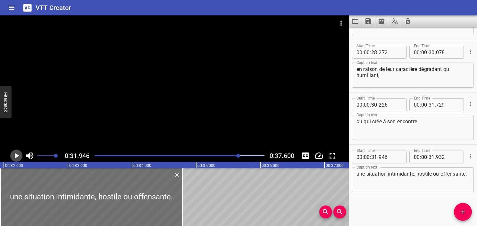
click at [16, 157] on icon "Play/Pause" at bounding box center [17, 156] width 4 height 6
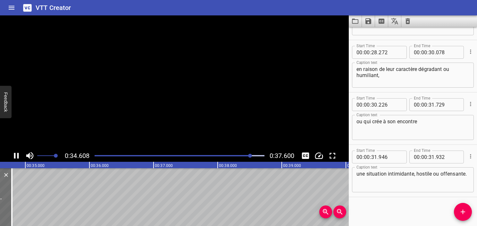
click at [16, 157] on icon "Play/Pause" at bounding box center [17, 156] width 10 height 10
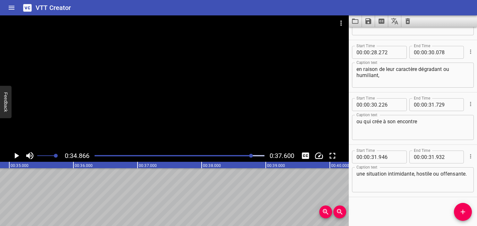
scroll to position [0, 2236]
click at [429, 157] on input "number" at bounding box center [432, 156] width 6 height 13
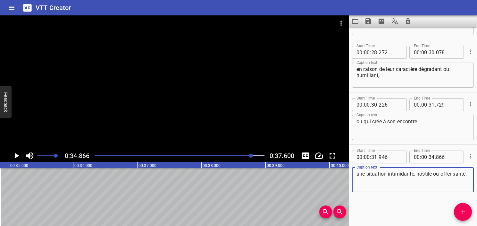
click at [428, 182] on textarea "une situation intimidante, hostile ou offensante." at bounding box center [413, 180] width 113 height 18
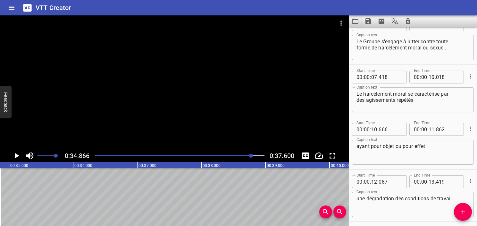
scroll to position [0, 0]
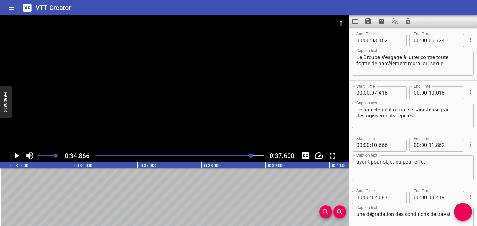
click at [95, 154] on div at bounding box center [180, 155] width 178 height 9
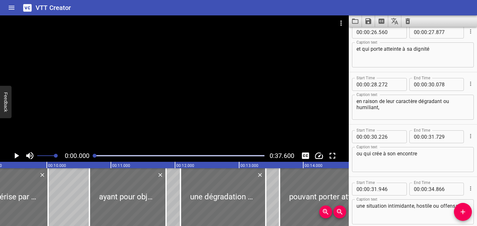
scroll to position [0, 165]
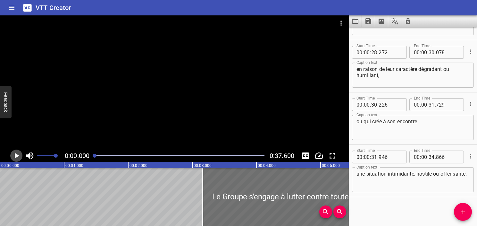
click at [14, 159] on icon "Play/Pause" at bounding box center [17, 156] width 10 height 10
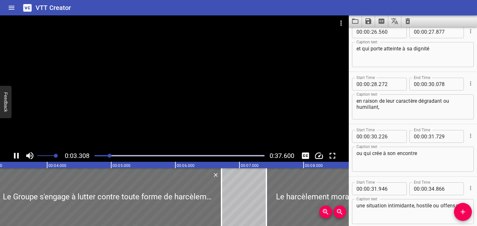
scroll to position [433, 0]
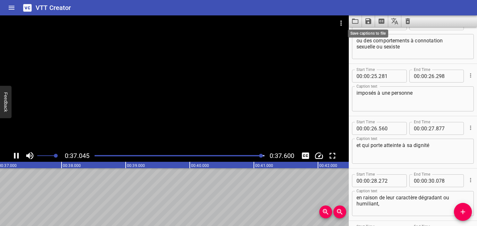
click at [368, 21] on icon "Save captions to file" at bounding box center [369, 21] width 6 height 6
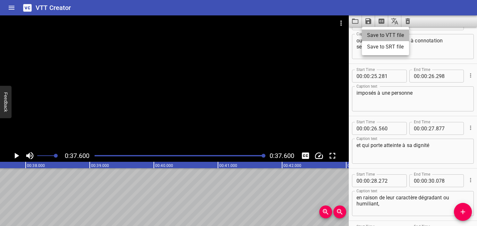
click at [379, 36] on li "Save to VTT file" at bounding box center [385, 36] width 47 height 12
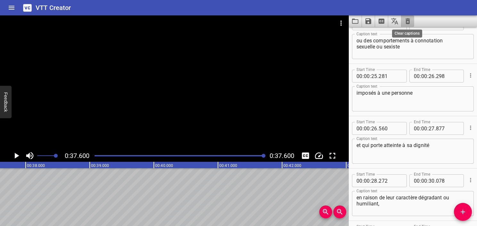
click at [409, 21] on icon "Clear captions" at bounding box center [408, 21] width 4 height 6
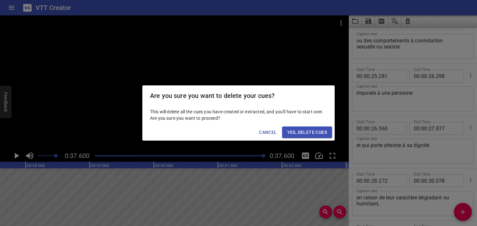
click at [447, 80] on div "Are you sure you want to delete your cues? This will delete all the cues you ha…" at bounding box center [238, 113] width 477 height 226
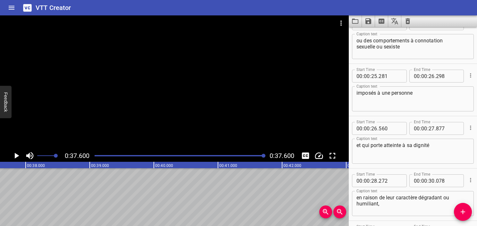
scroll to position [0, 0]
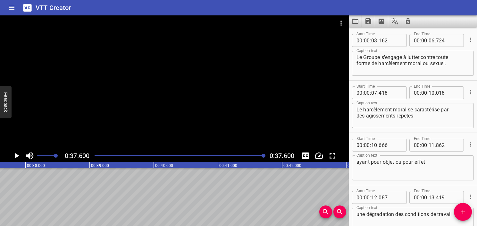
click at [410, 20] on icon "Clear captions" at bounding box center [408, 21] width 8 height 8
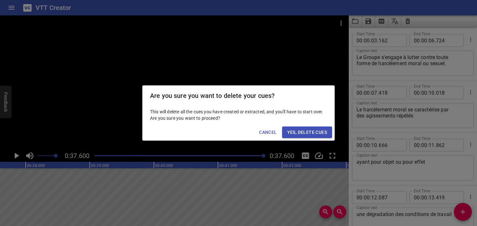
click at [321, 134] on span "Yes, Delete Cues" at bounding box center [307, 132] width 40 height 8
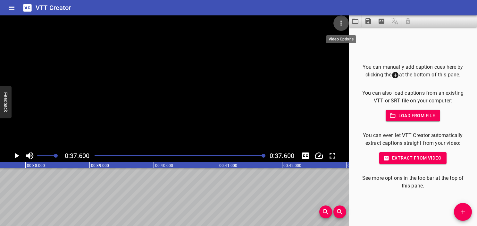
click at [340, 22] on icon "Video Options" at bounding box center [341, 23] width 8 height 8
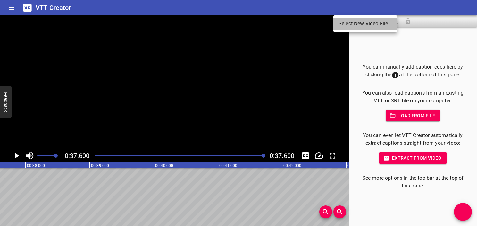
click at [343, 27] on li "Select New Video File..." at bounding box center [366, 24] width 64 height 12
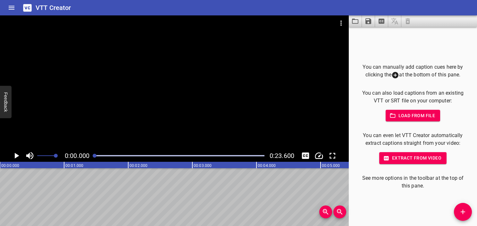
click at [414, 159] on span "Extract from video" at bounding box center [413, 158] width 57 height 8
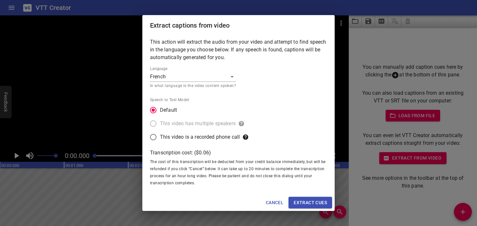
click at [307, 199] on span "Extract cues" at bounding box center [310, 203] width 33 height 8
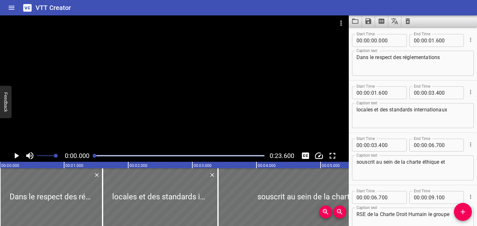
click at [388, 58] on textarea "Dans le respect des réglementations" at bounding box center [413, 63] width 113 height 18
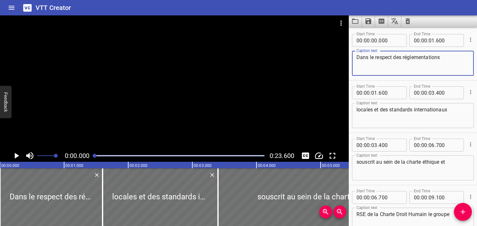
click at [392, 123] on textarea "locales et des standards internationaux" at bounding box center [413, 115] width 113 height 18
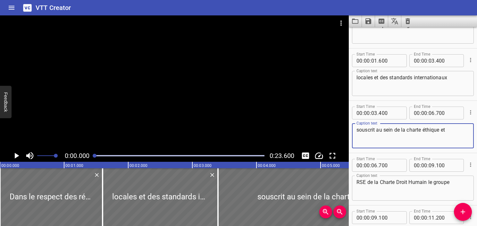
click at [394, 132] on textarea "souscrit au sein de la charte éthique et" at bounding box center [413, 136] width 113 height 18
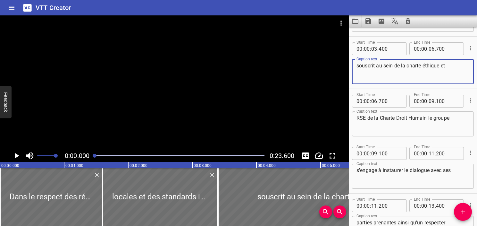
click at [390, 121] on textarea "RSE de la Charte Droit Humain le groupe" at bounding box center [413, 124] width 113 height 18
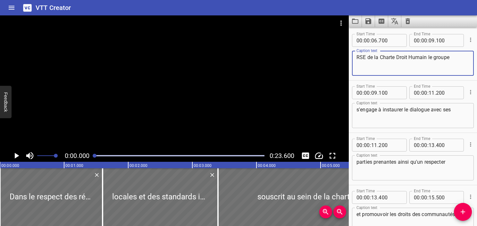
scroll to position [160, 0]
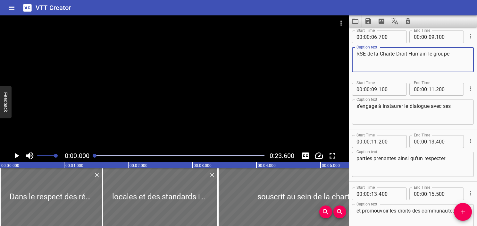
click at [435, 55] on textarea "RSE de la Charte Droit Humain le groupe" at bounding box center [413, 60] width 113 height 18
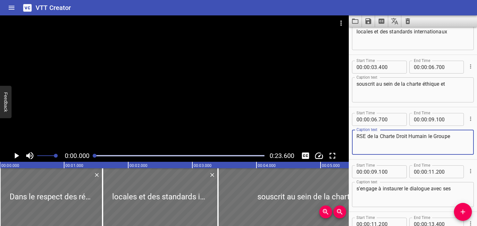
scroll to position [0, 0]
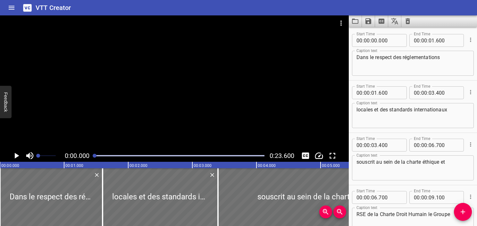
click at [38, 158] on span at bounding box center [46, 155] width 19 height 9
drag, startPoint x: 50, startPoint y: 156, endPoint x: 46, endPoint y: 156, distance: 3.8
click at [46, 156] on span "Set video volume" at bounding box center [47, 156] width 4 height 4
click at [18, 154] on icon "Play/Pause" at bounding box center [17, 156] width 10 height 10
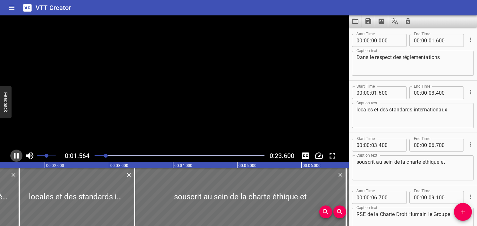
scroll to position [0, 107]
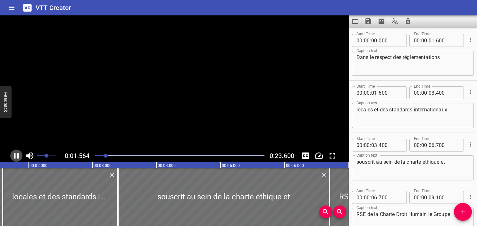
click at [18, 154] on icon "Play/Pause" at bounding box center [16, 156] width 5 height 6
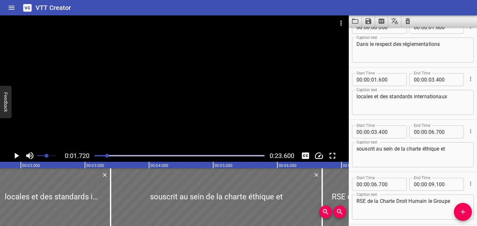
scroll to position [0, 110]
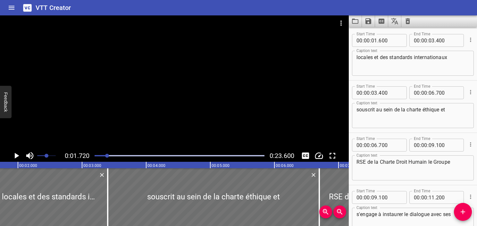
click at [18, 154] on icon "Play/Pause" at bounding box center [17, 156] width 10 height 10
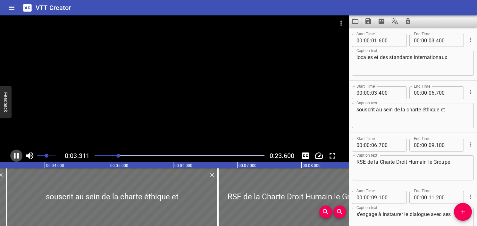
scroll to position [0, 212]
click at [20, 155] on icon "Play/Pause" at bounding box center [17, 156] width 10 height 10
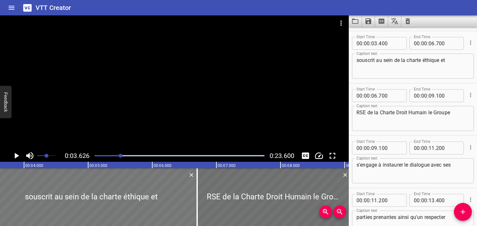
scroll to position [105, 0]
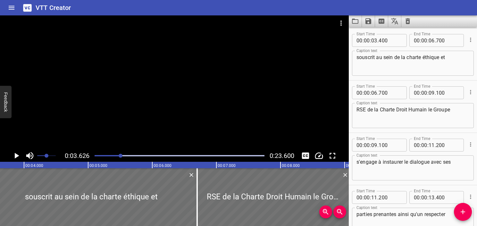
click at [187, 110] on div at bounding box center [174, 82] width 349 height 134
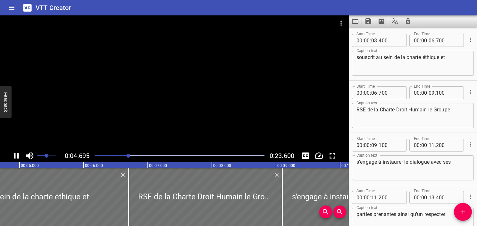
click at [100, 156] on div "Play progress" at bounding box center [44, 155] width 170 height 1
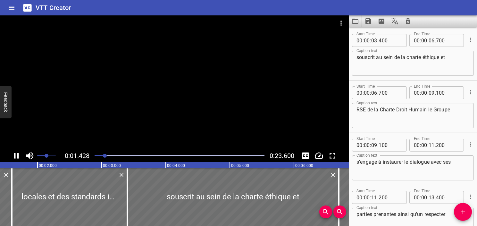
scroll to position [0, 91]
drag, startPoint x: 100, startPoint y: 156, endPoint x: 90, endPoint y: 156, distance: 9.9
click at [90, 156] on div "0:01.694 0:23.600" at bounding box center [174, 155] width 349 height 12
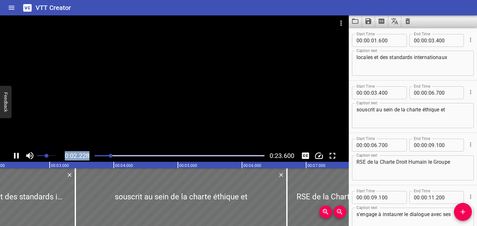
click at [94, 157] on div at bounding box center [180, 155] width 178 height 9
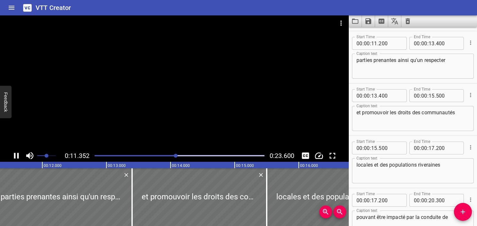
scroll to position [0, 728]
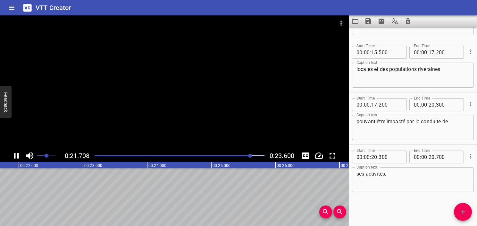
click at [101, 155] on div "Play progress" at bounding box center [166, 155] width 170 height 1
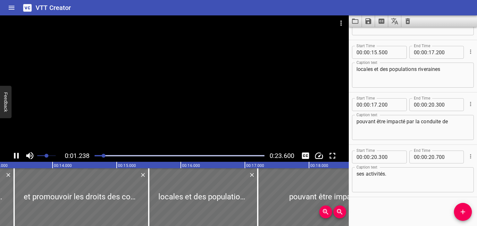
click at [94, 157] on div at bounding box center [180, 155] width 178 height 9
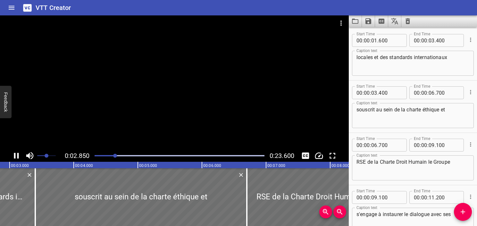
click at [129, 107] on div at bounding box center [174, 82] width 349 height 134
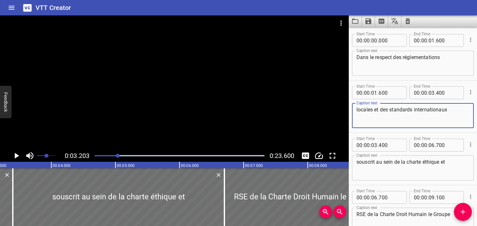
drag, startPoint x: 373, startPoint y: 110, endPoint x: 338, endPoint y: 110, distance: 35.6
click at [338, 110] on main "0:03.203 0:23.600 00:00.000 00:01.000 00:02.000 00:03.000 00:04.000 00:05.000 0…" at bounding box center [238, 120] width 477 height 210
click at [460, 59] on textarea "Dans le respect des réglementations" at bounding box center [413, 63] width 113 height 18
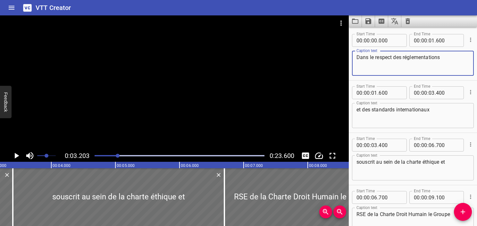
paste textarea "locales"
click at [358, 112] on textarea "et des standards internationaux" at bounding box center [413, 115] width 113 height 18
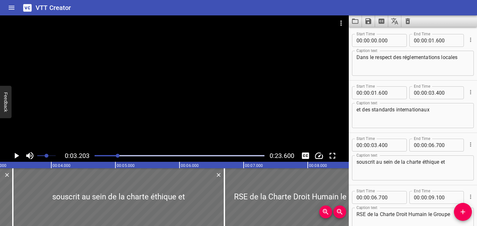
click at [96, 156] on div "Play progress" at bounding box center [33, 155] width 170 height 1
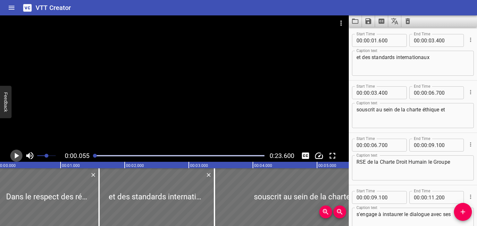
click at [16, 157] on icon "Play/Pause" at bounding box center [17, 156] width 4 height 6
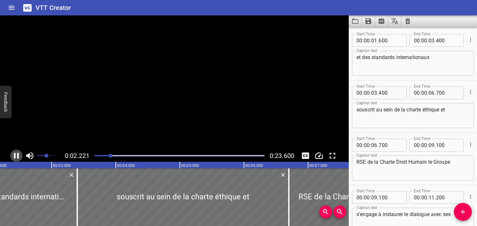
click at [16, 157] on icon "Play/Pause" at bounding box center [17, 156] width 10 height 10
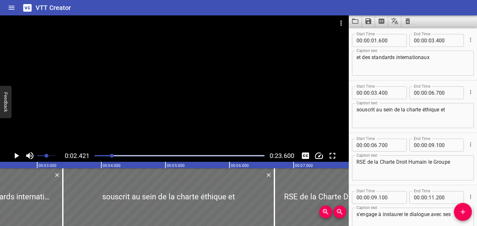
click at [104, 155] on div "Play progress" at bounding box center [27, 155] width 170 height 1
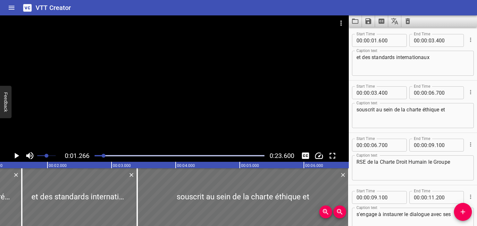
click at [18, 154] on icon "Play/Pause" at bounding box center [17, 156] width 10 height 10
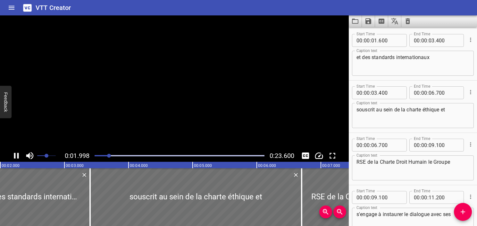
click at [18, 154] on icon "Play/Pause" at bounding box center [16, 156] width 5 height 6
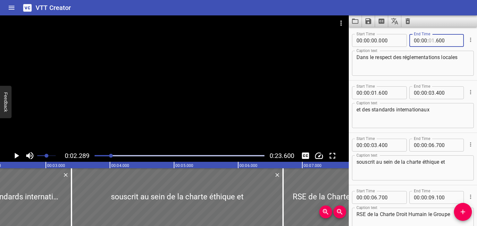
click at [431, 40] on input "number" at bounding box center [432, 40] width 6 height 13
click at [422, 66] on textarea "Dans le respect des réglementations locales" at bounding box center [413, 63] width 113 height 18
click at [18, 155] on icon "Play/Pause" at bounding box center [17, 156] width 4 height 6
click at [18, 155] on icon "Play/Pause" at bounding box center [16, 156] width 5 height 6
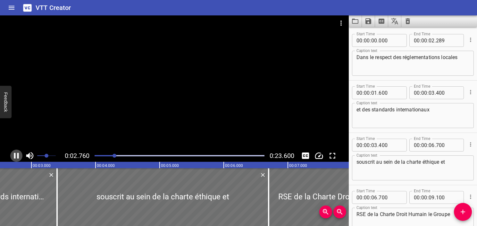
click at [18, 155] on icon "Play/Pause" at bounding box center [16, 156] width 5 height 6
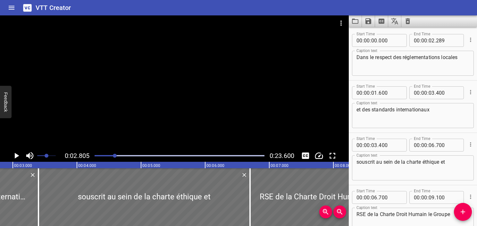
click at [105, 157] on div at bounding box center [180, 155] width 178 height 9
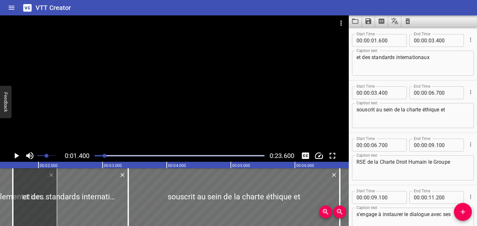
click at [17, 154] on icon "Play/Pause" at bounding box center [17, 156] width 4 height 6
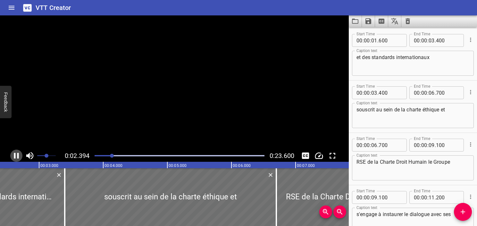
click at [17, 154] on icon "Play/Pause" at bounding box center [16, 156] width 5 height 6
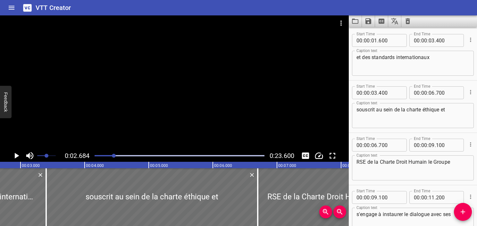
click at [103, 156] on div at bounding box center [180, 155] width 178 height 9
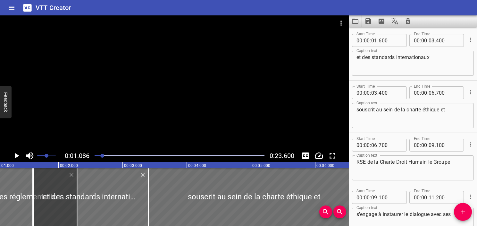
click at [15, 157] on icon "Play/Pause" at bounding box center [17, 156] width 4 height 6
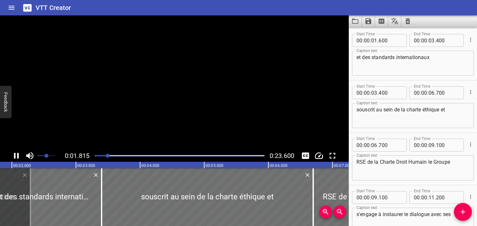
click at [15, 157] on icon "Play/Pause" at bounding box center [16, 156] width 5 height 6
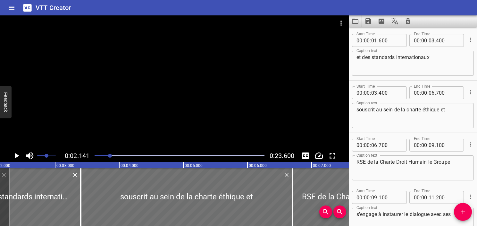
click at [15, 157] on icon "Play/Pause" at bounding box center [17, 156] width 4 height 6
click at [15, 157] on icon "Play/Pause" at bounding box center [16, 156] width 5 height 6
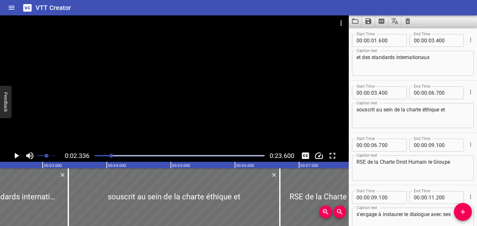
click at [15, 157] on icon "Play/Pause" at bounding box center [17, 156] width 4 height 6
click at [15, 157] on icon "Play/Pause" at bounding box center [16, 156] width 5 height 6
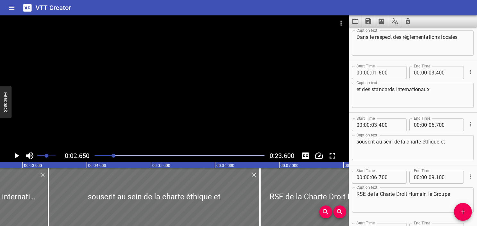
click at [376, 73] on input "number" at bounding box center [374, 72] width 6 height 13
click at [14, 159] on icon "Play/Pause" at bounding box center [17, 156] width 10 height 10
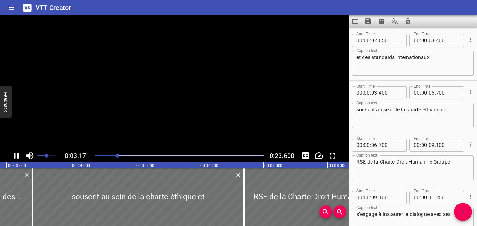
scroll to position [0, 203]
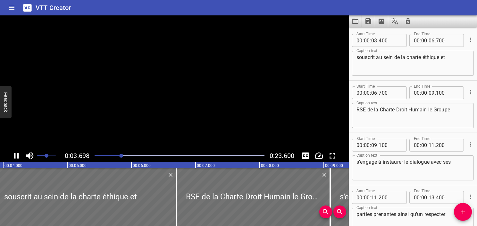
click at [14, 159] on icon "Play/Pause" at bounding box center [17, 156] width 10 height 10
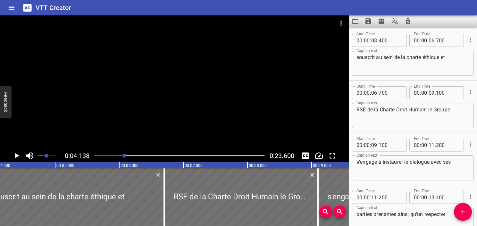
click at [118, 158] on div at bounding box center [180, 155] width 178 height 9
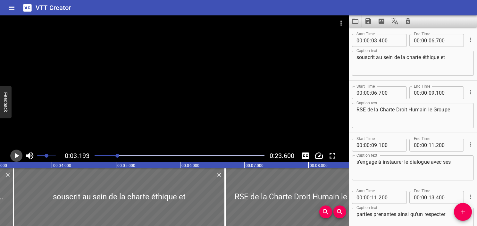
click at [13, 157] on icon "Play/Pause" at bounding box center [17, 156] width 10 height 10
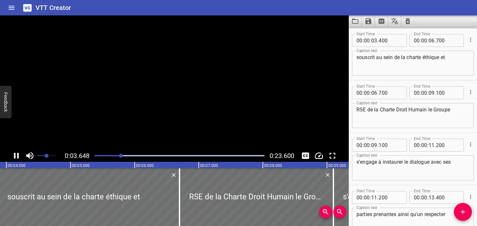
click at [13, 157] on icon "Play/Pause" at bounding box center [17, 156] width 10 height 10
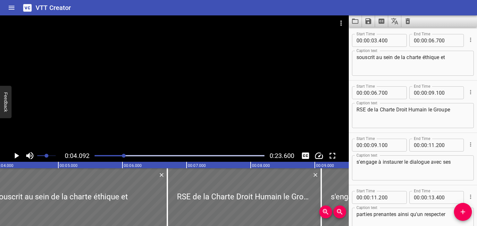
click at [119, 157] on div at bounding box center [180, 155] width 178 height 9
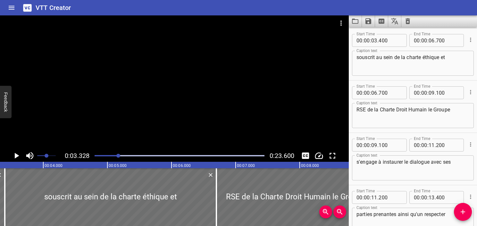
click at [15, 155] on icon "Play/Pause" at bounding box center [17, 156] width 4 height 6
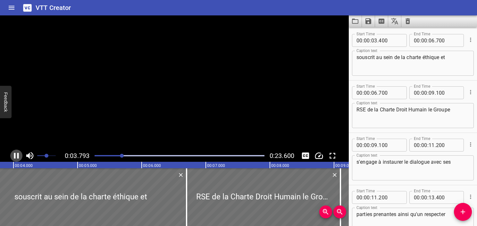
click at [15, 155] on icon "Play/Pause" at bounding box center [16, 156] width 5 height 6
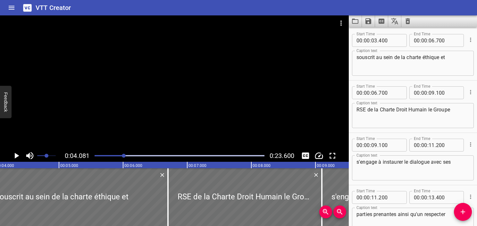
click at [118, 155] on div "Play progress" at bounding box center [39, 155] width 170 height 1
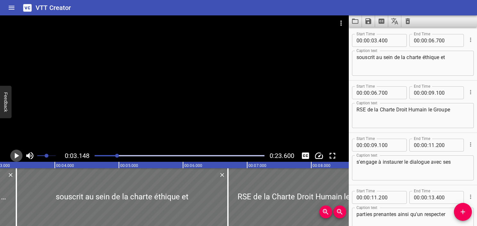
click at [16, 158] on icon "Play/Pause" at bounding box center [17, 156] width 10 height 10
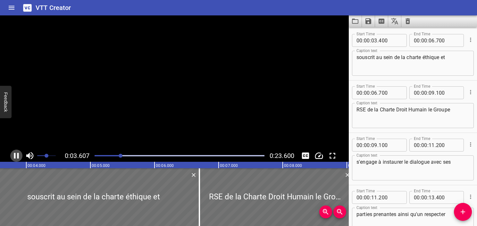
click at [16, 158] on icon "Play/Pause" at bounding box center [17, 156] width 10 height 10
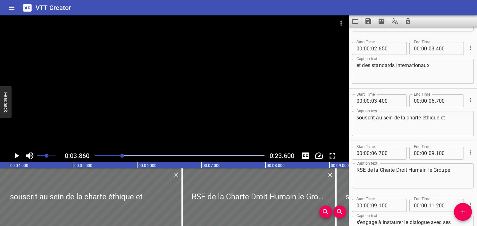
scroll to position [40, 0]
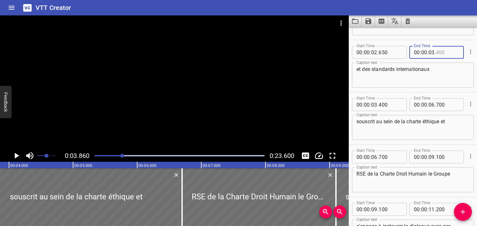
click at [440, 51] on input "number" at bounding box center [447, 52] width 23 height 13
click at [434, 76] on textarea "et des standards internationaux" at bounding box center [413, 75] width 113 height 18
click at [18, 157] on icon "Play/Pause" at bounding box center [17, 156] width 10 height 10
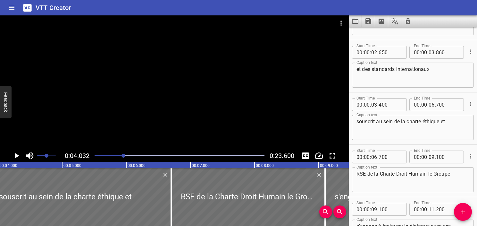
click at [18, 157] on icon "Play/Pause" at bounding box center [17, 156] width 10 height 10
click at [18, 157] on icon "Play/Pause" at bounding box center [16, 156] width 5 height 6
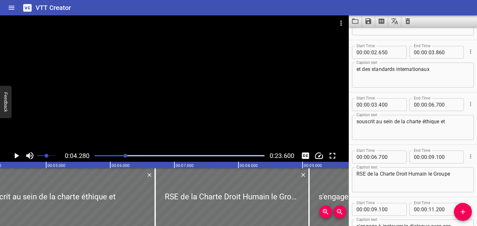
click at [18, 157] on icon "Play/Pause" at bounding box center [17, 156] width 10 height 10
click at [18, 157] on icon "Play/Pause" at bounding box center [16, 156] width 5 height 6
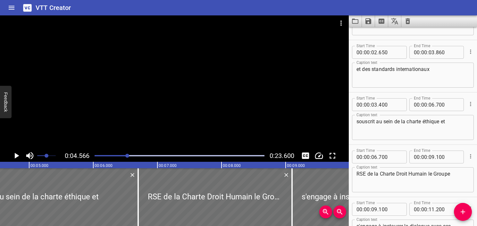
scroll to position [0, 293]
click at [123, 156] on div "Play progress" at bounding box center [43, 155] width 170 height 1
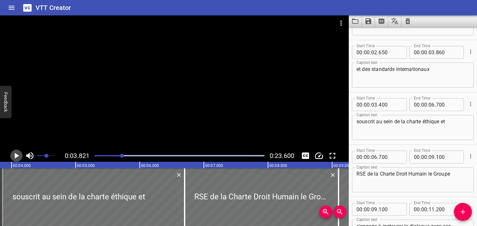
click at [15, 157] on icon "Play/Pause" at bounding box center [17, 156] width 4 height 6
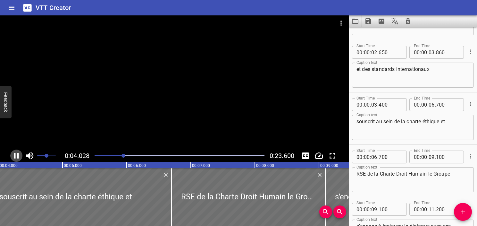
click at [15, 157] on icon "Play/Pause" at bounding box center [17, 156] width 10 height 10
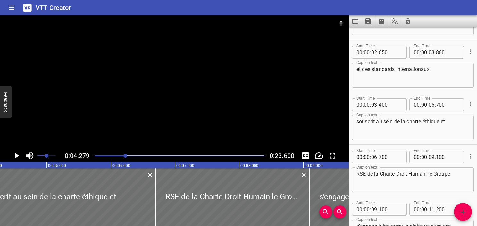
scroll to position [0, 275]
click at [376, 105] on input "number" at bounding box center [374, 104] width 6 height 13
click at [16, 156] on icon "Play/Pause" at bounding box center [17, 156] width 4 height 6
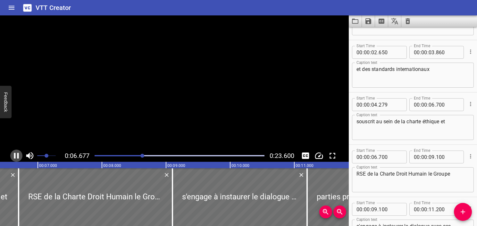
click at [16, 156] on icon "Play/Pause" at bounding box center [17, 156] width 10 height 10
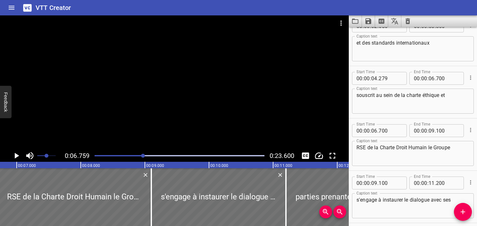
scroll to position [157, 0]
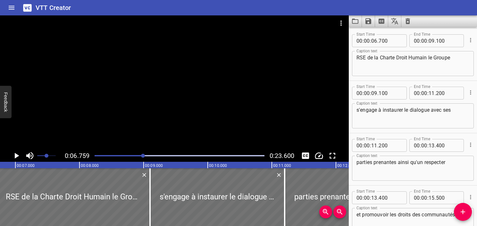
click at [16, 156] on icon "Play/Pause" at bounding box center [17, 156] width 4 height 6
click at [16, 156] on icon "Play/Pause" at bounding box center [17, 156] width 10 height 10
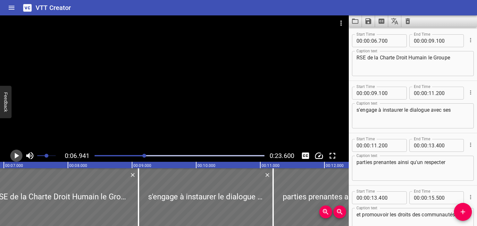
click at [16, 156] on icon "Play/Pause" at bounding box center [17, 156] width 4 height 6
click at [16, 156] on icon "Play/Pause" at bounding box center [17, 156] width 10 height 10
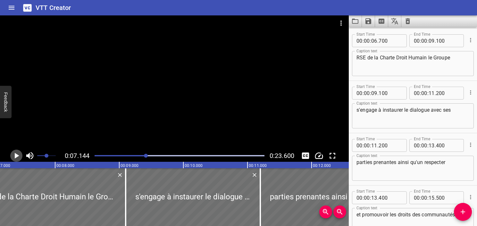
click at [16, 156] on icon "Play/Pause" at bounding box center [17, 156] width 4 height 6
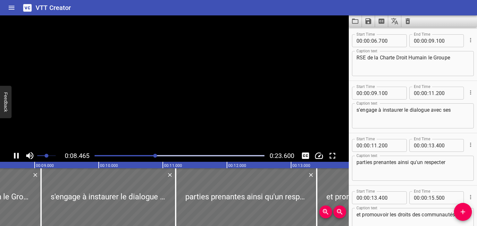
click at [16, 156] on icon "Play/Pause" at bounding box center [17, 156] width 10 height 10
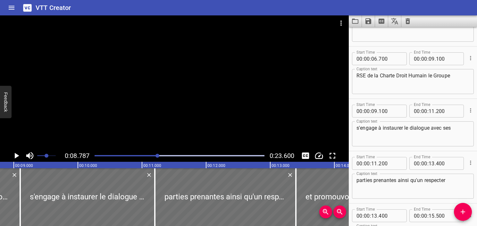
scroll to position [124, 0]
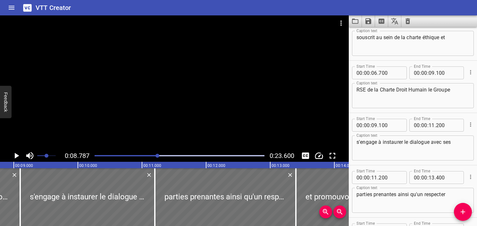
click at [426, 90] on textarea "RSE de la Charte Droit Humain le Groupe" at bounding box center [413, 96] width 113 height 18
drag, startPoint x: 427, startPoint y: 89, endPoint x: 348, endPoint y: 87, distance: 78.9
click at [348, 87] on main "0:08.787 0:23.600 00:00.000 00:01.000 00:02.000 00:03.000 00:04.000 00:05.000 0…" at bounding box center [238, 120] width 477 height 210
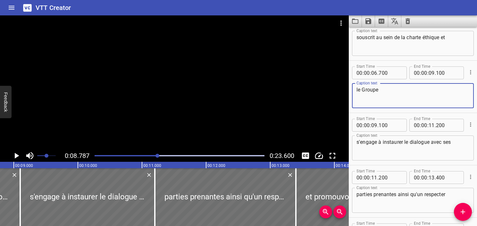
click at [457, 45] on textarea "souscrit au sein de la charte éthique et" at bounding box center [413, 43] width 113 height 18
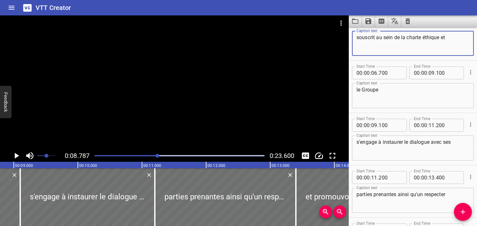
paste textarea "RSE de la Charte Droit Humain"
drag, startPoint x: 406, startPoint y: 35, endPoint x: 418, endPoint y: 46, distance: 15.9
click at [418, 46] on textarea "souscrit au sein de la charte éthique et RSE de la Charte Droit Humain" at bounding box center [413, 43] width 113 height 18
paste textarea "Charte Éthique et RSE et de la Charte Droits humains"
click at [405, 36] on textarea "souscrit au sein de laCharte Éthique et RSE et de la Charte Droits humains" at bounding box center [413, 43] width 113 height 18
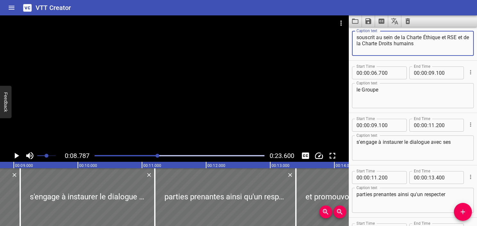
click at [430, 46] on textarea "souscrit au sein de la Charte Éthique et RSE et de la Charte Droits humains" at bounding box center [413, 43] width 113 height 18
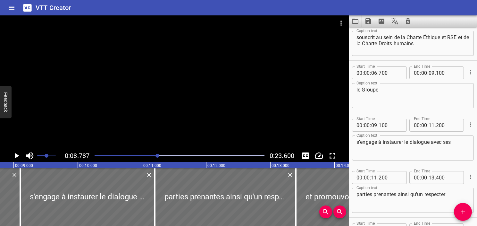
click at [136, 155] on div "Play progress" at bounding box center [73, 155] width 170 height 1
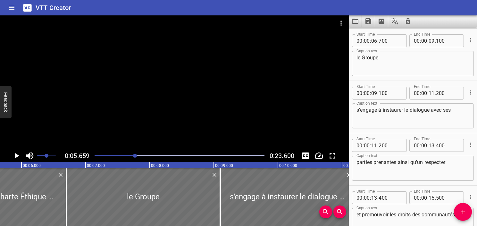
scroll to position [0, 363]
click at [105, 153] on div at bounding box center [180, 155] width 178 height 9
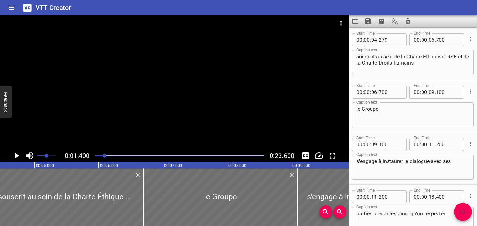
scroll to position [105, 0]
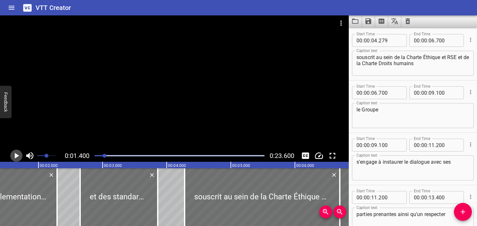
click at [14, 157] on icon "Play/Pause" at bounding box center [17, 156] width 10 height 10
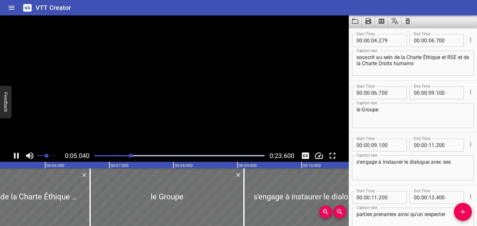
click at [14, 157] on icon "Play/Pause" at bounding box center [16, 156] width 5 height 6
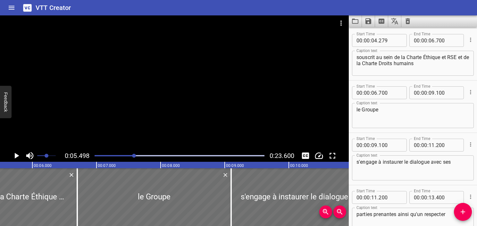
click at [14, 157] on icon "Play/Pause" at bounding box center [17, 156] width 10 height 10
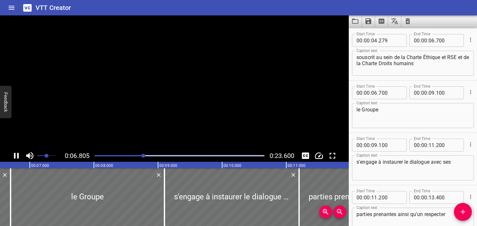
scroll to position [157, 0]
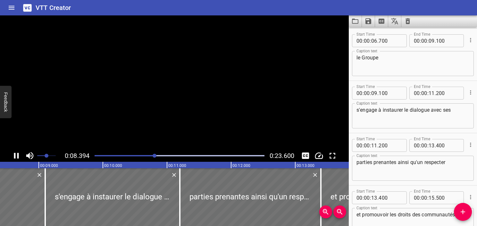
click at [14, 157] on icon "Play/Pause" at bounding box center [16, 156] width 5 height 6
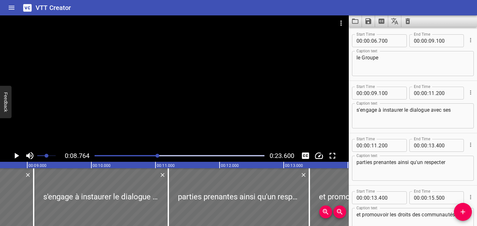
scroll to position [0, 562]
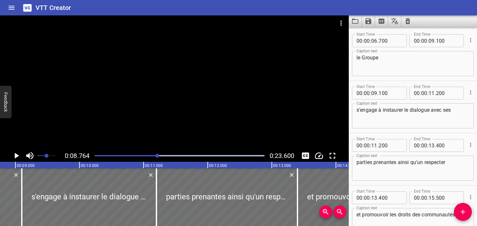
click at [144, 153] on div at bounding box center [180, 155] width 178 height 9
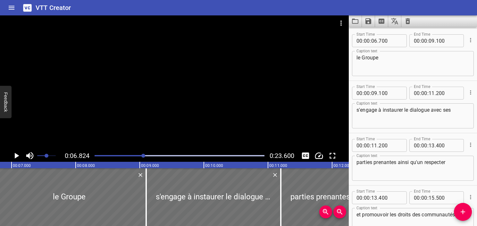
click at [16, 157] on icon "Play/Pause" at bounding box center [17, 156] width 4 height 6
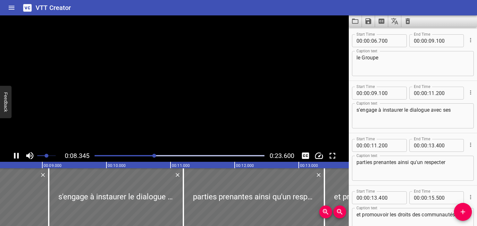
click at [16, 157] on icon "Play/Pause" at bounding box center [17, 156] width 10 height 10
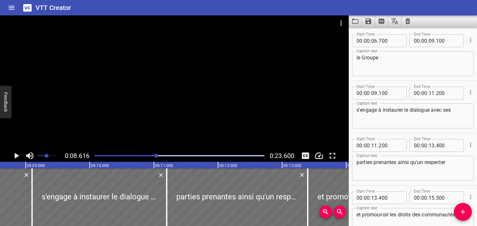
scroll to position [0, 553]
click at [152, 157] on div at bounding box center [180, 155] width 178 height 9
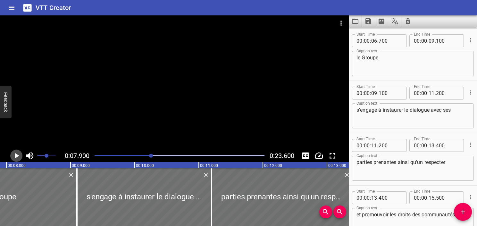
click at [16, 157] on icon "Play/Pause" at bounding box center [17, 156] width 4 height 6
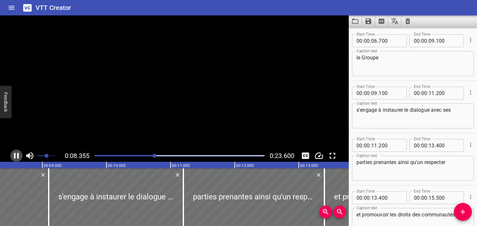
click at [15, 157] on icon "Play/Pause" at bounding box center [17, 156] width 10 height 10
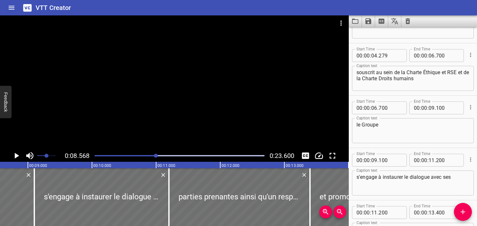
scroll to position [60, 0]
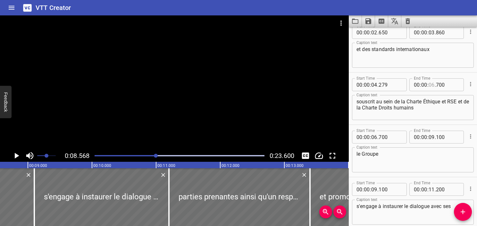
click at [429, 85] on input "number" at bounding box center [432, 84] width 6 height 13
click at [417, 117] on div "souscrit au sein de la Charte Éthique et RSE et de la Charte Droits humains Cap…" at bounding box center [413, 107] width 122 height 25
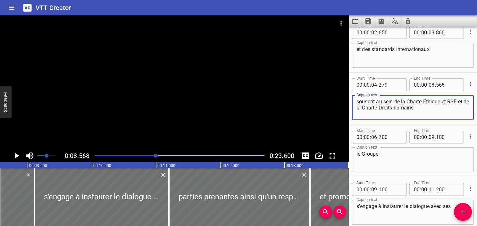
click at [431, 107] on textarea "souscrit au sein de la Charte Éthique et RSE et de la Charte Droits humains" at bounding box center [413, 107] width 113 height 18
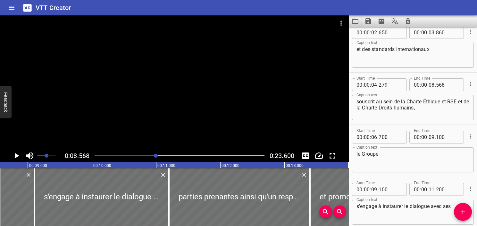
click at [411, 107] on textarea "souscrit au sein de la Charte Éthique et RSE et de la Charte Droits humains," at bounding box center [413, 107] width 113 height 18
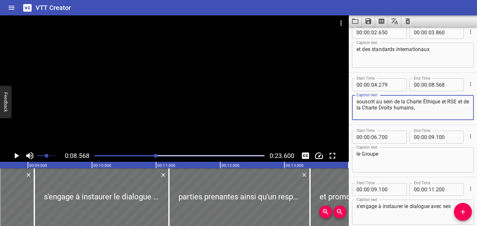
click at [358, 153] on textarea "le Groupe" at bounding box center [413, 160] width 113 height 18
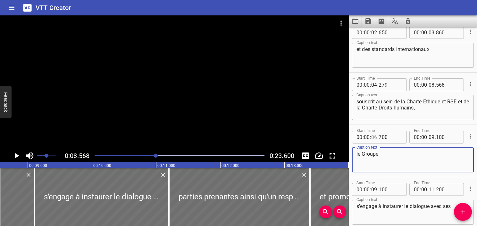
click at [377, 136] on input "number" at bounding box center [374, 137] width 6 height 13
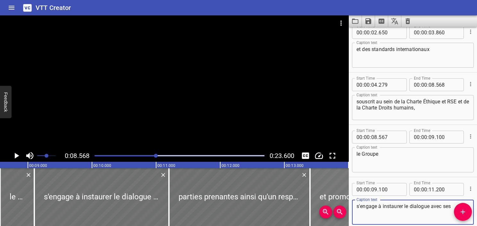
drag, startPoint x: 429, startPoint y: 205, endPoint x: 326, endPoint y: 195, distance: 104.4
click at [326, 195] on main "0:08.568 0:23.600 00:00.000 00:01.000 00:02.000 00:03.000 00:04.000 00:05.000 0…" at bounding box center [238, 120] width 477 height 210
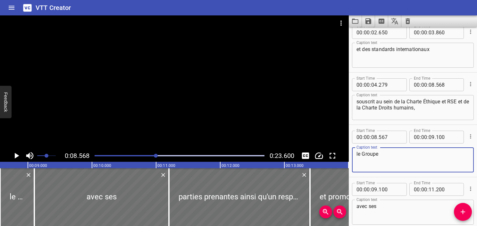
click at [425, 158] on textarea "le Groupe" at bounding box center [413, 160] width 113 height 18
paste textarea "s'engage à instaurer le dialogue"
click at [13, 156] on icon "Play/Pause" at bounding box center [17, 156] width 10 height 10
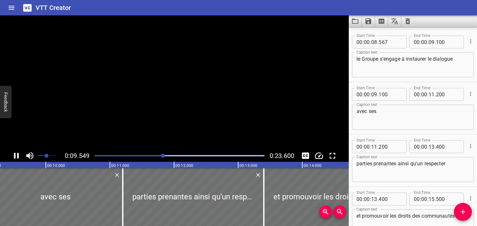
scroll to position [209, 0]
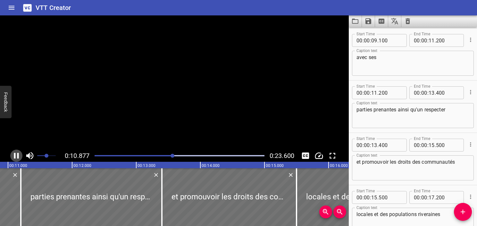
click at [13, 156] on icon "Play/Pause" at bounding box center [17, 156] width 10 height 10
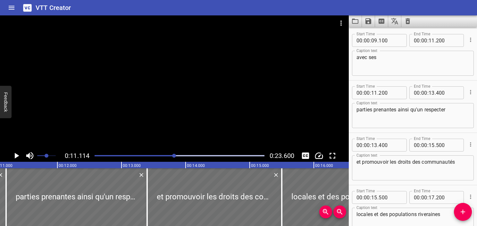
scroll to position [0, 713]
click at [13, 156] on icon "Play/Pause" at bounding box center [17, 156] width 10 height 10
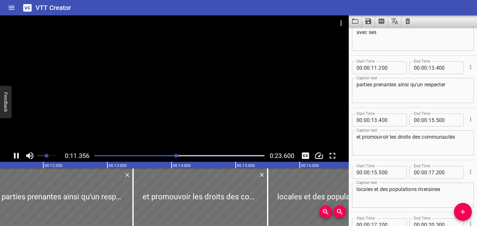
scroll to position [261, 0]
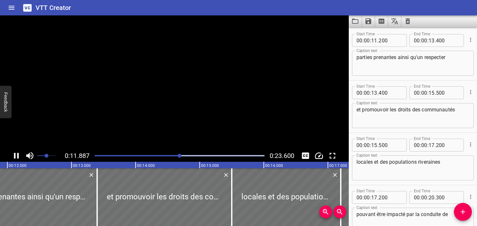
click at [13, 156] on icon "Play/Pause" at bounding box center [17, 156] width 10 height 10
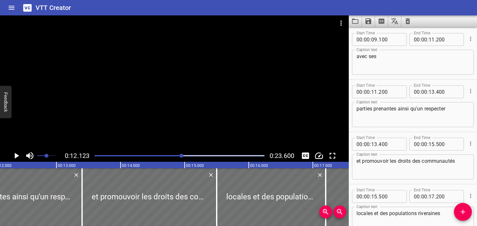
scroll to position [197, 0]
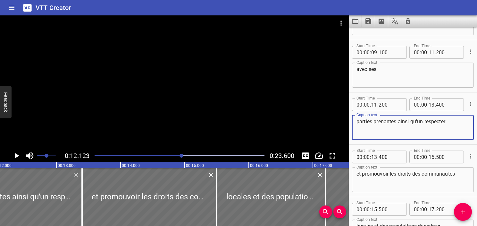
drag, startPoint x: 398, startPoint y: 121, endPoint x: 328, endPoint y: 123, distance: 69.3
click at [328, 123] on main "0:12.123 0:23.600 00:00.000 00:01.000 00:02.000 00:03.000 00:04.000 00:05.000 0…" at bounding box center [238, 120] width 477 height 210
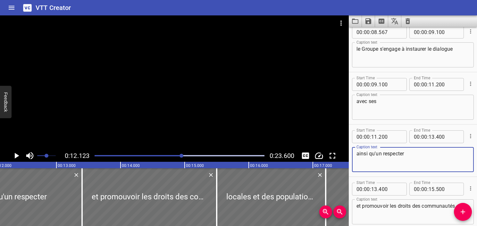
click at [461, 56] on textarea "le Groupe s'engage à instaurer le dialogue" at bounding box center [413, 55] width 113 height 18
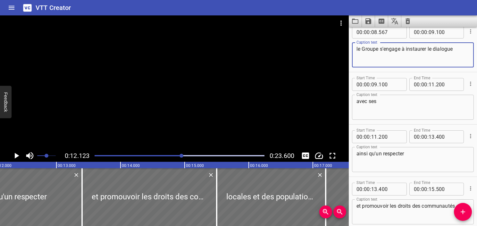
paste textarea "parties prenantes"
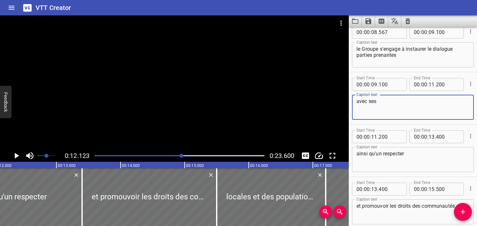
drag, startPoint x: 390, startPoint y: 104, endPoint x: 328, endPoint y: 104, distance: 61.6
click at [328, 104] on main "0:12.123 0:23.600 00:00.000 00:01.000 00:02.000 00:03.000 00:04.000 00:05.000 0…" at bounding box center [238, 120] width 477 height 210
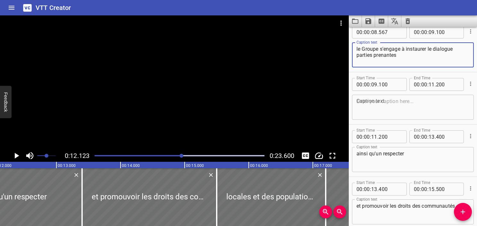
click at [463, 50] on textarea "le Groupe s'engage à instaurer le dialogue parties prenantes" at bounding box center [413, 55] width 113 height 18
paste textarea "avec ses"
click at [404, 108] on textarea at bounding box center [413, 107] width 113 height 18
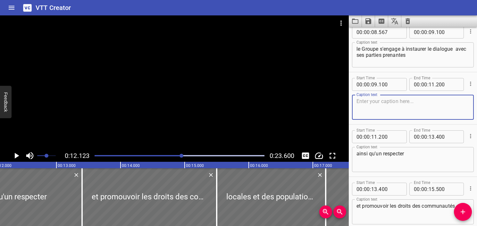
click at [468, 83] on icon "Cue Options" at bounding box center [471, 84] width 6 height 6
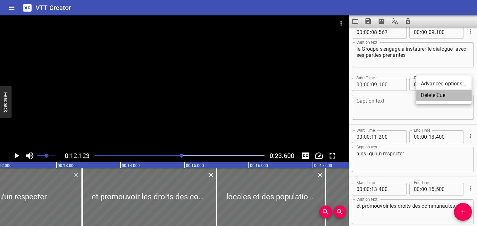
click at [442, 94] on li "Delete Cue" at bounding box center [444, 95] width 56 height 12
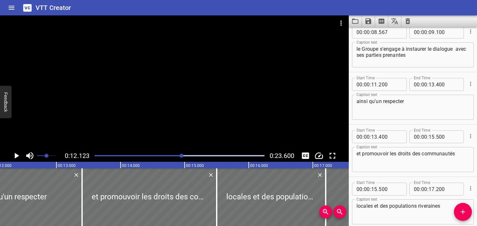
scroll to position [101, 0]
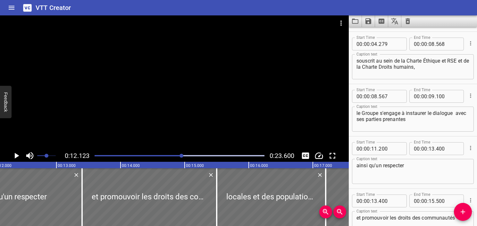
click at [170, 155] on div "Play progress" at bounding box center [97, 155] width 170 height 1
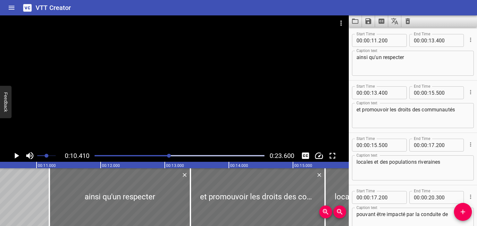
scroll to position [0, 668]
click at [19, 158] on icon "Play/Pause" at bounding box center [17, 156] width 10 height 10
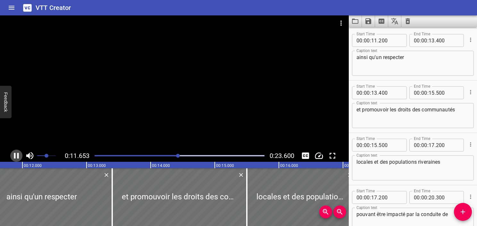
click at [19, 158] on icon "Play/Pause" at bounding box center [17, 156] width 10 height 10
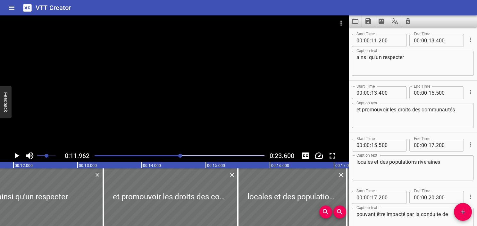
scroll to position [0, 767]
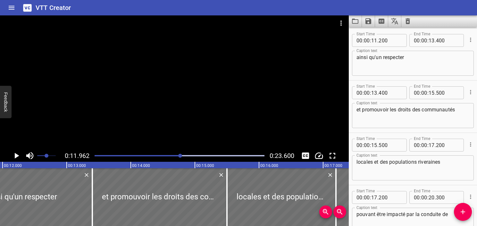
click at [156, 155] on div "Play progress" at bounding box center [96, 155] width 170 height 1
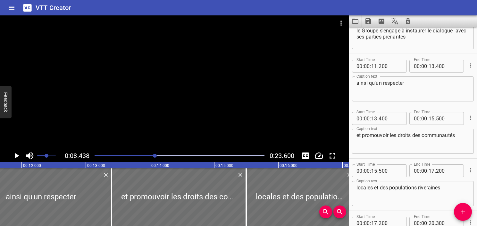
scroll to position [157, 0]
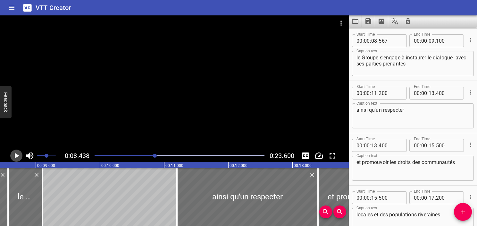
click at [16, 158] on icon "Play/Pause" at bounding box center [17, 156] width 10 height 10
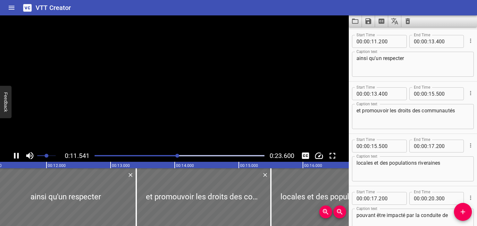
scroll to position [209, 0]
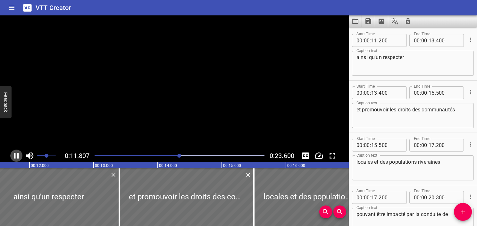
click at [16, 157] on icon "Play/Pause" at bounding box center [17, 156] width 10 height 10
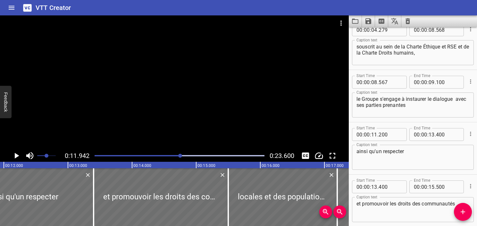
scroll to position [113, 0]
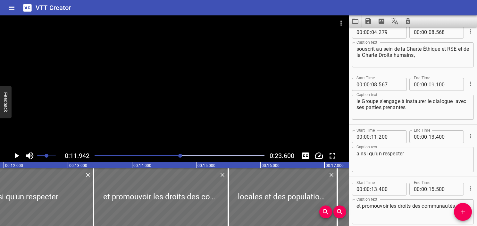
click at [429, 85] on input "number" at bounding box center [432, 84] width 6 height 13
click at [436, 107] on textarea "le Groupe s'engage à instaurer le dialogue avec ses parties prenantes" at bounding box center [413, 107] width 113 height 18
click at [358, 153] on textarea "ainsi qu'un respecter" at bounding box center [413, 159] width 113 height 18
click at [379, 160] on textarea "ainsi qu'un respecter" at bounding box center [413, 159] width 113 height 18
click at [15, 156] on icon "Play/Pause" at bounding box center [17, 156] width 4 height 6
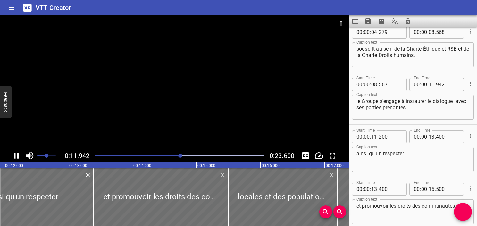
click at [15, 156] on icon "Play/Pause" at bounding box center [17, 156] width 10 height 10
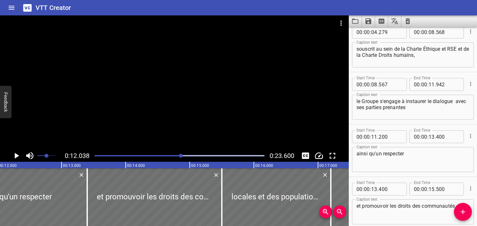
click at [15, 156] on icon "Play/Pause" at bounding box center [17, 156] width 4 height 6
click at [15, 156] on icon "Play/Pause" at bounding box center [17, 156] width 10 height 10
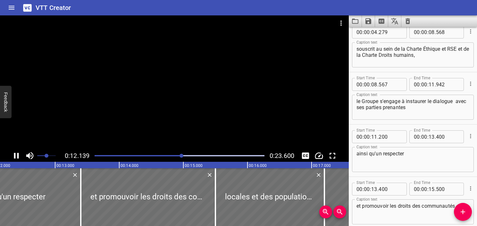
click at [15, 156] on icon "Play/Pause" at bounding box center [17, 156] width 10 height 10
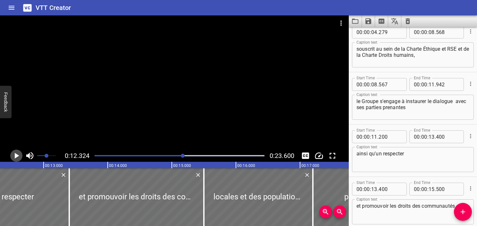
click at [16, 157] on icon "Play/Pause" at bounding box center [17, 156] width 4 height 6
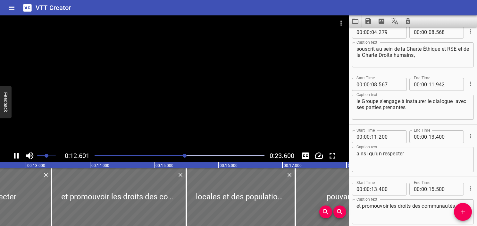
click at [16, 157] on icon "Play/Pause" at bounding box center [17, 156] width 10 height 10
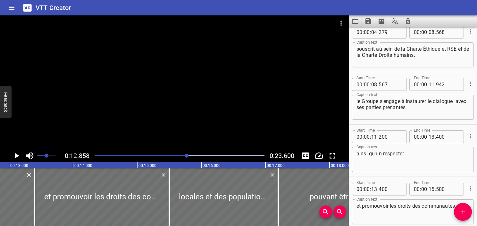
click at [180, 155] on div "Play progress" at bounding box center [102, 155] width 170 height 1
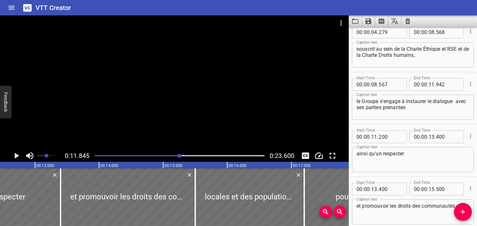
scroll to position [0, 759]
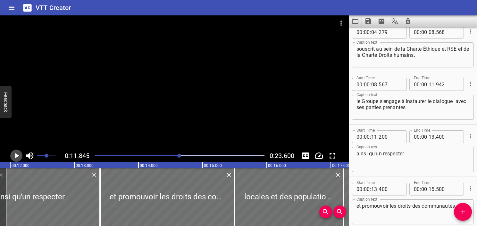
click at [17, 156] on icon "Play/Pause" at bounding box center [17, 156] width 4 height 6
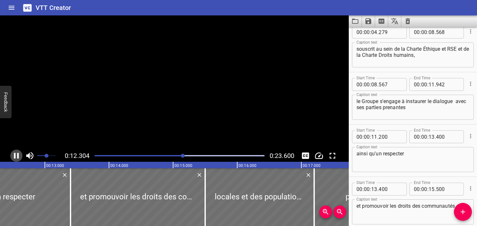
click at [17, 156] on icon "Play/Pause" at bounding box center [16, 156] width 5 height 6
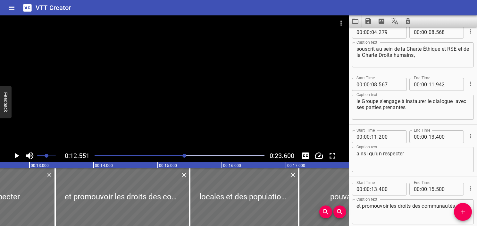
scroll to position [0, 805]
click at [177, 159] on div at bounding box center [180, 155] width 178 height 9
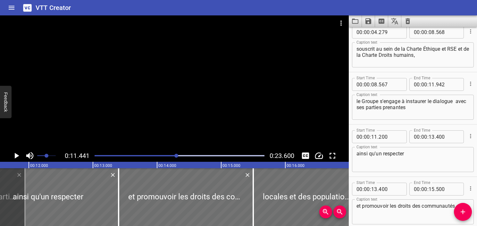
scroll to position [0, 734]
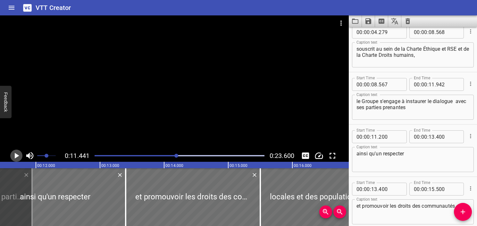
click at [20, 156] on icon "Play/Pause" at bounding box center [17, 156] width 10 height 10
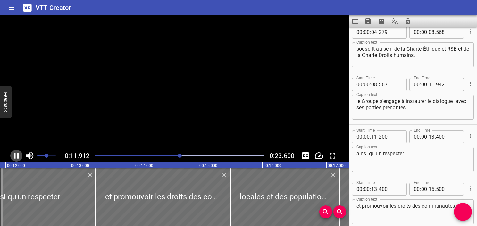
click at [20, 156] on icon "Play/Pause" at bounding box center [17, 156] width 10 height 10
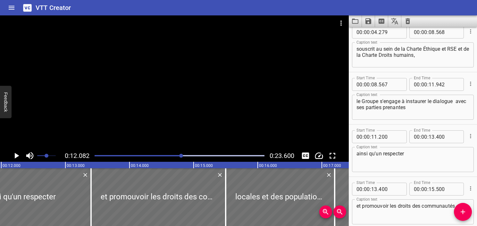
scroll to position [0, 775]
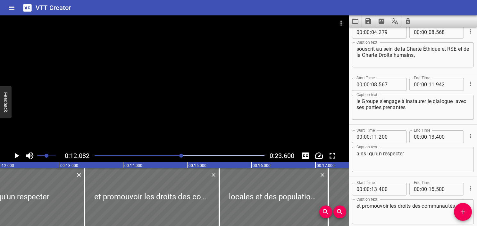
click at [375, 137] on input "number" at bounding box center [374, 136] width 6 height 13
click at [16, 154] on icon "Play/Pause" at bounding box center [17, 156] width 4 height 6
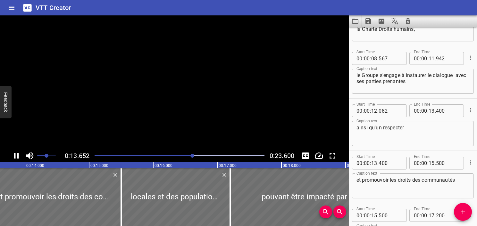
scroll to position [0, 876]
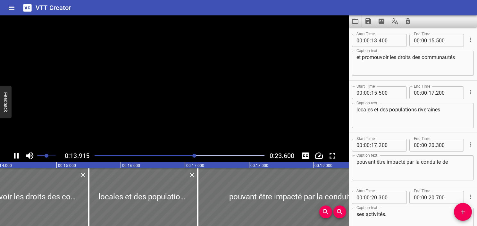
click at [16, 154] on icon "Play/Pause" at bounding box center [17, 156] width 10 height 10
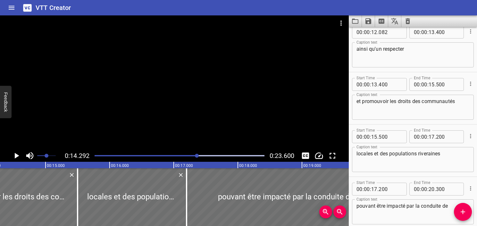
scroll to position [197, 0]
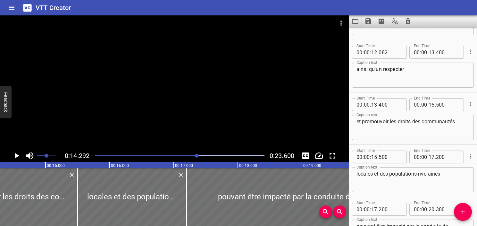
click at [435, 75] on textarea "ainsi qu'un respecter" at bounding box center [413, 75] width 113 height 18
paste textarea "qu’à respecter et promouvoir les"
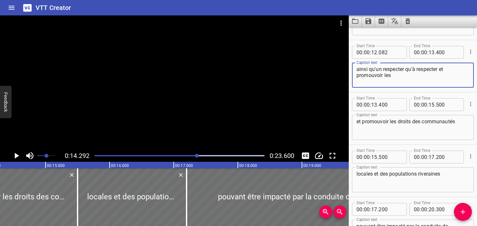
drag, startPoint x: 416, startPoint y: 70, endPoint x: 406, endPoint y: 70, distance: 9.6
click at [406, 70] on textarea "ainsi qu'un respecter qu’à respecter et promouvoir les" at bounding box center [413, 75] width 113 height 18
drag, startPoint x: 381, startPoint y: 69, endPoint x: 369, endPoint y: 69, distance: 11.9
click at [369, 69] on textarea "ainsi qu'un respecter respecter et promouvoir les" at bounding box center [413, 75] width 113 height 18
paste textarea "’à"
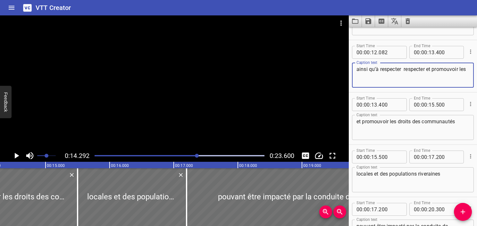
drag, startPoint x: 426, startPoint y: 71, endPoint x: 404, endPoint y: 66, distance: 21.9
click at [404, 66] on textarea "ainsi qu’à respecter respecter et promouvoir les" at bounding box center [413, 75] width 113 height 18
click at [401, 69] on textarea "ainsi qu’à respecte et promouvoir les" at bounding box center [413, 75] width 113 height 18
click at [399, 69] on textarea "ainsi qu’à respecte et promouvoir les" at bounding box center [413, 75] width 113 height 18
click at [431, 78] on textarea "ainsi qu’à respecter et promouvoir les" at bounding box center [413, 75] width 113 height 18
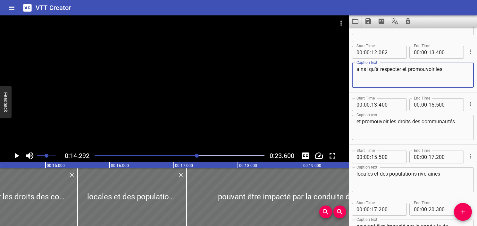
click at [450, 70] on textarea "ainsi qu’à respecter et promouvoir les" at bounding box center [413, 75] width 113 height 18
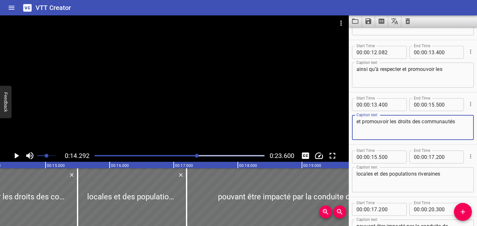
drag, startPoint x: 389, startPoint y: 122, endPoint x: 334, endPoint y: 123, distance: 55.2
click at [334, 123] on main "0:14.292 0:23.600 00:00.000 00:01.000 00:02.000 00:03.000 00:04.000 00:05.000 0…" at bounding box center [238, 120] width 477 height 210
click at [455, 69] on textarea "ainsi qu’à respecter et promouvoir les" at bounding box center [413, 75] width 113 height 18
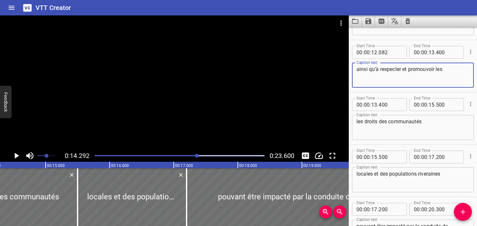
click at [183, 155] on div "Play progress" at bounding box center [113, 155] width 170 height 1
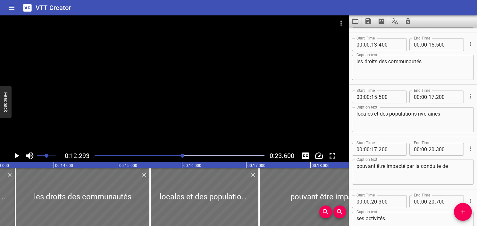
scroll to position [0, 788]
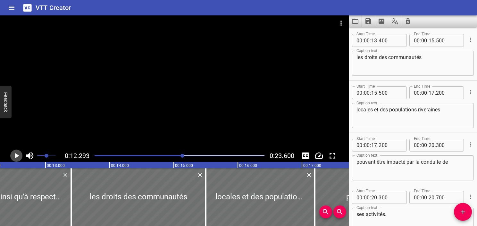
click at [14, 154] on icon "Play/Pause" at bounding box center [17, 156] width 10 height 10
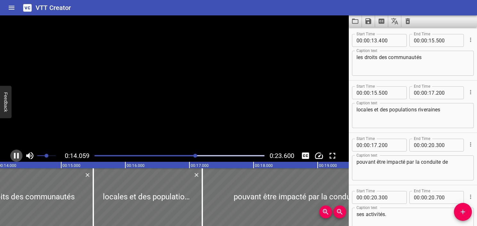
click at [14, 154] on icon "Play/Pause" at bounding box center [17, 156] width 10 height 10
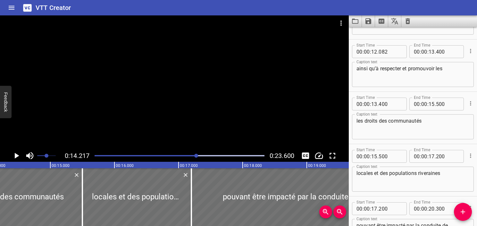
scroll to position [197, 0]
click at [365, 122] on textarea "les droits des communautés" at bounding box center [413, 127] width 113 height 18
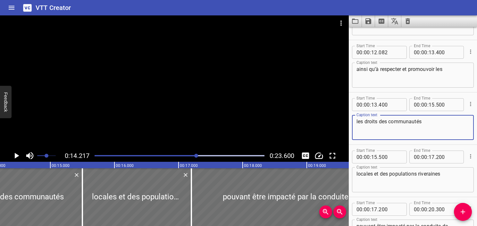
click at [448, 70] on textarea "ainsi qu’à respecter et promouvoir les" at bounding box center [413, 75] width 113 height 18
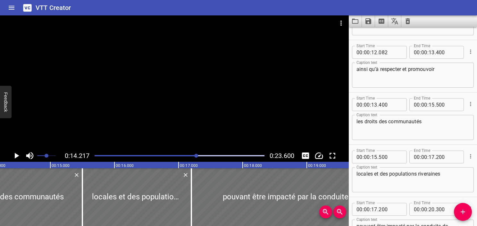
click at [184, 156] on div "Play progress" at bounding box center [112, 155] width 170 height 1
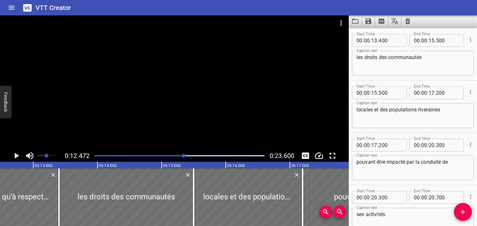
scroll to position [0, 800]
click at [48, 154] on span "Set video volume" at bounding box center [47, 156] width 4 height 4
click at [16, 158] on icon "Play/Pause" at bounding box center [17, 156] width 10 height 10
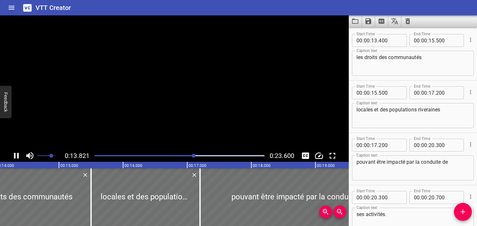
click at [16, 158] on icon "Play/Pause" at bounding box center [17, 156] width 10 height 10
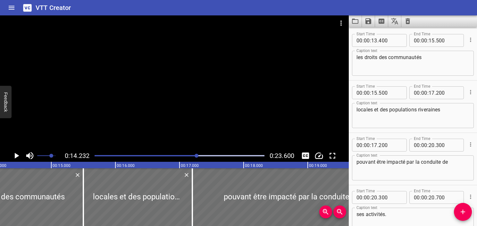
scroll to position [0, 913]
click at [181, 155] on div "Play progress" at bounding box center [112, 155] width 170 height 1
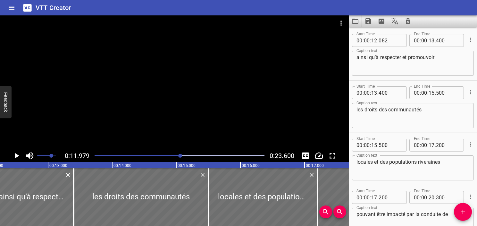
scroll to position [0, 768]
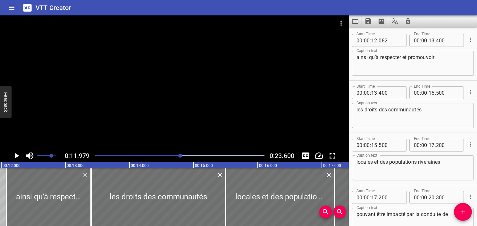
click at [17, 156] on icon "Play/Pause" at bounding box center [17, 156] width 4 height 6
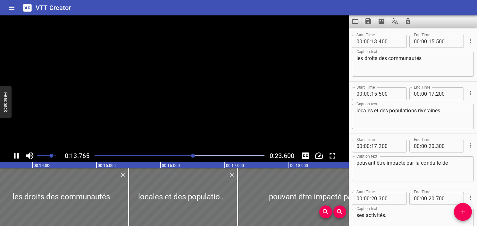
scroll to position [261, 0]
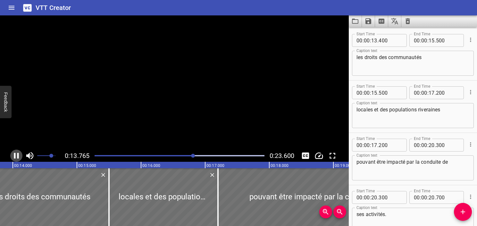
click at [17, 156] on icon "Play/Pause" at bounding box center [16, 156] width 5 height 6
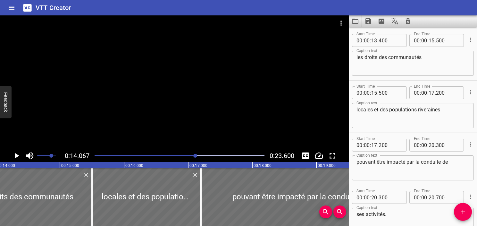
click at [17, 156] on icon "Play/Pause" at bounding box center [17, 156] width 4 height 6
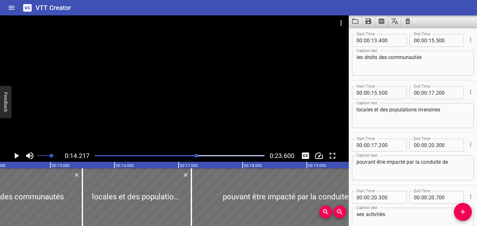
click at [193, 158] on div at bounding box center [180, 155] width 178 height 9
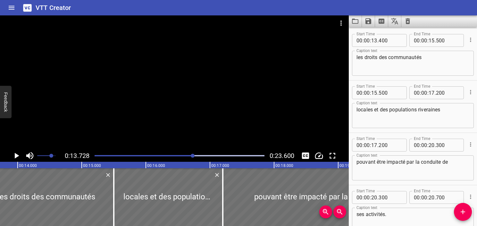
click at [17, 157] on icon "Play/Pause" at bounding box center [17, 156] width 4 height 6
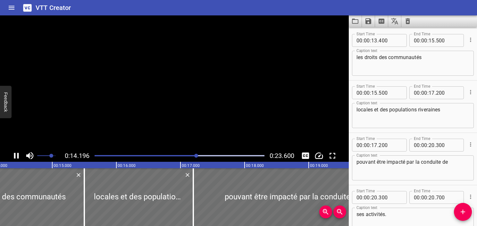
click at [17, 157] on icon "Play/Pause" at bounding box center [16, 156] width 5 height 6
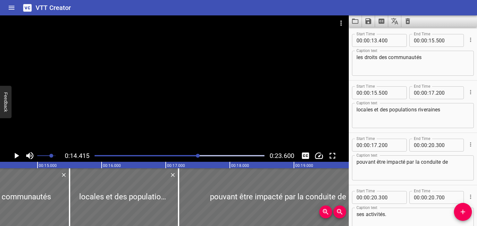
click at [189, 156] on div at bounding box center [180, 155] width 178 height 9
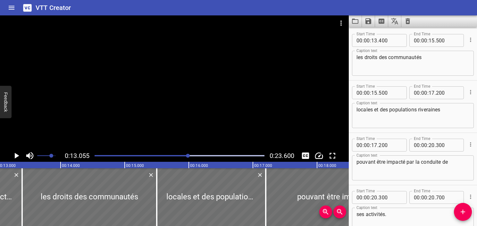
click at [11, 154] on button "Play/Pause" at bounding box center [16, 155] width 12 height 12
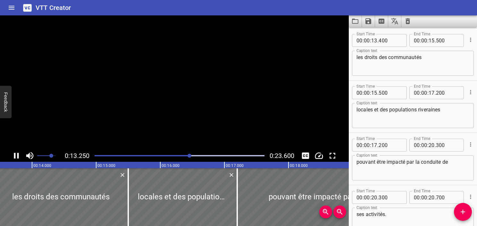
click at [11, 154] on button "Play/Pause" at bounding box center [16, 155] width 12 height 12
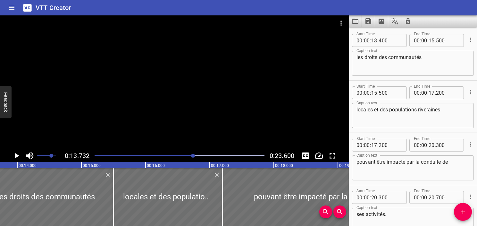
click at [11, 154] on button "Play/Pause" at bounding box center [16, 155] width 12 height 12
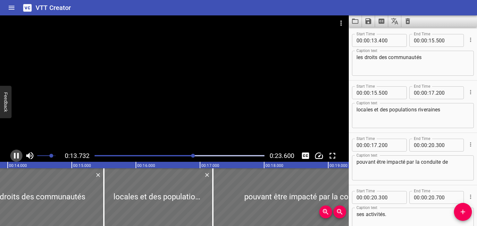
click at [11, 154] on button "Play/Pause" at bounding box center [16, 155] width 12 height 12
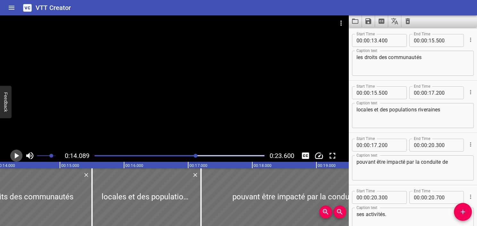
click at [11, 154] on button "Play/Pause" at bounding box center [16, 155] width 12 height 12
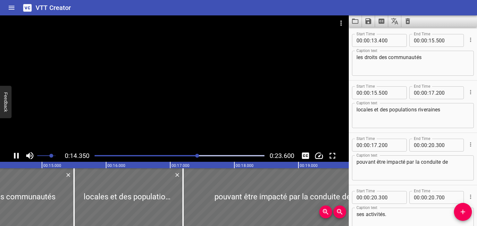
click at [11, 154] on button "Play/Pause" at bounding box center [16, 155] width 12 height 12
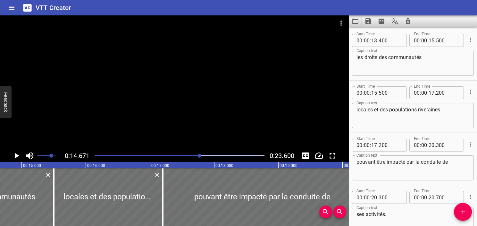
scroll to position [0, 941]
click at [172, 157] on div at bounding box center [180, 155] width 178 height 9
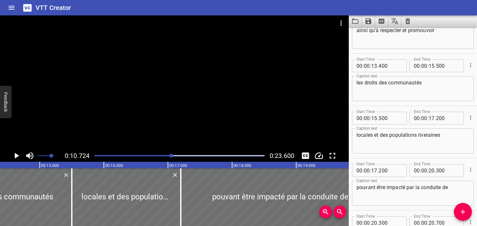
scroll to position [209, 0]
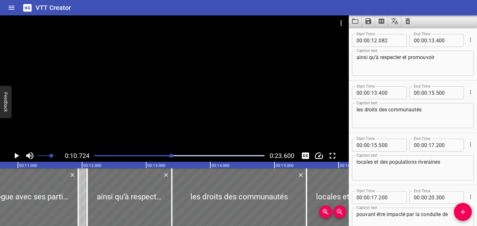
click at [19, 154] on icon "Play/Pause" at bounding box center [17, 156] width 10 height 10
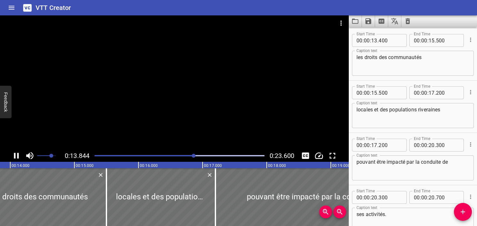
drag, startPoint x: 16, startPoint y: 157, endPoint x: 25, endPoint y: 145, distance: 16.0
click at [18, 155] on icon "Play/Pause" at bounding box center [17, 156] width 10 height 10
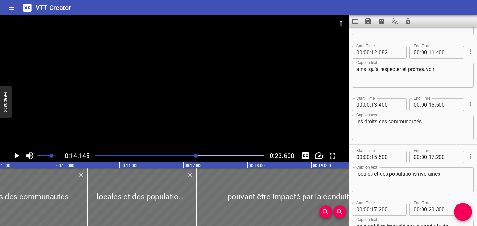
click at [430, 54] on input "number" at bounding box center [432, 52] width 6 height 13
click at [436, 75] on textarea "ainsi qu’à respecter et promouvoir" at bounding box center [413, 75] width 113 height 18
click at [15, 155] on icon "Play/Pause" at bounding box center [17, 156] width 4 height 6
click at [15, 155] on icon "Play/Pause" at bounding box center [17, 156] width 10 height 10
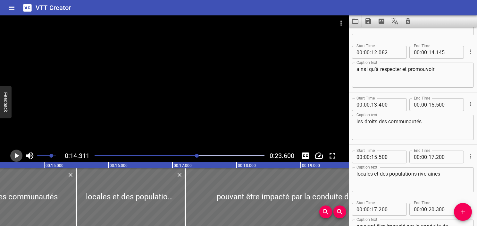
click at [15, 155] on icon "Play/Pause" at bounding box center [17, 156] width 4 height 6
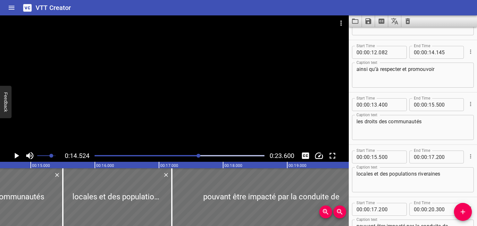
click at [194, 157] on div at bounding box center [180, 155] width 178 height 9
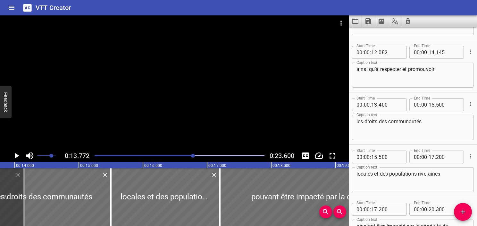
click at [19, 157] on icon "Play/Pause" at bounding box center [17, 156] width 10 height 10
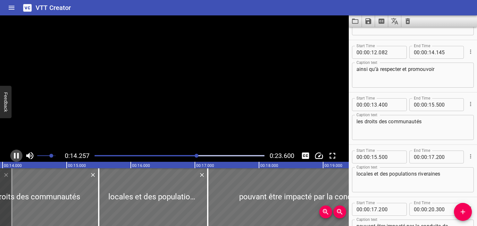
click at [19, 157] on icon "Play/Pause" at bounding box center [17, 156] width 10 height 10
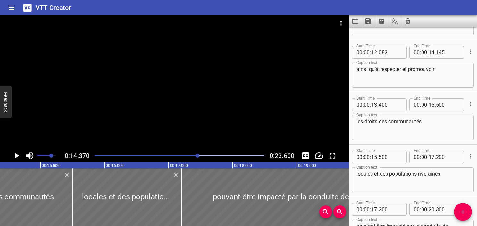
click at [192, 155] on div "Play progress" at bounding box center [113, 155] width 170 height 1
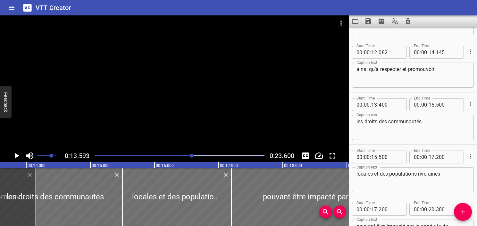
click at [16, 154] on icon "Play/Pause" at bounding box center [17, 156] width 4 height 6
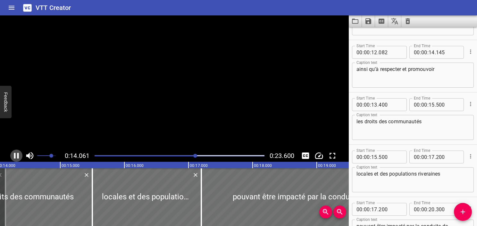
click at [16, 154] on icon "Play/Pause" at bounding box center [17, 156] width 10 height 10
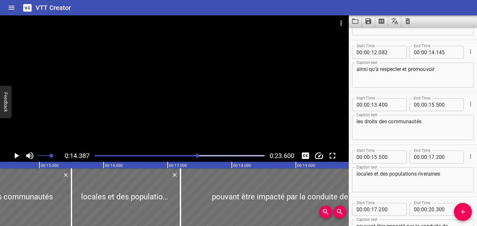
click at [190, 158] on div at bounding box center [180, 155] width 178 height 9
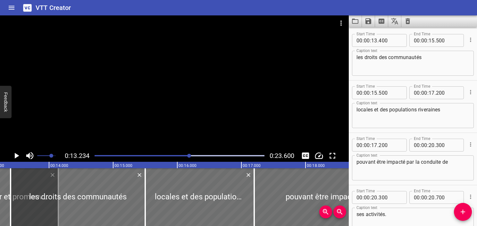
click at [18, 157] on icon "Play/Pause" at bounding box center [17, 156] width 10 height 10
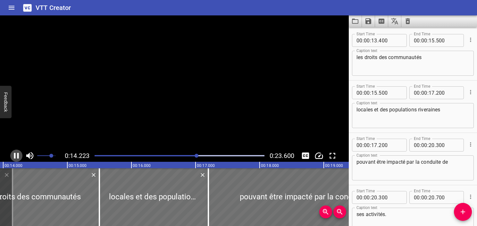
click at [17, 156] on icon "Play/Pause" at bounding box center [16, 156] width 5 height 6
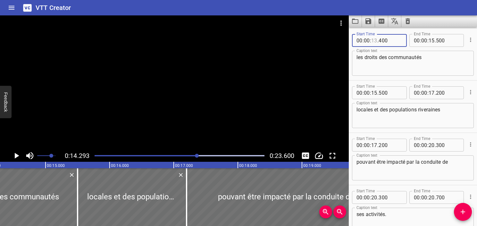
click at [375, 40] on input "number" at bounding box center [374, 40] width 6 height 13
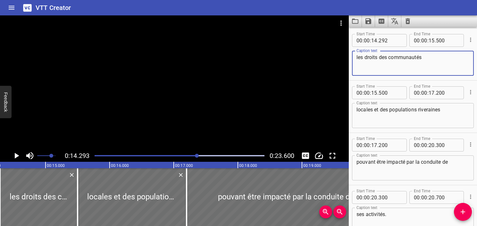
click at [370, 69] on textarea "les droits des communautés" at bounding box center [413, 63] width 113 height 18
click at [17, 157] on icon "Play/Pause" at bounding box center [17, 156] width 4 height 6
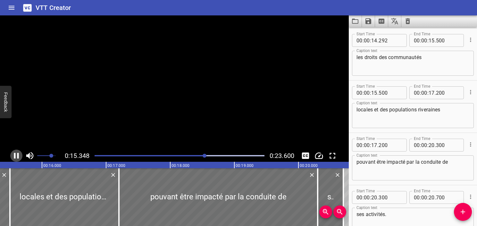
click at [17, 157] on icon "Play/Pause" at bounding box center [16, 156] width 5 height 6
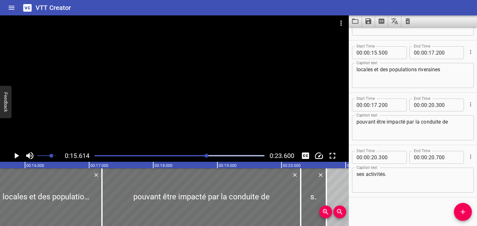
click at [17, 157] on icon "Play/Pause" at bounding box center [17, 156] width 4 height 6
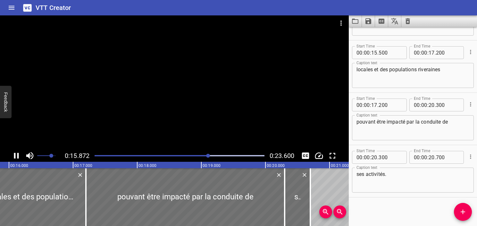
click at [17, 157] on icon "Play/Pause" at bounding box center [16, 156] width 5 height 6
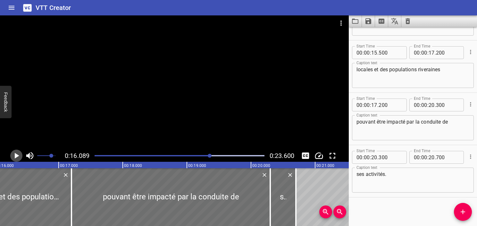
click at [17, 157] on icon "Play/Pause" at bounding box center [17, 156] width 4 height 6
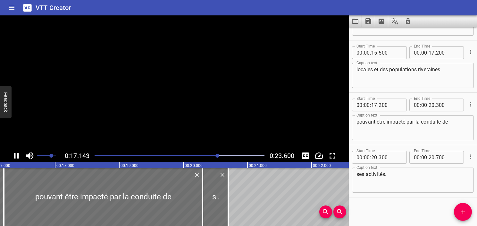
click at [17, 157] on icon "Play/Pause" at bounding box center [16, 156] width 5 height 6
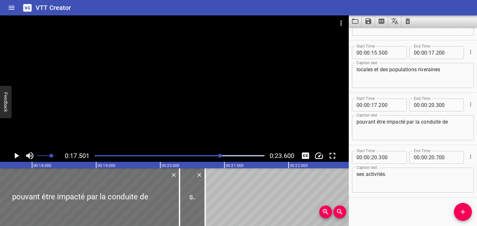
drag, startPoint x: 464, startPoint y: 74, endPoint x: 353, endPoint y: 80, distance: 111.8
click at [353, 80] on div "locales et des populations riveraines Caption text" at bounding box center [413, 75] width 122 height 25
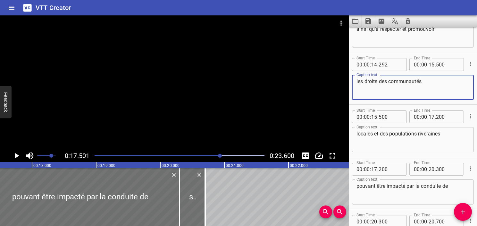
click at [437, 81] on textarea "les droits des communautés" at bounding box center [413, 87] width 113 height 18
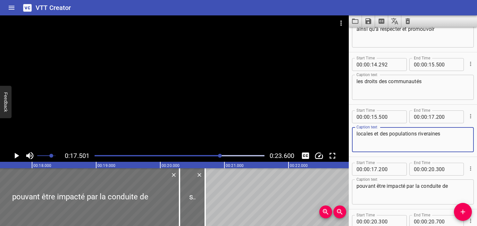
drag, startPoint x: 453, startPoint y: 136, endPoint x: 311, endPoint y: 149, distance: 142.7
click at [311, 149] on main "0:17.501 0:23.600 00:00.000 00:01.000 00:02.000 00:03.000 00:04.000 00:05.000 0…" at bounding box center [238, 120] width 477 height 210
click at [437, 87] on textarea "les droits des communautés" at bounding box center [413, 87] width 113 height 18
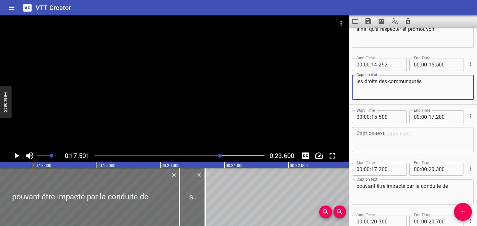
paste textarea "locales et des populations riveraines"
click at [431, 64] on input "number" at bounding box center [432, 64] width 6 height 13
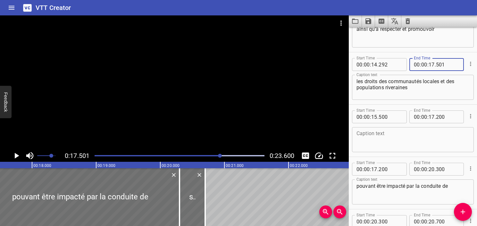
click at [447, 141] on textarea at bounding box center [413, 140] width 113 height 18
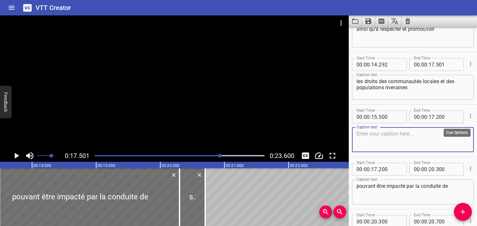
click at [468, 117] on icon "Cue Options" at bounding box center [471, 116] width 6 height 6
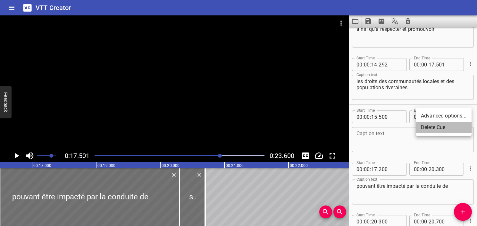
click at [446, 126] on li "Delete Cue" at bounding box center [444, 128] width 56 height 12
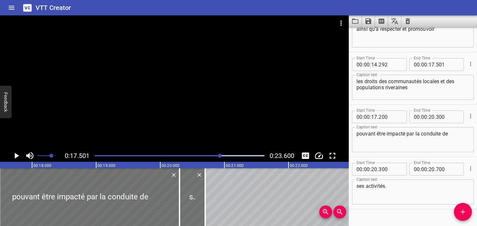
click at [204, 156] on div "Play progress" at bounding box center [136, 155] width 170 height 1
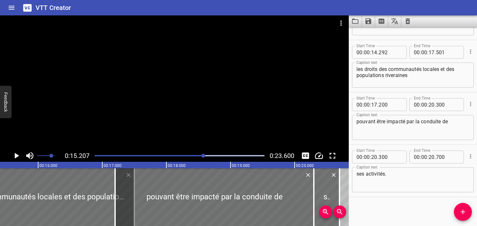
scroll to position [0, 975]
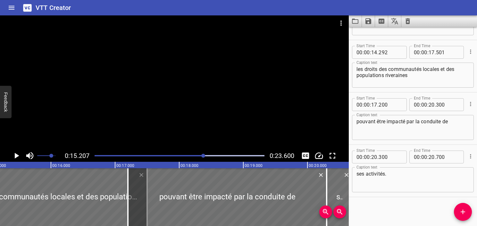
click at [15, 157] on icon "Play/Pause" at bounding box center [17, 156] width 4 height 6
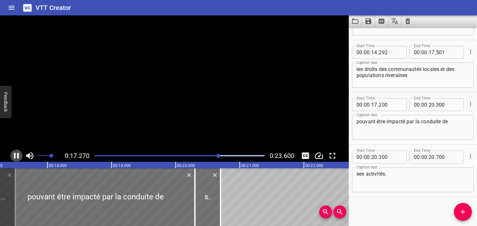
click at [15, 157] on icon "Play/Pause" at bounding box center [16, 156] width 5 height 6
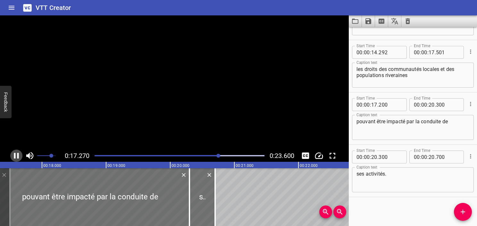
scroll to position [0, 1119]
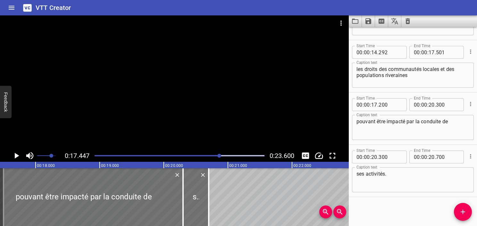
click at [15, 157] on icon "Play/Pause" at bounding box center [17, 156] width 4 height 6
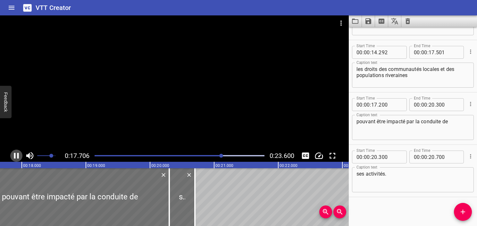
click at [15, 157] on icon "Play/Pause" at bounding box center [16, 156] width 5 height 6
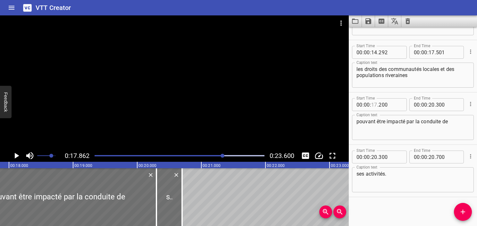
click at [375, 102] on input "number" at bounding box center [374, 104] width 6 height 13
click at [14, 157] on icon "Play/Pause" at bounding box center [17, 156] width 10 height 10
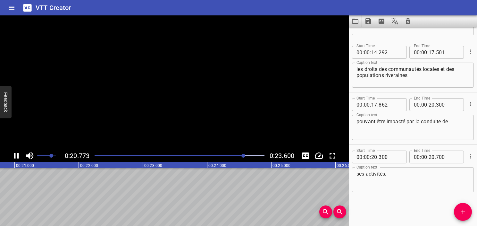
click at [14, 157] on icon "Play/Pause" at bounding box center [16, 156] width 5 height 6
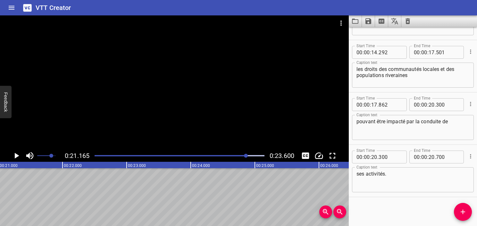
scroll to position [0, 1357]
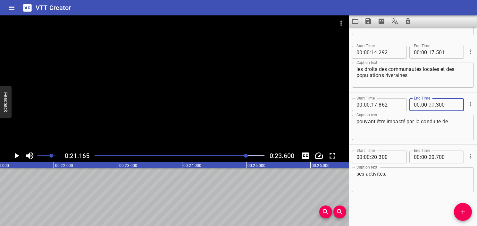
click at [429, 106] on input "number" at bounding box center [432, 104] width 6 height 13
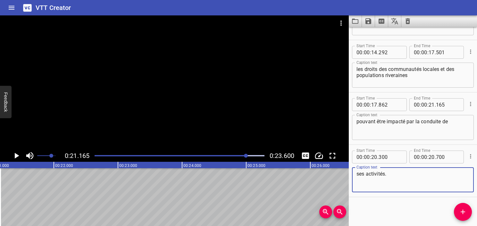
drag, startPoint x: 393, startPoint y: 176, endPoint x: 318, endPoint y: 164, distance: 75.3
click at [318, 164] on main "0:21.165 0:23.600 00:00.000 00:01.000 00:02.000 00:03.000 00:04.000 00:05.000 0…" at bounding box center [238, 120] width 477 height 210
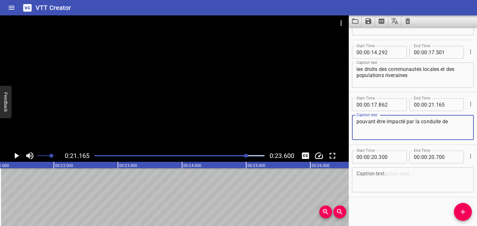
click at [453, 126] on textarea "pouvant être impacté par la conduite de" at bounding box center [413, 127] width 113 height 18
paste textarea "ses activités."
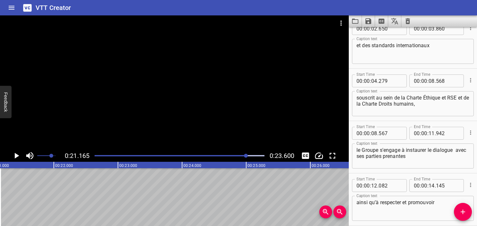
scroll to position [0, 0]
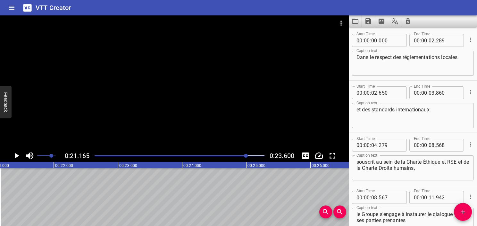
click at [93, 154] on div at bounding box center [180, 155] width 178 height 9
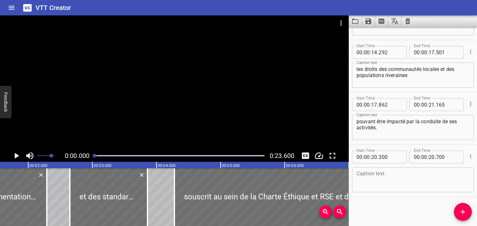
scroll to position [0, 1]
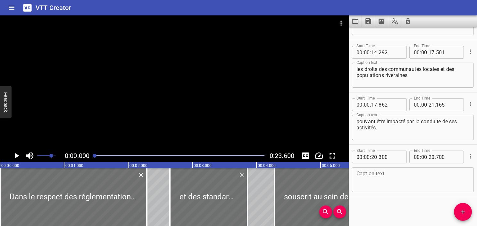
click at [19, 158] on icon "Play/Pause" at bounding box center [17, 156] width 10 height 10
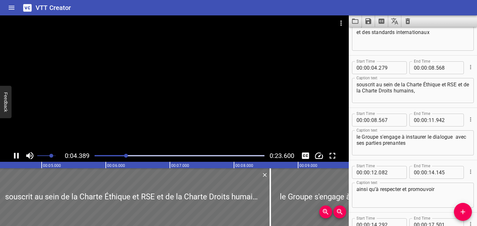
scroll to position [104, 0]
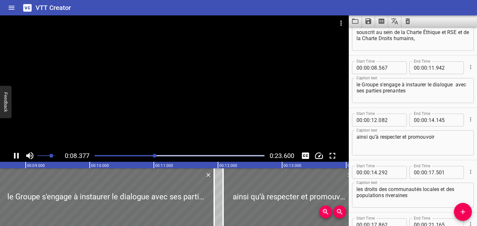
click at [213, 87] on div at bounding box center [174, 82] width 349 height 134
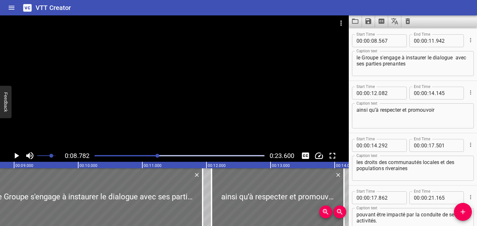
click at [197, 67] on div at bounding box center [174, 82] width 349 height 134
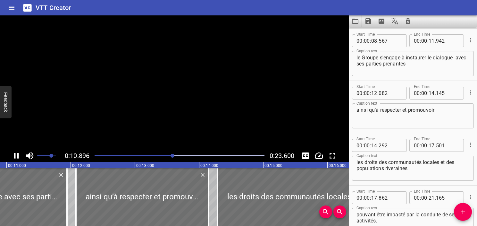
click at [197, 68] on div at bounding box center [174, 82] width 349 height 134
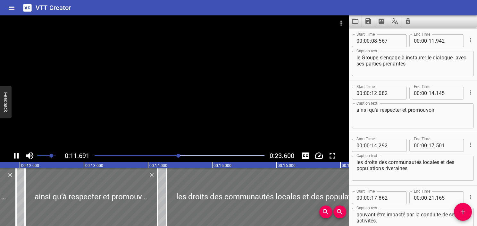
click at [146, 53] on div at bounding box center [174, 82] width 349 height 134
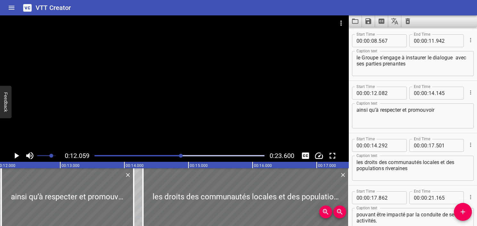
click at [358, 64] on textarea "le Groupe s'engage à instaurer le dialogue avec ses parties prenantes" at bounding box center [413, 64] width 113 height 18
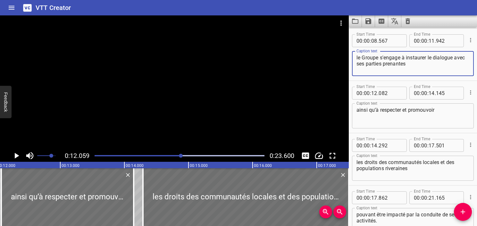
click at [174, 157] on div at bounding box center [180, 155] width 178 height 9
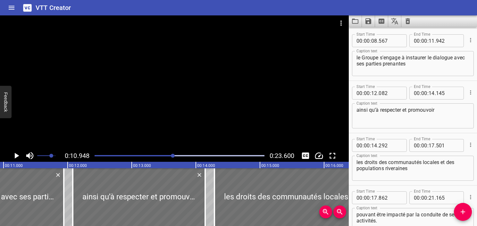
click at [159, 92] on div at bounding box center [174, 82] width 349 height 134
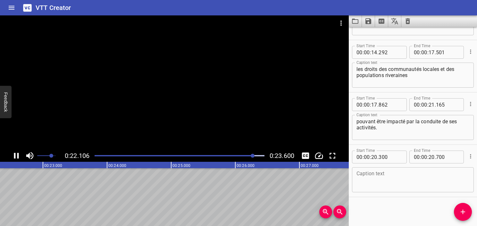
click at [427, 171] on textarea at bounding box center [413, 180] width 113 height 18
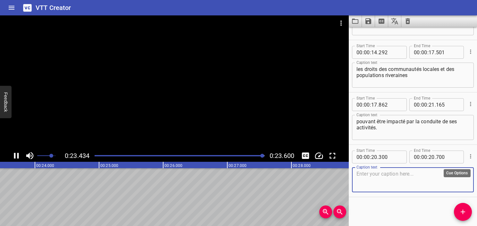
click at [470, 154] on icon "Cue Options" at bounding box center [470, 156] width 1 height 4
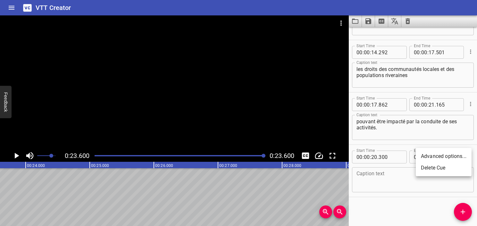
drag, startPoint x: 444, startPoint y: 169, endPoint x: 426, endPoint y: 164, distance: 18.7
click at [443, 169] on li "Delete Cue" at bounding box center [444, 168] width 56 height 12
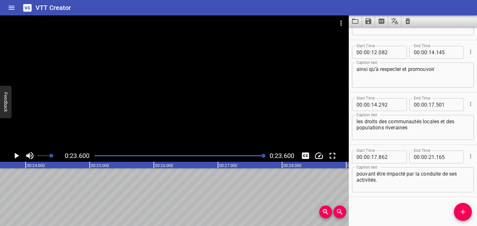
click at [207, 155] on div "Play progress" at bounding box center [180, 155] width 170 height 1
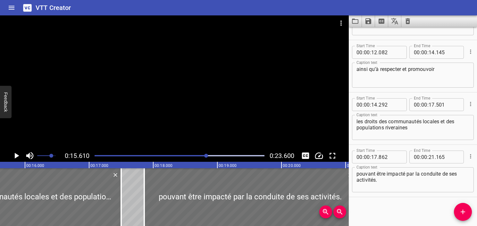
click at [16, 154] on icon "Play/Pause" at bounding box center [17, 156] width 4 height 6
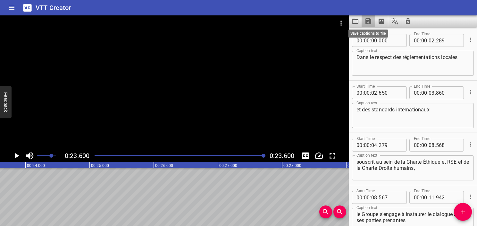
click at [370, 19] on icon "Save captions to file" at bounding box center [369, 21] width 6 height 6
click at [381, 40] on li "Save to VTT file" at bounding box center [385, 36] width 47 height 12
click at [405, 20] on icon "Clear captions" at bounding box center [408, 21] width 8 height 8
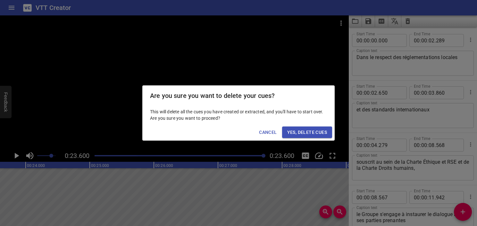
click at [316, 134] on span "Yes, Delete Cues" at bounding box center [307, 132] width 40 height 8
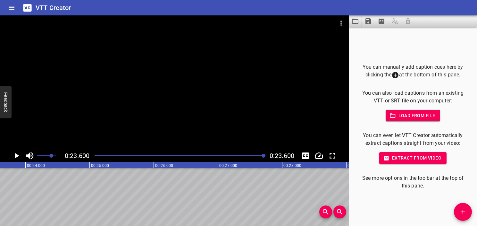
click at [338, 20] on icon "Video Options" at bounding box center [341, 23] width 8 height 8
click at [344, 26] on li "Select New Video File..." at bounding box center [366, 24] width 64 height 12
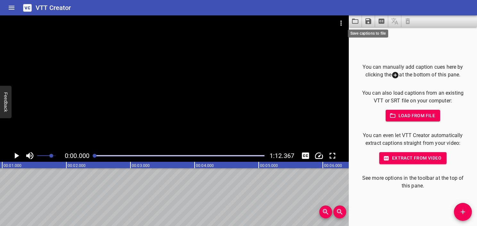
scroll to position [0, 0]
click at [356, 23] on icon "Load captions from file" at bounding box center [355, 21] width 6 height 5
click at [410, 162] on button "Extract from video" at bounding box center [412, 158] width 67 height 12
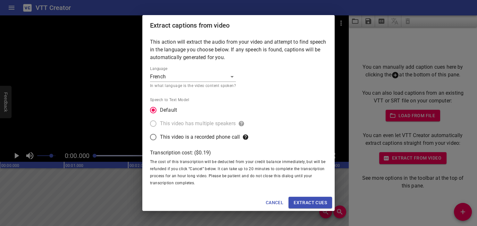
click at [305, 200] on span "Extract cues" at bounding box center [310, 203] width 33 height 8
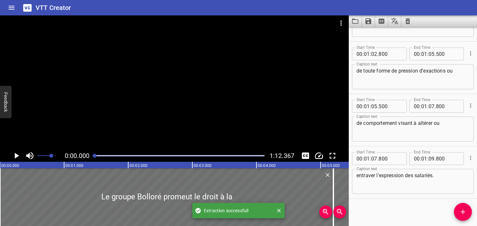
scroll to position [1504, 0]
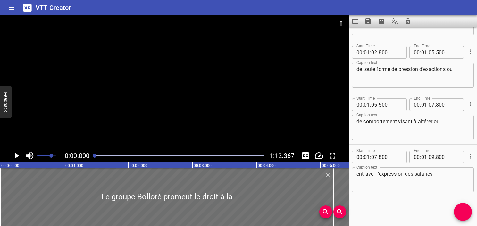
click at [18, 155] on icon "Play/Pause" at bounding box center [17, 156] width 4 height 6
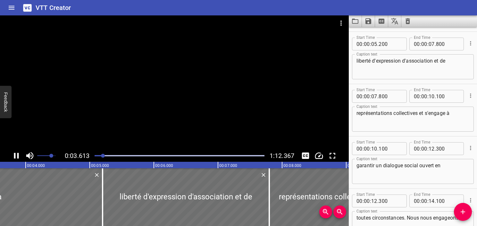
scroll to position [0, 0]
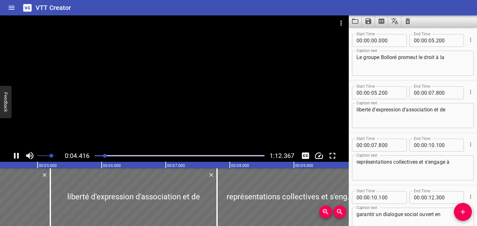
click at [233, 89] on div at bounding box center [174, 82] width 349 height 134
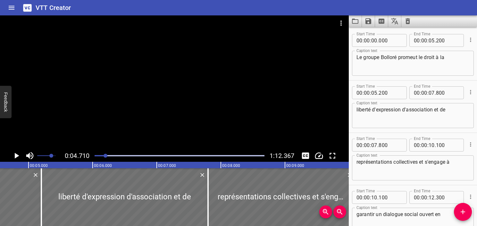
scroll to position [0, 302]
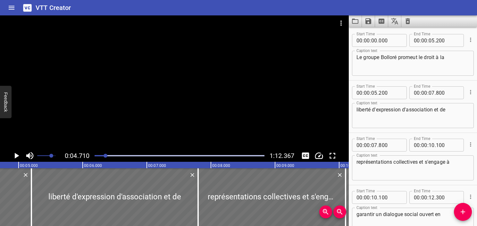
click at [96, 156] on div at bounding box center [180, 155] width 178 height 9
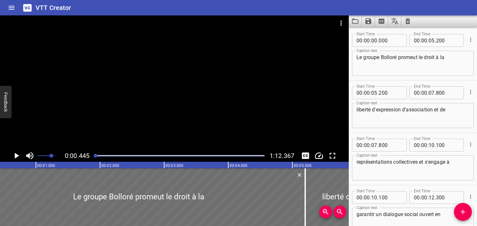
click at [14, 157] on icon "Play/Pause" at bounding box center [17, 156] width 10 height 10
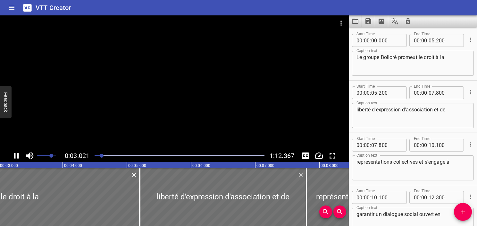
click at [19, 157] on icon "Play/Pause" at bounding box center [16, 156] width 5 height 6
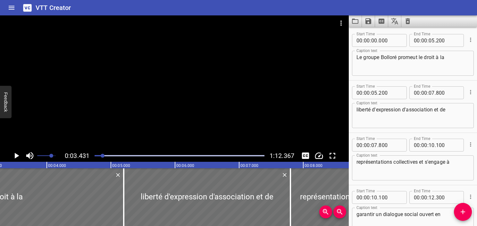
scroll to position [0, 220]
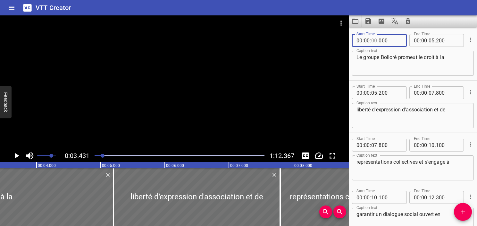
click at [375, 39] on input "number" at bounding box center [374, 40] width 6 height 13
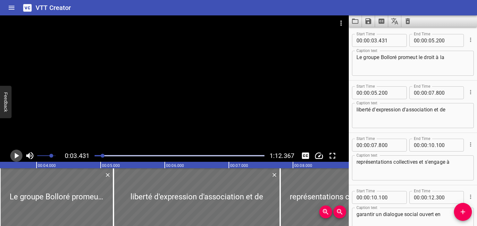
click at [17, 157] on icon "Play/Pause" at bounding box center [17, 156] width 10 height 10
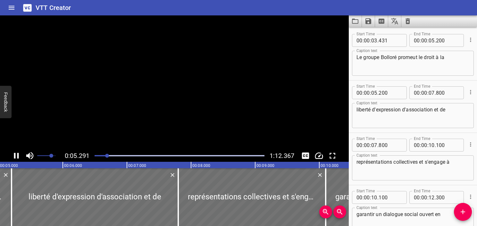
scroll to position [52, 0]
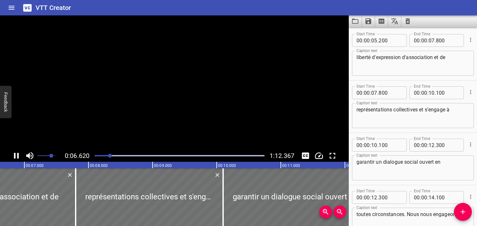
click at [17, 157] on icon "Play/Pause" at bounding box center [16, 156] width 5 height 6
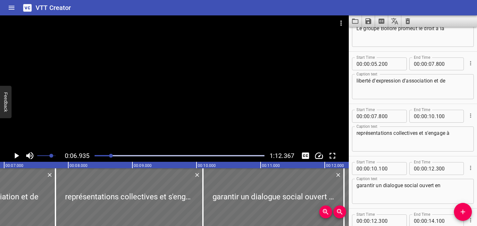
scroll to position [0, 0]
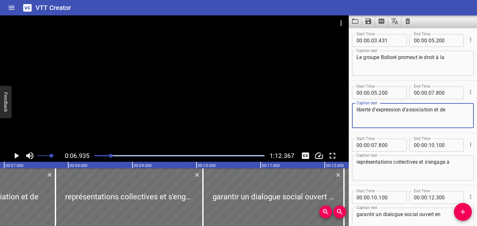
drag, startPoint x: 402, startPoint y: 111, endPoint x: 321, endPoint y: 109, distance: 80.5
click at [321, 109] on main "0:06.935 1:12.367 00:00.000 00:01.000 00:02.000 00:03.000 00:04.000 00:05.000 0…" at bounding box center [238, 120] width 477 height 210
click at [456, 61] on textarea "Le groupe Bolloré promeut le droit à la" at bounding box center [413, 63] width 113 height 18
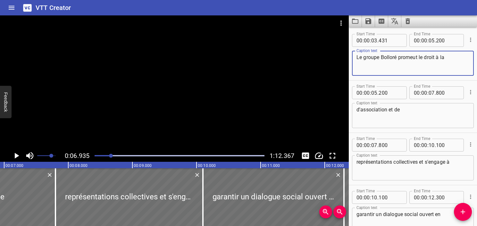
paste textarea "liberté d'expression"
click at [358, 108] on textarea "d'association et de" at bounding box center [413, 115] width 113 height 18
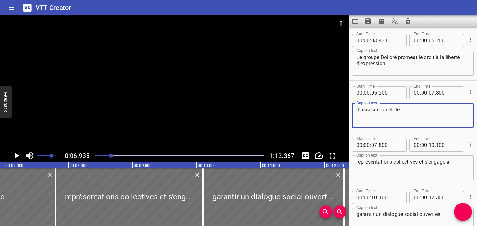
click at [392, 65] on textarea "Le groupe Bolloré promeut le droit à la liberté d'expression" at bounding box center [413, 63] width 113 height 18
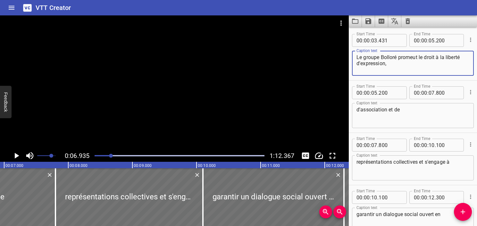
click at [105, 156] on div "Play progress" at bounding box center [26, 155] width 170 height 1
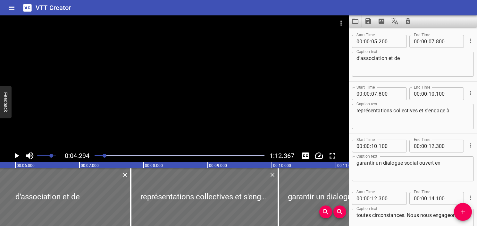
scroll to position [52, 0]
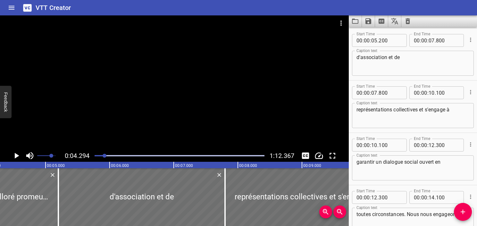
click at [16, 158] on icon "Play/Pause" at bounding box center [17, 156] width 10 height 10
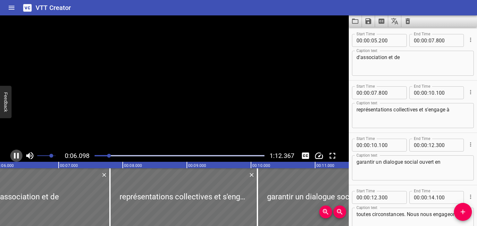
click at [16, 158] on icon "Play/Pause" at bounding box center [17, 156] width 10 height 10
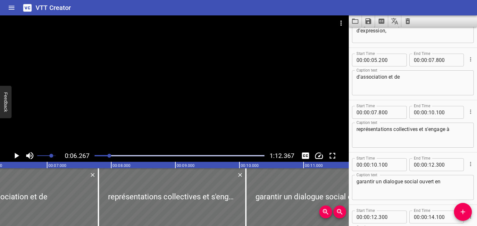
scroll to position [0, 0]
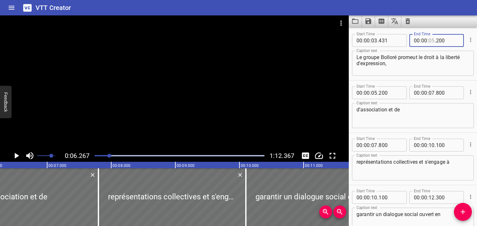
click at [429, 41] on input "number" at bounding box center [432, 40] width 6 height 13
click at [403, 67] on textarea "Le groupe Bolloré promeut le droit à la liberté d'expression," at bounding box center [413, 63] width 113 height 18
click at [19, 154] on icon "Play/Pause" at bounding box center [17, 156] width 10 height 10
click at [19, 154] on icon "Play/Pause" at bounding box center [16, 156] width 5 height 6
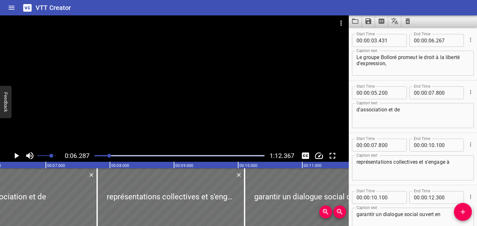
click at [19, 154] on icon "Play/Pause" at bounding box center [17, 156] width 10 height 10
click at [19, 154] on icon "Play/Pause" at bounding box center [16, 156] width 5 height 6
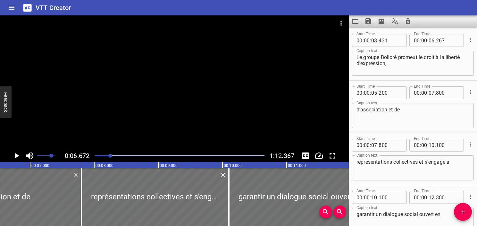
scroll to position [0, 428]
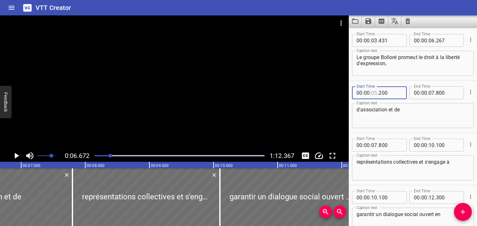
click at [373, 95] on input "number" at bounding box center [374, 92] width 6 height 13
click at [15, 157] on icon "Play/Pause" at bounding box center [17, 156] width 10 height 10
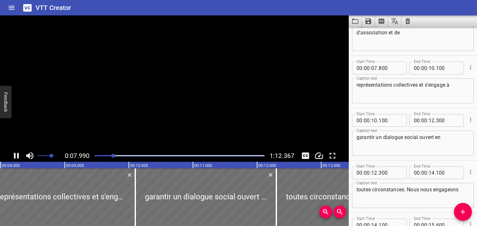
scroll to position [105, 0]
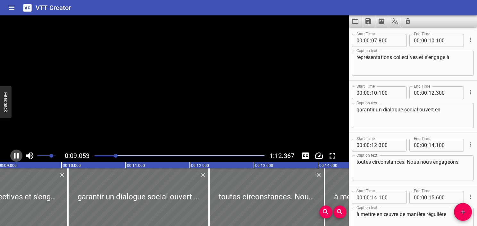
click at [15, 157] on icon "Play/Pause" at bounding box center [16, 156] width 5 height 6
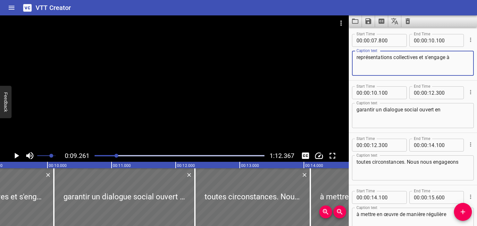
drag, startPoint x: 419, startPoint y: 56, endPoint x: 348, endPoint y: 53, distance: 71.3
click at [348, 53] on main "0:09.261 1:12.367 00:00.000 00:01.000 00:02.000 00:03.000 00:04.000 00:05.000 0…" at bounding box center [238, 120] width 477 height 210
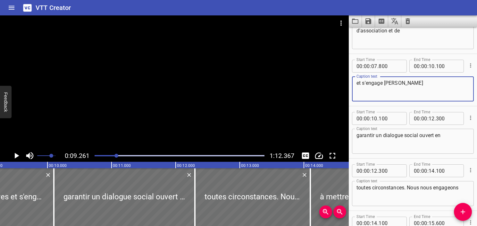
scroll to position [40, 0]
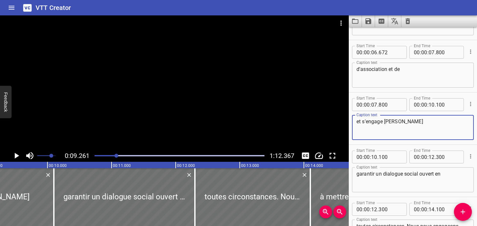
click at [403, 73] on textarea "d'association et de" at bounding box center [413, 75] width 113 height 18
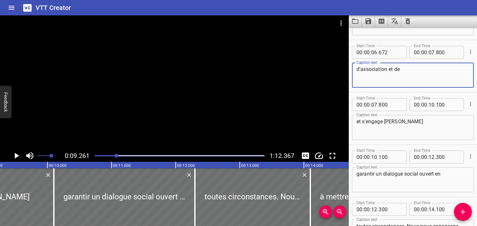
paste textarea "représentations collectives"
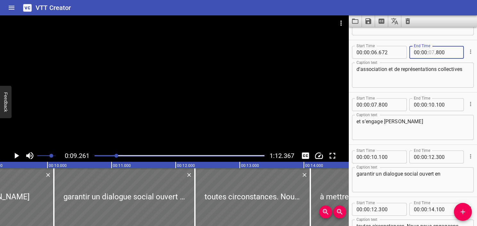
click at [429, 53] on input "number" at bounding box center [432, 52] width 6 height 13
click at [427, 66] on textarea "d'association et de représentations collectives" at bounding box center [413, 75] width 113 height 18
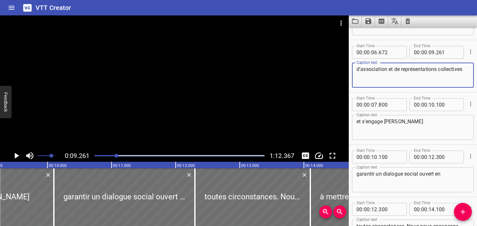
click at [455, 68] on textarea "d'association et de représentations collectives" at bounding box center [413, 75] width 113 height 18
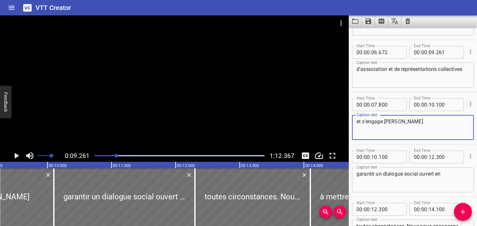
click at [360, 121] on textarea "et s'engage [PERSON_NAME]" at bounding box center [413, 127] width 113 height 18
click at [17, 156] on icon "Play/Pause" at bounding box center [17, 156] width 4 height 6
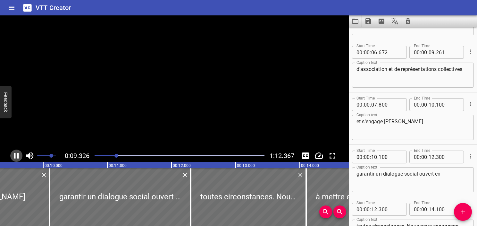
click at [17, 156] on icon "Play/Pause" at bounding box center [16, 156] width 5 height 6
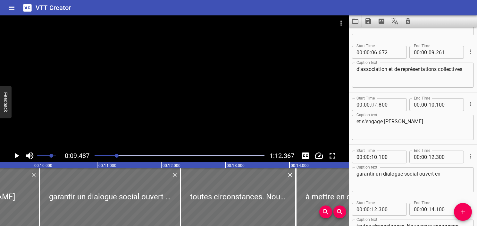
click at [373, 103] on input "number" at bounding box center [374, 104] width 6 height 13
click at [17, 157] on icon "Play/Pause" at bounding box center [17, 156] width 4 height 6
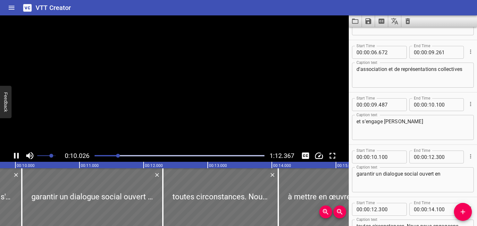
scroll to position [0, 643]
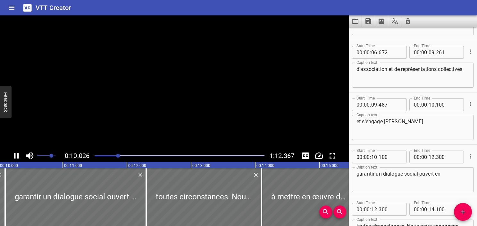
click at [17, 157] on icon "Play/Pause" at bounding box center [17, 156] width 10 height 10
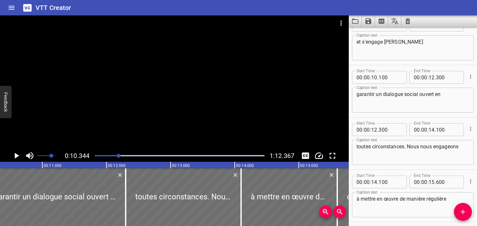
scroll to position [157, 0]
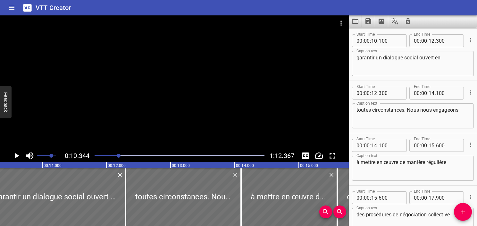
click at [17, 157] on icon "Play/Pause" at bounding box center [17, 156] width 4 height 6
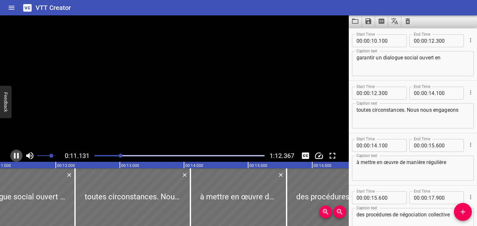
click at [17, 157] on icon "Play/Pause" at bounding box center [17, 156] width 10 height 10
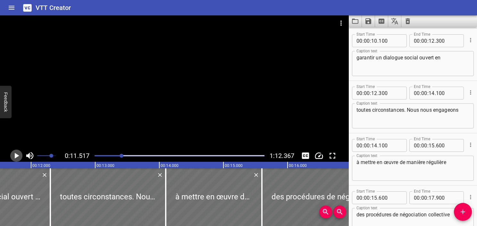
click at [17, 157] on icon "Play/Pause" at bounding box center [17, 156] width 4 height 6
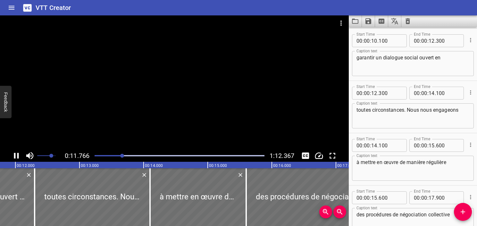
click at [17, 157] on icon "Play/Pause" at bounding box center [17, 156] width 10 height 10
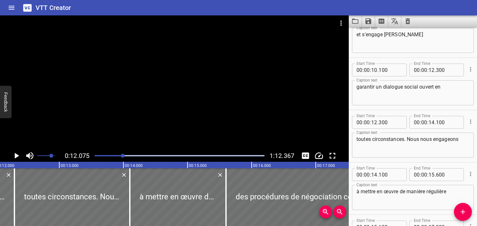
scroll to position [92, 0]
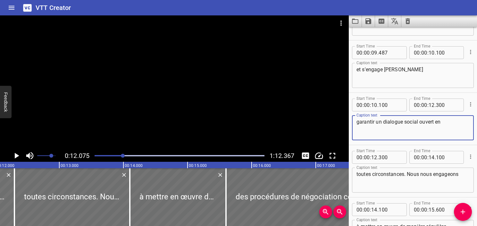
drag, startPoint x: 434, startPoint y: 121, endPoint x: 336, endPoint y: 122, distance: 97.2
click at [336, 122] on main "0:12.075 1:12.367 00:00.000 00:01.000 00:02.000 00:03.000 00:04.000 00:05.000 0…" at bounding box center [238, 120] width 477 height 210
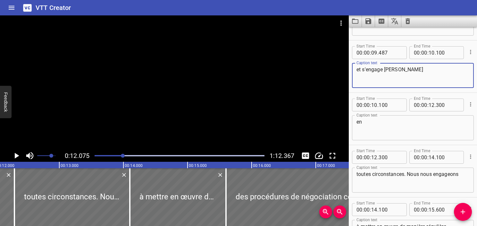
click at [410, 66] on textarea "et s'engage [PERSON_NAME]" at bounding box center [413, 75] width 113 height 18
paste textarea "garantir un dialogue social ouvert"
click at [432, 52] on input "number" at bounding box center [432, 52] width 6 height 13
click at [427, 69] on textarea "et s'engage à garantir un dialogue social ouvert" at bounding box center [413, 75] width 113 height 18
click at [412, 79] on textarea "et s'engage à garantir un dialogue social ouvert" at bounding box center [413, 75] width 113 height 18
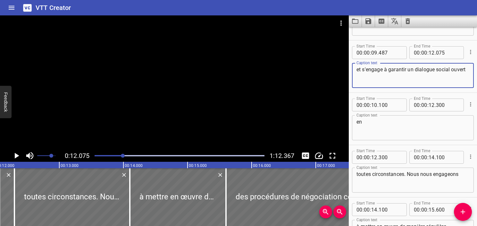
click at [360, 123] on textarea "en" at bounding box center [413, 128] width 113 height 18
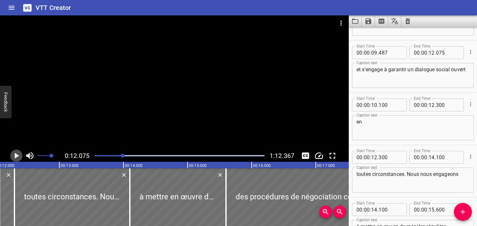
click at [18, 155] on icon "Play/Pause" at bounding box center [17, 156] width 10 height 10
click at [18, 155] on icon "Play/Pause" at bounding box center [16, 156] width 5 height 6
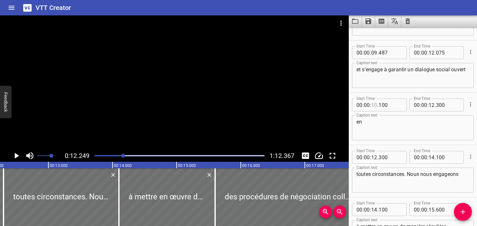
click at [375, 108] on input "number" at bounding box center [374, 104] width 6 height 13
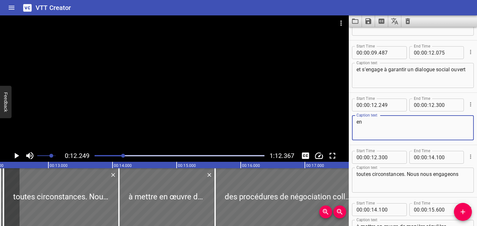
click at [381, 129] on textarea "en" at bounding box center [413, 128] width 113 height 18
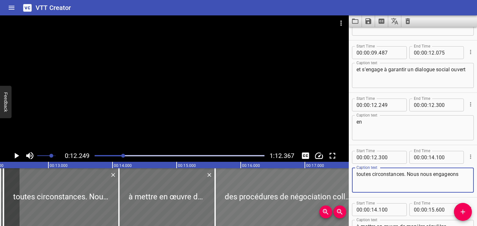
drag, startPoint x: 407, startPoint y: 174, endPoint x: 332, endPoint y: 168, distance: 75.3
click at [332, 168] on main "0:12.249 1:12.367 00:00.000 00:01.000 00:02.000 00:03.000 00:04.000 00:05.000 0…" at bounding box center [238, 120] width 477 height 210
click at [381, 117] on div "en Caption text" at bounding box center [413, 127] width 122 height 25
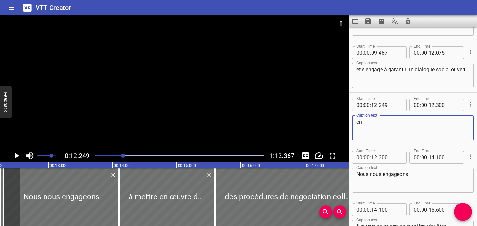
paste textarea "toutes circonstances."
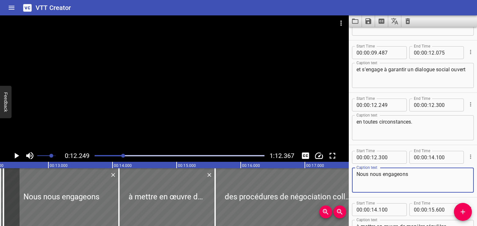
click at [357, 175] on textarea "Nous nous engageons" at bounding box center [413, 180] width 113 height 18
click at [362, 128] on textarea "en toutes circonstances." at bounding box center [413, 128] width 113 height 18
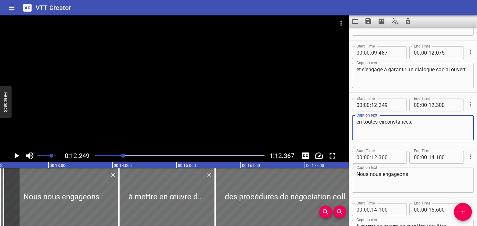
click at [19, 156] on icon "Play/Pause" at bounding box center [17, 156] width 10 height 10
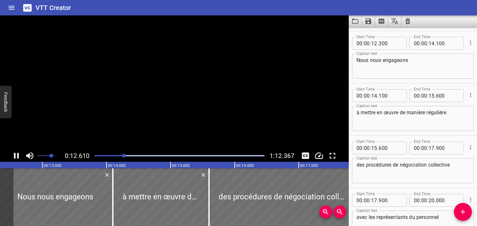
scroll to position [209, 0]
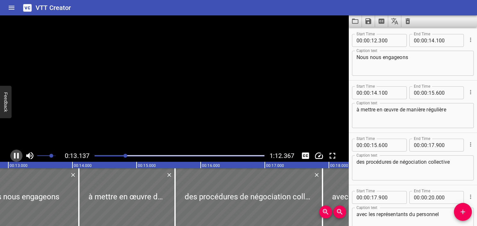
click at [19, 156] on icon "Play/Pause" at bounding box center [17, 156] width 10 height 10
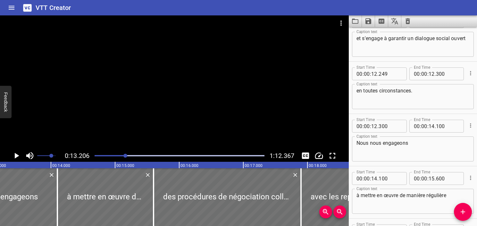
scroll to position [113, 0]
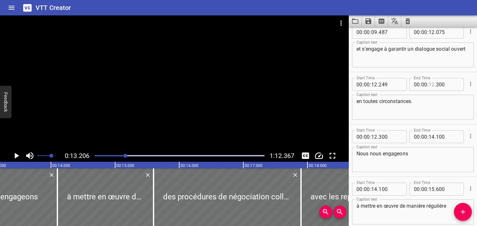
click at [429, 86] on input "number" at bounding box center [432, 84] width 6 height 13
click at [424, 110] on textarea "en toutes circonstances." at bounding box center [413, 107] width 113 height 18
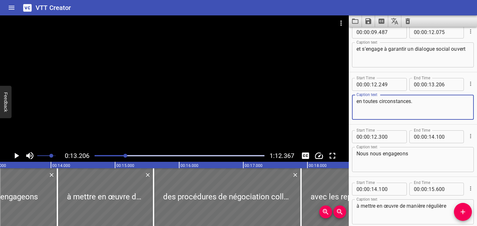
drag, startPoint x: 117, startPoint y: 156, endPoint x: 102, endPoint y: 158, distance: 15.6
click at [117, 157] on div at bounding box center [180, 155] width 178 height 9
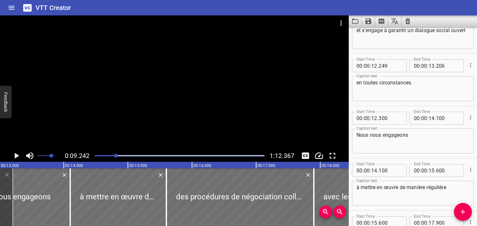
scroll to position [157, 0]
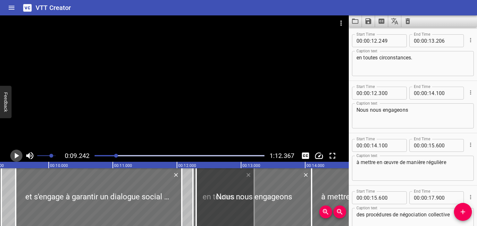
click at [17, 157] on icon "Play/Pause" at bounding box center [17, 156] width 10 height 10
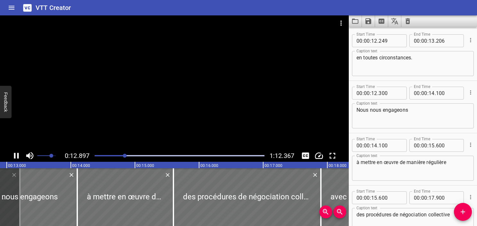
click at [18, 157] on icon "Play/Pause" at bounding box center [16, 156] width 5 height 6
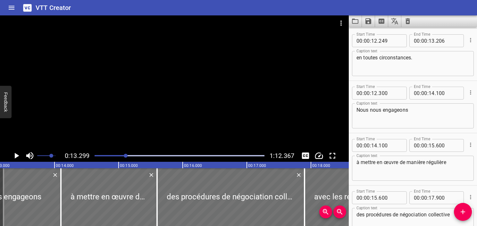
scroll to position [0, 853]
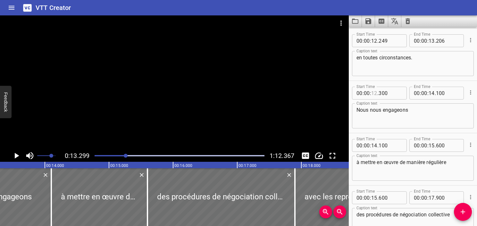
click at [375, 93] on input "number" at bounding box center [374, 93] width 6 height 13
click at [19, 156] on icon "Play/Pause" at bounding box center [17, 156] width 10 height 10
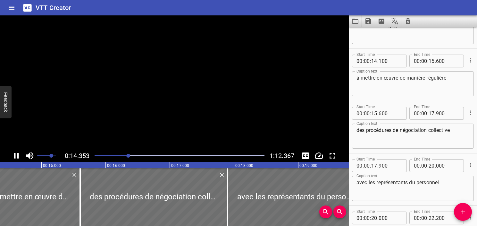
scroll to position [261, 0]
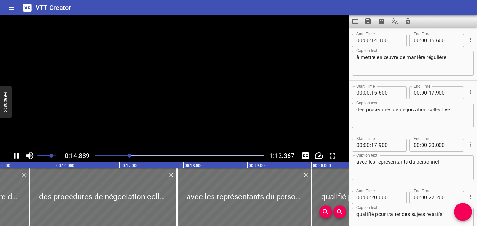
click at [19, 156] on icon "Play/Pause" at bounding box center [17, 156] width 10 height 10
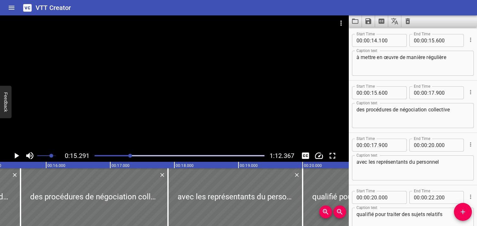
scroll to position [0, 981]
click at [128, 157] on div at bounding box center [180, 155] width 178 height 9
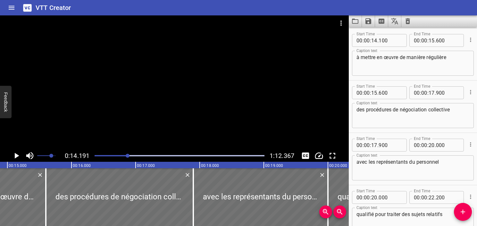
scroll to position [0, 910]
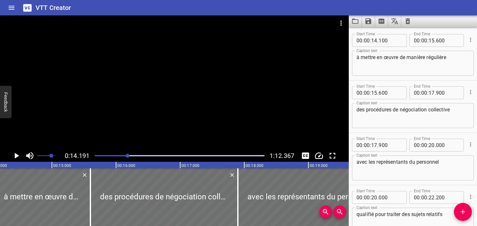
click at [121, 157] on div at bounding box center [180, 155] width 178 height 9
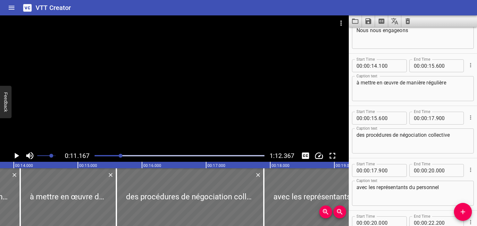
scroll to position [209, 0]
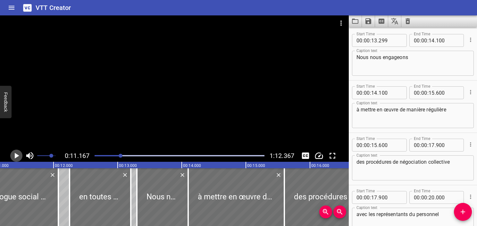
click at [18, 156] on icon "Play/Pause" at bounding box center [17, 156] width 4 height 6
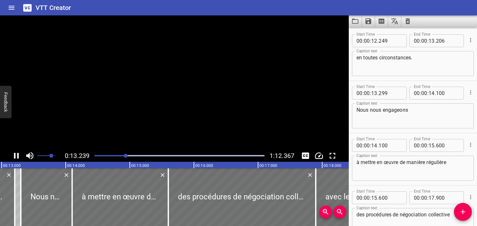
scroll to position [0, 849]
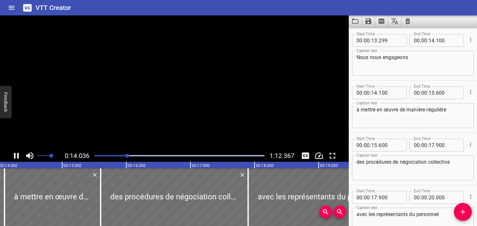
click at [18, 156] on icon "Play/Pause" at bounding box center [16, 156] width 5 height 6
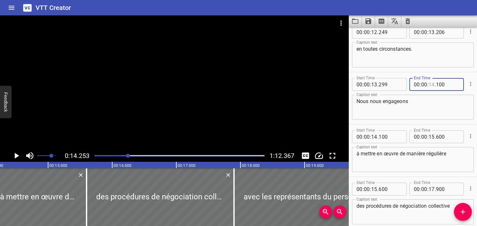
click at [431, 86] on input "number" at bounding box center [432, 84] width 6 height 13
click at [440, 84] on input "number" at bounding box center [447, 84] width 23 height 13
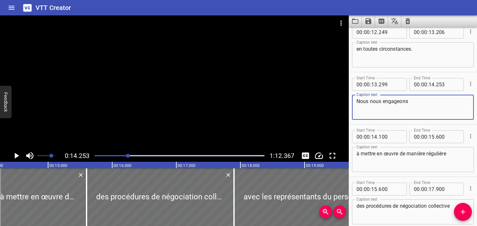
click at [436, 106] on textarea "Nous nous engageons" at bounding box center [413, 107] width 113 height 18
click at [14, 154] on icon "Play/Pause" at bounding box center [17, 156] width 10 height 10
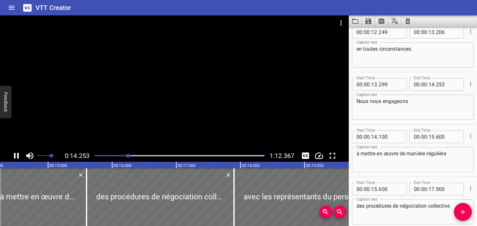
click at [14, 154] on icon "Play/Pause" at bounding box center [16, 156] width 5 height 6
click at [15, 154] on icon "Play/Pause" at bounding box center [17, 156] width 4 height 6
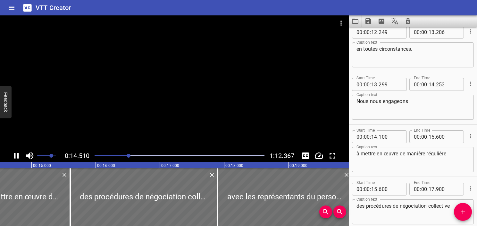
click at [15, 154] on icon "Play/Pause" at bounding box center [16, 156] width 5 height 6
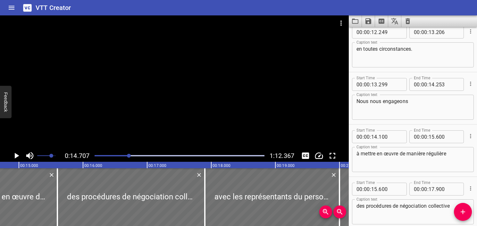
click at [125, 156] on div at bounding box center [180, 155] width 178 height 9
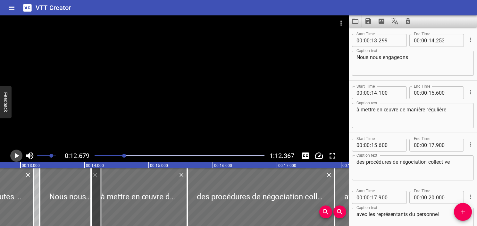
click at [16, 157] on icon "Play/Pause" at bounding box center [17, 156] width 4 height 6
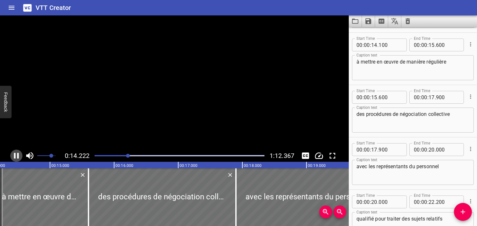
click at [16, 157] on icon "Play/Pause" at bounding box center [17, 156] width 10 height 10
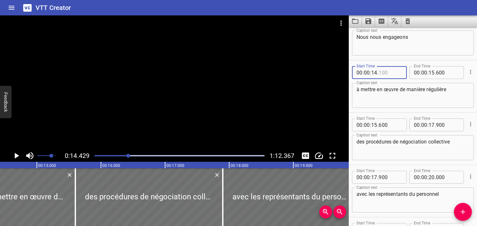
click at [381, 73] on input "number" at bounding box center [390, 72] width 23 height 13
click at [18, 156] on icon "Play/Pause" at bounding box center [17, 156] width 4 height 6
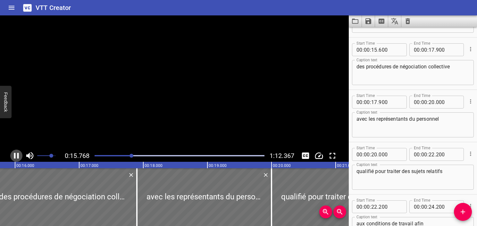
click at [18, 156] on icon "Play/Pause" at bounding box center [16, 156] width 5 height 6
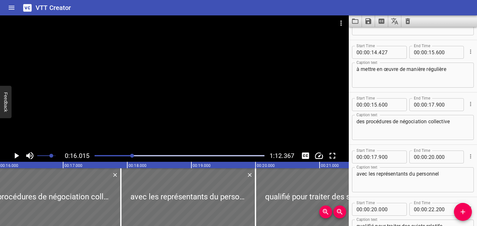
click at [435, 50] on span "." at bounding box center [435, 52] width 1 height 13
click at [429, 53] on input "number" at bounding box center [432, 52] width 6 height 13
click at [434, 72] on textarea "à mettre en œuvre de manière régulière" at bounding box center [413, 75] width 113 height 18
click at [17, 158] on icon "Play/Pause" at bounding box center [17, 156] width 10 height 10
click at [17, 158] on icon "Play/Pause" at bounding box center [16, 156] width 5 height 6
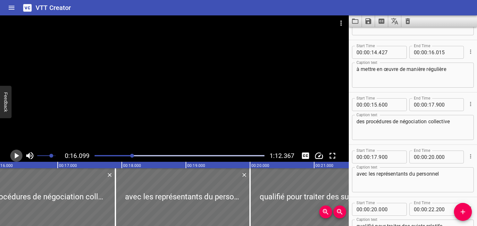
click at [17, 158] on icon "Play/Pause" at bounding box center [17, 156] width 10 height 10
click at [17, 158] on icon "Play/Pause" at bounding box center [16, 156] width 5 height 6
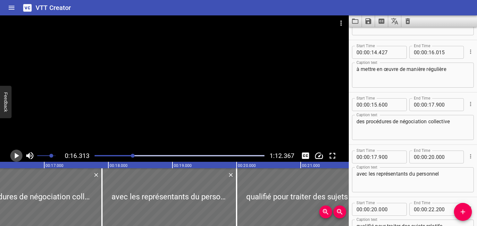
click at [17, 158] on icon "Play/Pause" at bounding box center [17, 156] width 10 height 10
click at [17, 158] on icon "Play/Pause" at bounding box center [16, 156] width 5 height 6
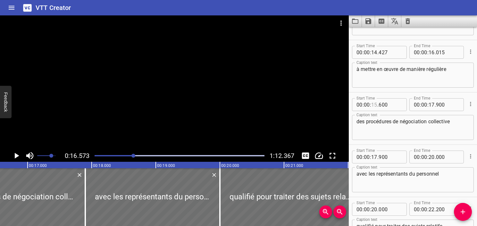
click at [374, 107] on input "number" at bounding box center [374, 104] width 6 height 13
click at [375, 106] on input "number" at bounding box center [374, 104] width 6 height 13
click at [11, 154] on button "Play/Pause" at bounding box center [16, 155] width 12 height 12
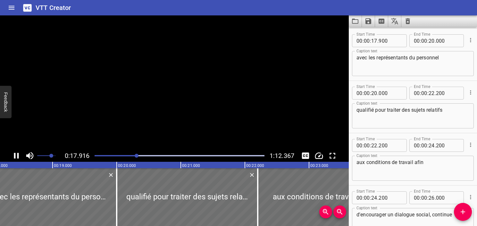
click at [11, 154] on button "Play/Pause" at bounding box center [16, 155] width 12 height 12
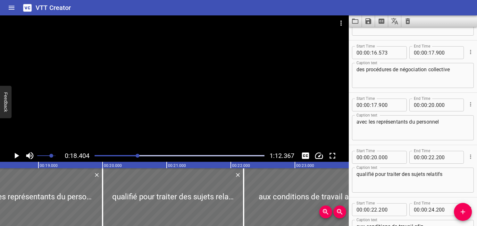
click at [354, 72] on div "des procédures de négociation collective Caption text" at bounding box center [413, 75] width 122 height 25
click at [430, 53] on input "number" at bounding box center [432, 52] width 6 height 13
click at [428, 77] on textarea "des procédures de négociation collective" at bounding box center [413, 75] width 113 height 18
click at [16, 157] on icon "Play/Pause" at bounding box center [17, 156] width 4 height 6
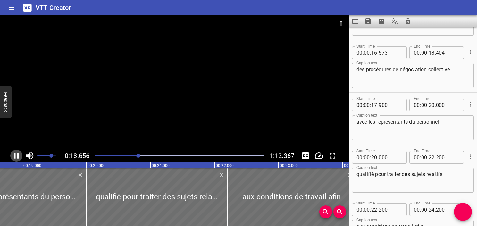
click at [16, 157] on icon "Play/Pause" at bounding box center [17, 156] width 10 height 10
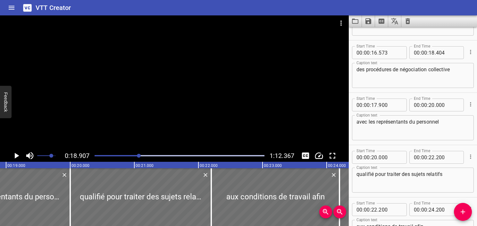
click at [137, 156] on div "Play progress" at bounding box center [54, 155] width 170 height 1
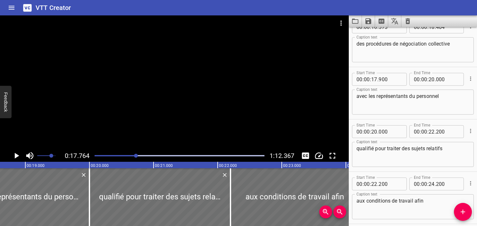
scroll to position [0, 1147]
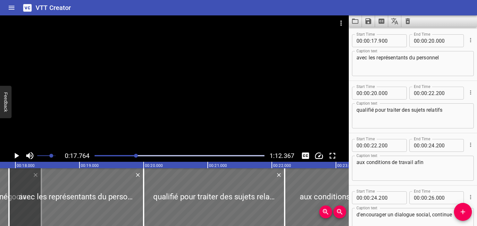
click at [15, 158] on icon "Play/Pause" at bounding box center [17, 156] width 10 height 10
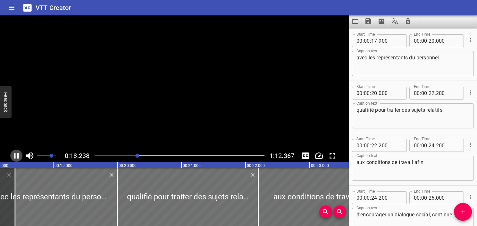
click at [15, 158] on icon "Play/Pause" at bounding box center [17, 156] width 10 height 10
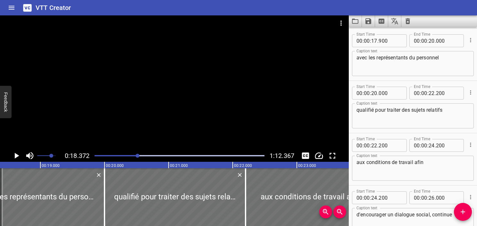
click at [15, 158] on icon "Play/Pause" at bounding box center [17, 156] width 10 height 10
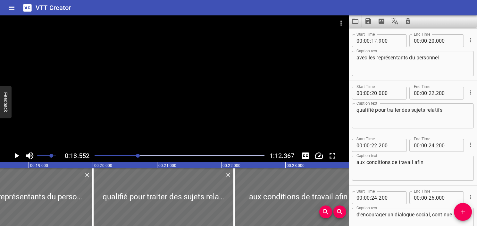
click at [373, 42] on input "number" at bounding box center [374, 40] width 6 height 13
click at [18, 157] on icon "Play/Pause" at bounding box center [17, 156] width 10 height 10
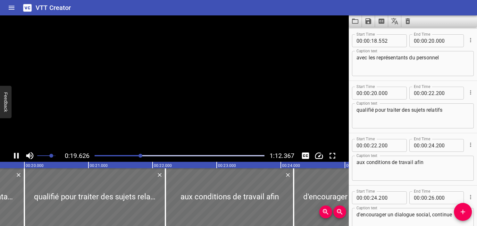
scroll to position [0, 1276]
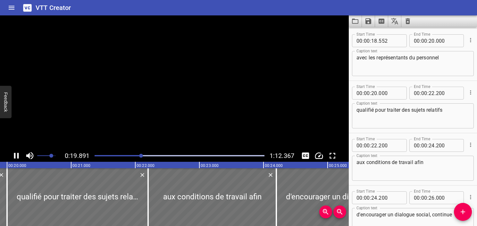
click at [18, 157] on icon "Play/Pause" at bounding box center [16, 156] width 5 height 6
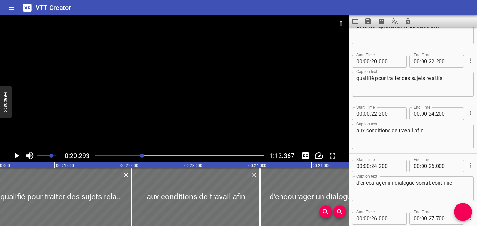
scroll to position [418, 0]
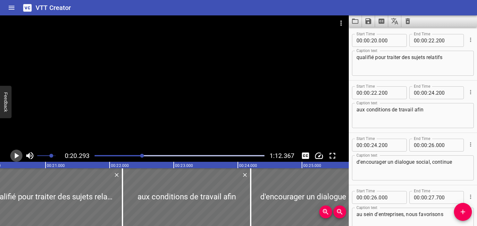
click at [18, 157] on icon "Play/Pause" at bounding box center [17, 156] width 10 height 10
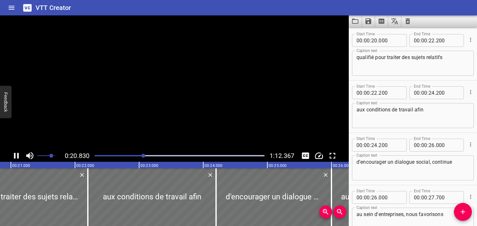
click at [18, 157] on icon "Play/Pause" at bounding box center [16, 156] width 5 height 6
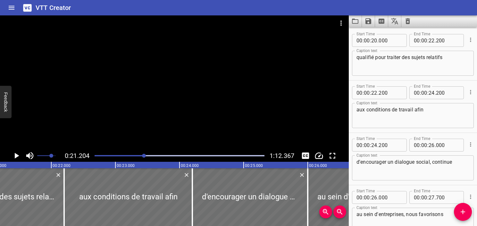
scroll to position [386, 0]
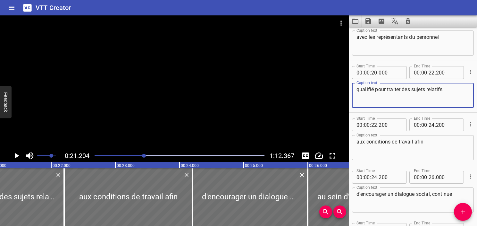
drag, startPoint x: 373, startPoint y: 91, endPoint x: 343, endPoint y: 94, distance: 29.9
click at [343, 94] on main "0:21.204 1:12.367 00:00.000 00:01.000 00:02.000 00:03.000 00:04.000 00:05.000 0…" at bounding box center [238, 120] width 477 height 210
click at [459, 41] on textarea "avec les représentants du personnel" at bounding box center [413, 43] width 113 height 18
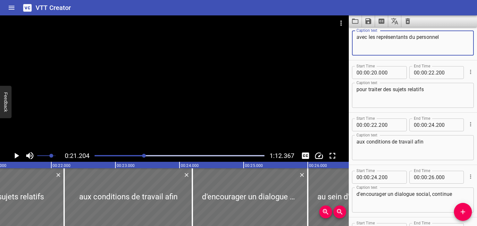
paste textarea "qualifié"
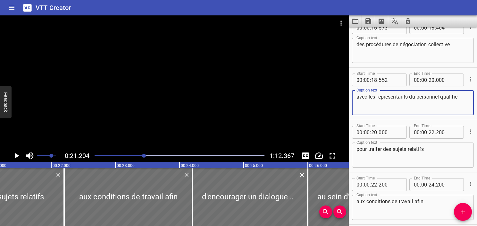
scroll to position [322, 0]
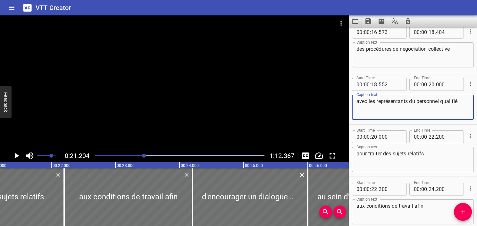
click at [132, 154] on div at bounding box center [180, 155] width 178 height 9
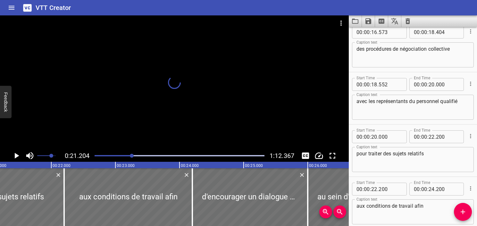
scroll to position [346, 0]
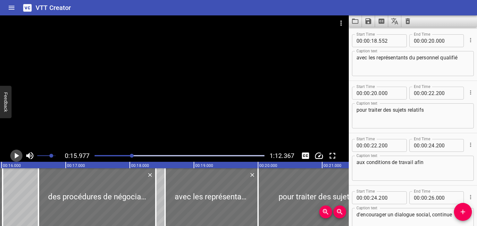
click at [17, 155] on icon "Play/Pause" at bounding box center [17, 156] width 4 height 6
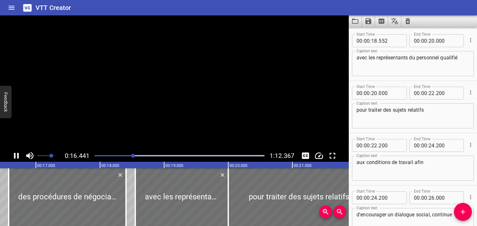
scroll to position [0, 1069]
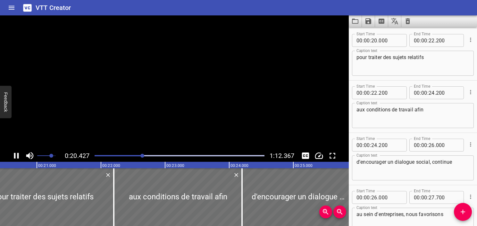
click at [17, 155] on icon "Play/Pause" at bounding box center [17, 156] width 10 height 10
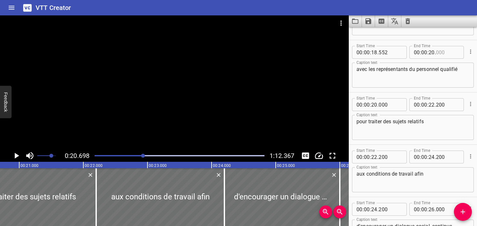
click at [439, 54] on input "number" at bounding box center [447, 52] width 23 height 13
click at [443, 69] on textarea "avec les représentants du personnel qualifié" at bounding box center [413, 75] width 113 height 18
click at [355, 122] on div "pour traiter des sujets relatifs Caption text" at bounding box center [413, 127] width 122 height 25
click at [17, 156] on icon "Play/Pause" at bounding box center [17, 156] width 4 height 6
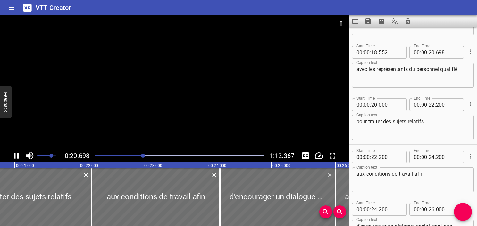
click at [17, 156] on icon "Play/Pause" at bounding box center [17, 156] width 10 height 10
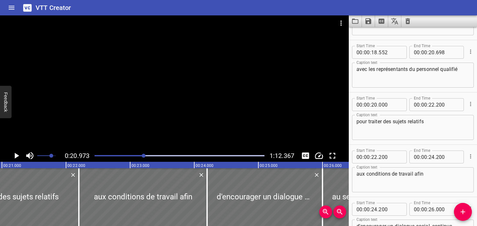
click at [17, 156] on icon "Play/Pause" at bounding box center [17, 156] width 4 height 6
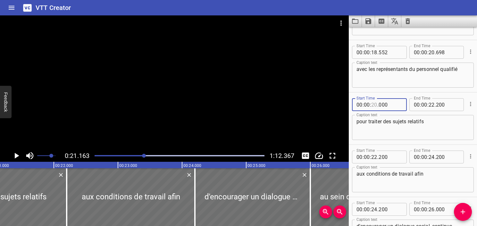
click at [375, 103] on input "number" at bounding box center [374, 104] width 6 height 13
click at [19, 155] on icon "Play/Pause" at bounding box center [17, 156] width 10 height 10
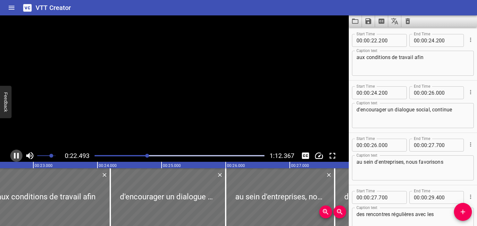
click at [19, 155] on icon "Play/Pause" at bounding box center [17, 156] width 10 height 10
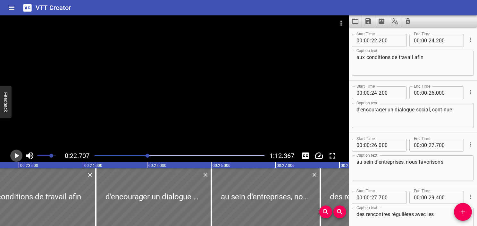
click at [19, 155] on icon "Play/Pause" at bounding box center [17, 156] width 10 height 10
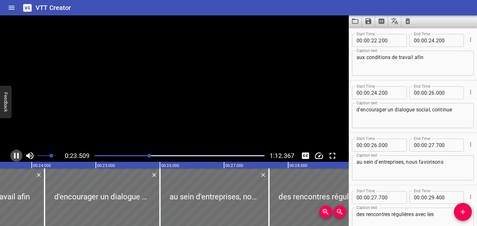
click at [19, 155] on icon "Play/Pause" at bounding box center [17, 156] width 10 height 10
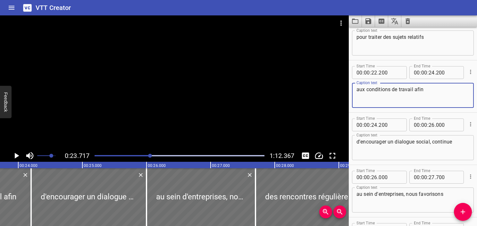
drag, startPoint x: 414, startPoint y: 89, endPoint x: 340, endPoint y: 91, distance: 74.1
click at [340, 91] on main "0:23.717 1:12.367 00:00.000 00:01.000 00:02.000 00:03.000 00:04.000 00:05.000 0…" at bounding box center [238, 120] width 477 height 210
click at [433, 36] on textarea "pour traiter des sujets relatifs" at bounding box center [413, 43] width 113 height 18
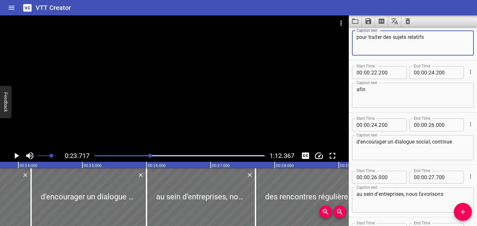
paste textarea "aux conditions de travail"
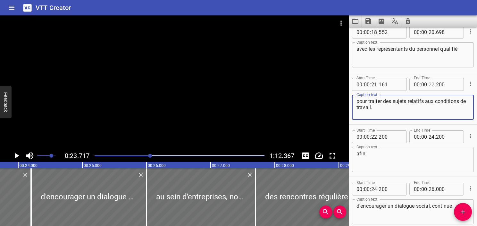
click at [429, 84] on input "number" at bounding box center [432, 84] width 6 height 13
click at [420, 109] on textarea "pour traiter des sujets relatifs aux conditions de travail." at bounding box center [413, 107] width 113 height 18
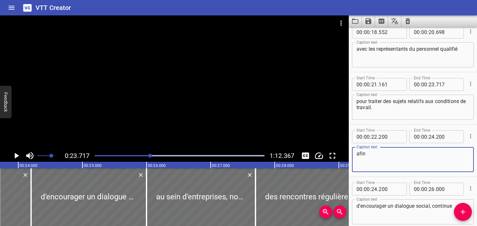
drag, startPoint x: 358, startPoint y: 152, endPoint x: 366, endPoint y: 164, distance: 14.0
click at [358, 153] on textarea "afin" at bounding box center [413, 159] width 113 height 18
click at [371, 159] on textarea "Afin" at bounding box center [413, 159] width 113 height 18
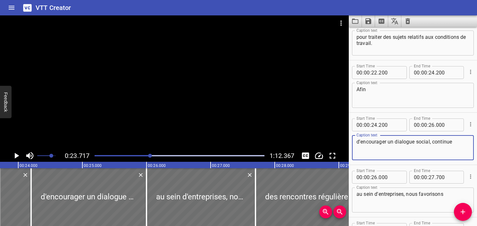
drag, startPoint x: 432, startPoint y: 143, endPoint x: 343, endPoint y: 142, distance: 88.8
click at [343, 142] on main "0:23.717 1:12.367 00:00.000 00:01.000 00:02.000 00:03.000 00:04.000 00:05.000 0…" at bounding box center [238, 120] width 477 height 210
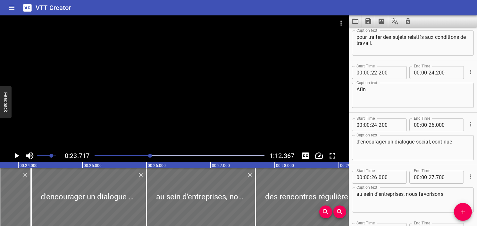
click at [427, 148] on textarea "d'encourager un dialogue social, continue" at bounding box center [413, 148] width 113 height 18
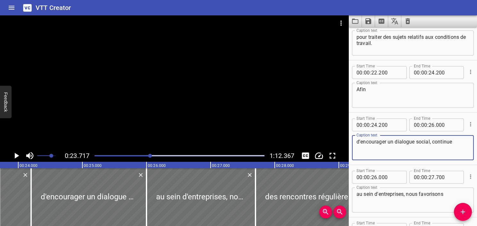
click at [435, 142] on textarea "d'encourager un dialogue social, continue" at bounding box center [413, 148] width 113 height 18
click at [432, 140] on textarea "d'encourager un dialogue social, continue" at bounding box center [413, 148] width 113 height 18
click at [452, 143] on textarea "d'encourager un dialogue social continue" at bounding box center [413, 148] width 113 height 18
click at [402, 148] on textarea "d'encourager un dialogue social continu" at bounding box center [413, 148] width 113 height 18
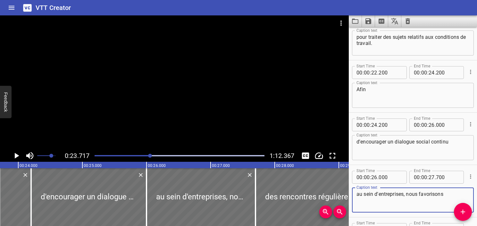
click at [381, 194] on textarea "au sein d'entreprises, nous favorisons" at bounding box center [413, 200] width 113 height 18
click at [471, 138] on div "Start Time 00 : 00 : 24 . 200 Start Time End Time 00 : 00 : 26 . 000 End Time C…" at bounding box center [413, 139] width 128 height 52
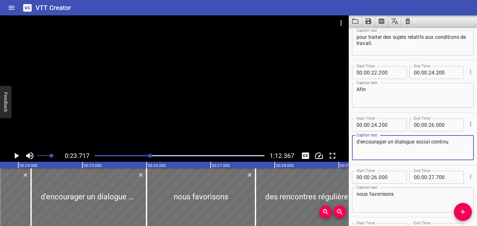
click at [462, 144] on textarea "d'encourager un dialogue social continu" at bounding box center [413, 148] width 113 height 18
paste textarea "au sein de l'entreprise,"
drag, startPoint x: 405, startPoint y: 147, endPoint x: 343, endPoint y: 128, distance: 65.2
click at [343, 128] on main "0:23.717 1:12.367 00:00.000 00:01.000 00:02.000 00:03.000 00:04.000 00:05.000 0…" at bounding box center [238, 120] width 477 height 210
click at [402, 97] on textarea "Afin" at bounding box center [413, 95] width 113 height 18
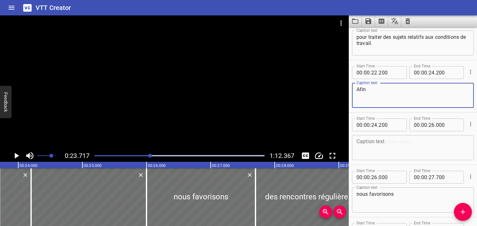
paste textarea "d'encourager un dialogue social continu au sein de l'entreprise,"
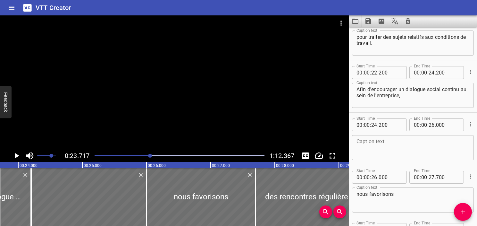
click at [143, 154] on div at bounding box center [180, 155] width 178 height 9
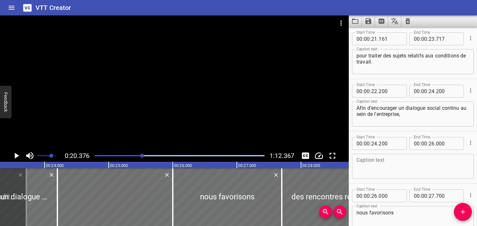
scroll to position [418, 0]
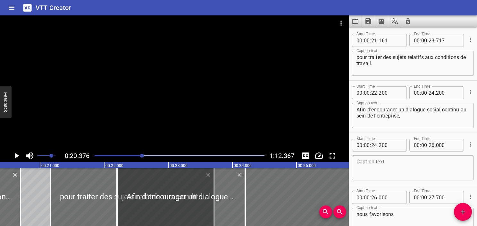
click at [18, 155] on icon "Play/Pause" at bounding box center [17, 156] width 4 height 6
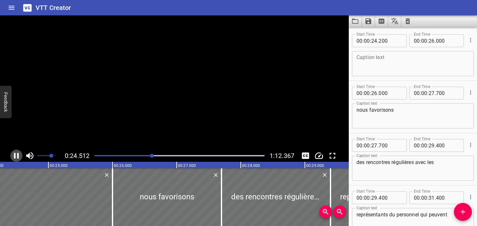
scroll to position [523, 0]
click at [18, 155] on icon "Play/Pause" at bounding box center [16, 156] width 5 height 6
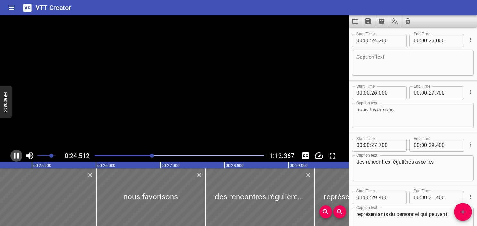
scroll to position [0, 1581]
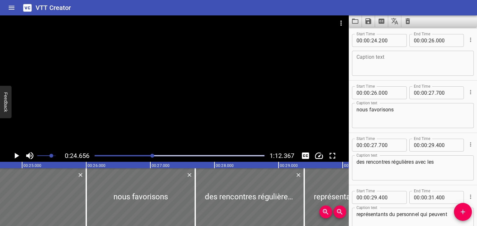
click at [140, 155] on div "Play progress" at bounding box center [68, 155] width 170 height 1
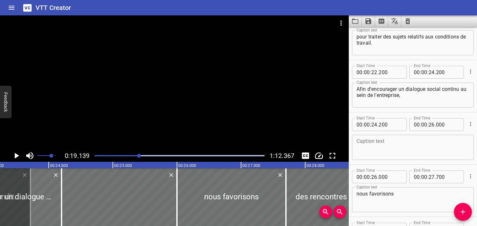
scroll to position [418, 0]
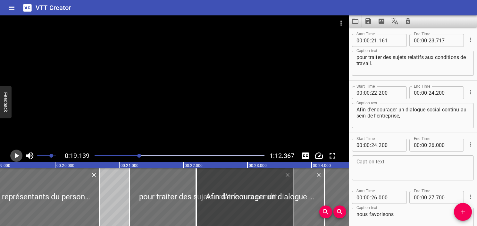
click at [19, 156] on icon "Play/Pause" at bounding box center [17, 156] width 10 height 10
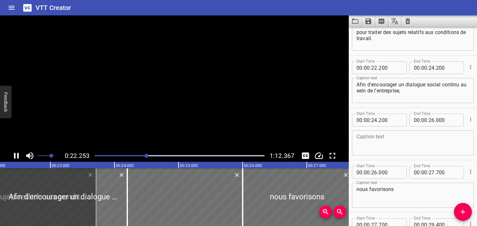
scroll to position [471, 0]
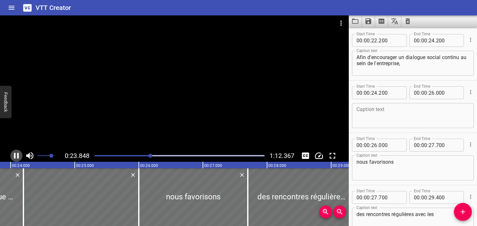
click at [19, 156] on icon "Play/Pause" at bounding box center [17, 156] width 10 height 10
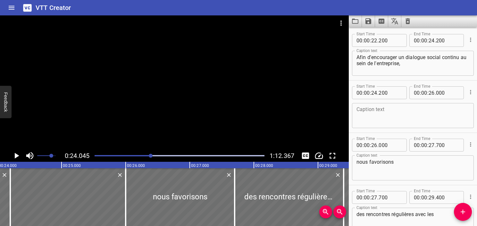
click at [148, 157] on div at bounding box center [180, 155] width 178 height 9
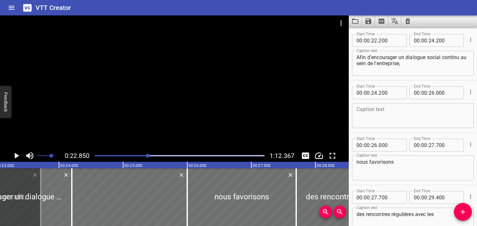
scroll to position [0, 1466]
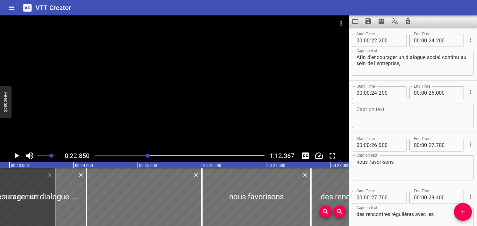
click at [16, 155] on icon "Play/Pause" at bounding box center [17, 156] width 4 height 6
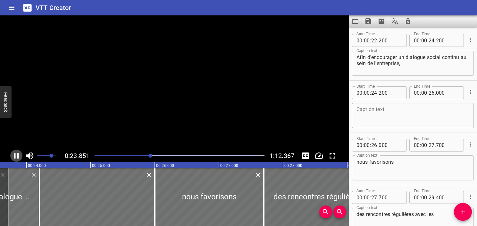
click at [16, 155] on icon "Play/Pause" at bounding box center [17, 156] width 10 height 10
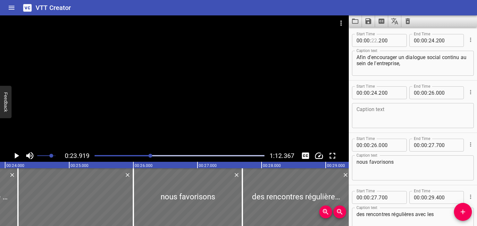
click at [377, 41] on input "number" at bounding box center [374, 40] width 6 height 13
click at [17, 157] on icon "Play/Pause" at bounding box center [17, 156] width 10 height 10
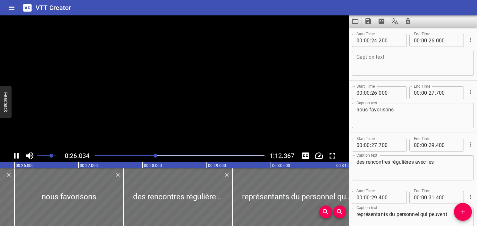
scroll to position [575, 0]
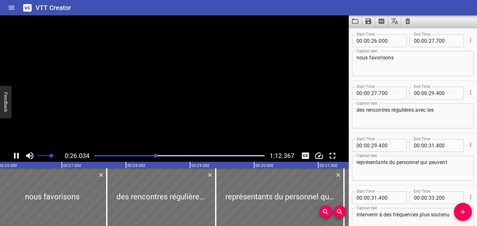
click at [17, 157] on icon "Play/Pause" at bounding box center [17, 156] width 10 height 10
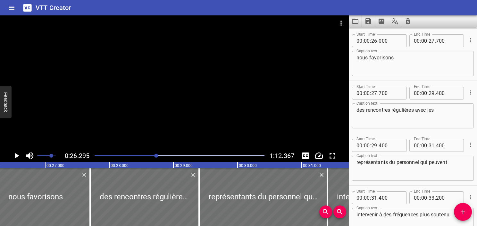
click at [17, 157] on icon "Play/Pause" at bounding box center [17, 156] width 10 height 10
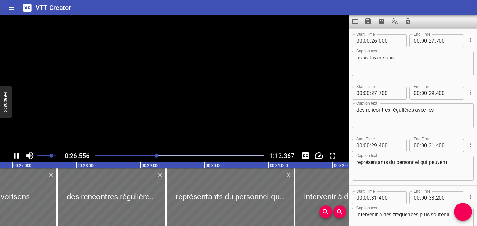
click at [17, 157] on icon "Play/Pause" at bounding box center [17, 156] width 10 height 10
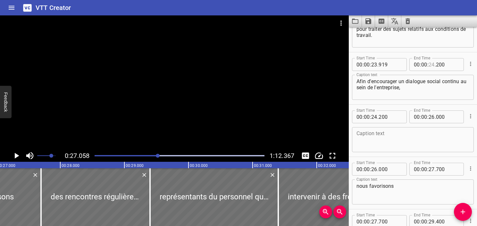
click at [429, 63] on input "number" at bounding box center [432, 64] width 6 height 13
click at [424, 87] on textarea "Afin d'encourager un dialogue social continu au sein de l'entreprise," at bounding box center [413, 87] width 113 height 18
click at [423, 92] on textarea "Afin d'encourager un dialogue social continu au sein de l'entreprise," at bounding box center [413, 87] width 113 height 18
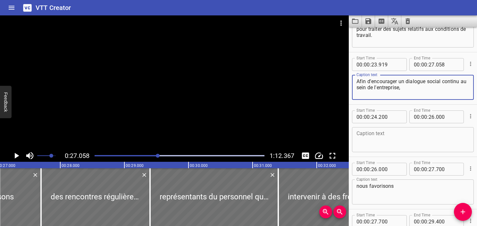
click at [401, 147] on textarea at bounding box center [413, 140] width 113 height 18
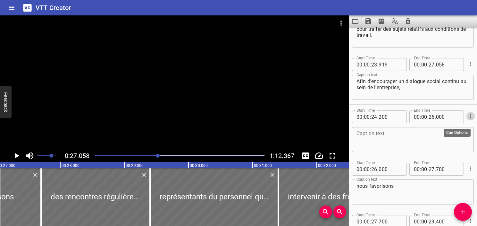
click at [468, 115] on icon "Cue Options" at bounding box center [471, 116] width 6 height 6
click at [457, 131] on li "Delete Cue" at bounding box center [444, 128] width 56 height 12
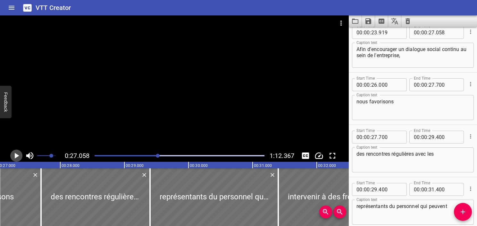
click at [17, 158] on icon "Play/Pause" at bounding box center [17, 156] width 10 height 10
click at [17, 158] on icon "Play/Pause" at bounding box center [16, 156] width 5 height 6
click at [17, 158] on icon "Play/Pause" at bounding box center [17, 156] width 10 height 10
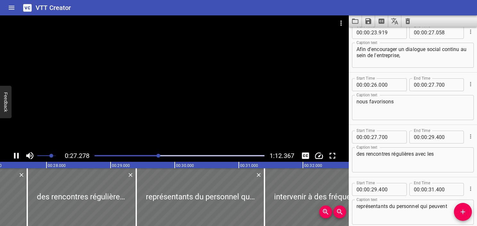
click at [17, 158] on icon "Play/Pause" at bounding box center [16, 156] width 5 height 6
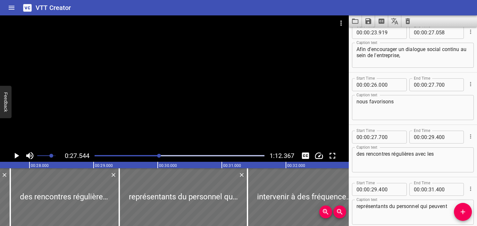
click at [154, 155] on div "Play progress" at bounding box center [74, 155] width 170 height 1
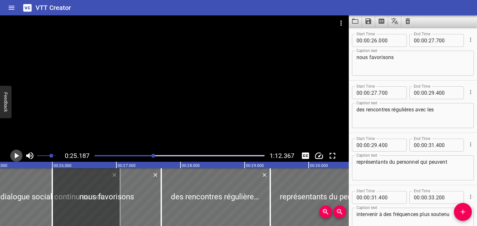
click at [14, 157] on icon "Play/Pause" at bounding box center [17, 156] width 10 height 10
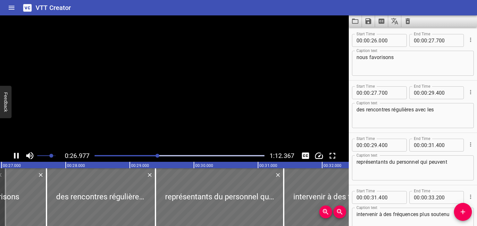
click at [14, 157] on icon "Play/Pause" at bounding box center [16, 156] width 5 height 6
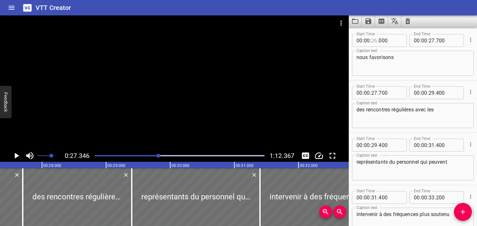
click at [374, 41] on input "number" at bounding box center [374, 40] width 6 height 13
click at [14, 156] on icon "Play/Pause" at bounding box center [17, 156] width 10 height 10
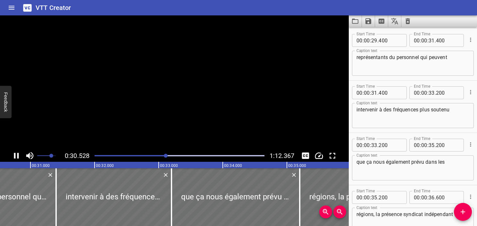
click at [14, 156] on icon "Play/Pause" at bounding box center [16, 156] width 5 height 6
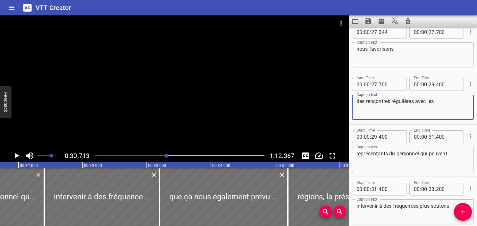
drag, startPoint x: 445, startPoint y: 104, endPoint x: 344, endPoint y: 113, distance: 101.7
click at [344, 113] on main "0:30.713 1:12.367 00:00.000 00:01.000 00:02.000 00:03.000 00:04.000 00:05.000 0…" at bounding box center [238, 120] width 477 height 210
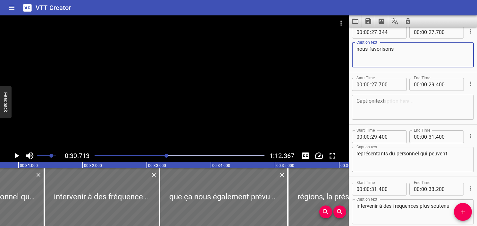
click at [422, 49] on textarea "nous favorisons" at bounding box center [413, 55] width 113 height 18
paste textarea "des rencontres régulières avec les"
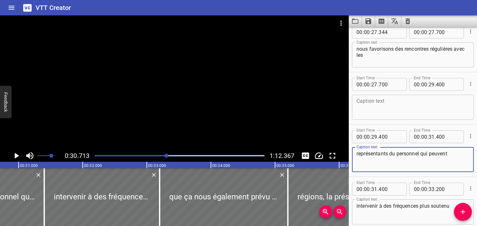
drag, startPoint x: 420, startPoint y: 155, endPoint x: 323, endPoint y: 152, distance: 96.9
click at [323, 152] on main "0:30.713 1:12.367 00:00.000 00:01.000 00:02.000 00:03.000 00:04.000 00:05.000 0…" at bounding box center [238, 120] width 477 height 210
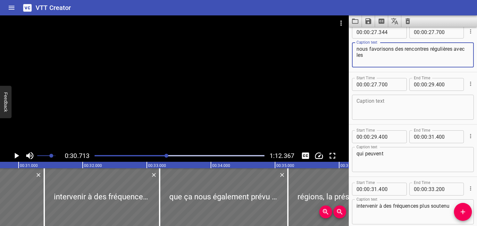
click at [423, 57] on textarea "nous favorisons des rencontres régulières avec les" at bounding box center [413, 55] width 113 height 18
paste textarea "représentants du personnel"
click at [472, 92] on div "Start Time 00 : 00 : 27 . 700 Start Time End Time 00 : 00 : 29 . 400 End Time C…" at bounding box center [413, 98] width 128 height 52
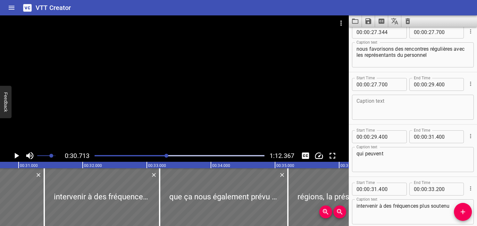
click at [468, 85] on icon "Cue Options" at bounding box center [471, 84] width 6 height 6
click at [464, 97] on li "Delete Cue" at bounding box center [444, 95] width 56 height 12
click at [432, 58] on textarea "nous favorisons des rencontres régulières avec les représentants du personnel" at bounding box center [413, 55] width 113 height 18
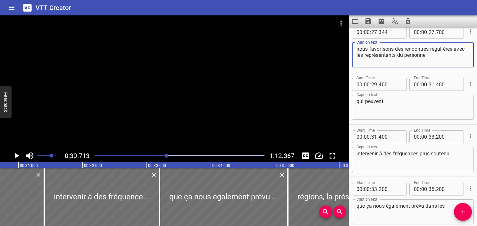
scroll to position [467, 0]
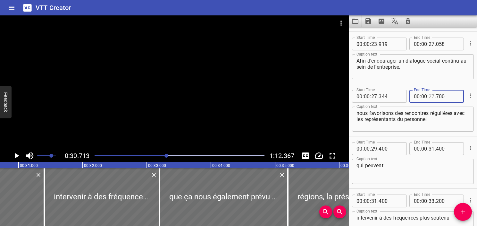
click at [431, 96] on input "number" at bounding box center [432, 96] width 6 height 13
click at [451, 123] on textarea "nous favorisons des rencontres régulières avec les représentants du personnel" at bounding box center [413, 119] width 113 height 18
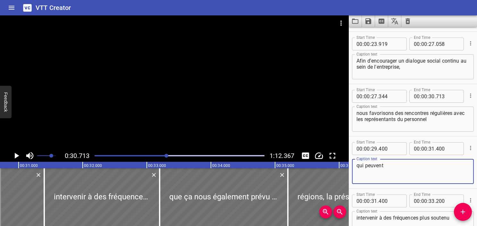
click at [360, 166] on textarea "qui peuvent" at bounding box center [413, 171] width 113 height 18
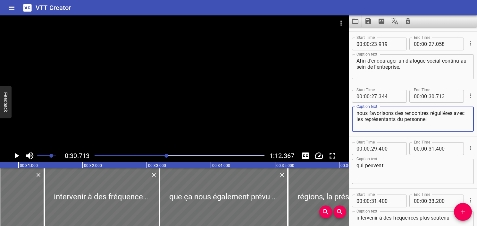
click at [450, 114] on textarea "nous favorisons des rencontres régulières avec les représentants du personnel" at bounding box center [413, 119] width 113 height 18
click at [448, 122] on textarea "nous favorisons des rencontres régulières avec les représentants du personnel" at bounding box center [413, 119] width 113 height 18
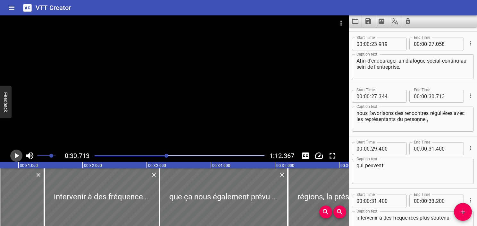
click at [20, 155] on icon "Play/Pause" at bounding box center [17, 156] width 10 height 10
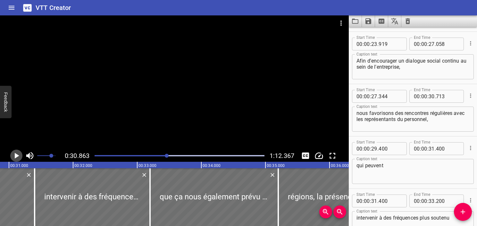
click at [20, 155] on icon "Play/Pause" at bounding box center [17, 156] width 10 height 10
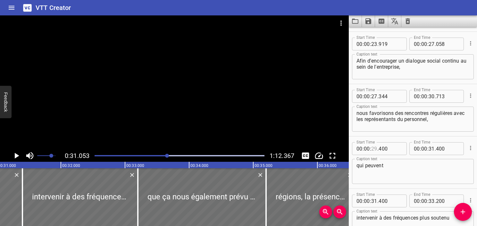
click at [376, 147] on input "number" at bounding box center [374, 148] width 6 height 13
click at [18, 155] on icon "Play/Pause" at bounding box center [17, 156] width 4 height 6
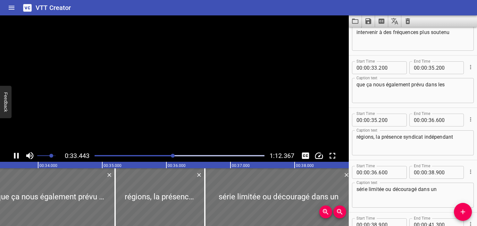
scroll to position [680, 0]
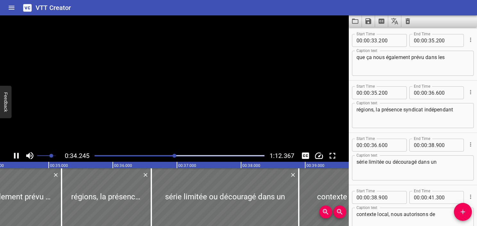
click at [18, 155] on icon "Play/Pause" at bounding box center [16, 156] width 5 height 6
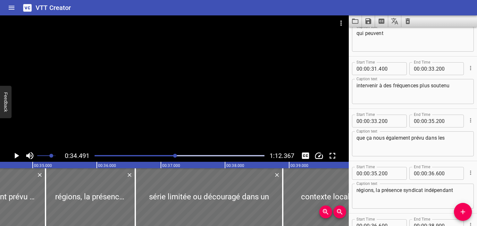
scroll to position [583, 0]
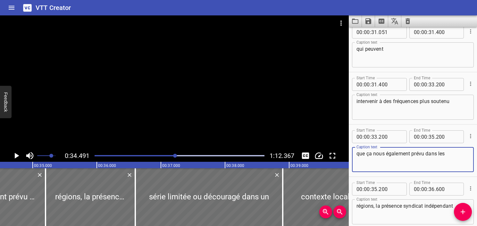
drag, startPoint x: 425, startPoint y: 151, endPoint x: 339, endPoint y: 157, distance: 85.5
click at [339, 157] on main "0:34.491 1:12.367 00:00.000 00:01.000 00:02.000 00:03.000 00:04.000 00:05.000 0…" at bounding box center [238, 120] width 477 height 210
click at [458, 100] on textarea "intervenir à des fréquences plus soutenu" at bounding box center [413, 107] width 113 height 18
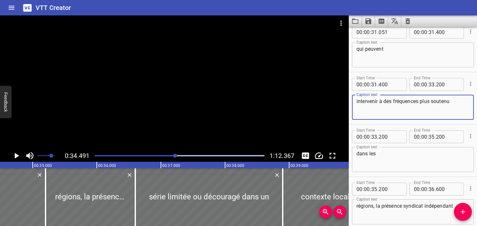
paste textarea "que ça nous également prévu"
drag, startPoint x: 438, startPoint y: 114, endPoint x: 336, endPoint y: 100, distance: 102.6
click at [336, 100] on main "0:34.491 1:12.367 00:00.000 00:01.000 00:02.000 00:03.000 00:04.000 00:05.000 0…" at bounding box center [238, 120] width 477 height 210
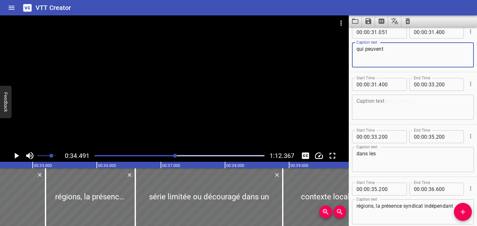
click at [411, 60] on textarea "qui peuvent" at bounding box center [413, 55] width 113 height 18
paste textarea "intervenir à des fréquences plus soutenu que ça nous également prévu"
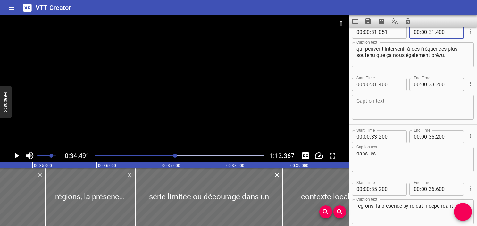
click at [430, 32] on input "number" at bounding box center [432, 32] width 6 height 13
click at [406, 106] on textarea at bounding box center [413, 107] width 113 height 18
click at [468, 85] on icon "Cue Options" at bounding box center [471, 84] width 6 height 6
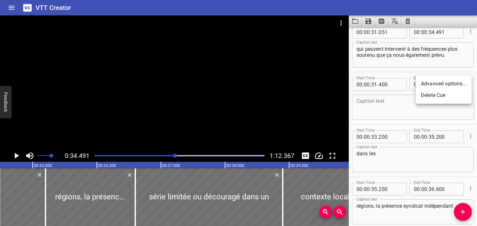
click at [459, 98] on li "Delete Cue" at bounding box center [444, 95] width 56 height 12
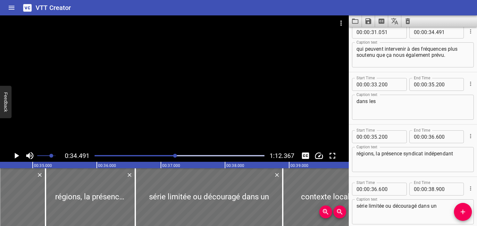
scroll to position [519, 0]
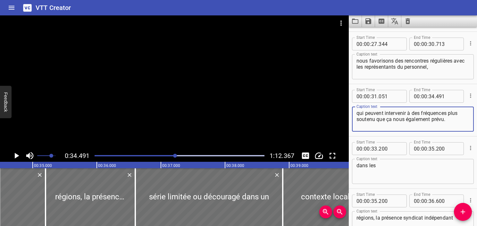
drag, startPoint x: 415, startPoint y: 124, endPoint x: 426, endPoint y: 121, distance: 11.6
click at [415, 124] on textarea "qui peuvent intervenir à des fréquences plus soutenu que ça nous également prév…" at bounding box center [413, 119] width 113 height 18
drag, startPoint x: 450, startPoint y: 119, endPoint x: 335, endPoint y: 110, distance: 114.6
click at [335, 110] on main "0:34.491 1:12.367 00:00.000 00:01.000 00:02.000 00:03.000 00:04.000 00:05.000 0…" at bounding box center [238, 120] width 477 height 210
paste textarea "es que celles légalement prévues"
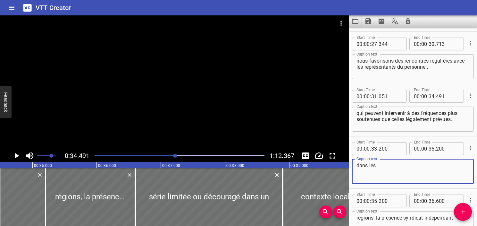
drag, startPoint x: 405, startPoint y: 174, endPoint x: 382, endPoint y: 175, distance: 23.1
click at [405, 175] on textarea "dans les" at bounding box center [413, 171] width 113 height 18
click at [358, 166] on textarea "dans les" at bounding box center [413, 171] width 113 height 18
drag, startPoint x: 386, startPoint y: 166, endPoint x: 293, endPoint y: 165, distance: 93.3
click at [293, 165] on main "0:34.491 1:12.367 00:00.000 00:01.000 00:02.000 00:03.000 00:04.000 00:05.000 0…" at bounding box center [238, 120] width 477 height 210
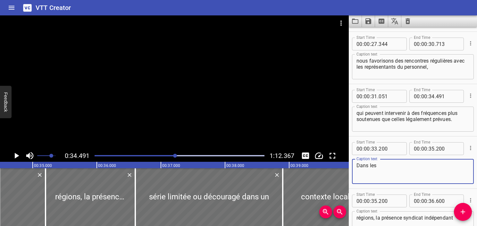
click at [157, 154] on div at bounding box center [180, 155] width 178 height 9
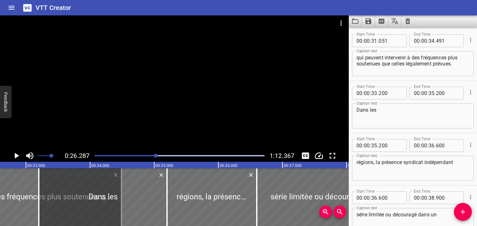
scroll to position [575, 0]
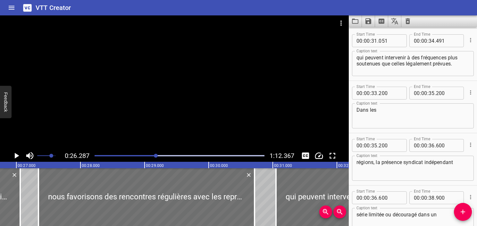
click at [15, 157] on icon "Play/Pause" at bounding box center [17, 156] width 4 height 6
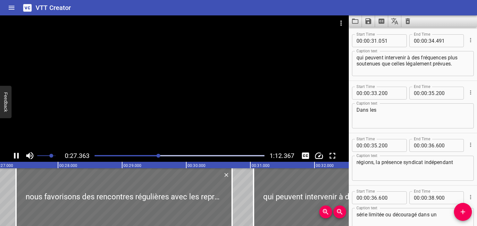
scroll to position [523, 0]
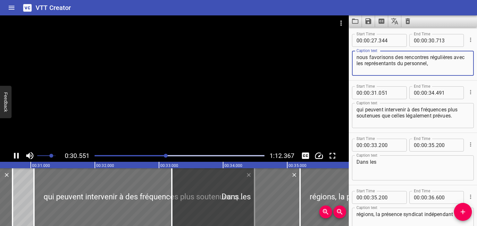
click at [359, 58] on textarea "nous favorisons des rencontres régulières avec les représentants du personnel," at bounding box center [413, 63] width 113 height 18
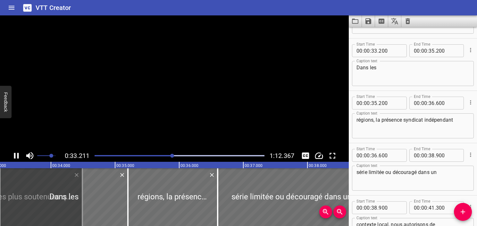
scroll to position [627, 0]
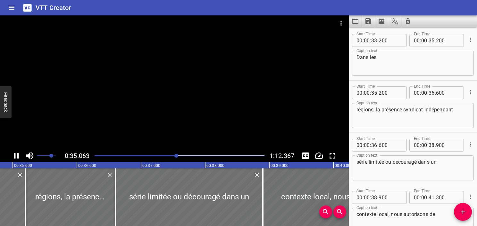
click at [8, 154] on div "0:35.063 1:12.367" at bounding box center [174, 155] width 349 height 12
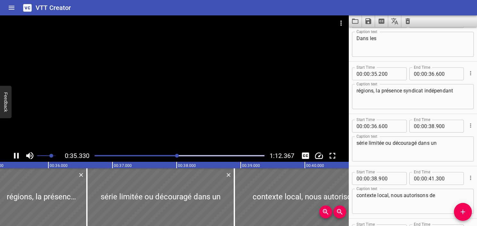
scroll to position [0, 2266]
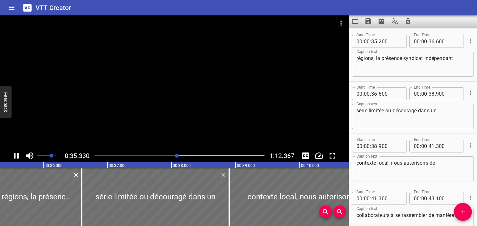
click at [15, 157] on icon "Play/Pause" at bounding box center [17, 156] width 10 height 10
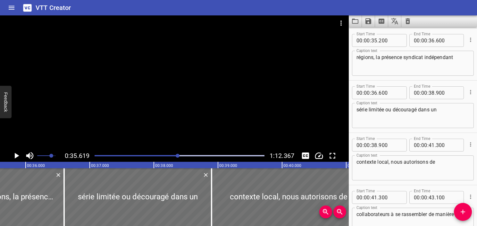
scroll to position [0, 2285]
click at [176, 155] on div "Play progress" at bounding box center [93, 155] width 170 height 1
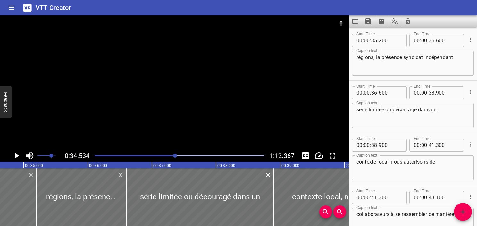
scroll to position [0, 2215]
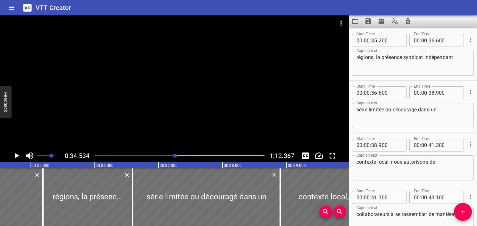
click at [13, 157] on icon "Play/Pause" at bounding box center [17, 156] width 10 height 10
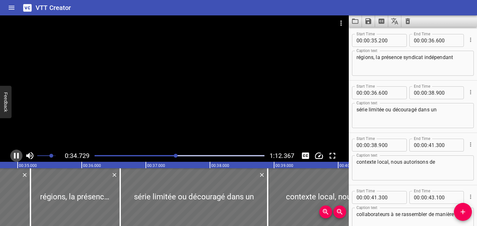
click at [14, 157] on icon "Play/Pause" at bounding box center [16, 156] width 5 height 6
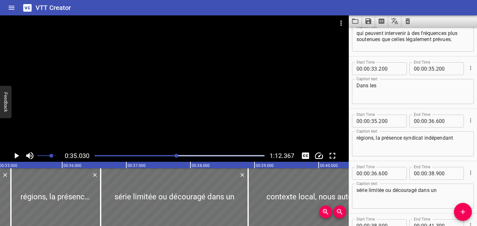
scroll to position [583, 0]
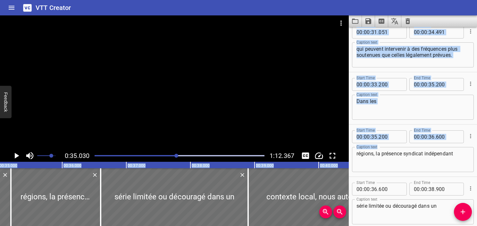
drag, startPoint x: 466, startPoint y: 155, endPoint x: 334, endPoint y: 151, distance: 131.6
click at [334, 151] on main "0:35.030 1:12.367 00:00.000 00:01.000 00:02.000 00:03.000 00:04.000 00:05.000 0…" at bounding box center [238, 120] width 477 height 210
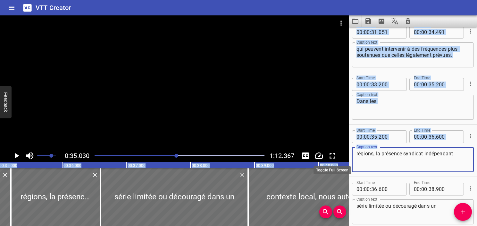
drag, startPoint x: 334, startPoint y: 151, endPoint x: 375, endPoint y: 151, distance: 41.1
click at [375, 151] on textarea "régions, la présence syndicat indépendant" at bounding box center [413, 159] width 113 height 18
click at [376, 158] on textarea "régions, la présence syndicat indépendant" at bounding box center [413, 159] width 113 height 18
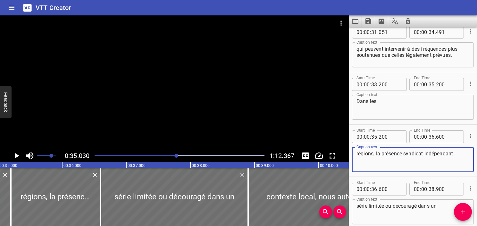
drag, startPoint x: 462, startPoint y: 155, endPoint x: 332, endPoint y: 144, distance: 130.7
click at [332, 144] on main "0:35.030 1:12.367 00:00.000 00:01.000 00:02.000 00:03.000 00:04.000 00:05.000 0…" at bounding box center [238, 120] width 477 height 210
click at [375, 112] on textarea "Dans les" at bounding box center [413, 107] width 113 height 18
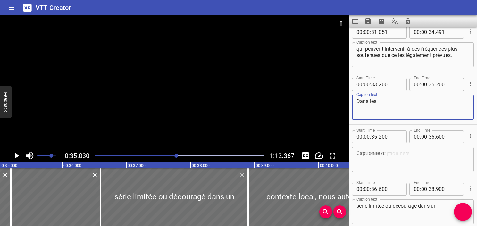
click at [389, 104] on textarea "Dans les" at bounding box center [413, 107] width 113 height 18
paste textarea "régions, la présence syndicat indépendant"
click at [168, 157] on div at bounding box center [180, 155] width 178 height 9
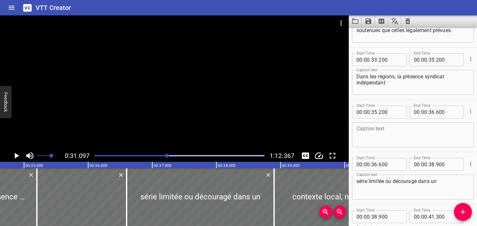
scroll to position [627, 0]
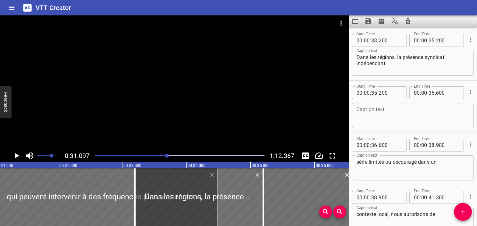
click at [16, 155] on icon "Play/Pause" at bounding box center [17, 156] width 4 height 6
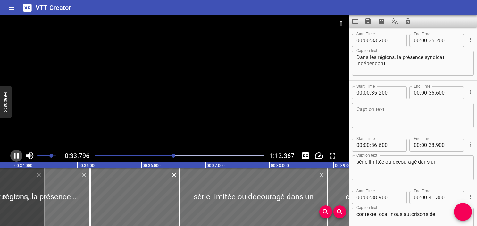
click at [18, 158] on icon "Play/Pause" at bounding box center [17, 156] width 10 height 10
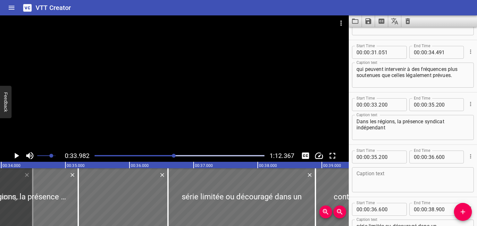
scroll to position [531, 0]
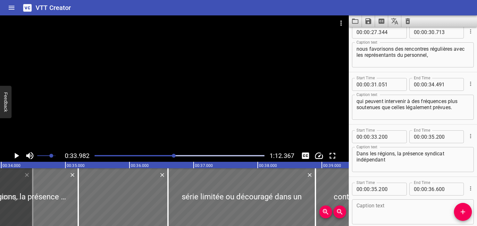
click at [21, 156] on icon "Play/Pause" at bounding box center [17, 156] width 10 height 10
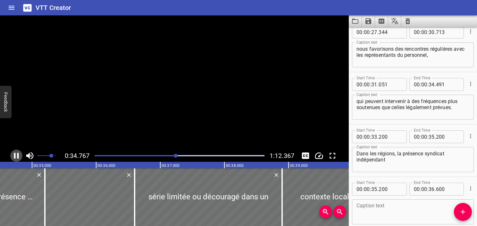
click at [19, 155] on icon "Play/Pause" at bounding box center [17, 156] width 10 height 10
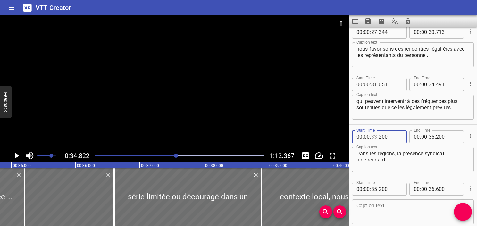
click at [376, 137] on input "number" at bounding box center [374, 136] width 6 height 13
click at [15, 154] on icon "Play/Pause" at bounding box center [17, 156] width 4 height 6
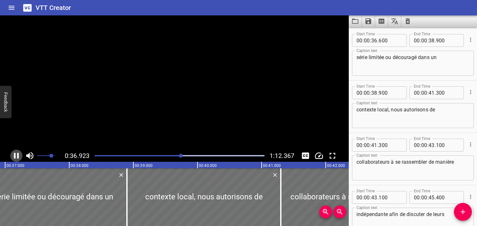
click at [15, 154] on icon "Play/Pause" at bounding box center [16, 156] width 5 height 6
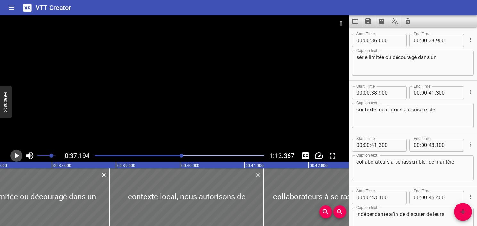
click at [15, 154] on icon "Play/Pause" at bounding box center [17, 156] width 4 height 6
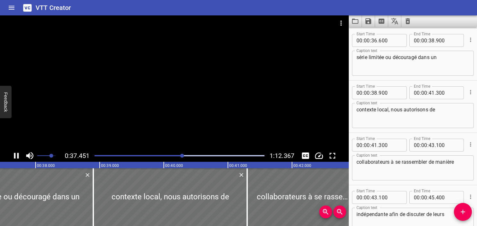
click at [15, 154] on icon "Play/Pause" at bounding box center [16, 156] width 5 height 6
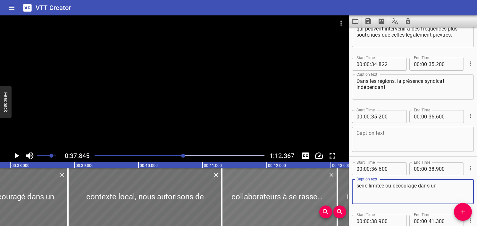
drag, startPoint x: 385, startPoint y: 184, endPoint x: 323, endPoint y: 178, distance: 62.2
click at [323, 178] on main "0:37.845 1:12.367 00:00.000 00:01.000 00:02.000 00:03.000 00:04.000 00:05.000 0…" at bounding box center [238, 120] width 477 height 210
click at [415, 86] on textarea "Dans les régions, la présence syndicat indépendant" at bounding box center [413, 87] width 113 height 18
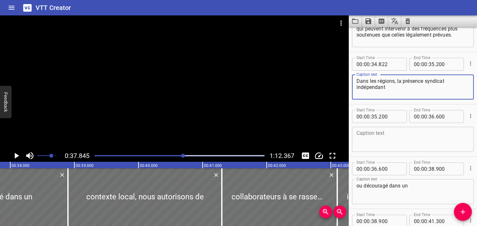
paste textarea "série limitée"
click at [398, 88] on textarea "Dans les régions, la présence syndicat indépendant série limitée" at bounding box center [413, 87] width 113 height 18
drag, startPoint x: 410, startPoint y: 133, endPoint x: 432, endPoint y: 130, distance: 23.0
click at [411, 134] on textarea at bounding box center [413, 139] width 113 height 18
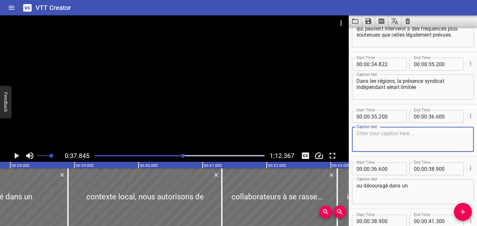
click at [467, 116] on button "Cue Options" at bounding box center [471, 116] width 8 height 8
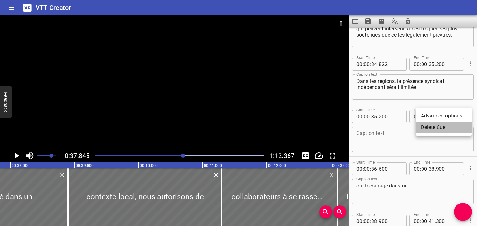
click at [449, 127] on li "Delete Cue" at bounding box center [444, 128] width 56 height 12
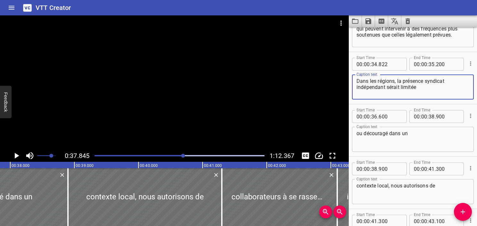
click at [397, 86] on textarea "Dans les régions, la présence syndicat indépendant sérait limitée" at bounding box center [413, 87] width 113 height 18
click at [432, 87] on textarea "Dans les régions, la présence syndicat indépendant serait limitée" at bounding box center [413, 87] width 113 height 18
click at [430, 64] on input "number" at bounding box center [432, 64] width 6 height 13
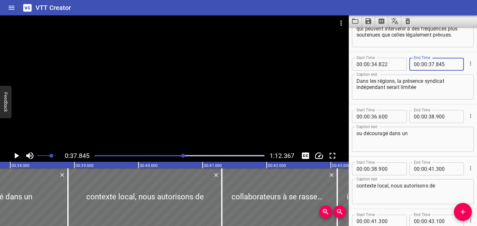
click at [410, 83] on textarea "Dans les régions, la présence syndicat indépendant serait limitée" at bounding box center [413, 87] width 113 height 18
click at [178, 157] on div at bounding box center [180, 155] width 178 height 9
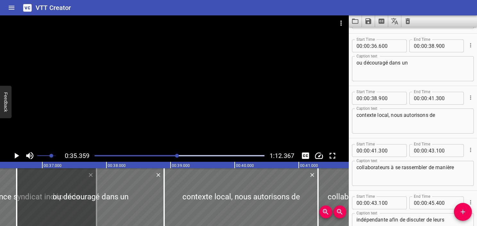
scroll to position [680, 0]
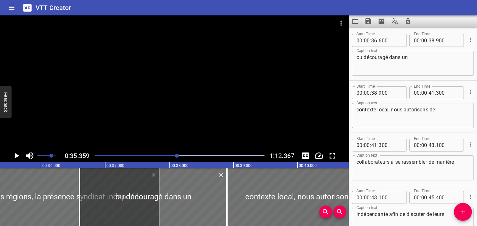
click at [15, 155] on icon "Play/Pause" at bounding box center [17, 156] width 4 height 6
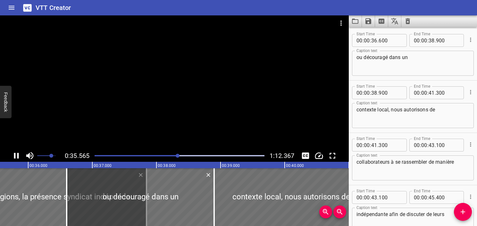
click at [15, 155] on icon "Play/Pause" at bounding box center [16, 156] width 5 height 6
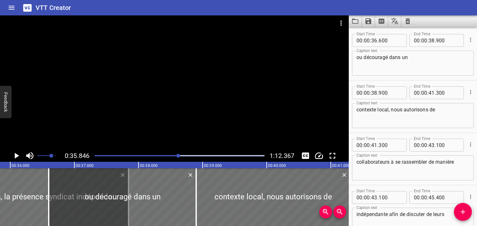
click at [160, 156] on div "Play progress" at bounding box center [94, 155] width 170 height 1
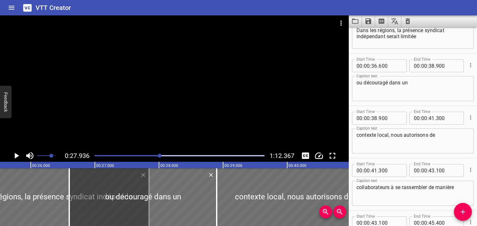
scroll to position [627, 0]
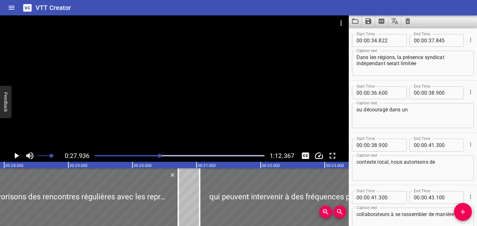
click at [18, 155] on icon "Play/Pause" at bounding box center [17, 156] width 4 height 6
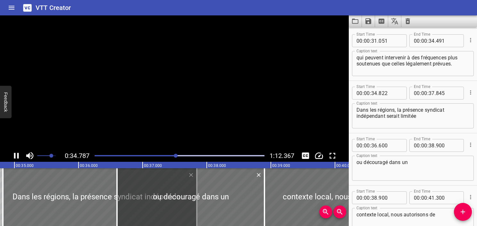
scroll to position [0, 2231]
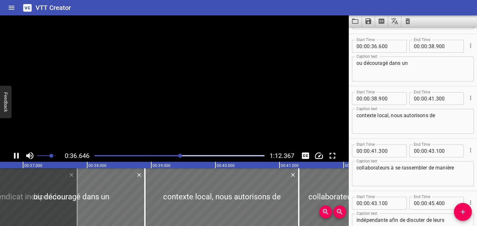
click at [18, 155] on icon "Play/Pause" at bounding box center [16, 156] width 5 height 6
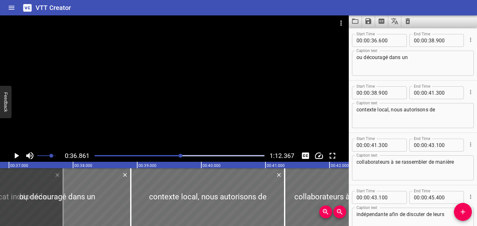
scroll to position [615, 0]
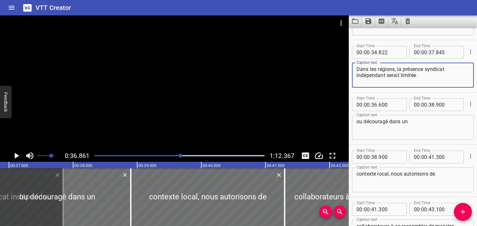
click at [424, 75] on textarea "Dans les régions, la présence syndicat indépendant serait limitée" at bounding box center [413, 75] width 113 height 18
drag, startPoint x: 397, startPoint y: 68, endPoint x: 454, endPoint y: 75, distance: 57.0
click at [454, 75] on textarea "Dans les régions, la présence syndicat indépendant serait limitée" at bounding box center [413, 75] width 113 height 18
paste textarea "où la présence de syndicats indépendants"
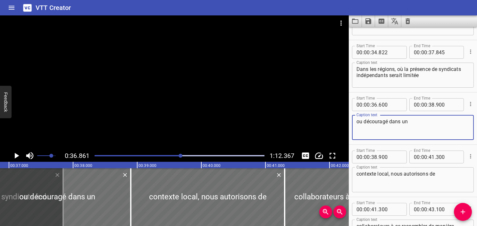
click at [360, 124] on textarea "ou découragé dans un" at bounding box center [413, 127] width 113 height 18
click at [359, 119] on textarea "ou découragé dans un" at bounding box center [413, 127] width 113 height 18
click at [178, 155] on div "Play progress" at bounding box center [96, 155] width 170 height 1
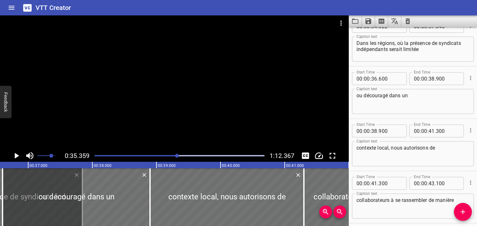
scroll to position [0, 2268]
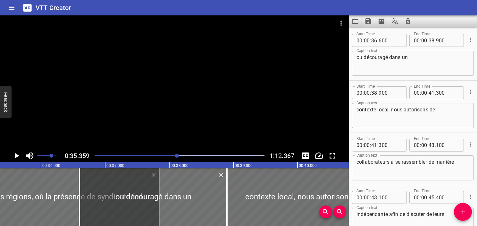
click at [20, 153] on icon "Play/Pause" at bounding box center [17, 156] width 10 height 10
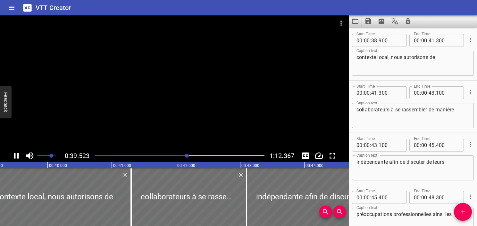
scroll to position [0, 2535]
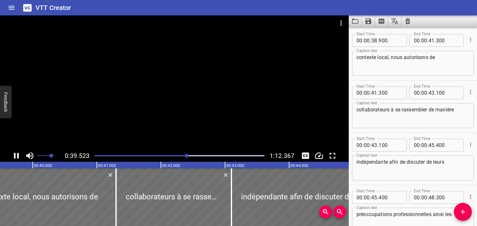
click at [171, 155] on div "Play progress" at bounding box center [103, 155] width 170 height 1
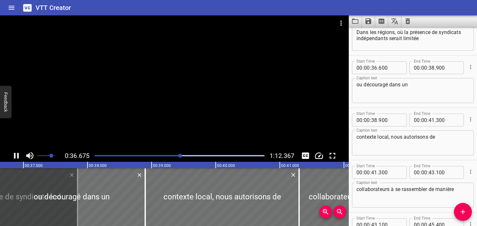
scroll to position [680, 0]
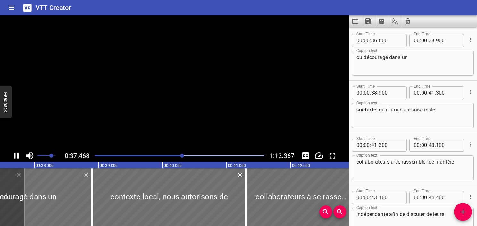
click at [17, 156] on icon "Play/Pause" at bounding box center [17, 156] width 10 height 10
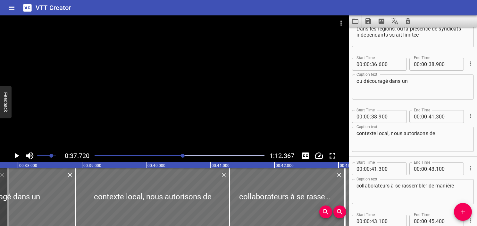
scroll to position [615, 0]
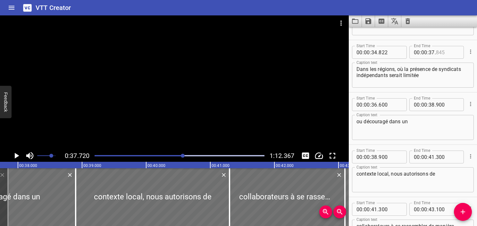
click at [437, 52] on input "number" at bounding box center [447, 52] width 23 height 13
click at [13, 157] on icon "Play/Pause" at bounding box center [17, 156] width 10 height 10
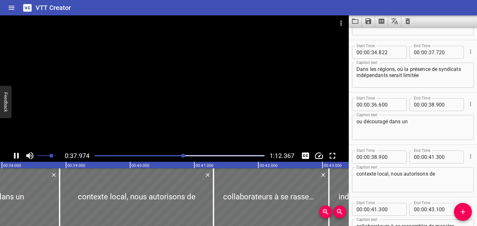
click at [12, 157] on icon "Play/Pause" at bounding box center [17, 156] width 10 height 10
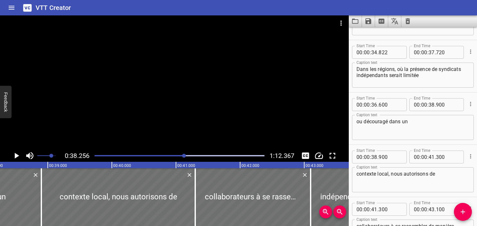
click at [179, 155] on div "Play progress" at bounding box center [100, 155] width 170 height 1
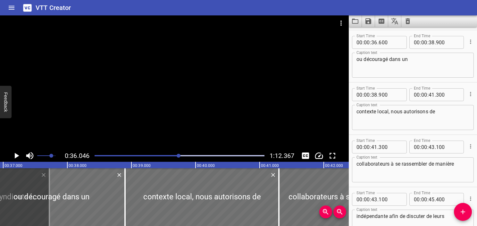
scroll to position [680, 0]
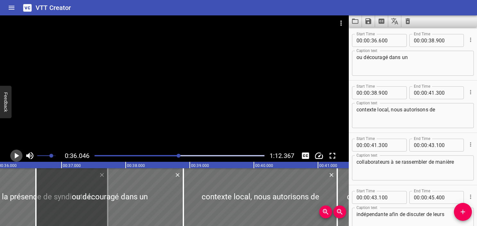
click at [17, 154] on icon "Play/Pause" at bounding box center [17, 156] width 4 height 6
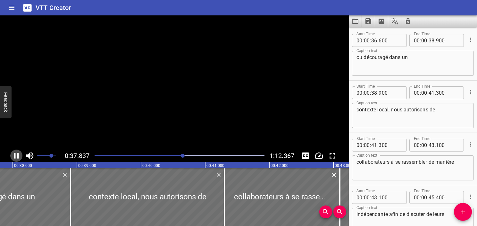
click at [17, 154] on icon "Play/Pause" at bounding box center [16, 156] width 5 height 6
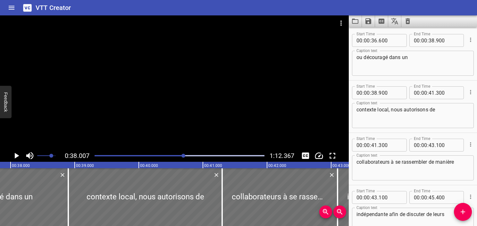
scroll to position [0, 2438]
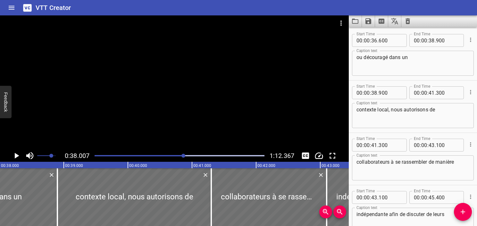
click at [181, 157] on div at bounding box center [180, 155] width 178 height 9
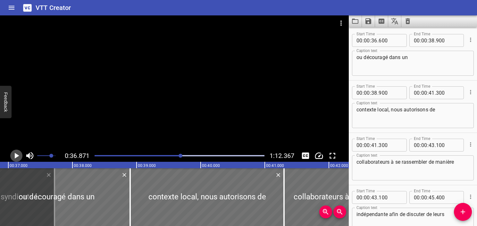
click at [19, 159] on icon "Play/Pause" at bounding box center [17, 156] width 10 height 10
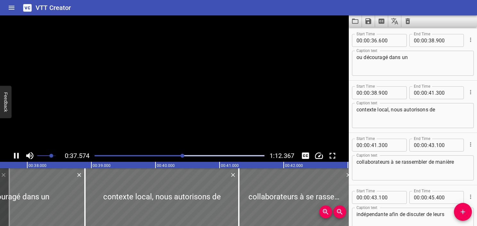
click at [19, 159] on icon "Play/Pause" at bounding box center [17, 156] width 10 height 10
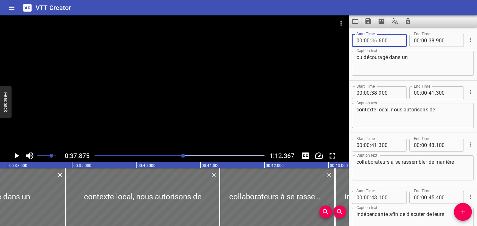
click at [373, 42] on input "number" at bounding box center [374, 40] width 6 height 13
click at [16, 155] on icon "Play/Pause" at bounding box center [17, 156] width 4 height 6
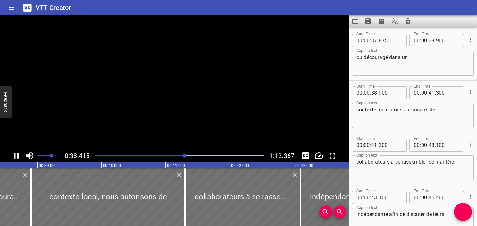
click at [16, 155] on icon "Play/Pause" at bounding box center [17, 156] width 10 height 10
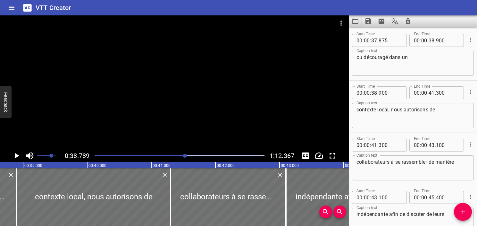
scroll to position [0, 2488]
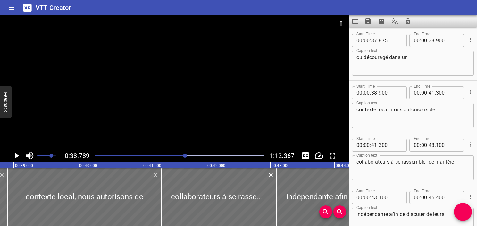
click at [16, 155] on icon "Play/Pause" at bounding box center [17, 156] width 4 height 6
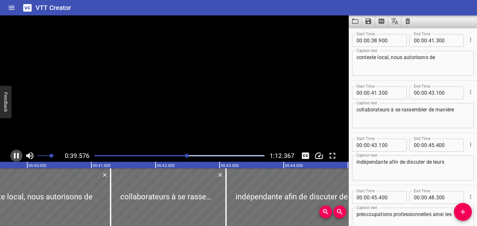
click at [16, 155] on icon "Play/Pause" at bounding box center [17, 156] width 10 height 10
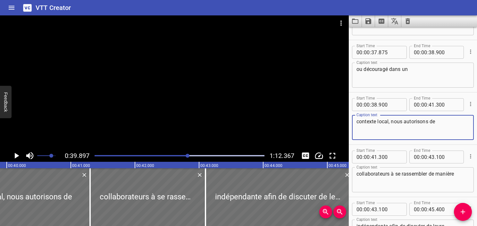
drag, startPoint x: 389, startPoint y: 120, endPoint x: 344, endPoint y: 119, distance: 45.2
click at [344, 119] on main "0:39.897 1:12.367 00:00.000 00:01.000 00:02.000 00:03.000 00:04.000 00:05.000 0…" at bounding box center [238, 120] width 477 height 210
click at [431, 72] on textarea "ou découragé dans un" at bounding box center [413, 75] width 113 height 18
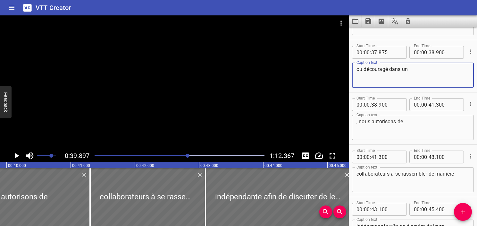
paste textarea "contexte local"
click at [430, 54] on input "number" at bounding box center [432, 52] width 6 height 13
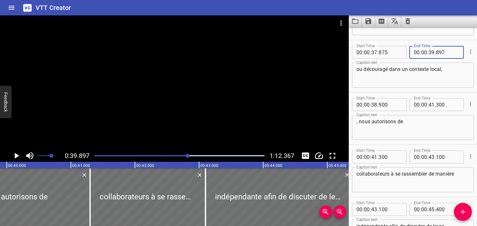
click at [426, 71] on textarea "ou découragé dans un contexte local," at bounding box center [413, 75] width 113 height 18
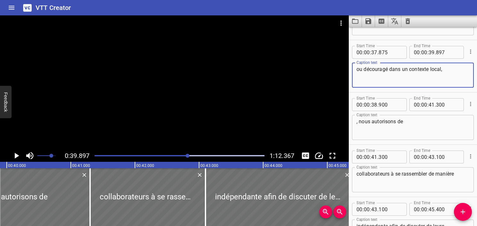
click at [361, 121] on textarea ", nous autorisons de" at bounding box center [413, 127] width 113 height 18
click at [454, 70] on textarea "ou découragé dans un contexte local," at bounding box center [413, 75] width 113 height 18
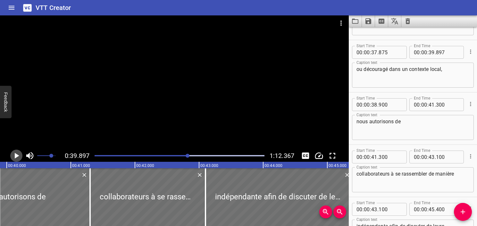
click at [15, 156] on icon "Play/Pause" at bounding box center [17, 156] width 4 height 6
click at [15, 156] on icon "Play/Pause" at bounding box center [16, 156] width 5 height 6
click at [15, 156] on icon "Play/Pause" at bounding box center [17, 156] width 4 height 6
click at [15, 156] on icon "Play/Pause" at bounding box center [16, 156] width 5 height 6
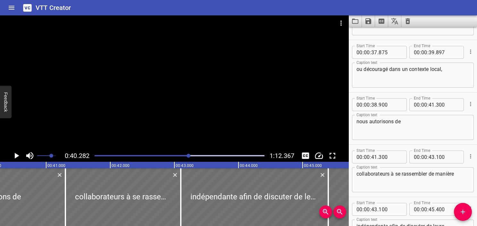
click at [15, 156] on icon "Play/Pause" at bounding box center [17, 156] width 4 height 6
click at [15, 156] on icon "Play/Pause" at bounding box center [16, 156] width 5 height 6
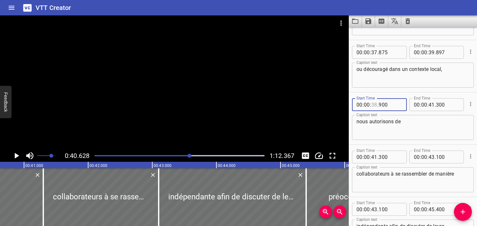
click at [376, 104] on input "number" at bounding box center [374, 104] width 6 height 13
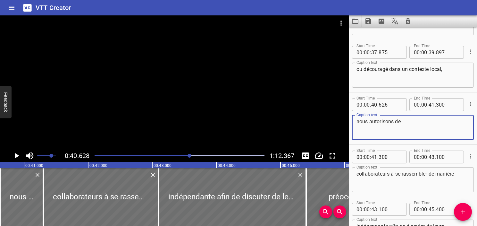
click at [386, 123] on textarea "nous autorisons de" at bounding box center [413, 127] width 113 height 18
click at [18, 153] on icon "Play/Pause" at bounding box center [17, 156] width 10 height 10
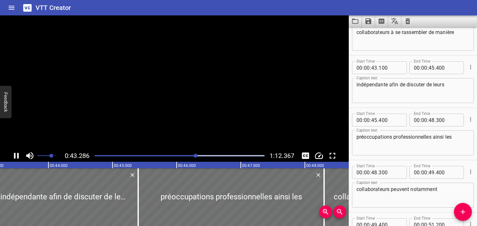
scroll to position [836, 0]
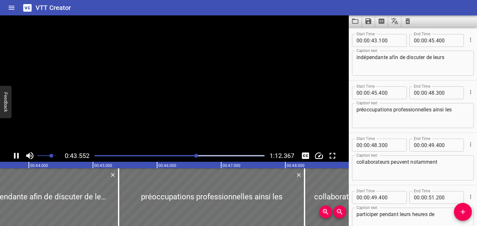
click at [18, 153] on icon "Play/Pause" at bounding box center [16, 156] width 5 height 6
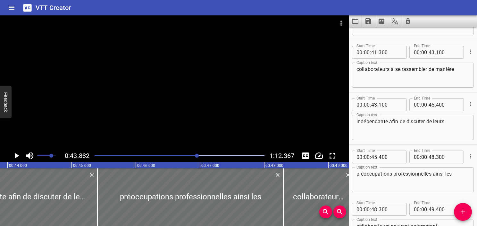
scroll to position [676, 0]
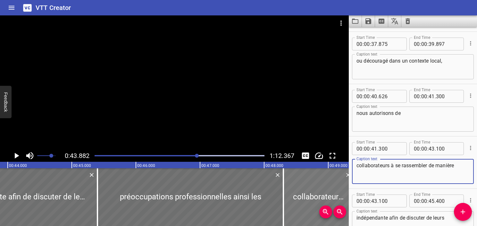
drag, startPoint x: 463, startPoint y: 164, endPoint x: 337, endPoint y: 174, distance: 126.4
click at [337, 174] on main "0:43.882 1:12.367 00:00.000 00:01.000 00:02.000 00:03.000 00:04.000 00:05.000 0…" at bounding box center [238, 120] width 477 height 210
click at [427, 120] on textarea "nous autorisons de" at bounding box center [413, 119] width 113 height 18
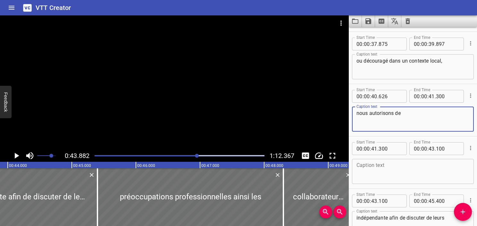
paste textarea "collaborateurs à se rassembler de manière"
click at [401, 112] on textarea "nous autorisons de collaborateurs à se rassembler de manière" at bounding box center [413, 119] width 113 height 18
click at [416, 121] on textarea "nous autorisons nos collaborateurs à se rassembler de manière" at bounding box center [413, 119] width 113 height 18
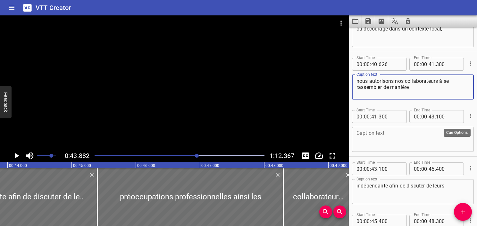
click at [469, 117] on icon "Cue Options" at bounding box center [471, 116] width 6 height 6
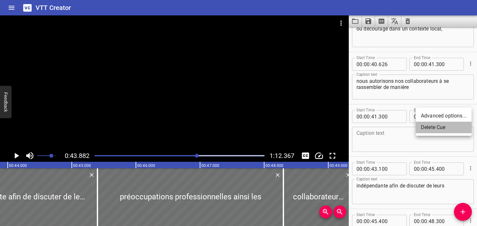
click at [456, 130] on li "Delete Cue" at bounding box center [444, 128] width 56 height 12
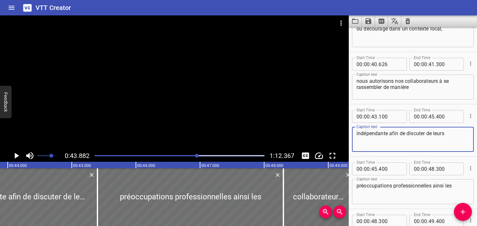
drag, startPoint x: 387, startPoint y: 134, endPoint x: 350, endPoint y: 135, distance: 37.2
click at [350, 135] on div "Start Time 00 : 00 : 43 . 100 Start Time End Time 00 : 00 : 45 . 400 End Time C…" at bounding box center [413, 130] width 128 height 52
click at [437, 77] on div "nous autorisons nos collaborateurs à se rassembler de manière Caption text" at bounding box center [413, 86] width 122 height 25
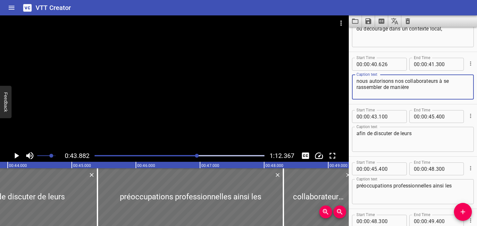
click at [420, 95] on textarea "nous autorisons nos collaborateurs à se rassembler de manière" at bounding box center [413, 87] width 113 height 18
paste textarea "indépendante"
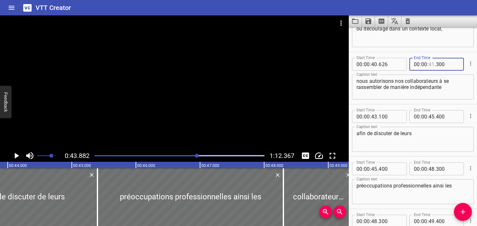
click at [431, 67] on input "number" at bounding box center [432, 64] width 6 height 13
drag, startPoint x: 417, startPoint y: 135, endPoint x: 411, endPoint y: 138, distance: 6.5
click at [416, 136] on textarea "afin de discuter de leurs" at bounding box center [413, 139] width 113 height 18
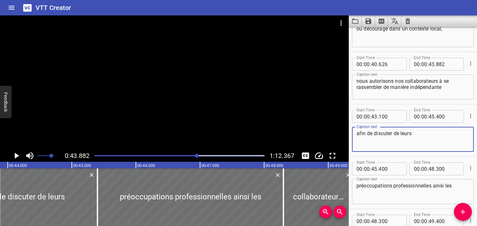
click at [359, 136] on textarea "afin de discuter de leurs" at bounding box center [413, 139] width 113 height 18
click at [187, 154] on div at bounding box center [180, 155] width 178 height 9
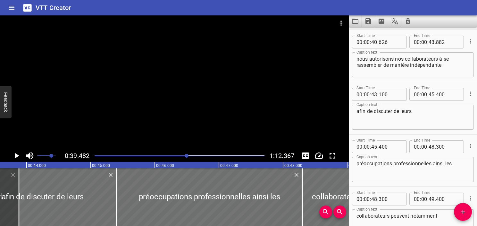
scroll to position [732, 0]
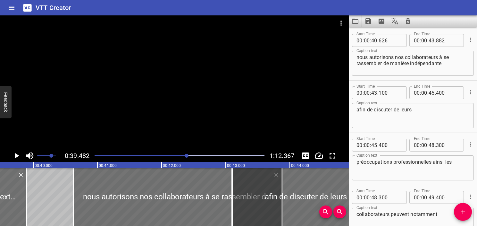
click at [18, 155] on icon "Play/Pause" at bounding box center [17, 156] width 10 height 10
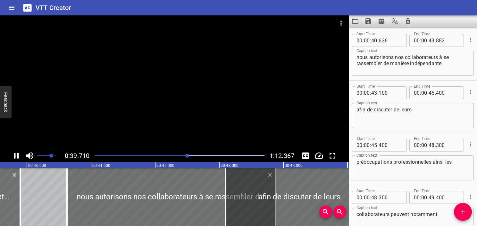
scroll to position [0, 2547]
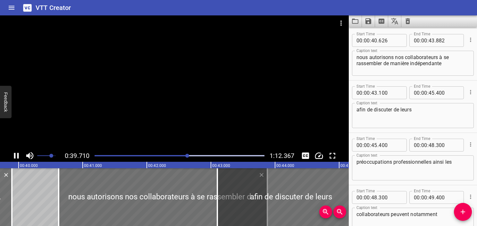
click at [171, 151] on div at bounding box center [180, 155] width 178 height 9
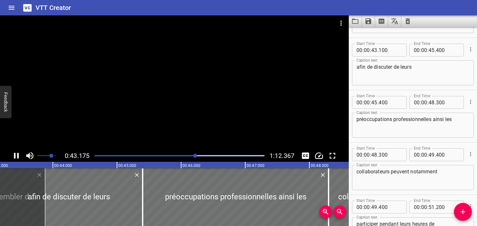
scroll to position [784, 0]
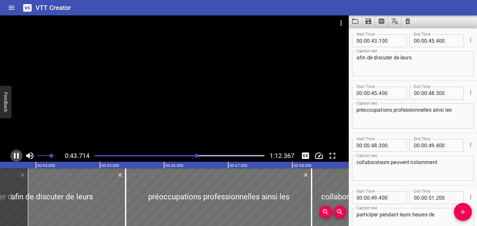
click at [18, 156] on icon "Play/Pause" at bounding box center [16, 156] width 5 height 6
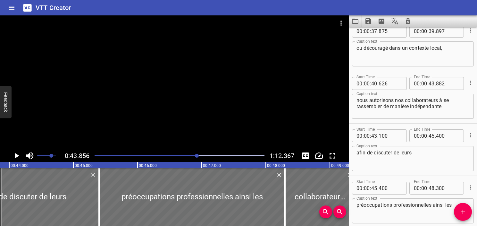
scroll to position [688, 0]
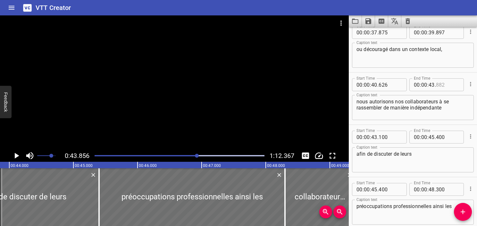
click at [437, 83] on input "number" at bounding box center [447, 84] width 23 height 13
click at [445, 103] on textarea "nous autorisons nos collaborateurs à se rassembler de manière indépendante" at bounding box center [413, 107] width 113 height 18
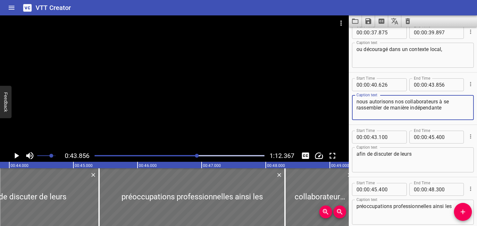
click at [444, 109] on textarea "nous autorisons nos collaborateurs à se rassembler de manière indépendante" at bounding box center [413, 107] width 113 height 18
click at [16, 155] on icon "Play/Pause" at bounding box center [17, 156] width 4 height 6
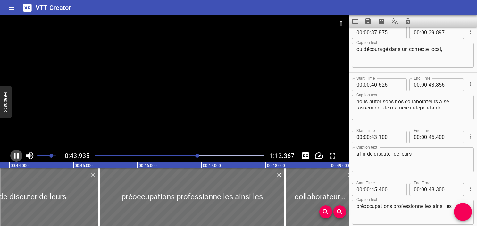
click at [16, 155] on icon "Play/Pause" at bounding box center [17, 156] width 10 height 10
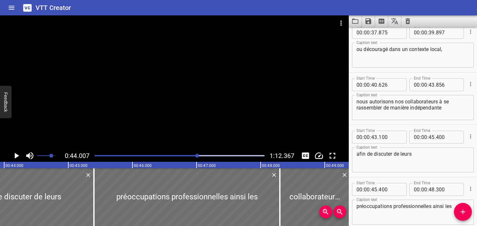
scroll to position [0, 2823]
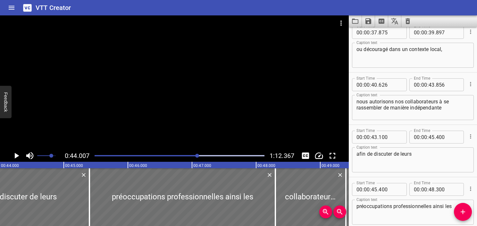
click at [16, 155] on icon "Play/Pause" at bounding box center [17, 156] width 4 height 6
click at [16, 155] on icon "Play/Pause" at bounding box center [17, 156] width 10 height 10
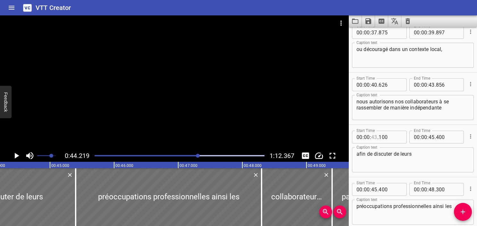
click at [375, 137] on input "number" at bounding box center [374, 137] width 6 height 13
click at [16, 155] on icon "Play/Pause" at bounding box center [17, 156] width 4 height 6
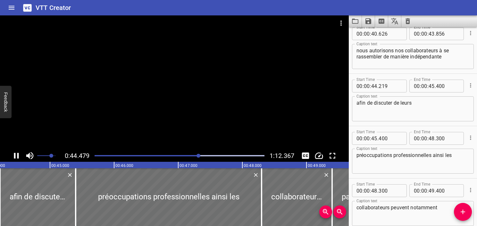
scroll to position [0, 2853]
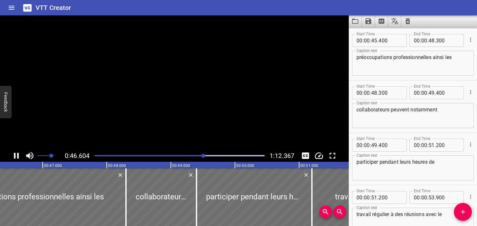
click at [16, 155] on icon "Play/Pause" at bounding box center [17, 156] width 10 height 10
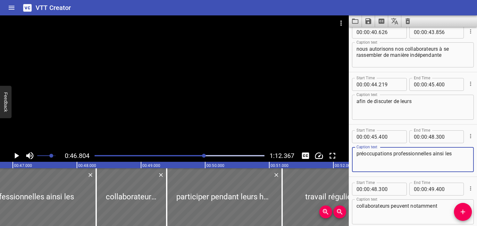
drag, startPoint x: 431, startPoint y: 155, endPoint x: 353, endPoint y: 153, distance: 78.6
click at [353, 153] on div "préoccupations professionnelles ainsi les Caption text" at bounding box center [413, 159] width 122 height 25
click at [412, 102] on textarea "afin de discuter de leurs" at bounding box center [413, 107] width 113 height 18
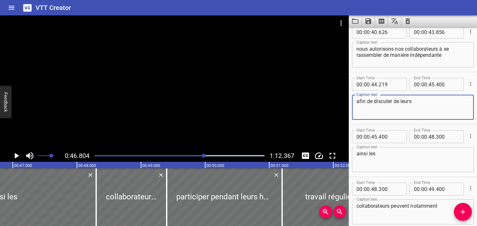
paste textarea "préoccupations professionnelles"
click at [430, 83] on input "number" at bounding box center [432, 84] width 6 height 13
click at [412, 111] on textarea "afin de discuter de leurs préoccupations professionnelles" at bounding box center [413, 107] width 113 height 18
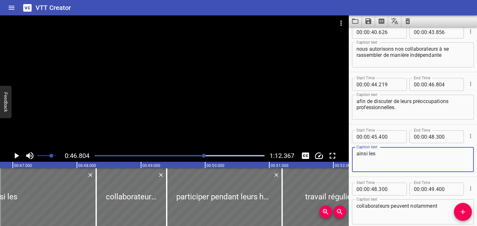
click at [359, 153] on textarea "ainsi les" at bounding box center [413, 159] width 113 height 18
click at [368, 154] on textarea "Ainsi les" at bounding box center [413, 159] width 113 height 18
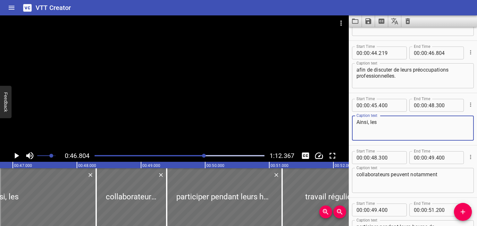
scroll to position [772, 0]
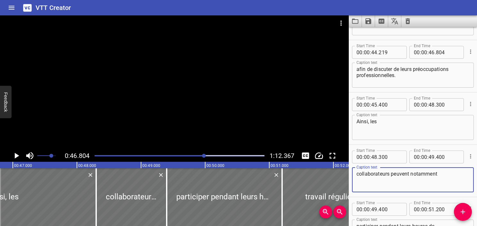
drag, startPoint x: 447, startPoint y: 173, endPoint x: 351, endPoint y: 166, distance: 96.5
click at [351, 166] on div "Start Time 00 : 00 : 48 . 300 Start Time End Time 00 : 00 : 49 . 400 End Time C…" at bounding box center [413, 171] width 128 height 52
click at [397, 127] on textarea "Ainsi, les" at bounding box center [413, 127] width 113 height 18
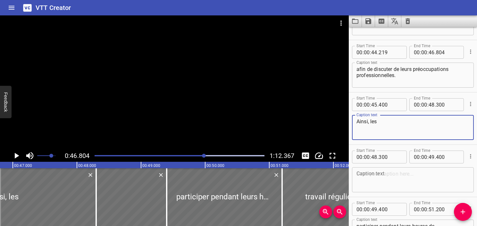
paste textarea "collaborateurs peuvent notamment"
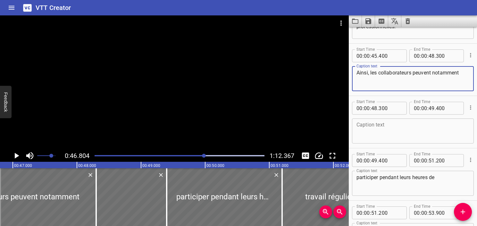
scroll to position [836, 0]
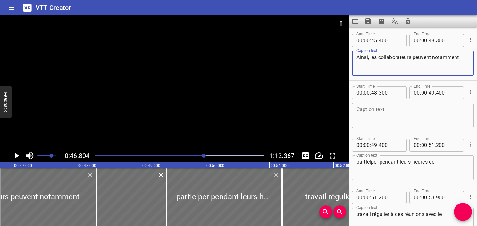
click at [397, 127] on div "Caption text" at bounding box center [413, 115] width 122 height 25
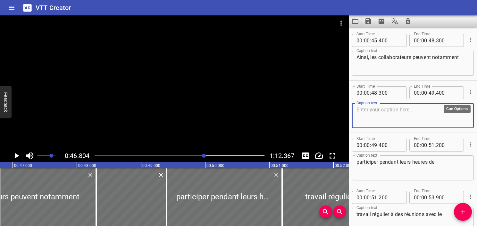
click at [468, 90] on icon "Cue Options" at bounding box center [471, 92] width 6 height 6
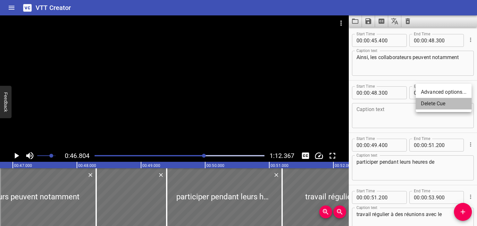
click at [453, 104] on li "Delete Cue" at bounding box center [444, 104] width 56 height 12
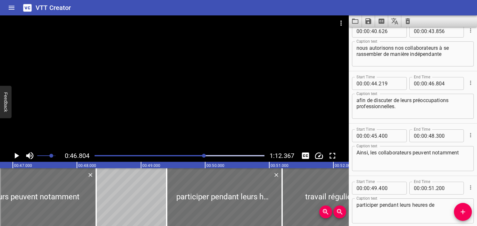
scroll to position [740, 0]
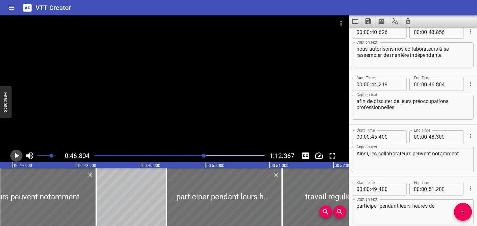
click at [19, 155] on icon "Play/Pause" at bounding box center [17, 156] width 4 height 6
click at [19, 155] on icon "Play/Pause" at bounding box center [16, 156] width 5 height 6
click at [19, 155] on icon "Play/Pause" at bounding box center [17, 156] width 4 height 6
click at [19, 155] on icon "Play/Pause" at bounding box center [16, 156] width 5 height 6
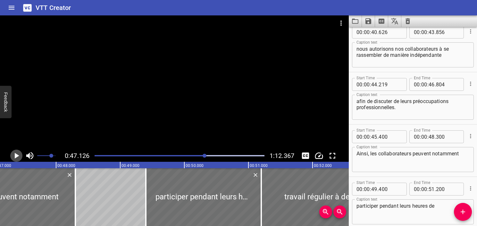
click at [19, 155] on icon "Play/Pause" at bounding box center [17, 156] width 4 height 6
click at [19, 155] on icon "Play/Pause" at bounding box center [16, 156] width 5 height 6
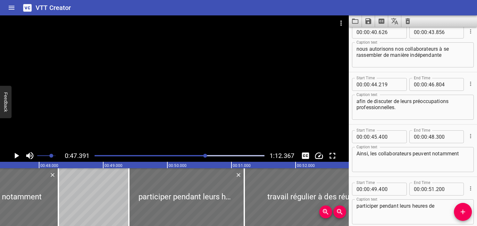
click at [202, 155] on div "Play progress" at bounding box center [121, 155] width 170 height 1
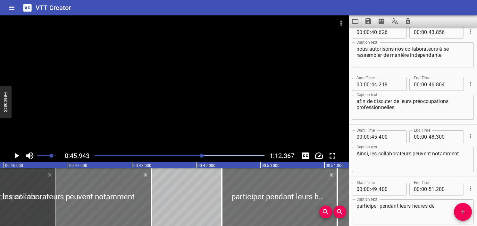
click at [15, 155] on icon "Play/Pause" at bounding box center [17, 156] width 4 height 6
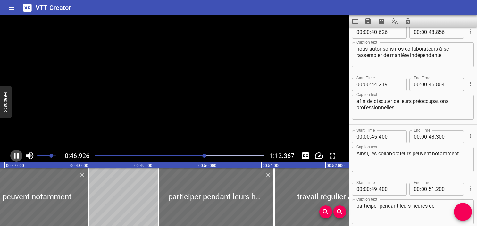
click at [15, 155] on icon "Play/Pause" at bounding box center [16, 156] width 5 height 6
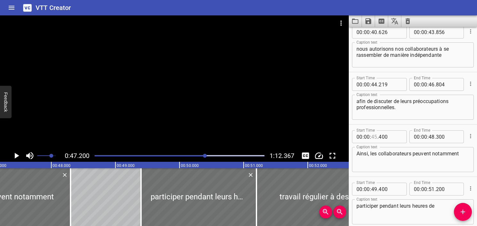
click at [372, 139] on input "number" at bounding box center [374, 136] width 6 height 13
click at [19, 156] on icon "Play/Pause" at bounding box center [17, 156] width 10 height 10
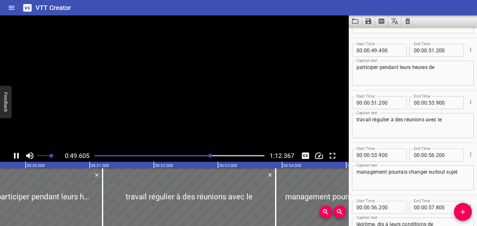
scroll to position [889, 0]
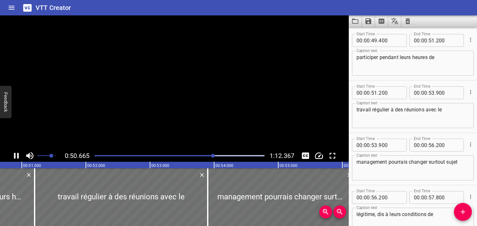
click at [19, 156] on icon "Play/Pause" at bounding box center [16, 156] width 5 height 6
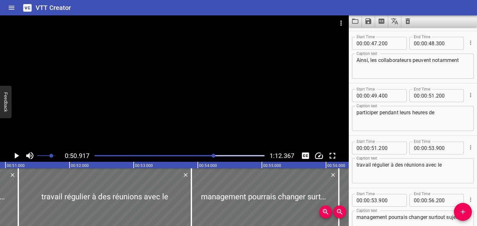
scroll to position [793, 0]
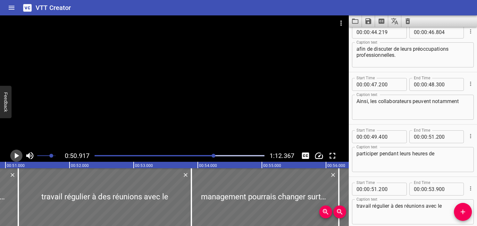
click at [17, 159] on icon "Play/Pause" at bounding box center [17, 156] width 10 height 10
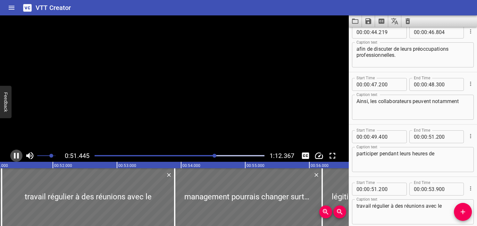
click at [17, 159] on icon "Play/Pause" at bounding box center [17, 156] width 10 height 10
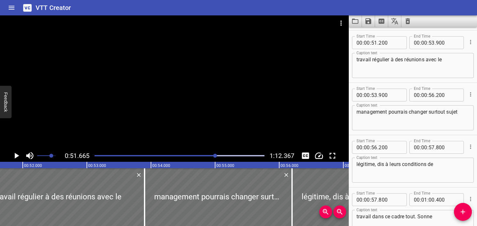
scroll to position [941, 0]
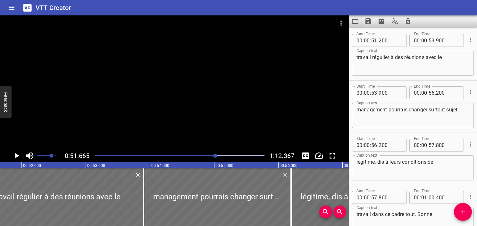
click at [17, 159] on icon "Play/Pause" at bounding box center [17, 156] width 10 height 10
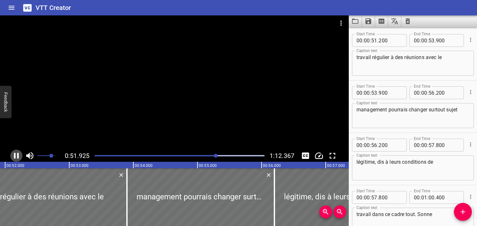
click at [17, 159] on icon "Play/Pause" at bounding box center [17, 156] width 10 height 10
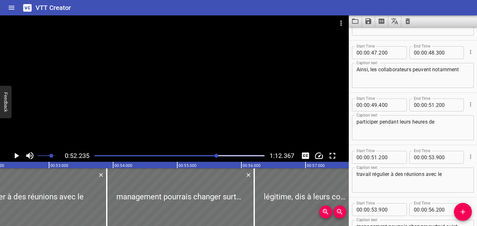
scroll to position [813, 0]
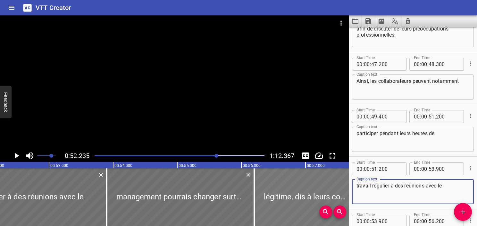
drag, startPoint x: 390, startPoint y: 186, endPoint x: 330, endPoint y: 186, distance: 59.7
click at [330, 186] on main "0:52.235 1:12.367 00:00.000 00:01.000 00:02.000 00:03.000 00:04.000 00:05.000 0…" at bounding box center [238, 120] width 477 height 210
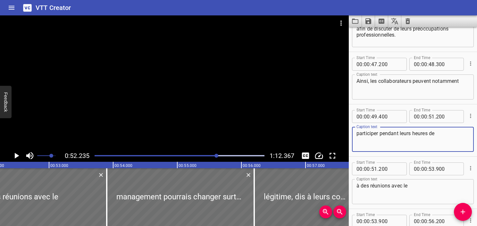
click at [438, 140] on textarea "participer pendant leurs heures de" at bounding box center [413, 139] width 113 height 18
paste textarea "travail régulier"
drag, startPoint x: 381, startPoint y: 132, endPoint x: 388, endPoint y: 143, distance: 12.5
click at [388, 143] on textarea "participer pendant leurs heures de travail régulier" at bounding box center [413, 139] width 113 height 18
paste textarea "oraires de travail réguliers"
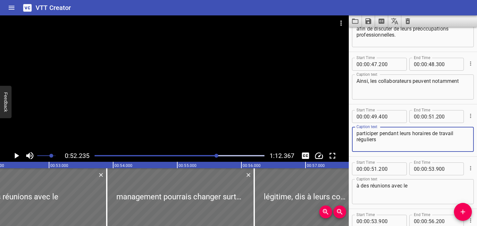
click at [378, 86] on textarea "Ainsi, les collaborateurs peuvent notamment" at bounding box center [413, 87] width 113 height 18
click at [210, 155] on div "Play progress" at bounding box center [132, 155] width 170 height 1
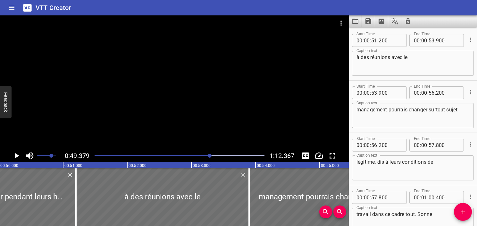
scroll to position [0, 3167]
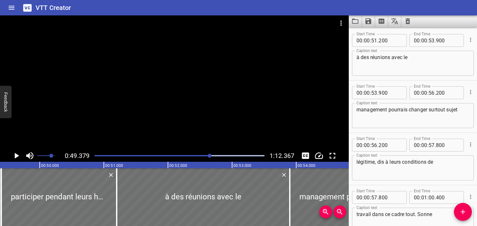
click at [16, 157] on icon "Play/Pause" at bounding box center [17, 156] width 4 height 6
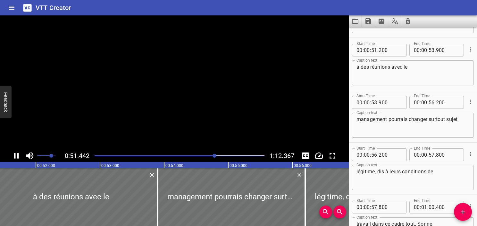
scroll to position [941, 0]
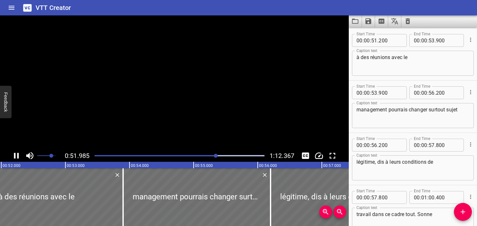
click at [16, 157] on icon "Play/Pause" at bounding box center [17, 156] width 10 height 10
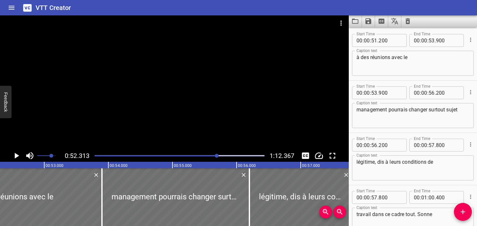
click at [200, 154] on div at bounding box center [180, 155] width 178 height 9
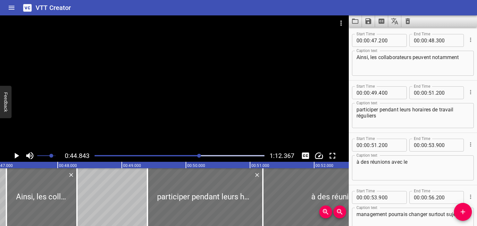
click at [13, 157] on icon "Play/Pause" at bounding box center [17, 156] width 10 height 10
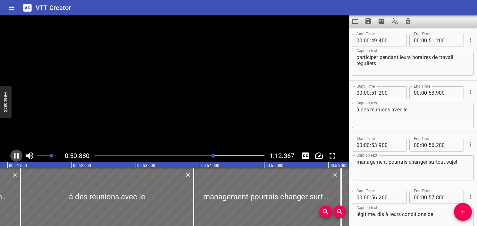
click at [13, 156] on icon "Play/Pause" at bounding box center [17, 156] width 10 height 10
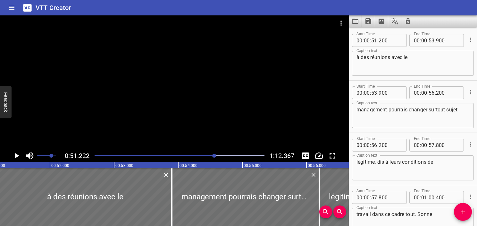
click at [208, 155] on div "Play progress" at bounding box center [130, 155] width 170 height 1
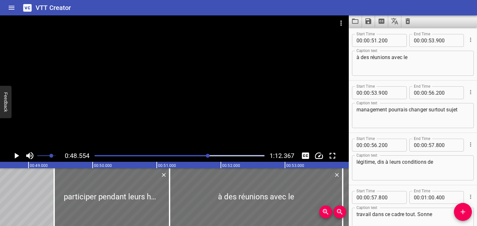
click at [17, 153] on icon "Play/Pause" at bounding box center [17, 156] width 10 height 10
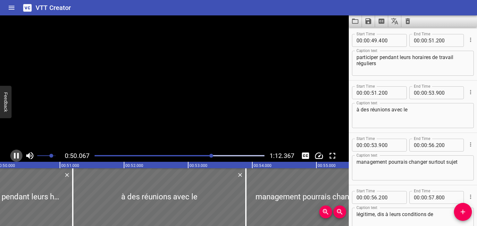
click at [17, 153] on icon "Play/Pause" at bounding box center [17, 156] width 10 height 10
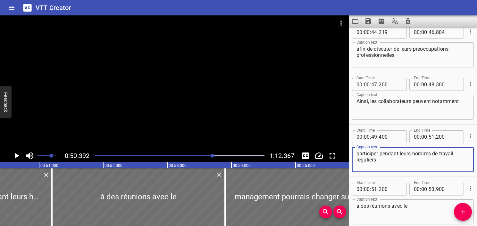
click at [377, 151] on textarea "participer pendant leurs horaires de travail réguliers" at bounding box center [413, 159] width 113 height 18
click at [378, 155] on textarea "participer pendant leurs horaires de travail réguliers" at bounding box center [413, 159] width 113 height 18
drag, startPoint x: 378, startPoint y: 155, endPoint x: 344, endPoint y: 155, distance: 34.3
click at [344, 155] on main "0:50.392 1:12.367 00:00.000 00:01.000 00:02.000 00:03.000 00:04.000 00:05.000 0…" at bounding box center [238, 120] width 477 height 210
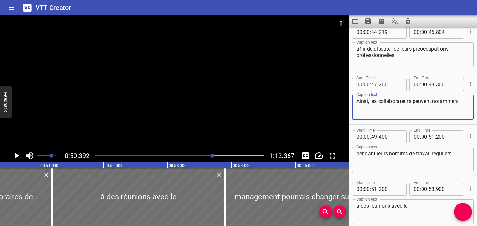
click at [463, 100] on textarea "Ainsi, les collaborateurs peuvent notamment" at bounding box center [413, 107] width 113 height 18
paste textarea "participer"
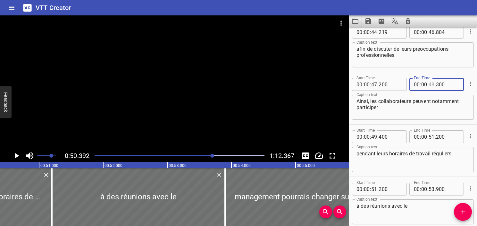
click at [430, 87] on input "number" at bounding box center [432, 84] width 6 height 13
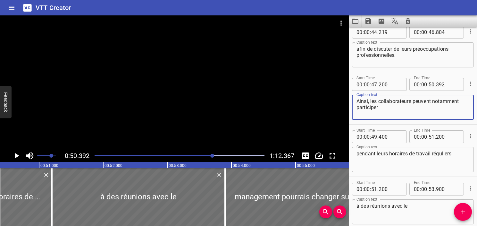
click at [399, 109] on textarea "Ainsi, les collaborateurs peuvent notamment participer" at bounding box center [413, 107] width 113 height 18
click at [358, 154] on textarea "pendant leurs horaires de travail réguliers" at bounding box center [413, 159] width 113 height 18
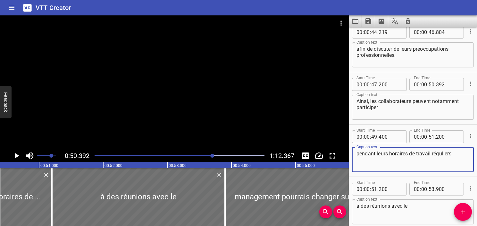
click at [394, 109] on textarea "Ainsi, les collaborateurs peuvent notamment participer" at bounding box center [413, 107] width 113 height 18
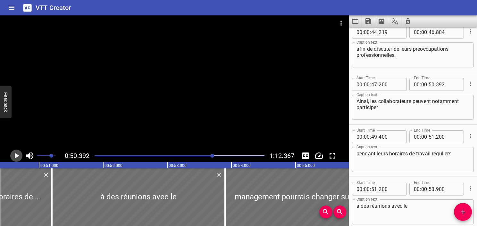
click at [15, 156] on icon "Play/Pause" at bounding box center [17, 156] width 4 height 6
click at [15, 156] on icon "Play/Pause" at bounding box center [16, 156] width 5 height 6
click at [15, 156] on icon "Play/Pause" at bounding box center [17, 156] width 4 height 6
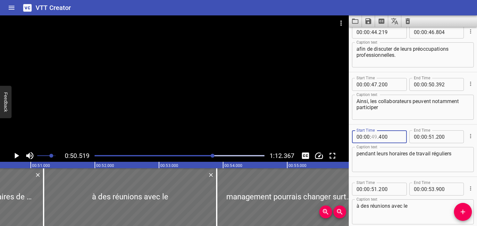
click at [374, 138] on input "number" at bounding box center [374, 136] width 6 height 13
click at [13, 156] on icon "Play/Pause" at bounding box center [17, 156] width 10 height 10
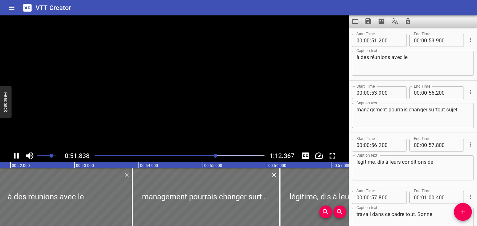
click at [13, 156] on icon "Play/Pause" at bounding box center [17, 156] width 10 height 10
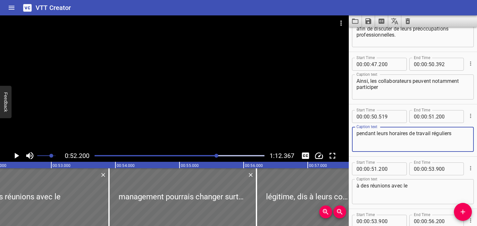
click at [460, 133] on textarea "pendant leurs horaires de travail réguliers" at bounding box center [413, 139] width 113 height 18
click at [429, 118] on input "number" at bounding box center [432, 116] width 6 height 13
click at [431, 140] on textarea "pendant leurs horaires de travail réguliers" at bounding box center [413, 139] width 113 height 18
click at [392, 86] on textarea "Ainsi, les collaborateurs peuvent notamment participer" at bounding box center [413, 87] width 113 height 18
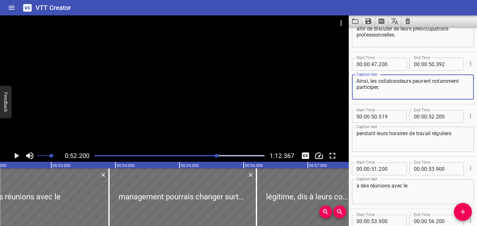
click at [459, 130] on div "pendant leurs horaires de travail réguliers Caption text" at bounding box center [413, 139] width 122 height 25
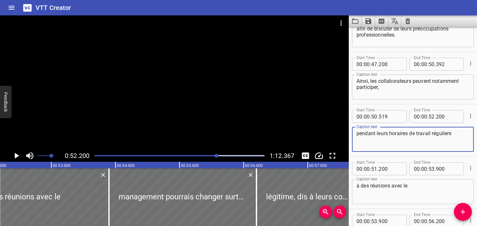
click at [452, 139] on textarea "pendant leurs horaires de travail réguliers" at bounding box center [413, 139] width 113 height 18
click at [432, 143] on textarea "pendant leurs horaires de travail réguliers," at bounding box center [413, 139] width 113 height 18
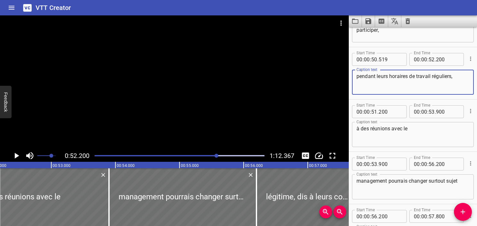
scroll to position [877, 0]
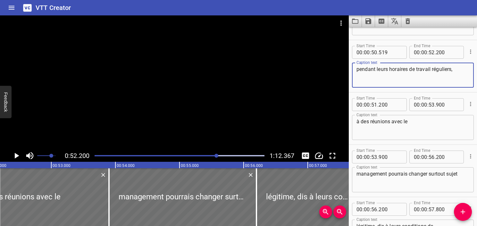
click at [353, 127] on div "à des réunions avec le Caption text" at bounding box center [413, 127] width 122 height 25
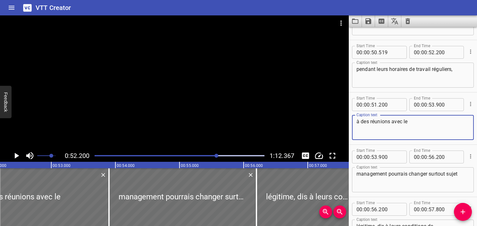
click at [15, 158] on icon "Play/Pause" at bounding box center [17, 156] width 10 height 10
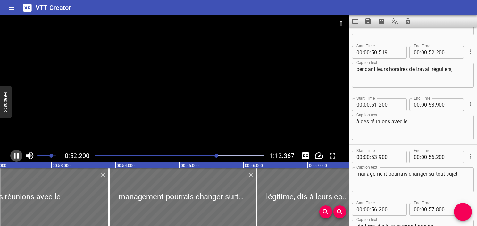
click at [15, 158] on icon "Play/Pause" at bounding box center [17, 156] width 10 height 10
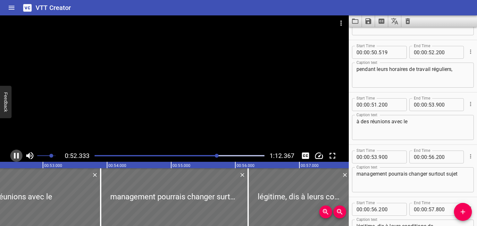
click at [15, 158] on icon "Play/Pause" at bounding box center [17, 156] width 10 height 10
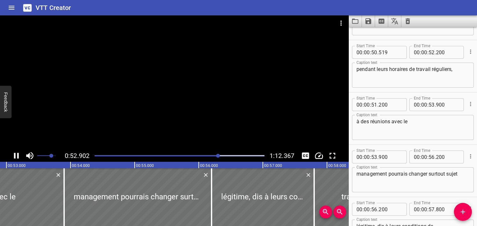
click at [15, 158] on icon "Play/Pause" at bounding box center [17, 156] width 10 height 10
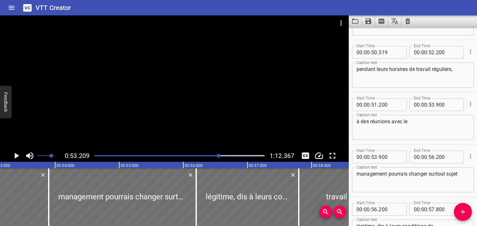
scroll to position [0, 3413]
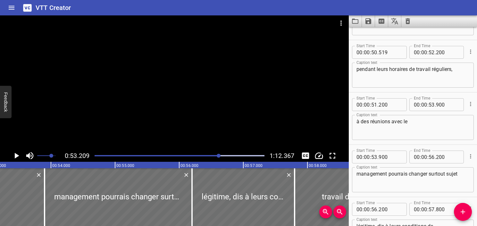
click at [212, 156] on div "Play progress" at bounding box center [135, 155] width 170 height 1
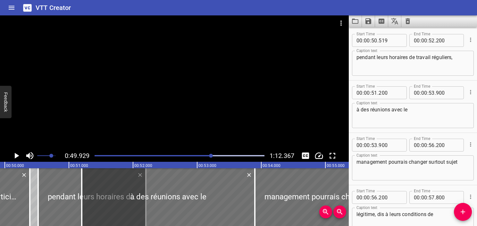
click at [11, 156] on button "Play/Pause" at bounding box center [16, 155] width 12 height 12
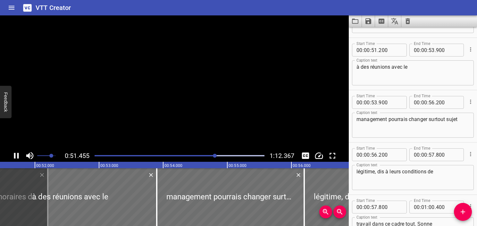
scroll to position [941, 0]
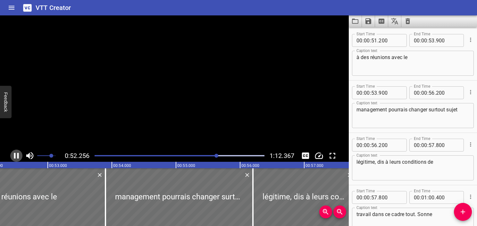
click at [14, 156] on icon "Play/Pause" at bounding box center [16, 156] width 5 height 6
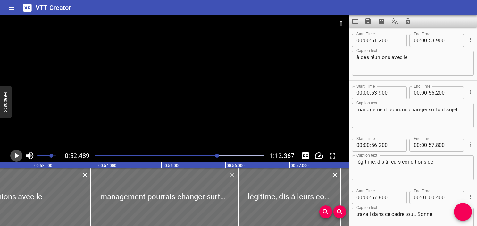
click at [14, 156] on icon "Play/Pause" at bounding box center [17, 156] width 10 height 10
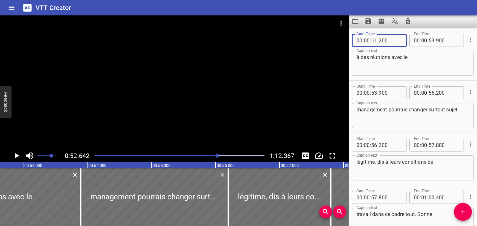
click at [373, 38] on input "number" at bounding box center [374, 40] width 6 height 13
click at [17, 156] on icon "Play/Pause" at bounding box center [17, 156] width 4 height 6
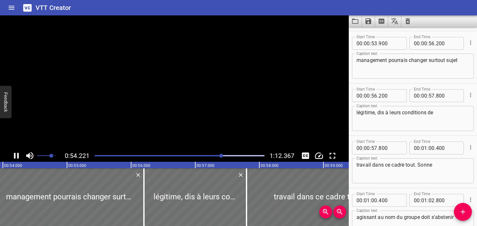
scroll to position [993, 0]
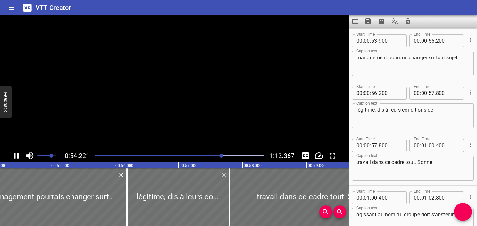
click at [17, 156] on icon "Play/Pause" at bounding box center [16, 156] width 5 height 6
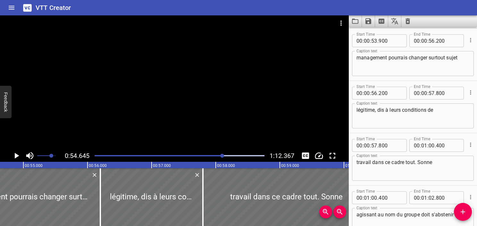
scroll to position [0, 3505]
click at [217, 156] on div "Play progress" at bounding box center [138, 155] width 170 height 1
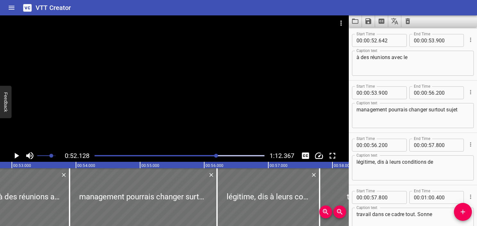
scroll to position [0, 3344]
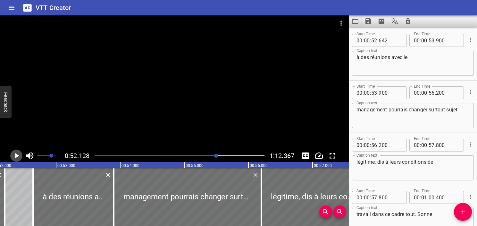
click at [12, 155] on icon "Play/Pause" at bounding box center [17, 156] width 10 height 10
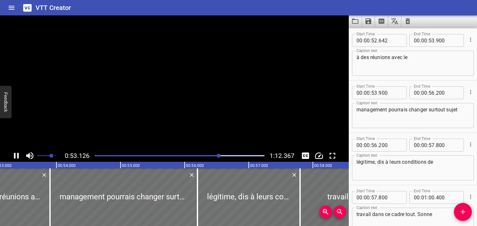
click at [12, 155] on icon "Play/Pause" at bounding box center [17, 156] width 10 height 10
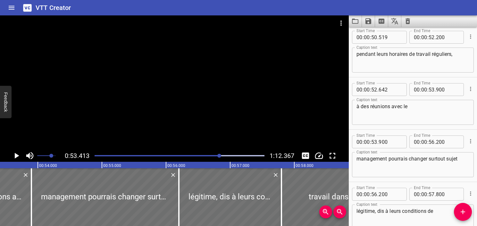
scroll to position [877, 0]
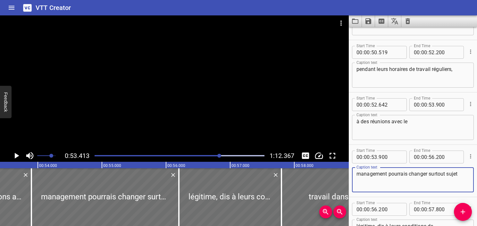
drag, startPoint x: 387, startPoint y: 175, endPoint x: 350, endPoint y: 173, distance: 37.3
click at [350, 173] on div "Start Time 00 : 00 : 53 . 900 Start Time End Time 00 : 00 : 56 . 200 End Time C…" at bounding box center [413, 171] width 128 height 52
click at [431, 125] on textarea "à des réunions avec le" at bounding box center [413, 127] width 113 height 18
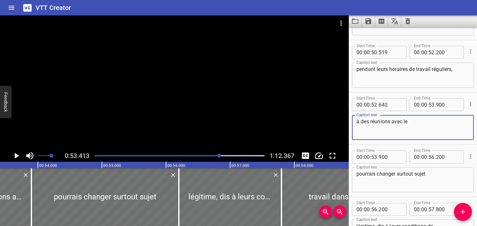
paste textarea "management"
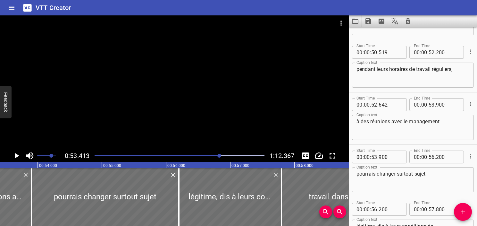
click at [212, 156] on div at bounding box center [180, 155] width 178 height 9
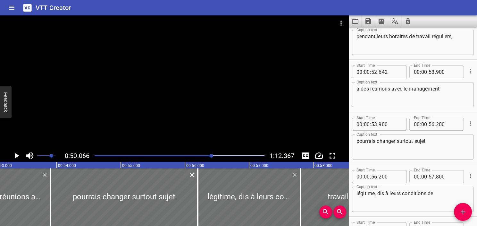
scroll to position [941, 0]
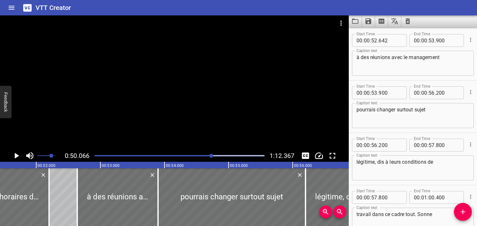
click at [21, 157] on button "Play/Pause" at bounding box center [16, 155] width 12 height 12
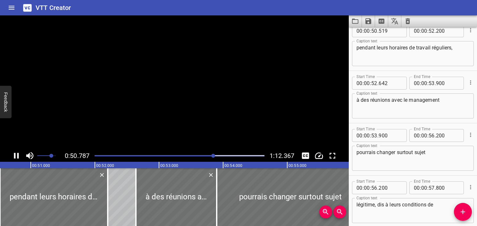
scroll to position [889, 0]
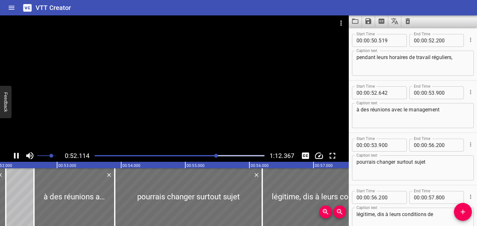
click at [19, 157] on icon "Play/Pause" at bounding box center [17, 156] width 10 height 10
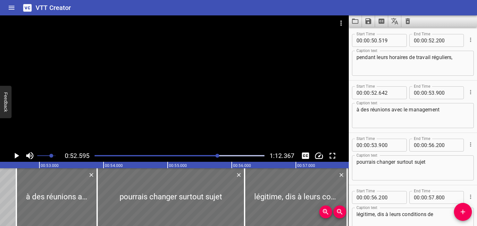
scroll to position [0, 3374]
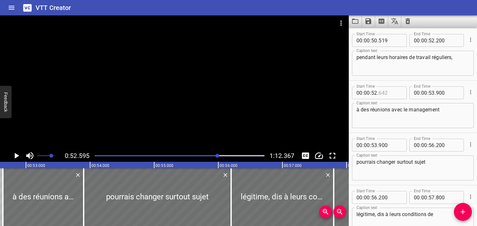
click at [383, 94] on input "number" at bounding box center [390, 92] width 23 height 13
click at [19, 157] on icon "Play/Pause" at bounding box center [17, 156] width 10 height 10
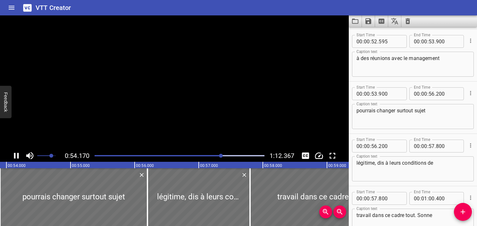
scroll to position [993, 0]
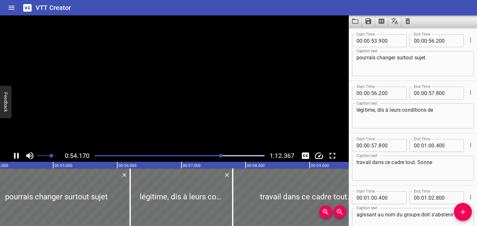
click at [19, 157] on icon "Play/Pause" at bounding box center [17, 156] width 10 height 10
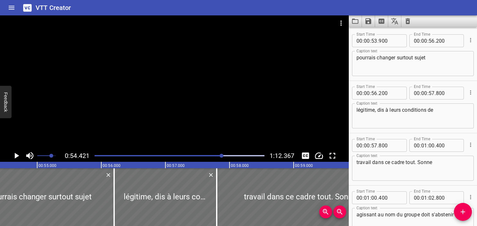
click at [219, 155] on div "Play progress" at bounding box center [138, 155] width 170 height 1
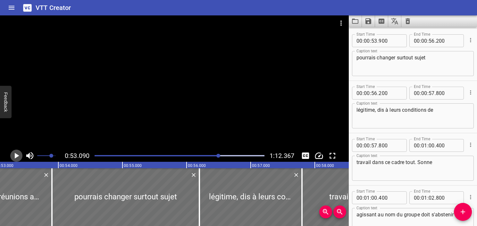
click at [19, 155] on icon "Play/Pause" at bounding box center [17, 156] width 10 height 10
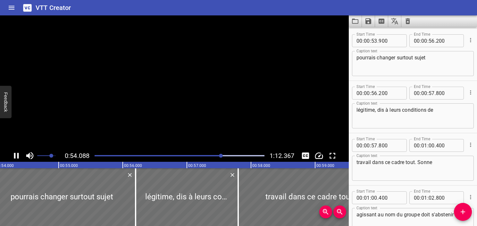
click at [19, 155] on icon "Play/Pause" at bounding box center [17, 156] width 10 height 10
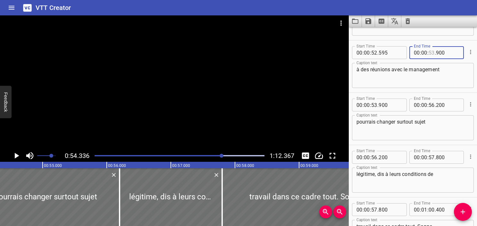
click at [430, 53] on input "number" at bounding box center [432, 52] width 6 height 13
click at [444, 81] on textarea "à des réunions avec le management" at bounding box center [413, 75] width 113 height 18
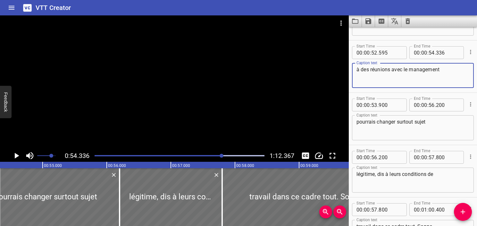
click at [358, 124] on textarea "pourrais changer surtout sujet" at bounding box center [413, 128] width 113 height 18
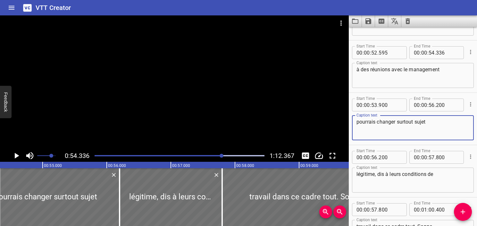
click at [376, 122] on textarea "pourrais changer surtout sujet" at bounding box center [413, 128] width 113 height 18
click at [19, 155] on icon "Play/Pause" at bounding box center [17, 156] width 10 height 10
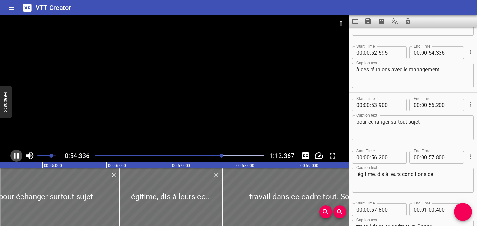
click at [19, 155] on icon "Play/Pause" at bounding box center [16, 156] width 5 height 6
click at [19, 155] on icon "Play/Pause" at bounding box center [17, 156] width 10 height 10
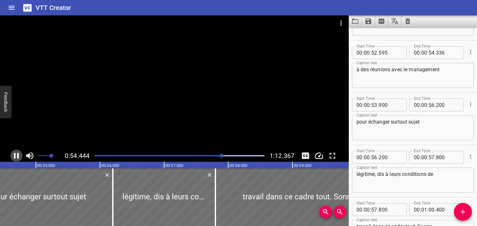
click at [19, 155] on icon "Play/Pause" at bounding box center [16, 156] width 5 height 6
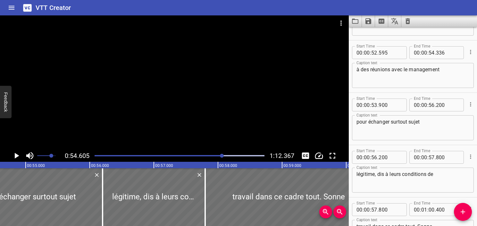
click at [19, 155] on icon "Play/Pause" at bounding box center [17, 156] width 10 height 10
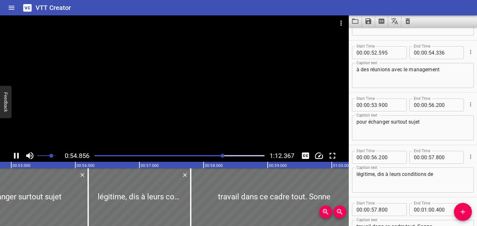
click at [19, 155] on icon "Play/Pause" at bounding box center [16, 156] width 5 height 6
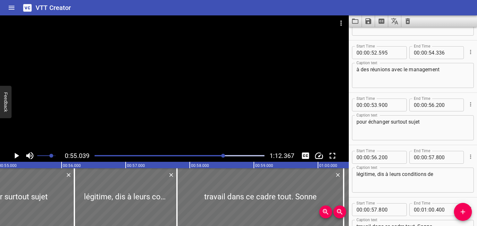
click at [217, 155] on div "Play progress" at bounding box center [139, 155] width 170 height 1
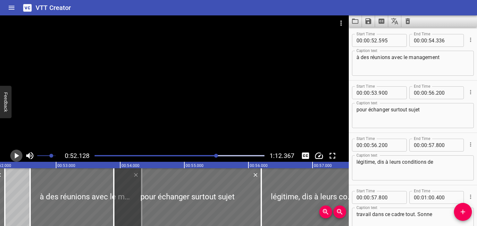
click at [14, 154] on icon "Play/Pause" at bounding box center [17, 156] width 10 height 10
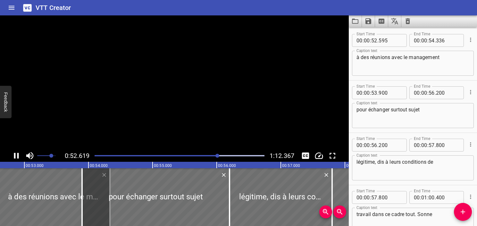
click at [14, 154] on icon "Play/Pause" at bounding box center [16, 156] width 5 height 6
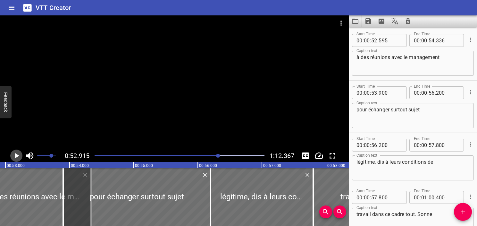
click at [14, 154] on icon "Play/Pause" at bounding box center [17, 156] width 10 height 10
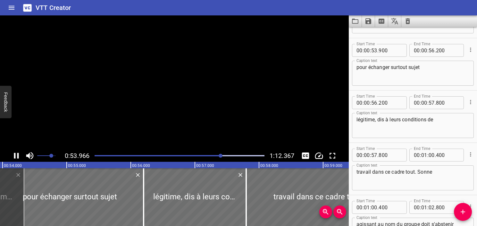
scroll to position [993, 0]
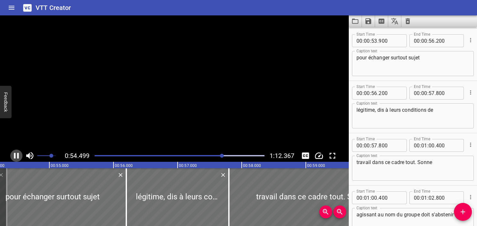
click at [16, 158] on icon "Play/Pause" at bounding box center [17, 156] width 10 height 10
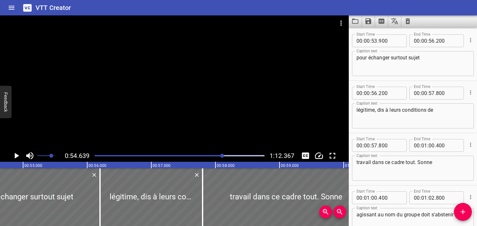
click at [218, 157] on div at bounding box center [180, 155] width 178 height 9
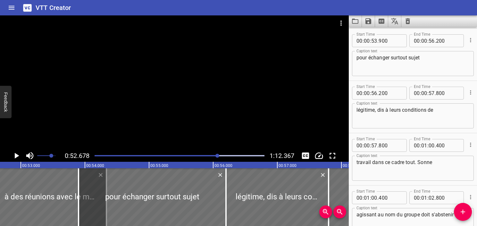
click at [13, 154] on icon "Play/Pause" at bounding box center [17, 156] width 10 height 10
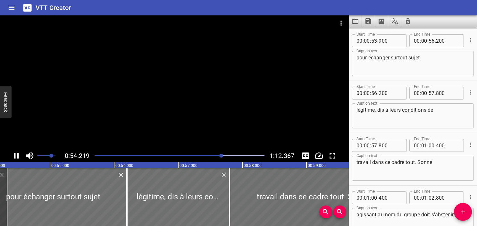
click at [15, 157] on icon "Play/Pause" at bounding box center [17, 156] width 10 height 10
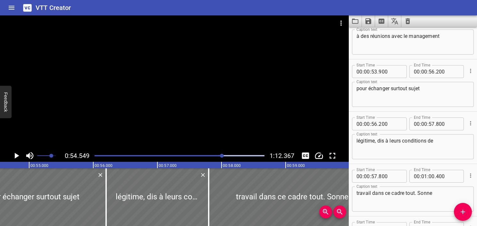
scroll to position [961, 0]
click at [375, 70] on input "number" at bounding box center [374, 72] width 6 height 13
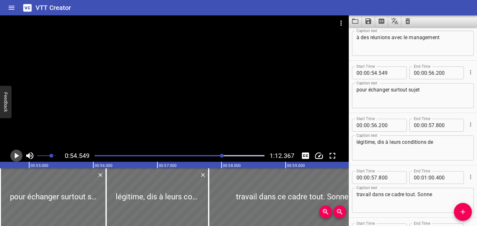
click at [16, 157] on icon "Play/Pause" at bounding box center [17, 156] width 4 height 6
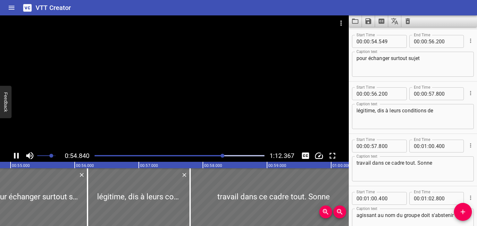
scroll to position [993, 0]
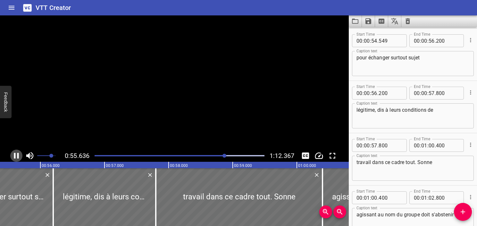
click at [16, 157] on icon "Play/Pause" at bounding box center [17, 156] width 10 height 10
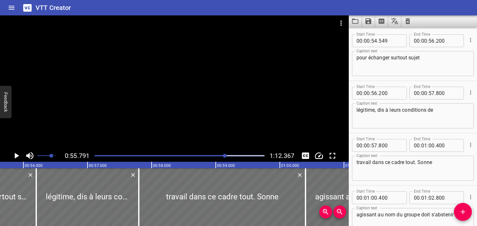
scroll to position [0, 3579]
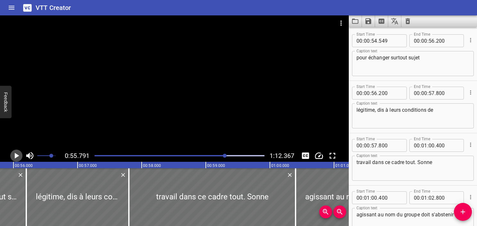
click at [16, 157] on icon "Play/Pause" at bounding box center [17, 156] width 4 height 6
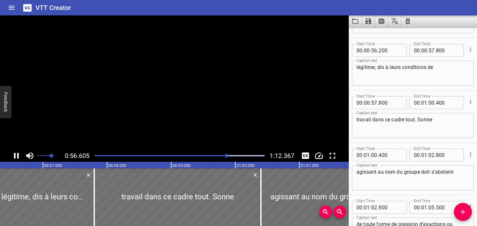
scroll to position [1046, 0]
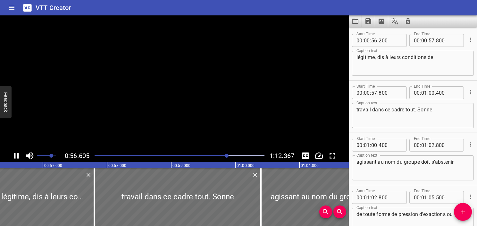
click at [16, 157] on icon "Play/Pause" at bounding box center [17, 156] width 10 height 10
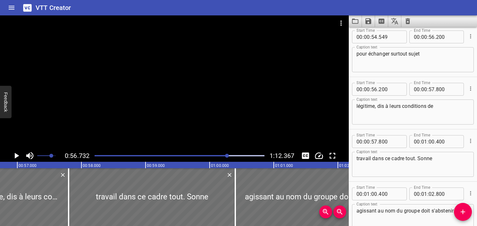
scroll to position [981, 0]
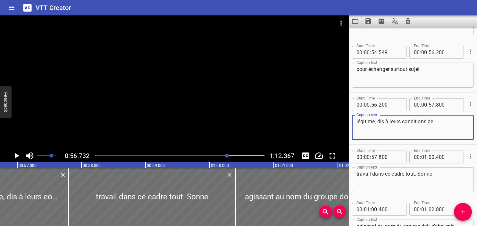
drag, startPoint x: 375, startPoint y: 123, endPoint x: 343, endPoint y: 122, distance: 31.8
click at [343, 122] on main "0:56.732 1:12.367 00:00.000 00:01.000 00:02.000 00:03.000 00:04.000 00:05.000 0…" at bounding box center [238, 120] width 477 height 210
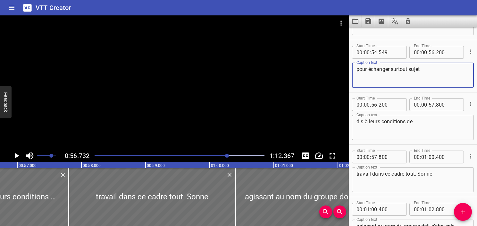
click at [428, 77] on textarea "pour échanger surtout sujet" at bounding box center [413, 75] width 113 height 18
paste textarea "légitime,"
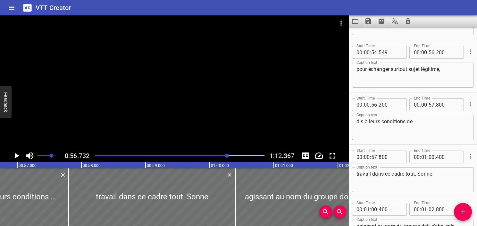
click at [398, 68] on textarea "pour échanger surtout sujet légitime," at bounding box center [413, 75] width 113 height 18
click at [219, 154] on div at bounding box center [180, 155] width 178 height 9
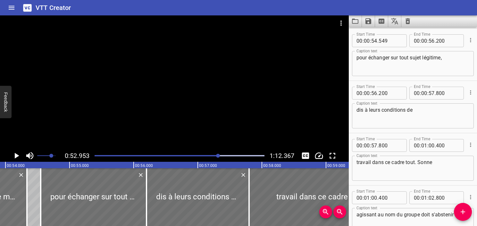
scroll to position [0, 3396]
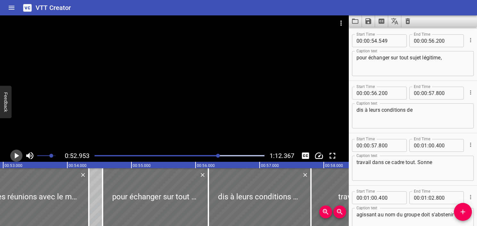
click at [15, 157] on icon "Play/Pause" at bounding box center [17, 156] width 4 height 6
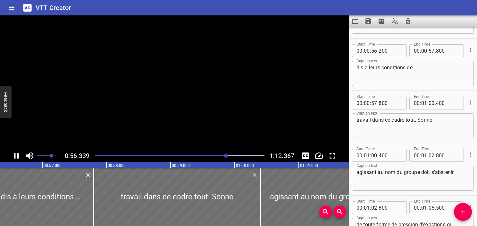
scroll to position [1046, 0]
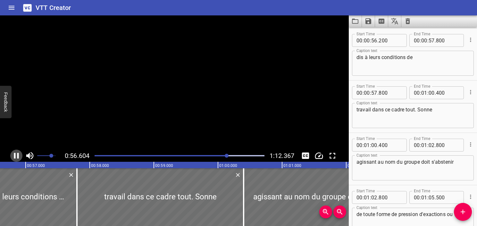
click at [15, 157] on icon "Play/Pause" at bounding box center [17, 156] width 10 height 10
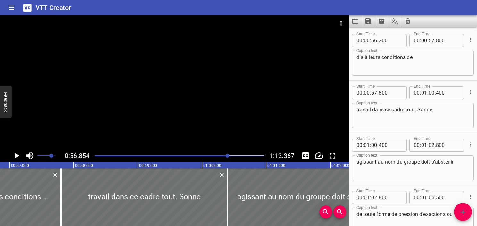
click at [224, 155] on div "Play progress" at bounding box center [143, 155] width 170 height 1
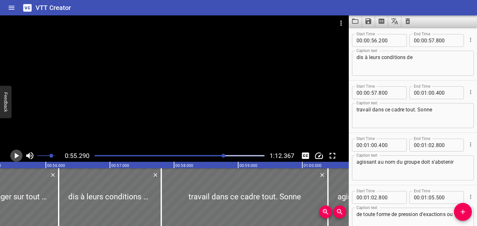
click at [17, 155] on icon "Play/Pause" at bounding box center [17, 156] width 4 height 6
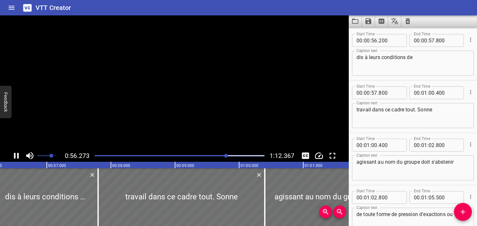
click at [17, 155] on icon "Play/Pause" at bounding box center [16, 156] width 5 height 6
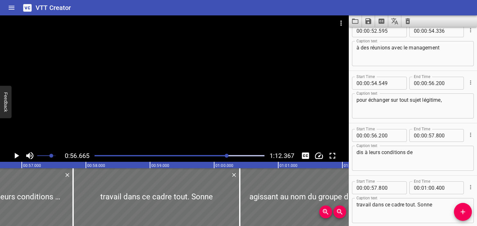
scroll to position [949, 0]
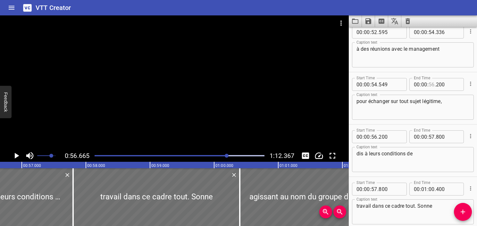
click at [430, 84] on input "number" at bounding box center [432, 84] width 6 height 13
click at [439, 85] on input "number" at bounding box center [447, 84] width 23 height 13
click at [439, 109] on textarea "pour échanger sur tout sujet légitime," at bounding box center [413, 107] width 113 height 18
click at [360, 155] on textarea "dis à leurs conditions de" at bounding box center [413, 159] width 113 height 18
click at [428, 152] on textarea "dis à leurs conditions de" at bounding box center [413, 159] width 113 height 18
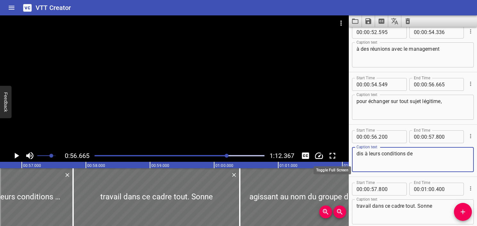
drag, startPoint x: 381, startPoint y: 155, endPoint x: 331, endPoint y: 153, distance: 49.4
click at [331, 153] on main "0:56.665 1:12.367 00:00.000 00:01.000 00:02.000 00:03.000 00:04.000 00:05.000 0…" at bounding box center [238, 120] width 477 height 210
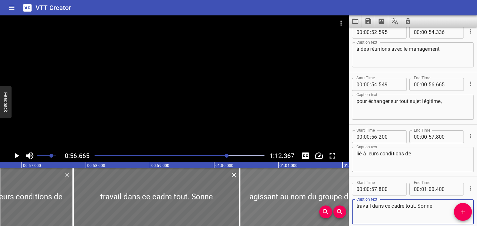
drag, startPoint x: 371, startPoint y: 206, endPoint x: 339, endPoint y: 203, distance: 32.2
click at [339, 203] on main "0:56.665 1:12.367 00:00.000 00:01.000 00:02.000 00:03.000 00:04.000 00:05.000 0…" at bounding box center [238, 120] width 477 height 210
click at [461, 157] on textarea "lié à leurs conditions de" at bounding box center [413, 159] width 113 height 18
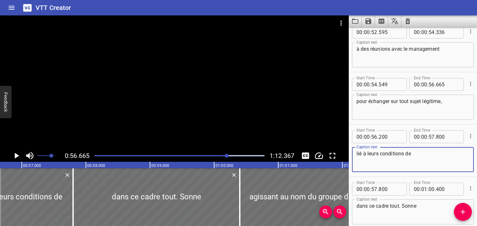
paste textarea "travail"
click at [21, 162] on rect at bounding box center [375, 165] width 1604 height 6
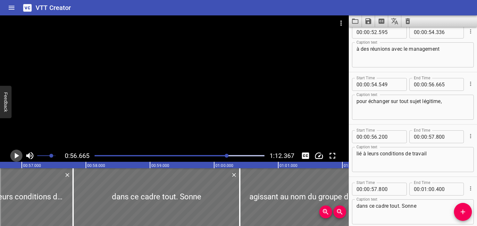
click at [18, 157] on icon "Play/Pause" at bounding box center [17, 156] width 10 height 10
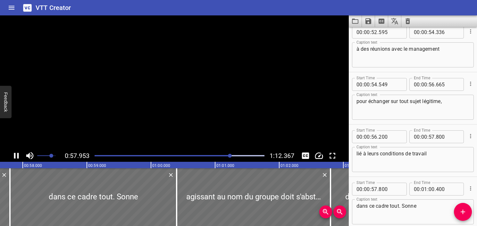
scroll to position [0, 3715]
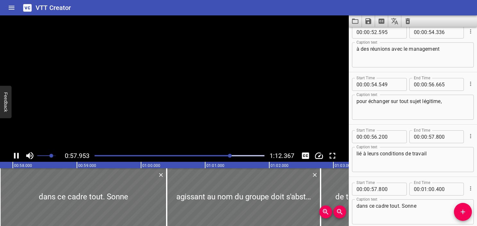
click at [18, 157] on icon "Play/Pause" at bounding box center [16, 156] width 5 height 6
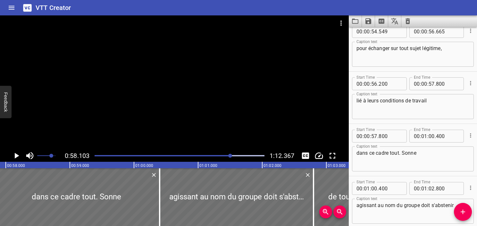
scroll to position [0, 3727]
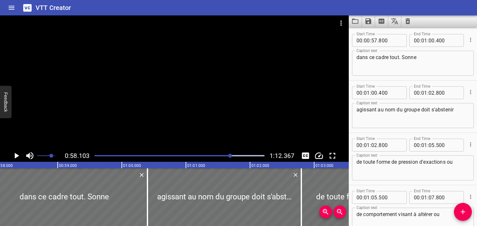
click at [422, 119] on textarea "agissant au nom du groupe doit s'abstenir" at bounding box center [413, 115] width 113 height 18
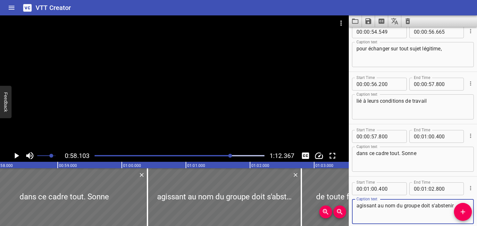
scroll to position [1002, 0]
click at [431, 100] on textarea "lié à leurs conditions de travail" at bounding box center [413, 107] width 113 height 18
click at [225, 157] on div at bounding box center [180, 155] width 178 height 9
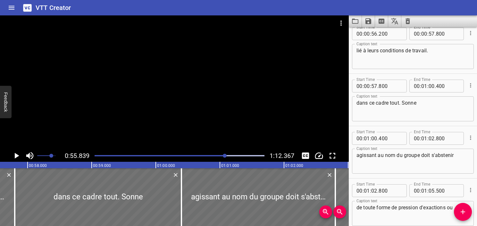
scroll to position [1098, 0]
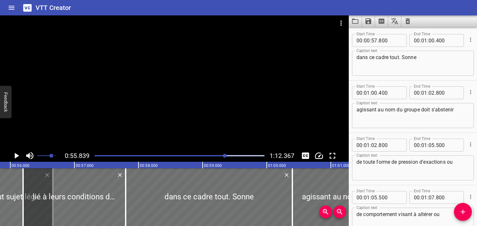
click at [15, 158] on icon "Play/Pause" at bounding box center [17, 156] width 4 height 6
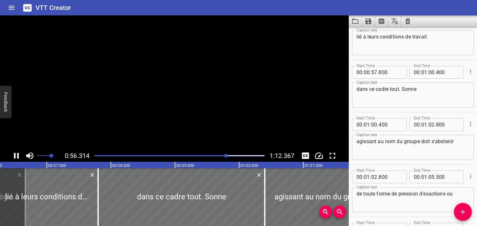
scroll to position [1046, 0]
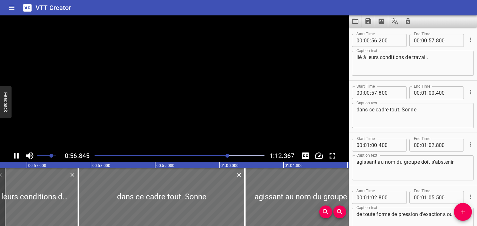
click at [15, 158] on icon "Play/Pause" at bounding box center [16, 156] width 5 height 6
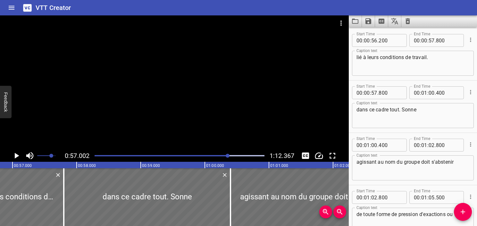
scroll to position [0, 3656]
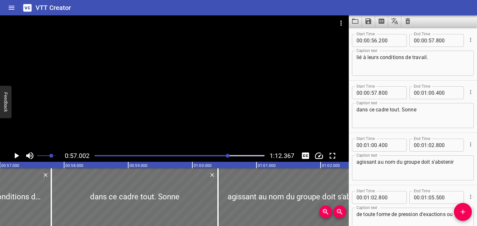
click at [224, 155] on div "Play progress" at bounding box center [144, 155] width 170 height 1
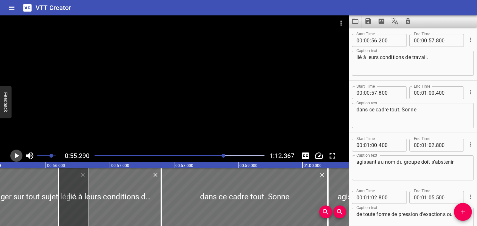
click at [19, 156] on icon "Play/Pause" at bounding box center [17, 156] width 4 height 6
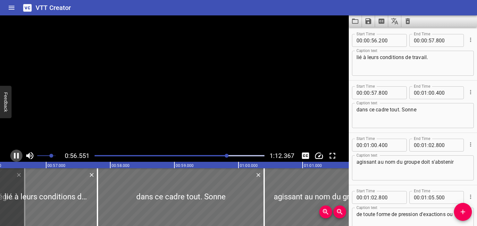
click at [19, 156] on icon "Play/Pause" at bounding box center [16, 156] width 5 height 6
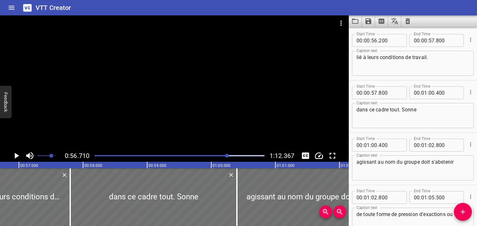
click at [19, 156] on icon "Play/Pause" at bounding box center [17, 156] width 4 height 6
click at [19, 156] on icon "Play/Pause" at bounding box center [16, 156] width 5 height 6
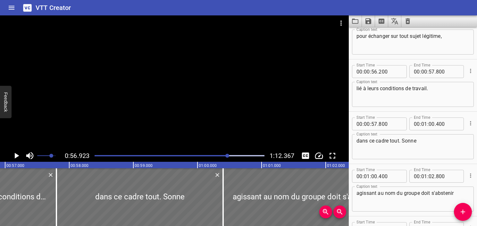
scroll to position [1013, 0]
click at [386, 74] on input "number" at bounding box center [390, 72] width 23 height 13
click at [17, 157] on icon "Play/Pause" at bounding box center [17, 156] width 10 height 10
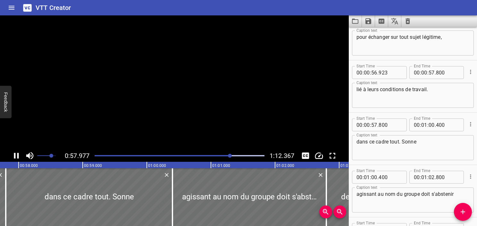
scroll to position [1078, 0]
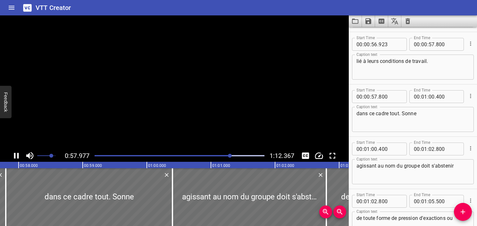
click at [17, 157] on icon "Play/Pause" at bounding box center [17, 156] width 10 height 10
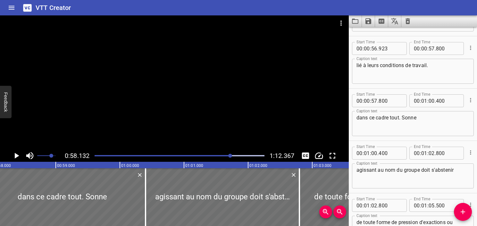
scroll to position [1034, 0]
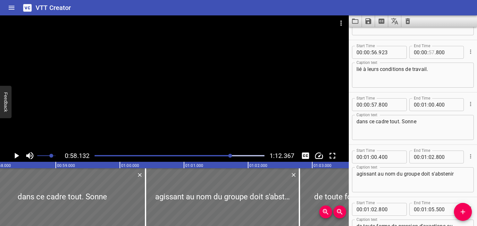
click at [429, 52] on input "number" at bounding box center [432, 52] width 6 height 13
click at [435, 77] on textarea "lié à leurs conditions de travail." at bounding box center [413, 75] width 113 height 18
click at [406, 172] on textarea "agissant au nom du groupe doit s'abstenir" at bounding box center [413, 180] width 113 height 18
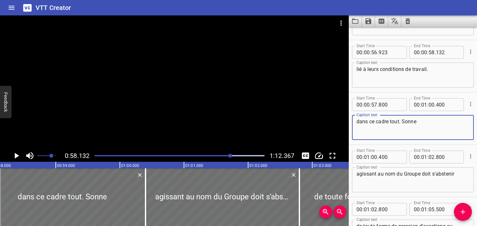
click at [362, 120] on textarea "dans ce cadre tout. Sonne" at bounding box center [413, 127] width 113 height 18
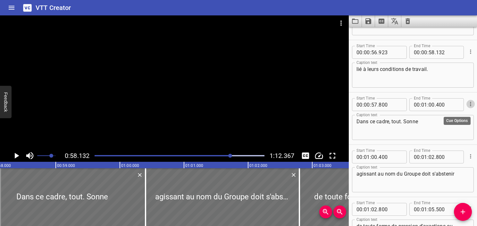
click at [468, 101] on icon "Cue Options" at bounding box center [471, 104] width 6 height 6
click at [466, 213] on div at bounding box center [238, 113] width 477 height 226
click at [462, 211] on icon "Add Cue" at bounding box center [463, 212] width 8 height 8
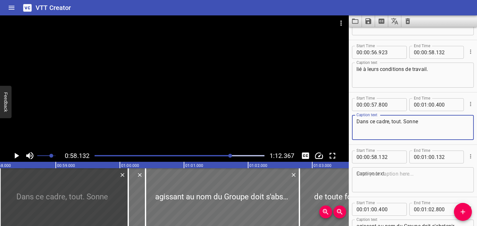
drag, startPoint x: 391, startPoint y: 119, endPoint x: 453, endPoint y: 129, distance: 62.4
click at [453, 129] on textarea "Dans ce cadre, tout. Sonne" at bounding box center [413, 127] width 113 height 18
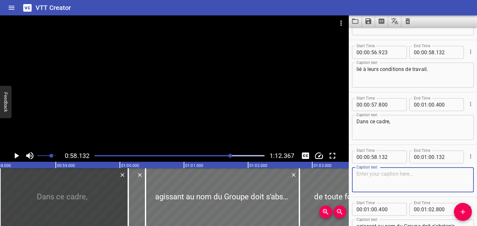
click at [394, 174] on textarea at bounding box center [413, 180] width 113 height 18
paste textarea "tout. Sonne"
drag, startPoint x: 394, startPoint y: 172, endPoint x: 332, endPoint y: 167, distance: 62.4
click at [332, 167] on main "0:58.132 1:12.367 00:00.000 00:01.000 00:02.000 00:03.000 00:04.000 00:05.000 0…" at bounding box center [238, 120] width 477 height 210
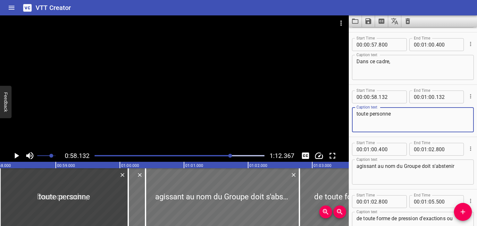
scroll to position [1098, 0]
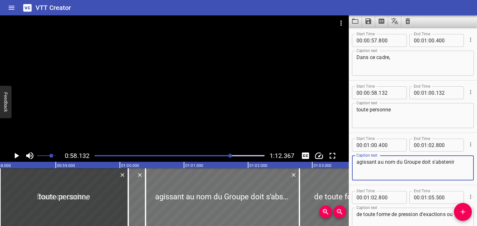
drag, startPoint x: 420, startPoint y: 162, endPoint x: 344, endPoint y: 158, distance: 76.7
click at [344, 158] on main "0:58.132 1:12.367 00:00.000 00:01.000 00:02.000 00:03.000 00:04.000 00:05.000 0…" at bounding box center [238, 120] width 477 height 210
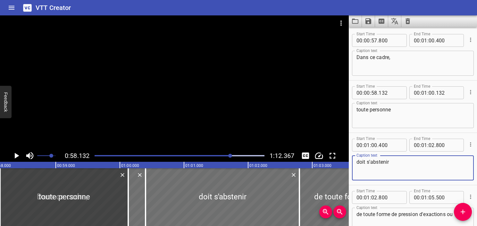
click at [416, 114] on textarea "toute personne" at bounding box center [413, 115] width 113 height 18
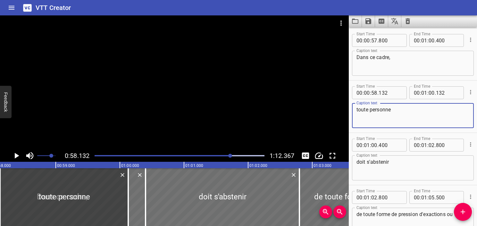
paste textarea "agissant au nom du Groupe"
click at [400, 62] on textarea "Dans ce cadre," at bounding box center [413, 63] width 113 height 18
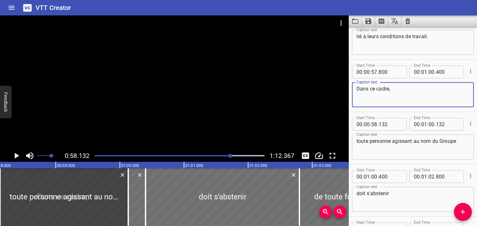
scroll to position [1066, 0]
click at [225, 155] on div "Play progress" at bounding box center [146, 155] width 170 height 1
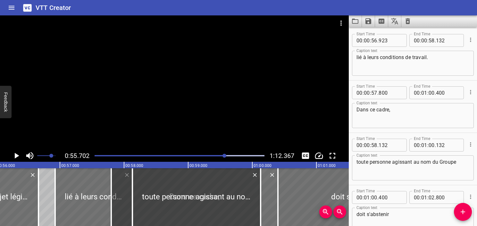
scroll to position [0, 3573]
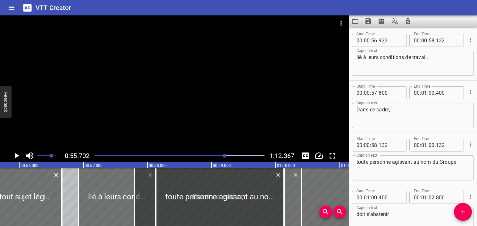
click at [17, 157] on icon "Play/Pause" at bounding box center [17, 156] width 10 height 10
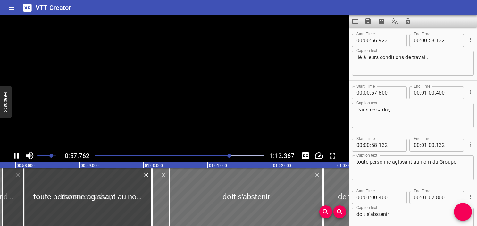
scroll to position [0, 3722]
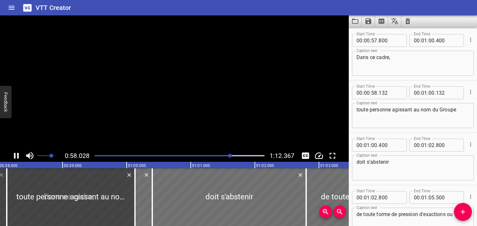
click at [17, 157] on icon "Play/Pause" at bounding box center [16, 156] width 5 height 6
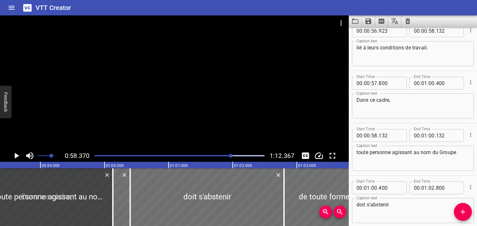
scroll to position [1054, 0]
click at [376, 84] on input "number" at bounding box center [374, 84] width 6 height 13
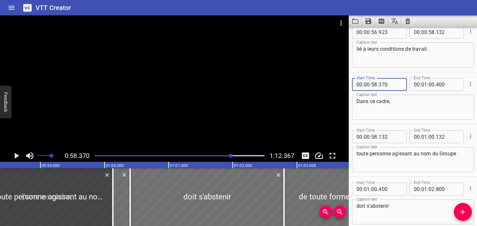
click at [16, 156] on icon "Play/Pause" at bounding box center [17, 156] width 4 height 6
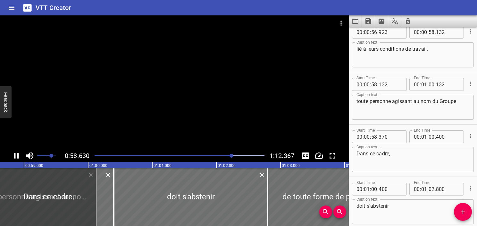
click at [16, 156] on icon "Play/Pause" at bounding box center [17, 156] width 10 height 10
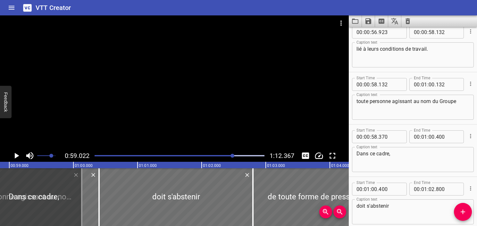
scroll to position [0, 3786]
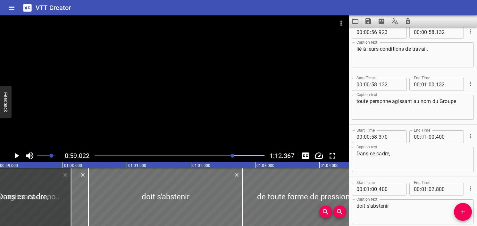
click at [421, 138] on input "number" at bounding box center [424, 136] width 6 height 13
click at [412, 164] on textarea "Dans ce cadre," at bounding box center [413, 159] width 113 height 18
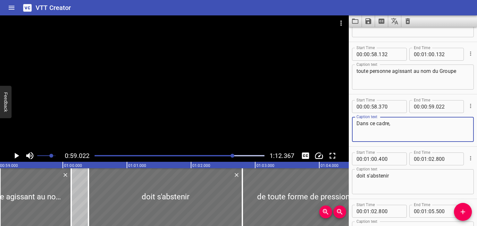
scroll to position [1086, 0]
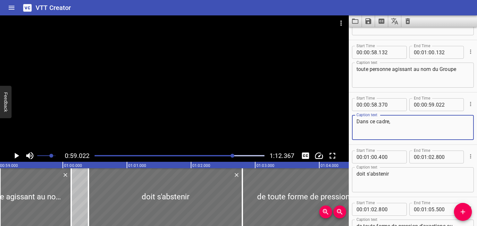
click at [357, 118] on textarea "Dans ce cadre," at bounding box center [413, 127] width 113 height 18
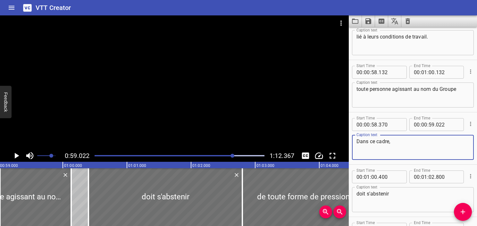
scroll to position [1054, 0]
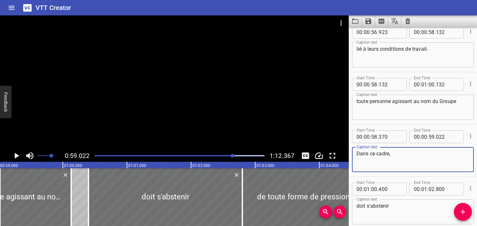
click at [376, 114] on textarea "toute personne agissant au nom du Groupe" at bounding box center [413, 107] width 113 height 18
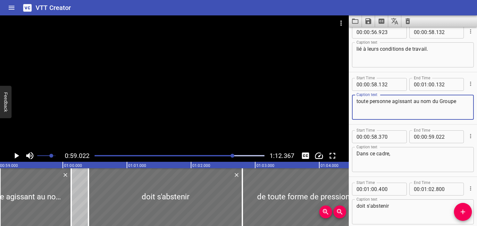
click at [360, 205] on textarea "doit s'abstenir" at bounding box center [413, 212] width 113 height 18
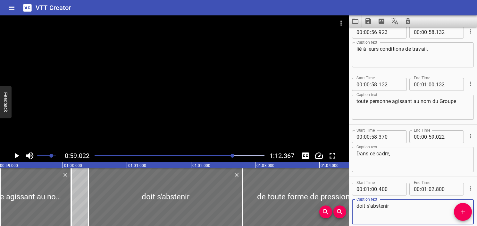
click at [373, 100] on textarea "toute personne agissant au nom du Groupe" at bounding box center [413, 107] width 113 height 18
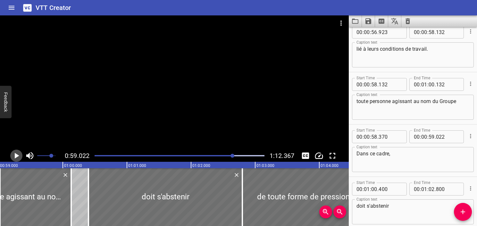
click at [16, 157] on icon "Play/Pause" at bounding box center [17, 156] width 10 height 10
click at [17, 157] on icon "Play/Pause" at bounding box center [17, 156] width 10 height 10
click at [17, 157] on icon "Play/Pause" at bounding box center [16, 156] width 5 height 6
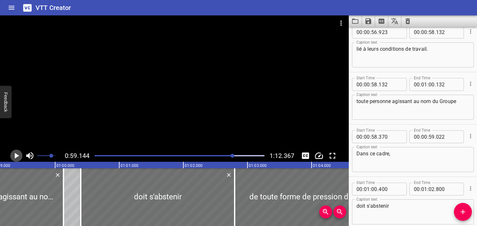
click at [17, 157] on icon "Play/Pause" at bounding box center [17, 156] width 10 height 10
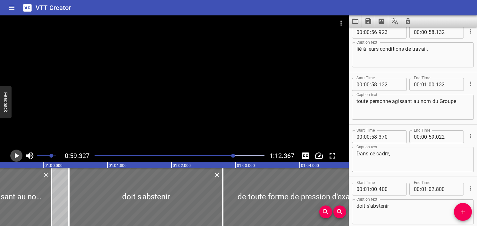
click at [17, 157] on icon "Play/Pause" at bounding box center [17, 156] width 10 height 10
click at [17, 157] on icon "Play/Pause" at bounding box center [16, 156] width 5 height 6
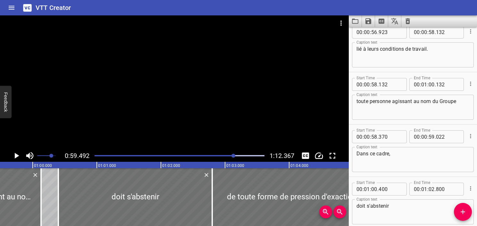
click at [17, 157] on icon "Play/Pause" at bounding box center [17, 156] width 10 height 10
click at [17, 157] on icon "Play/Pause" at bounding box center [16, 156] width 5 height 6
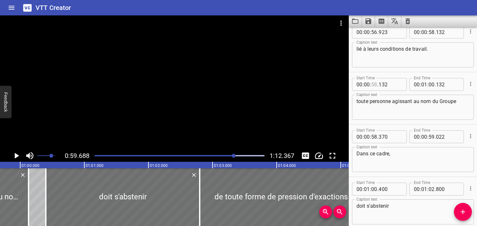
click at [372, 85] on input "number" at bounding box center [374, 84] width 6 height 13
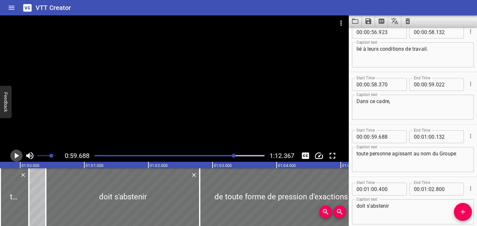
click at [14, 155] on icon "Play/Pause" at bounding box center [17, 156] width 10 height 10
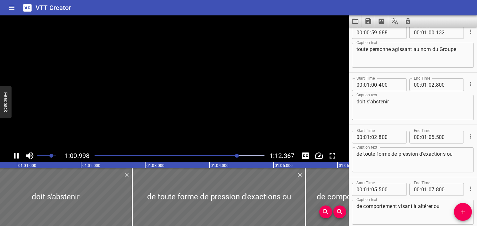
scroll to position [1202, 0]
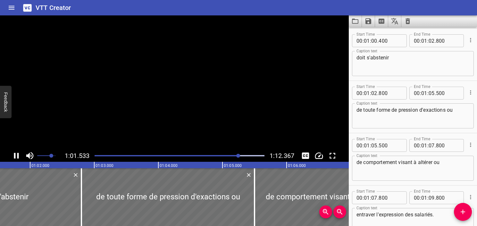
click at [14, 155] on icon "Play/Pause" at bounding box center [17, 156] width 10 height 10
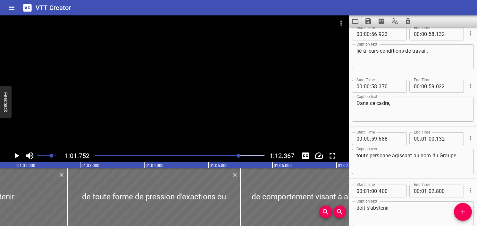
scroll to position [1050, 0]
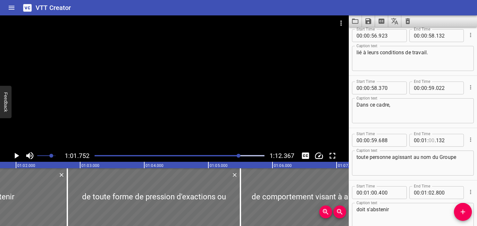
click at [429, 140] on input "number" at bounding box center [432, 140] width 6 height 13
click at [467, 162] on div "toute personne agissant au nom du Groupe Caption text" at bounding box center [413, 162] width 122 height 25
click at [395, 115] on textarea "Dans ce cadre," at bounding box center [413, 111] width 113 height 18
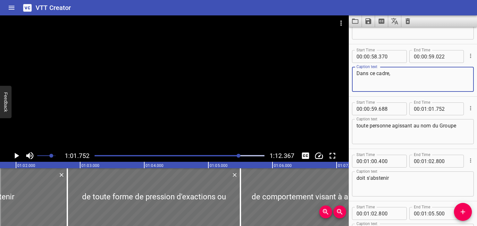
scroll to position [1082, 0]
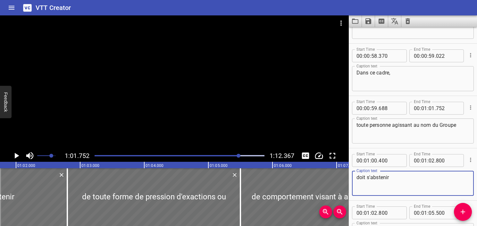
click at [387, 191] on textarea "doit s'abstenir" at bounding box center [413, 183] width 113 height 18
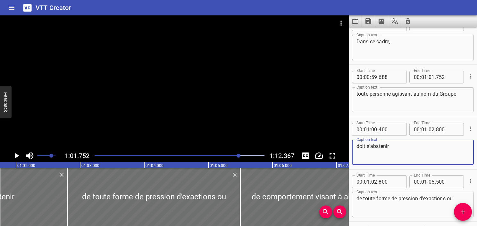
scroll to position [1115, 0]
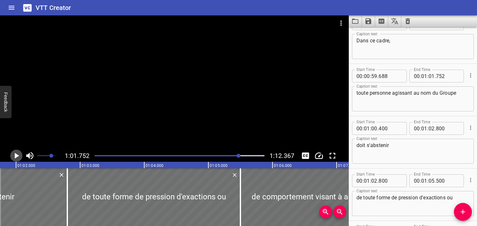
click at [14, 155] on icon "Play/Pause" at bounding box center [17, 156] width 10 height 10
click at [14, 155] on icon "Play/Pause" at bounding box center [16, 156] width 5 height 6
click at [15, 155] on icon "Play/Pause" at bounding box center [17, 156] width 4 height 6
click at [15, 155] on icon "Play/Pause" at bounding box center [16, 156] width 5 height 6
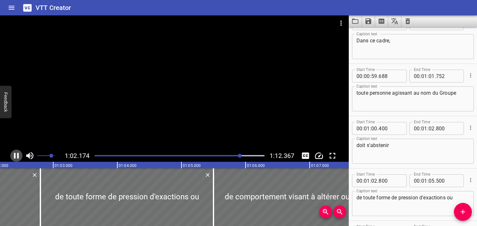
click at [15, 155] on icon "Play/Pause" at bounding box center [16, 156] width 5 height 6
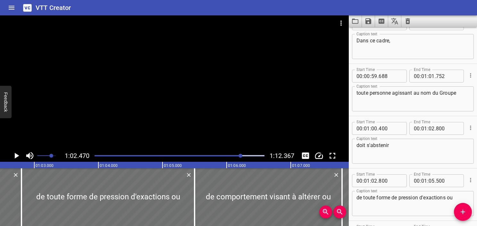
click at [237, 154] on div at bounding box center [180, 155] width 178 height 9
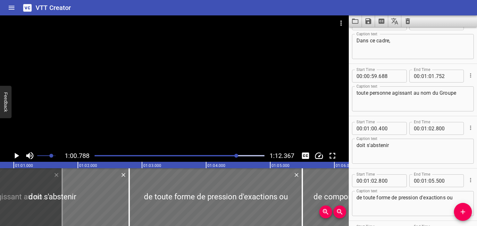
click at [19, 156] on icon "Play/Pause" at bounding box center [17, 156] width 10 height 10
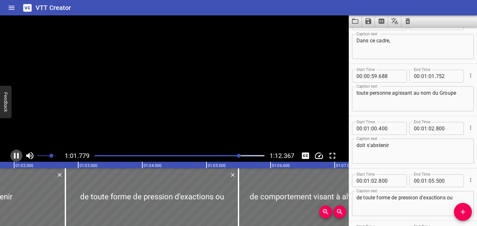
click at [19, 156] on icon "Play/Pause" at bounding box center [16, 156] width 5 height 6
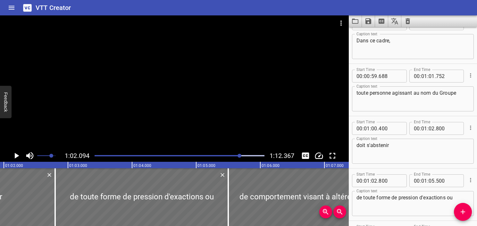
scroll to position [0, 3983]
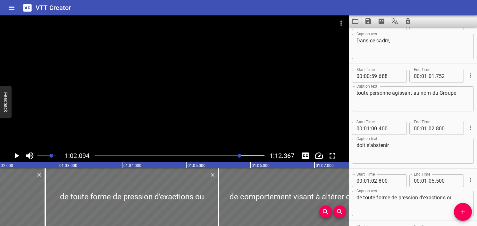
click at [378, 128] on span "." at bounding box center [377, 128] width 1 height 13
click at [371, 127] on input "number" at bounding box center [374, 128] width 6 height 13
click at [19, 155] on icon "Play/Pause" at bounding box center [17, 156] width 10 height 10
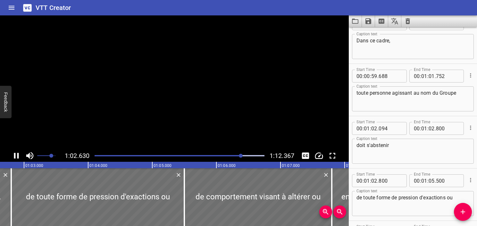
scroll to position [0, 4035]
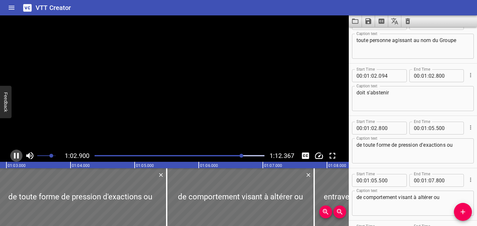
click at [19, 155] on icon "Play/Pause" at bounding box center [17, 156] width 10 height 10
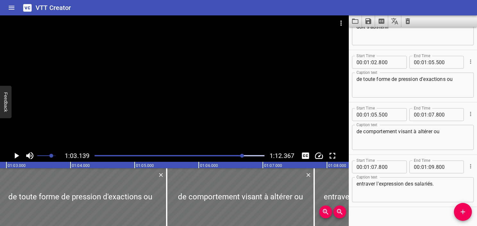
scroll to position [1243, 0]
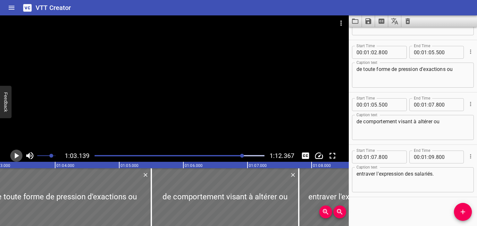
click at [19, 155] on icon "Play/Pause" at bounding box center [17, 156] width 10 height 10
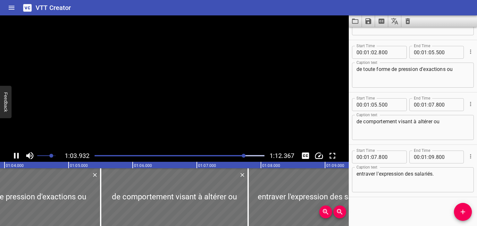
click at [19, 155] on icon "Play/Pause" at bounding box center [17, 156] width 10 height 10
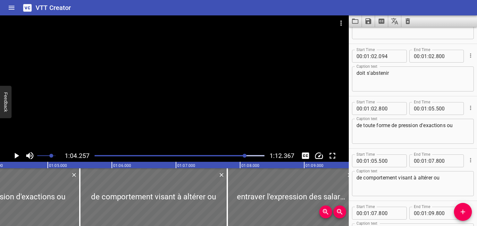
scroll to position [1179, 0]
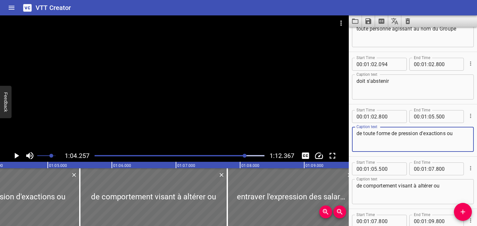
drag, startPoint x: 418, startPoint y: 135, endPoint x: 400, endPoint y: 129, distance: 19.4
click at [400, 129] on div "de toute forme de pression d'exactions ou Caption text" at bounding box center [413, 139] width 122 height 25
click at [412, 135] on textarea "de toute forme de pression d'exactions ou" at bounding box center [413, 139] width 113 height 18
drag, startPoint x: 420, startPoint y: 136, endPoint x: 339, endPoint y: 133, distance: 80.2
click at [339, 133] on main "1:04.257 1:12.367 00:00.000 00:01.000 00:02.000 00:03.000 00:04.000 00:05.000 0…" at bounding box center [238, 120] width 477 height 210
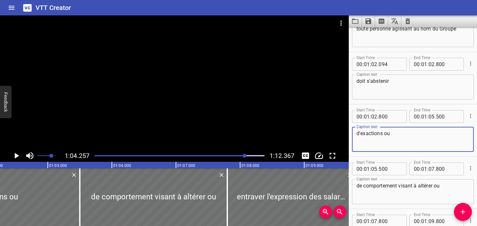
click at [396, 85] on textarea "doit s'abstenir" at bounding box center [413, 87] width 113 height 18
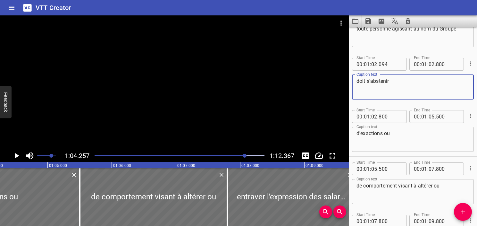
paste textarea "de toute forme de pression"
click at [430, 63] on input "number" at bounding box center [432, 64] width 6 height 13
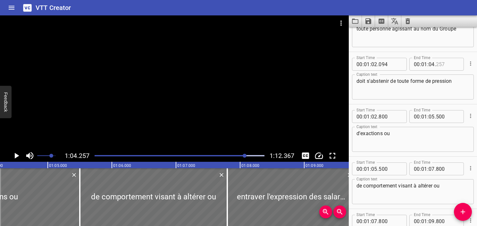
click at [468, 86] on div "doit s'abstenir de toute forme de pression Caption text" at bounding box center [413, 86] width 122 height 25
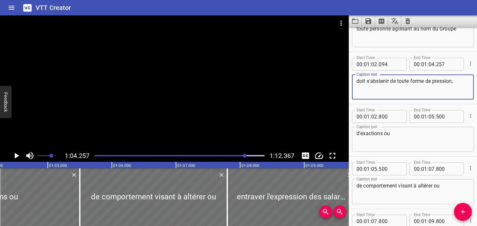
click at [355, 135] on div "d'exactions ou Caption text" at bounding box center [413, 139] width 122 height 25
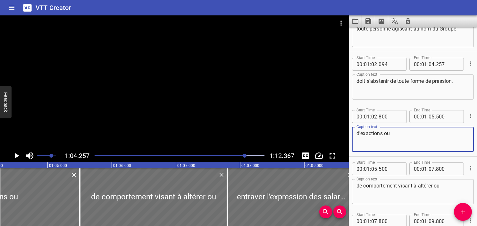
click at [382, 133] on textarea "d'exactions ou" at bounding box center [413, 139] width 113 height 18
click at [403, 127] on div "d'exaction ou Caption text" at bounding box center [413, 139] width 122 height 25
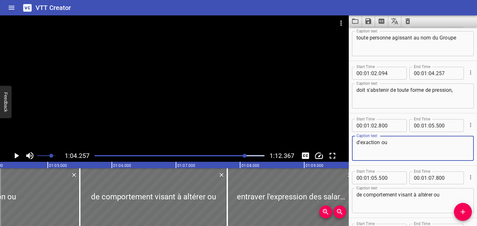
scroll to position [1170, 0]
click at [401, 151] on textarea "d'exaction ou" at bounding box center [413, 148] width 113 height 18
click at [18, 155] on icon "Play/Pause" at bounding box center [17, 156] width 4 height 6
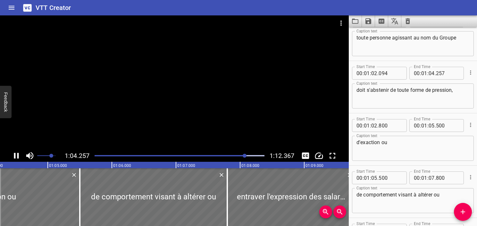
click at [18, 155] on icon "Play/Pause" at bounding box center [16, 156] width 5 height 6
click at [18, 155] on icon "Play/Pause" at bounding box center [17, 156] width 4 height 6
click at [18, 155] on icon "Play/Pause" at bounding box center [16, 156] width 5 height 6
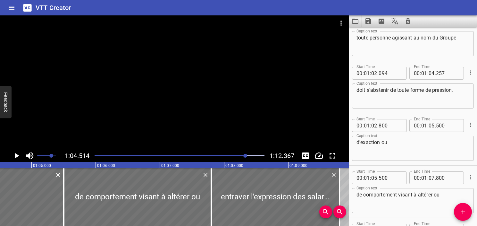
scroll to position [0, 4138]
click at [374, 126] on input "number" at bounding box center [374, 125] width 6 height 13
click at [18, 154] on icon "Play/Pause" at bounding box center [17, 156] width 10 height 10
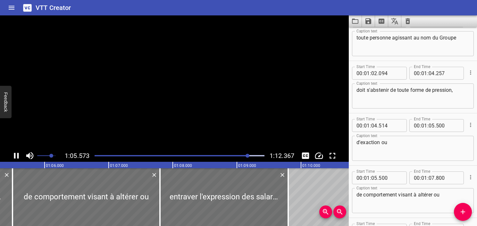
scroll to position [0, 4206]
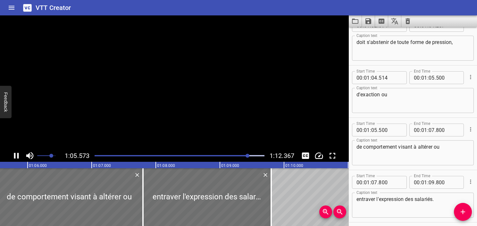
click at [18, 154] on icon "Play/Pause" at bounding box center [16, 156] width 5 height 6
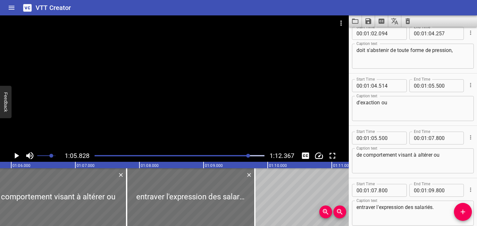
scroll to position [1206, 0]
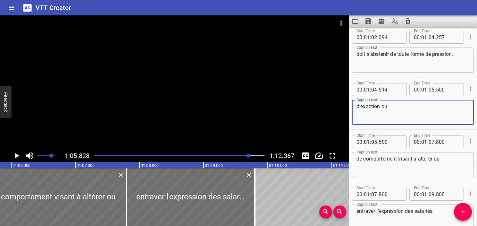
click at [381, 106] on textarea "d'exaction ou" at bounding box center [413, 112] width 113 height 18
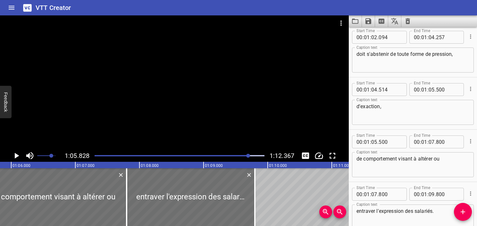
click at [356, 161] on div "de comportement visant à altérer ou Caption text" at bounding box center [413, 164] width 122 height 25
paste textarea "ou"
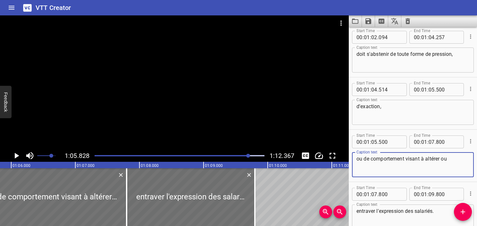
click at [357, 159] on textarea "ou de comportement visant à altérer ou" at bounding box center [413, 165] width 113 height 18
click at [393, 108] on textarea "d'exaction," at bounding box center [413, 112] width 113 height 18
click at [242, 155] on div "Play progress" at bounding box center [164, 155] width 170 height 1
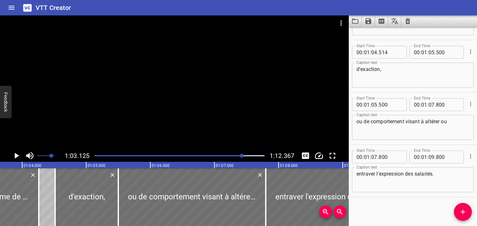
scroll to position [0, 4049]
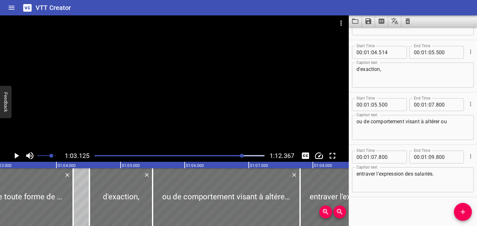
click at [17, 156] on icon "Play/Pause" at bounding box center [17, 156] width 4 height 6
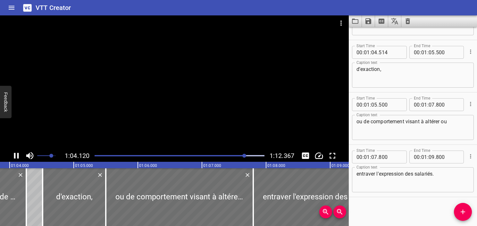
click at [17, 158] on icon "Play/Pause" at bounding box center [17, 156] width 10 height 10
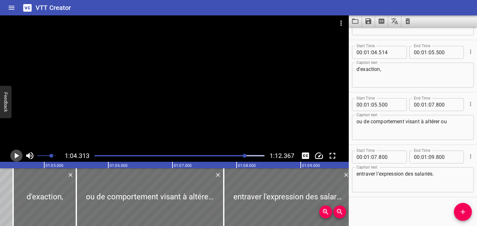
click at [17, 158] on icon "Play/Pause" at bounding box center [17, 156] width 10 height 10
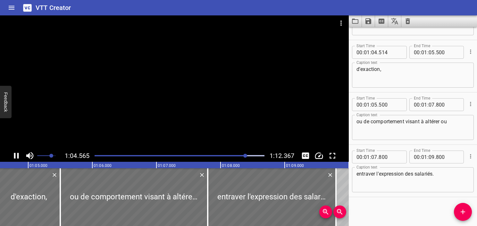
click at [17, 158] on icon "Play/Pause" at bounding box center [17, 156] width 10 height 10
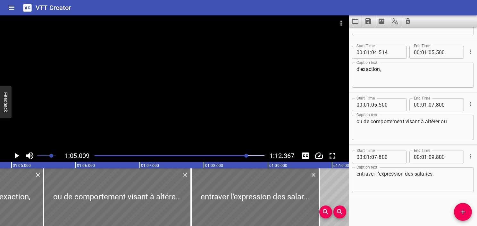
scroll to position [0, 4170]
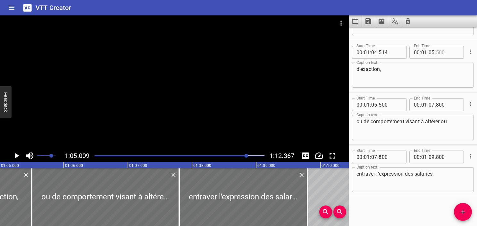
click at [439, 53] on input "number" at bounding box center [447, 52] width 23 height 13
click at [404, 69] on textarea "d'exaction," at bounding box center [413, 75] width 113 height 18
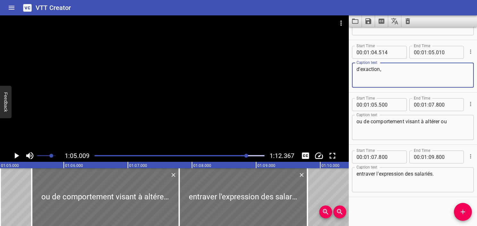
click at [18, 156] on icon "Play/Pause" at bounding box center [17, 156] width 4 height 6
click at [18, 156] on icon "Play/Pause" at bounding box center [16, 156] width 5 height 6
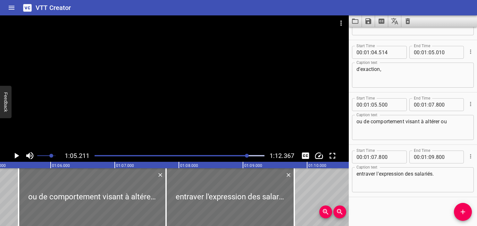
click at [18, 156] on icon "Play/Pause" at bounding box center [17, 156] width 4 height 6
click at [18, 156] on icon "Play/Pause" at bounding box center [16, 156] width 5 height 6
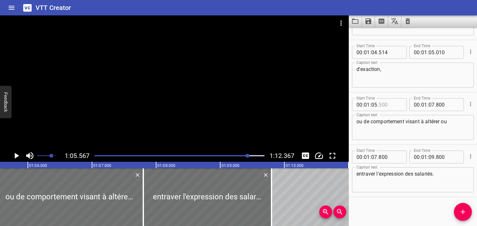
click at [386, 106] on input "number" at bounding box center [390, 104] width 23 height 13
click at [15, 154] on icon "Play/Pause" at bounding box center [17, 156] width 4 height 6
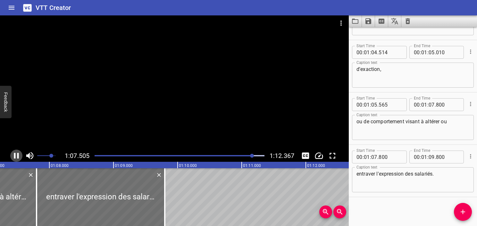
click at [18, 156] on icon "Play/Pause" at bounding box center [16, 156] width 5 height 6
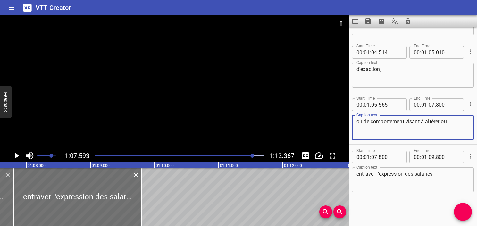
drag, startPoint x: 442, startPoint y: 123, endPoint x: 464, endPoint y: 125, distance: 22.3
click at [464, 125] on textarea "ou de comportement visant à altérer ou" at bounding box center [413, 127] width 113 height 18
click at [357, 174] on textarea "entraver l'expression des salariés." at bounding box center [413, 180] width 113 height 18
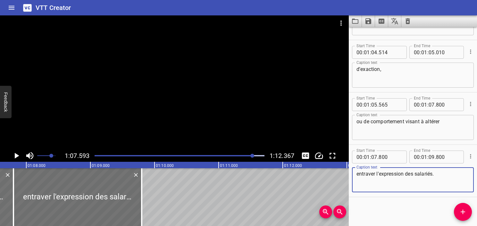
paste textarea "ou"
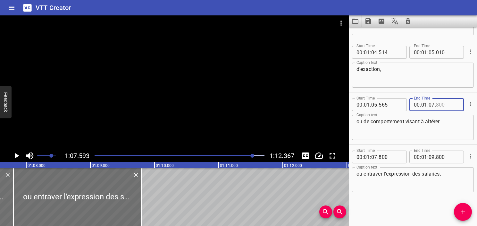
click at [439, 104] on input "number" at bounding box center [447, 104] width 23 height 13
click at [444, 123] on textarea "ou de comportement visant à altérer" at bounding box center [413, 127] width 113 height 18
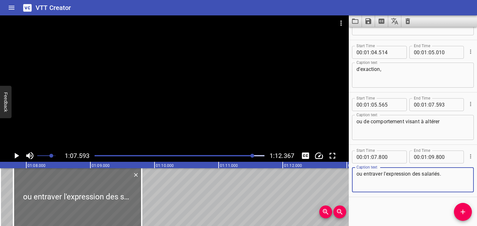
click at [357, 174] on textarea "ou entraver l'expression des salariés." at bounding box center [413, 180] width 113 height 18
click at [17, 156] on icon "Play/Pause" at bounding box center [17, 156] width 4 height 6
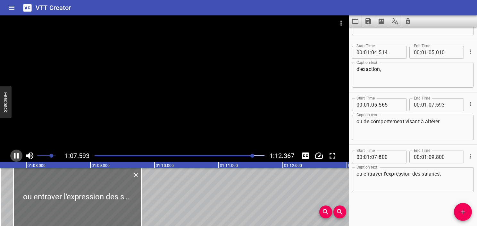
click at [17, 156] on icon "Play/Pause" at bounding box center [16, 156] width 5 height 6
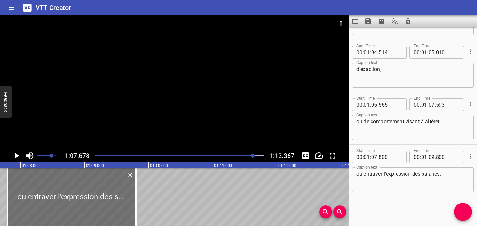
drag, startPoint x: 17, startPoint y: 156, endPoint x: 65, endPoint y: 106, distance: 68.5
click at [65, 106] on div "1:07.678 1:12.367" at bounding box center [174, 88] width 349 height 146
click at [383, 158] on input "number" at bounding box center [390, 156] width 23 height 13
click at [14, 155] on icon "Play/Pause" at bounding box center [17, 156] width 10 height 10
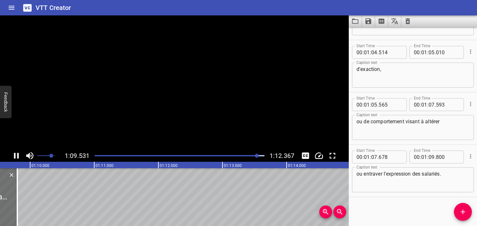
click at [14, 155] on icon "Play/Pause" at bounding box center [16, 156] width 5 height 6
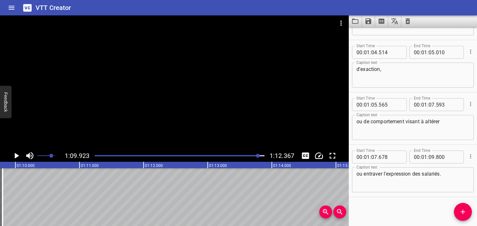
scroll to position [0, 4485]
click at [437, 157] on input "number" at bounding box center [447, 156] width 23 height 13
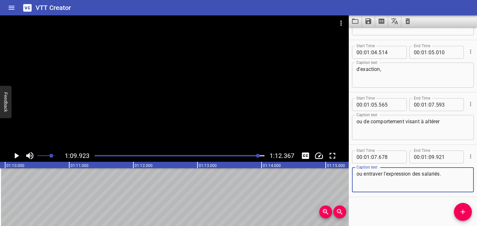
click at [437, 180] on textarea "ou entraver l'expression des salariés." at bounding box center [413, 180] width 113 height 18
click at [235, 154] on div at bounding box center [180, 155] width 178 height 9
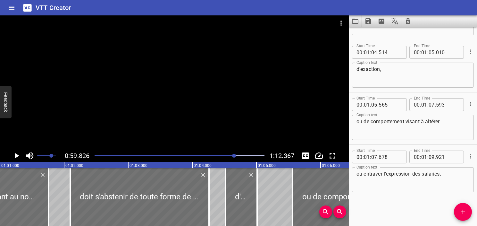
click at [16, 154] on icon "Play/Pause" at bounding box center [17, 156] width 4 height 6
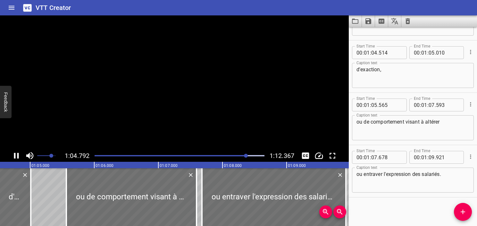
scroll to position [1243, 0]
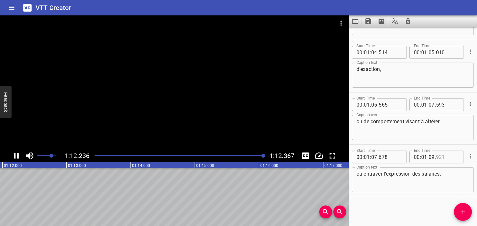
click at [438, 158] on input "number" at bounding box center [447, 156] width 23 height 13
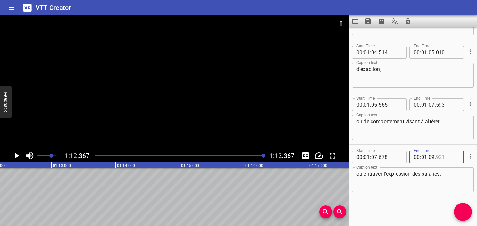
scroll to position [0, 4642]
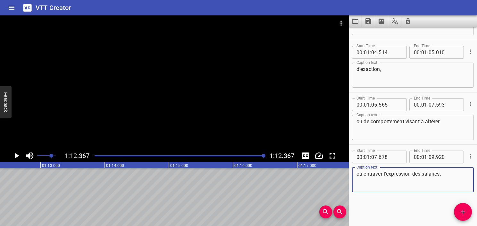
click at [455, 177] on textarea "ou entraver l'expression des salariés." at bounding box center [413, 180] width 113 height 18
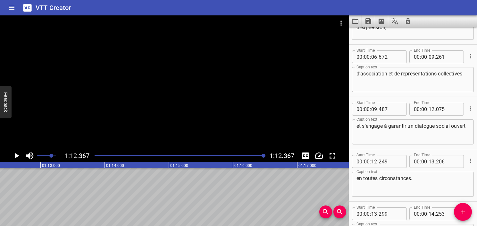
scroll to position [0, 0]
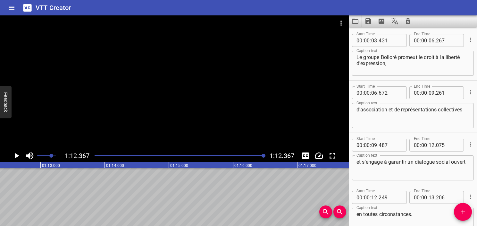
click at [94, 156] on div at bounding box center [180, 155] width 178 height 9
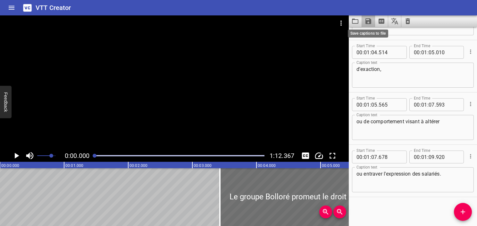
click at [369, 23] on icon "Save captions to file" at bounding box center [369, 21] width 6 height 6
click at [373, 34] on li "Save to VTT file" at bounding box center [385, 36] width 47 height 12
